Goal: Use online tool/utility: Use online tool/utility

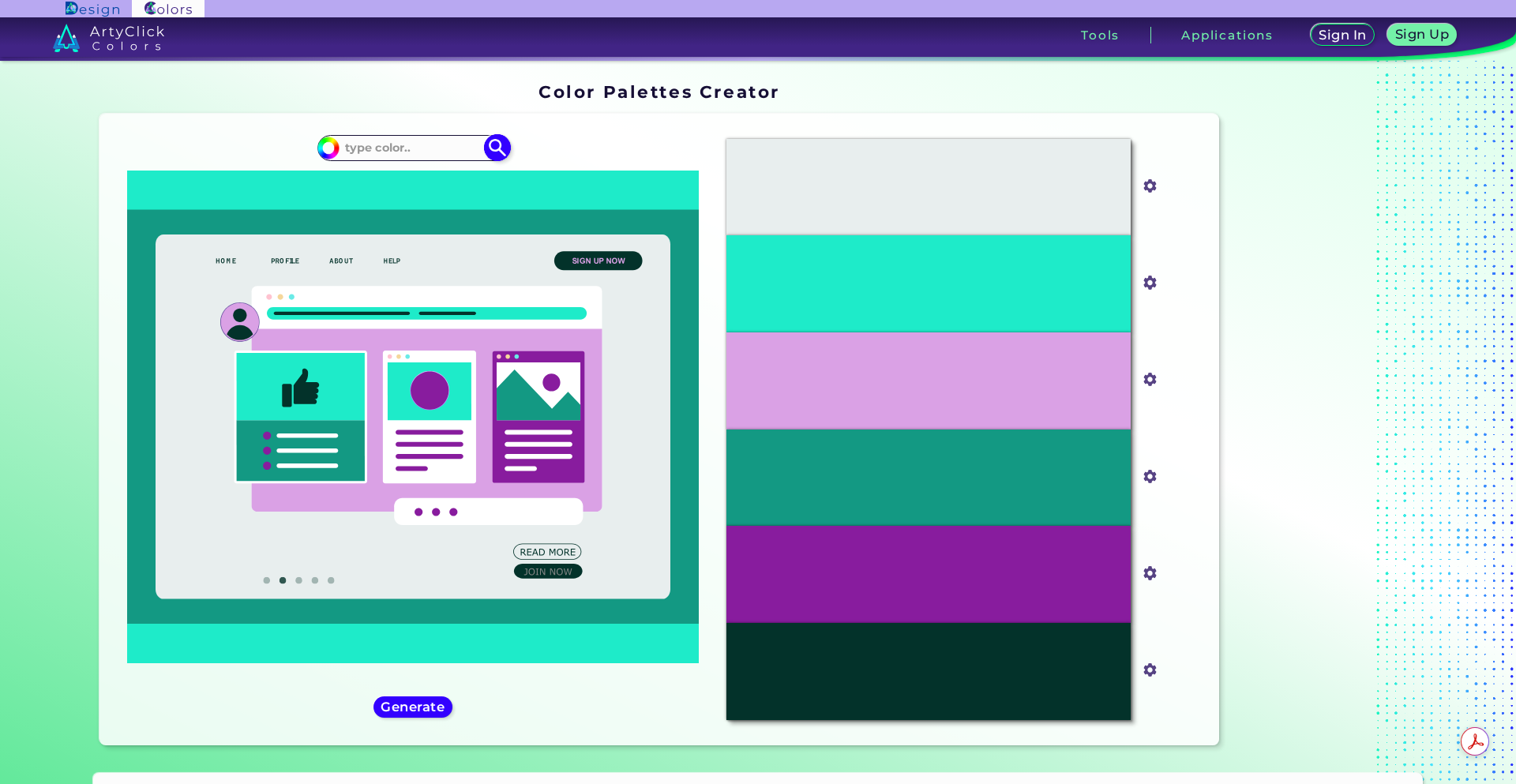
click at [414, 151] on input at bounding box center [412, 148] width 147 height 21
paste input "523456"
type input "523456"
click at [500, 146] on img at bounding box center [497, 148] width 28 height 28
type input "#000000"
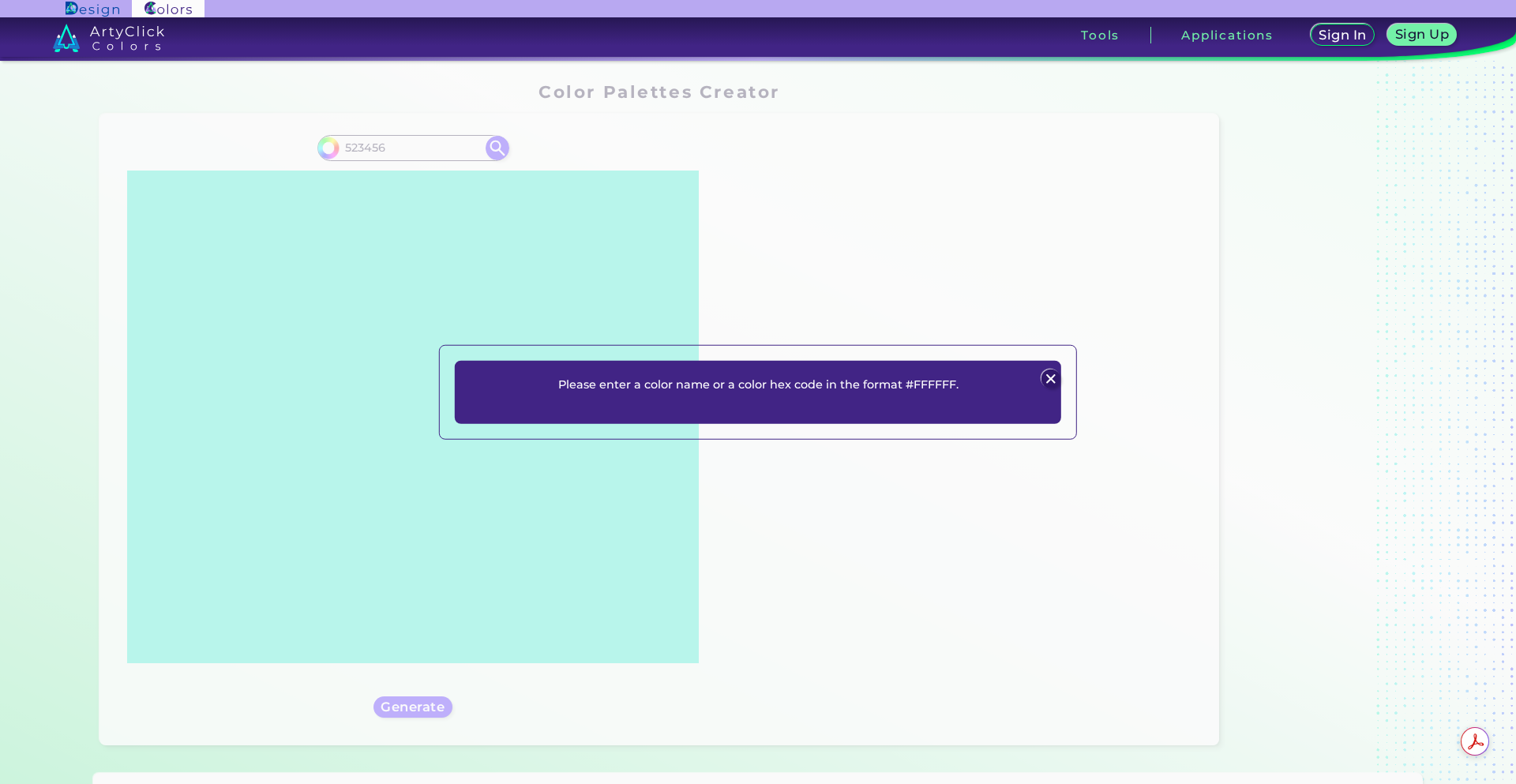
click at [1042, 374] on div at bounding box center [1051, 379] width 21 height 21
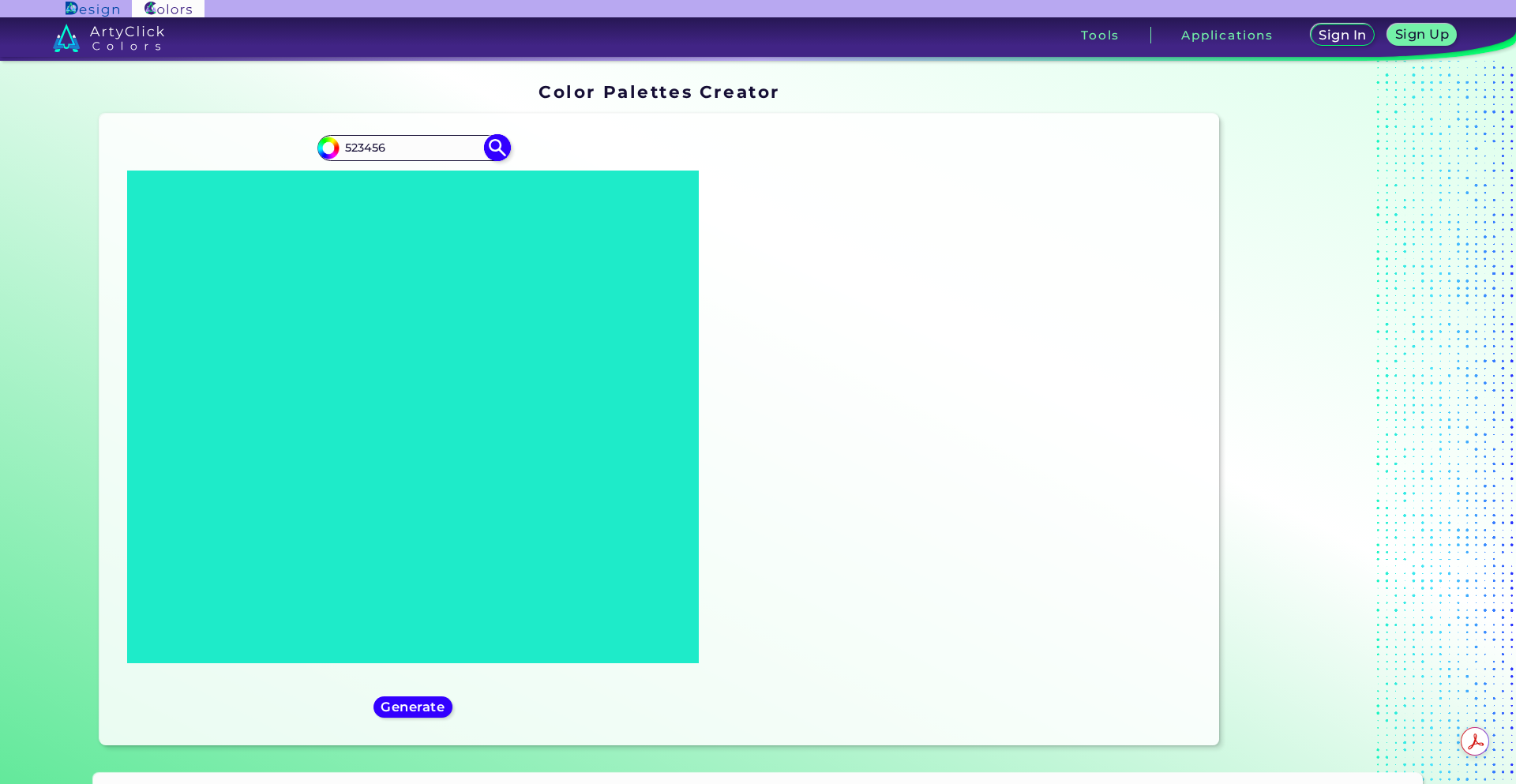
click at [342, 146] on input "523456" at bounding box center [412, 148] width 147 height 21
type input "#523456"
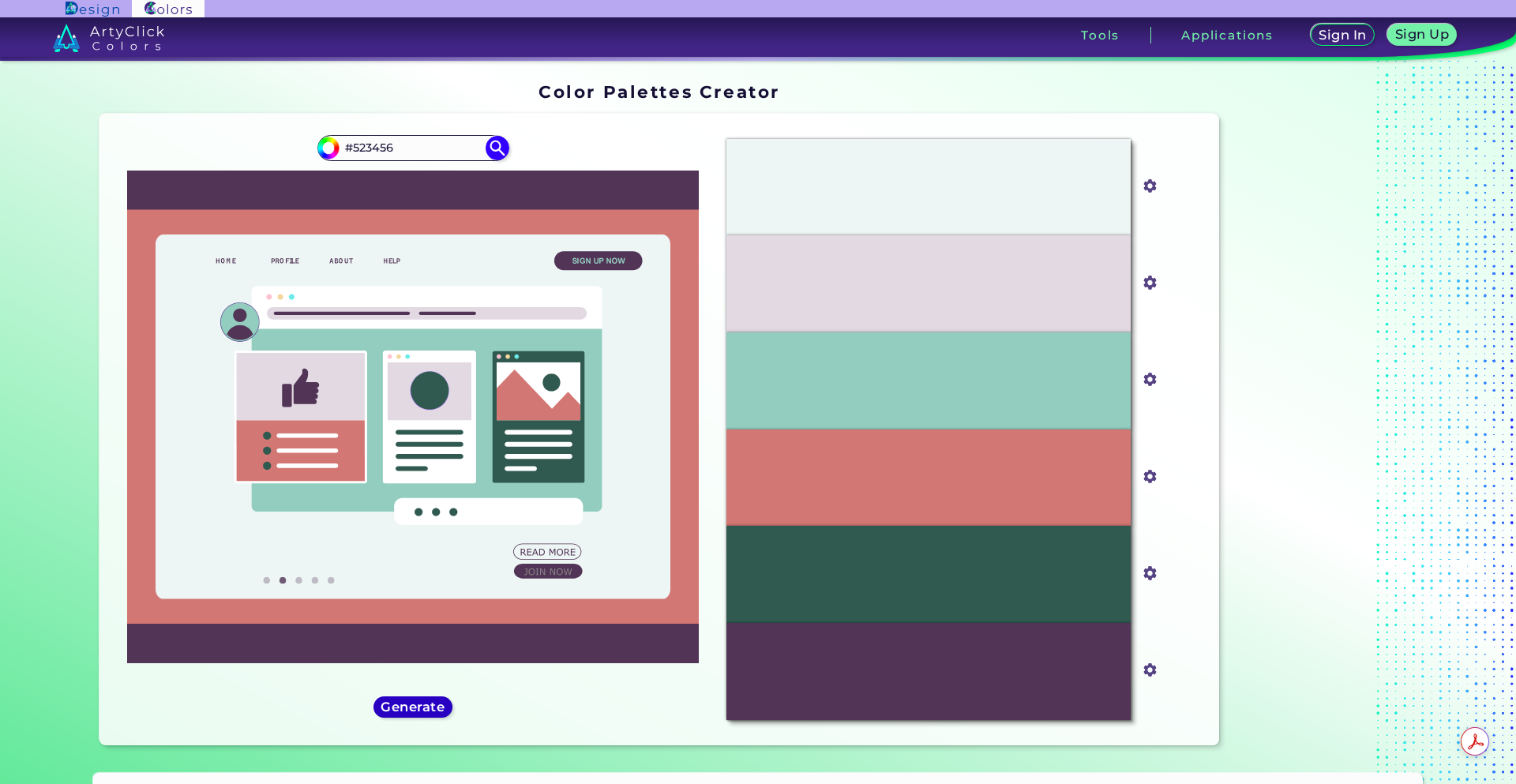
click at [429, 704] on h5 "Generate" at bounding box center [413, 706] width 58 height 12
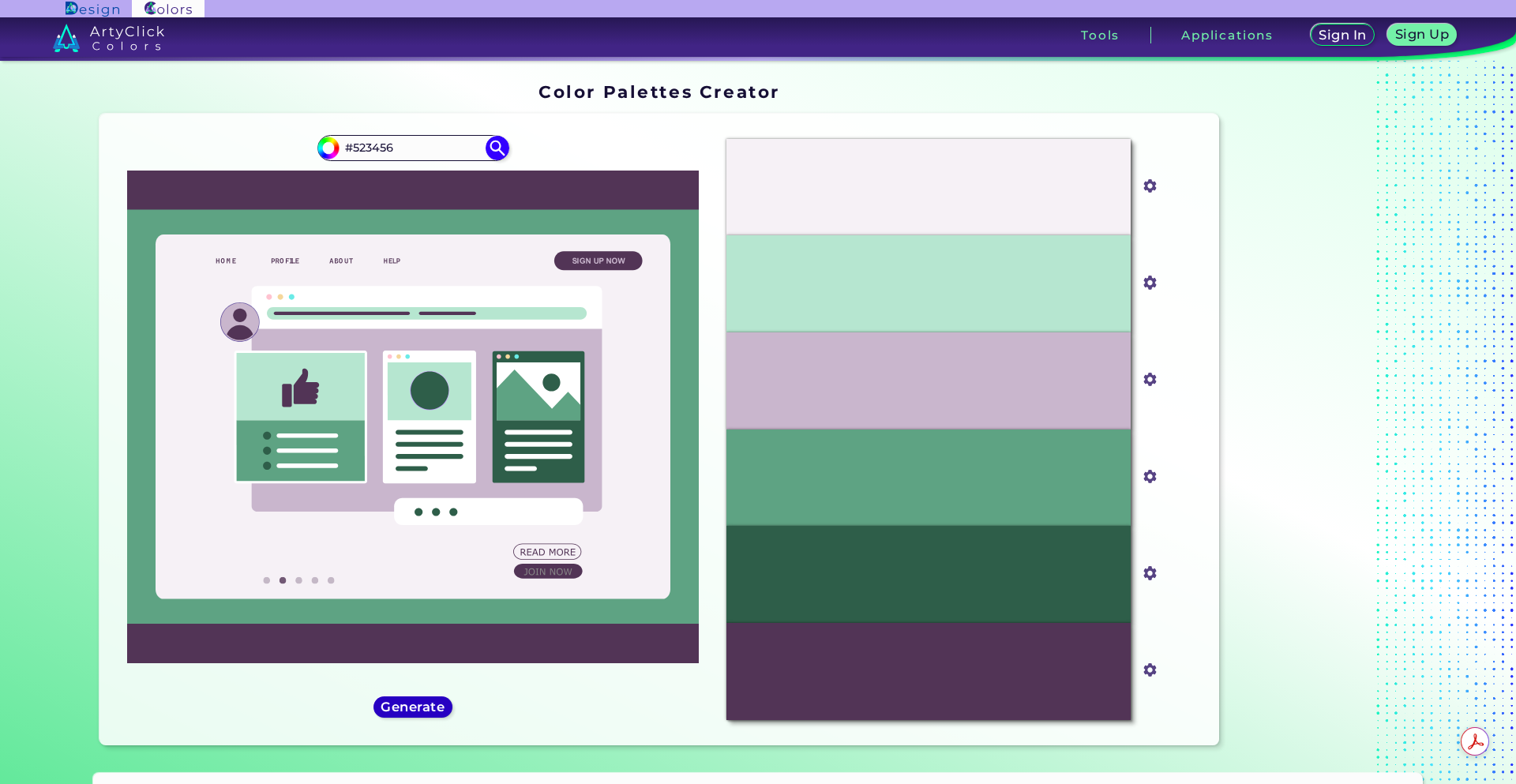
click at [434, 706] on h5 "Generate" at bounding box center [413, 706] width 58 height 12
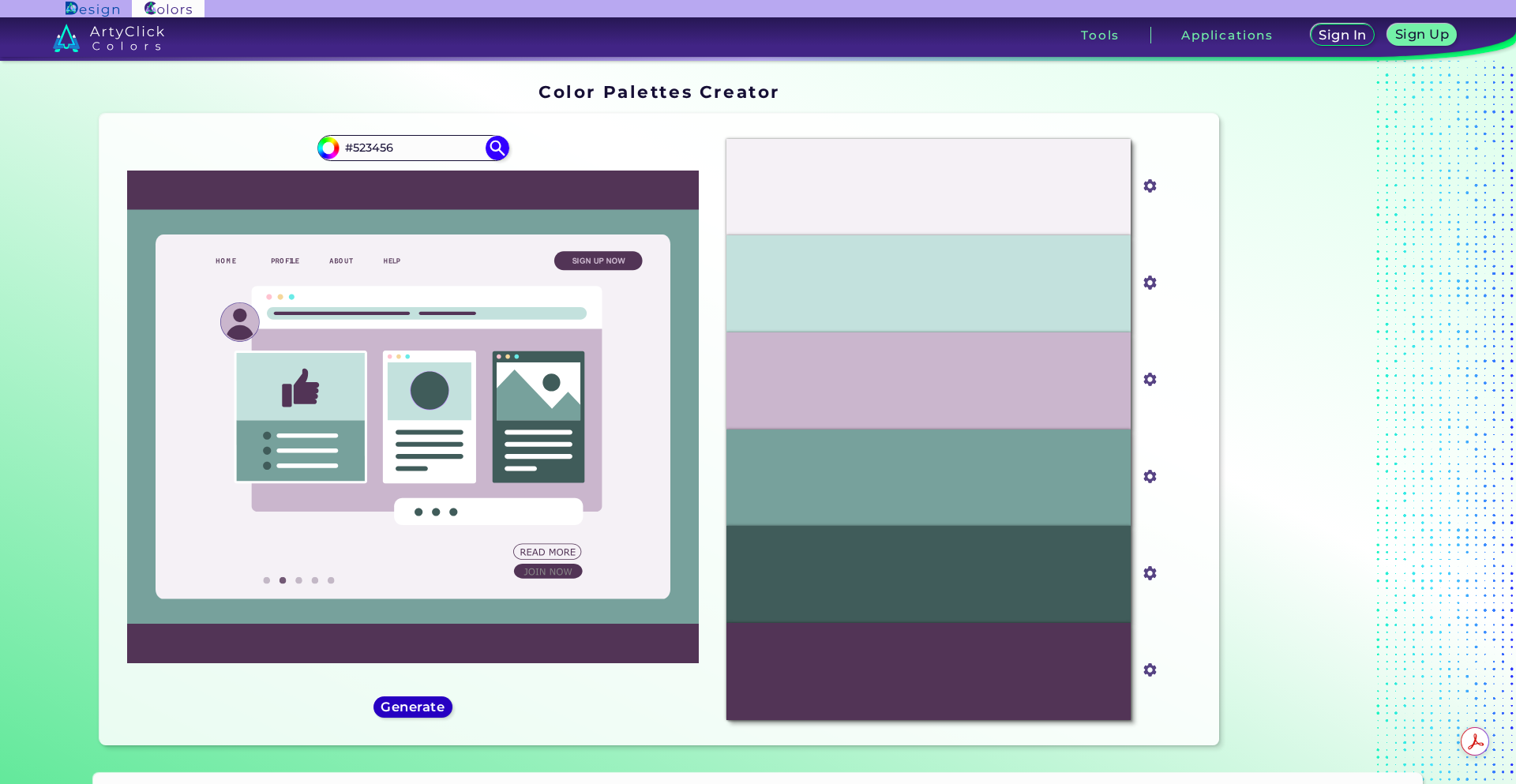
click at [432, 705] on h5 "Generate" at bounding box center [412, 706] width 58 height 12
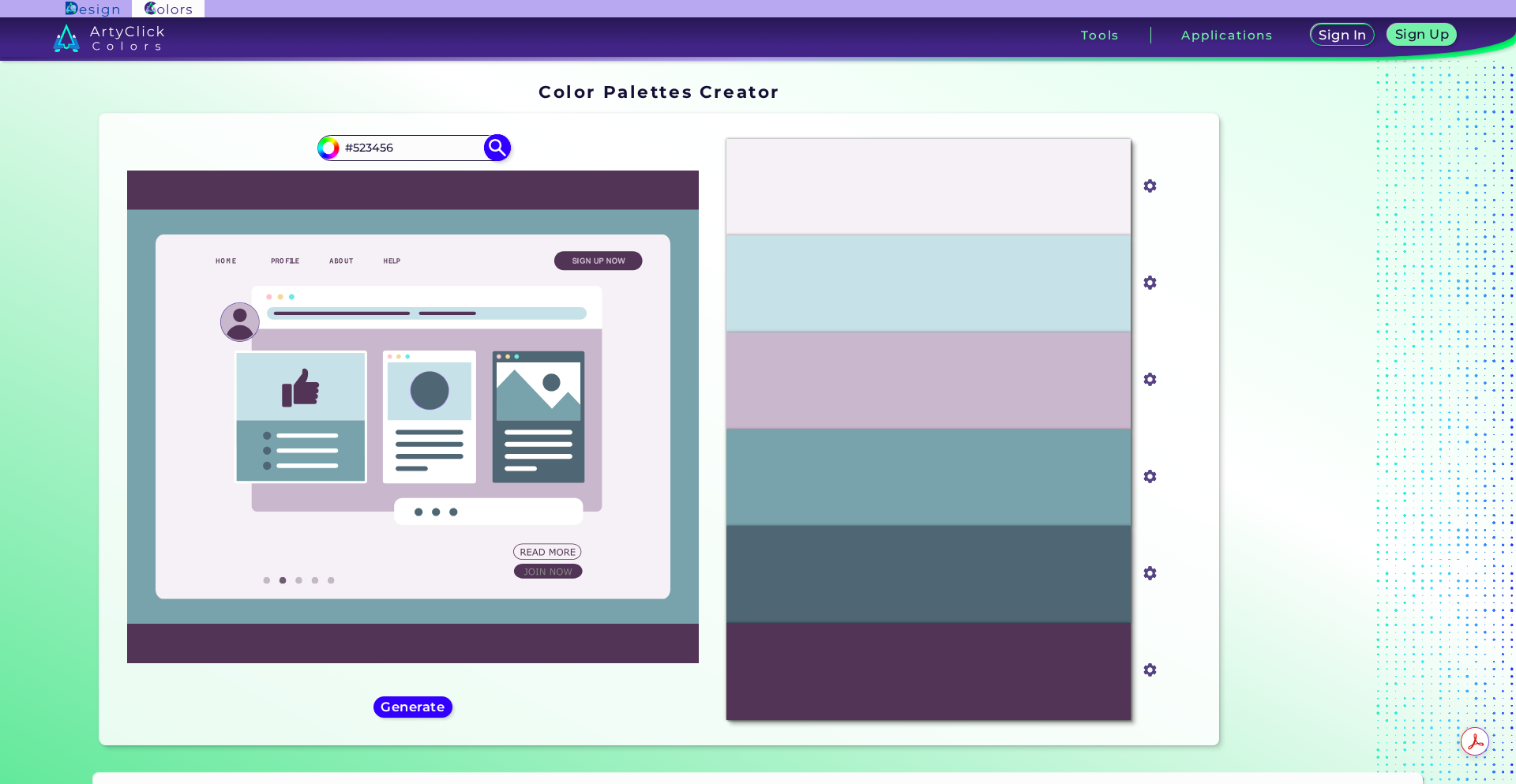
drag, startPoint x: 396, startPoint y: 154, endPoint x: 351, endPoint y: 153, distance: 45.0
click at [351, 153] on input "#523456" at bounding box center [412, 148] width 147 height 21
paste input "DB8EA5"
type input "#DB8EA5"
click at [502, 146] on img at bounding box center [497, 148] width 28 height 28
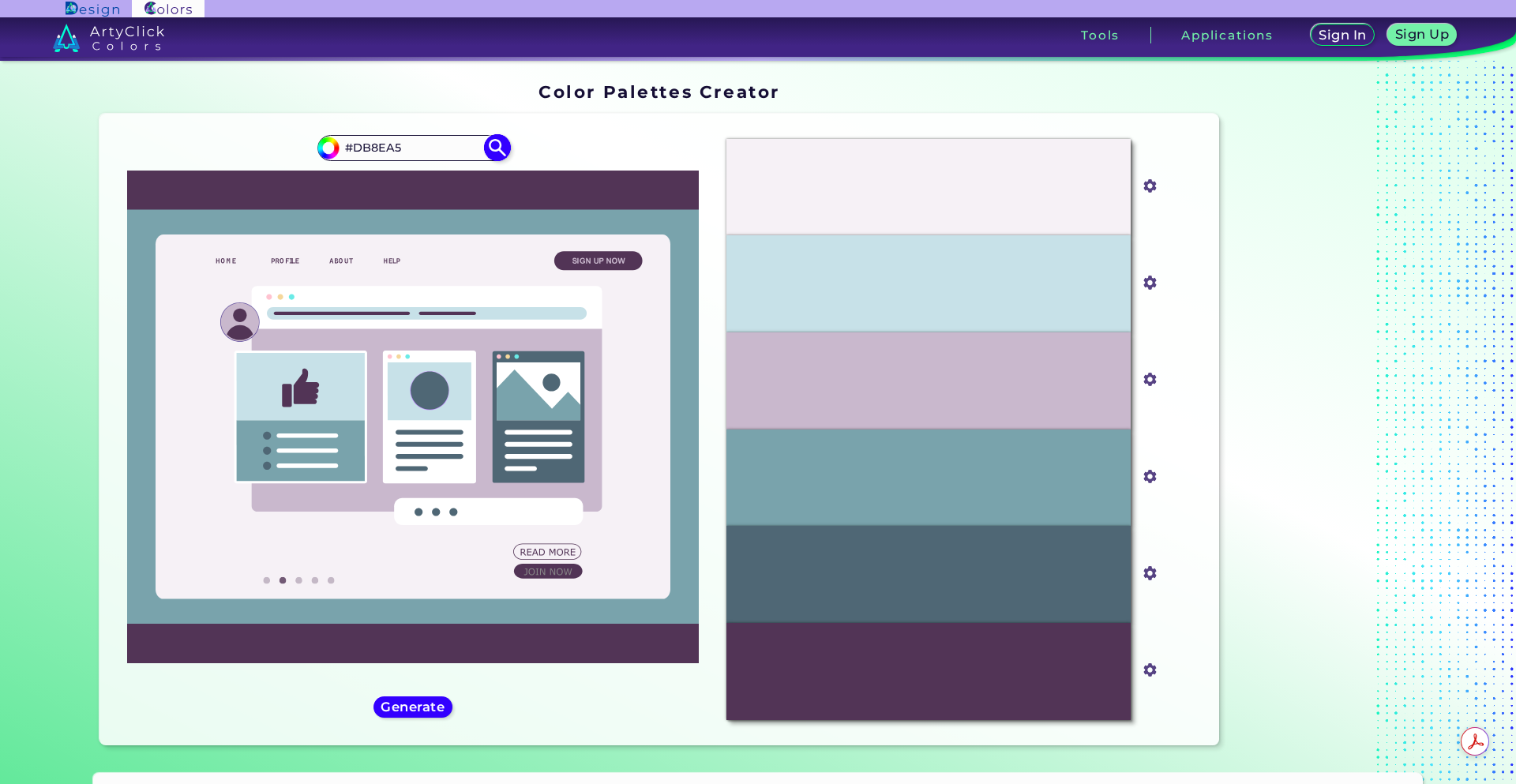
type input "#db8ea5"
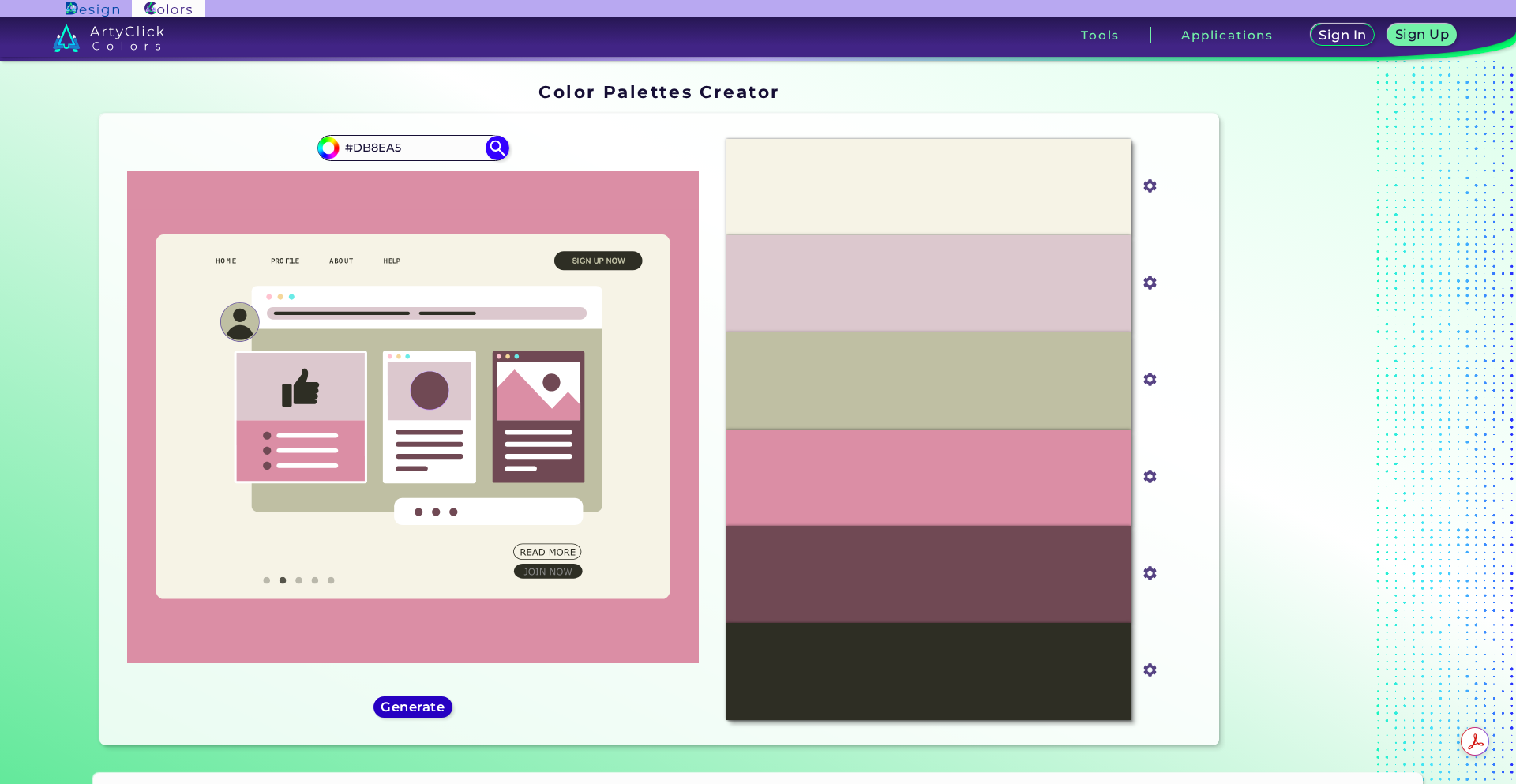
click at [414, 712] on h5 "Generate" at bounding box center [412, 706] width 58 height 12
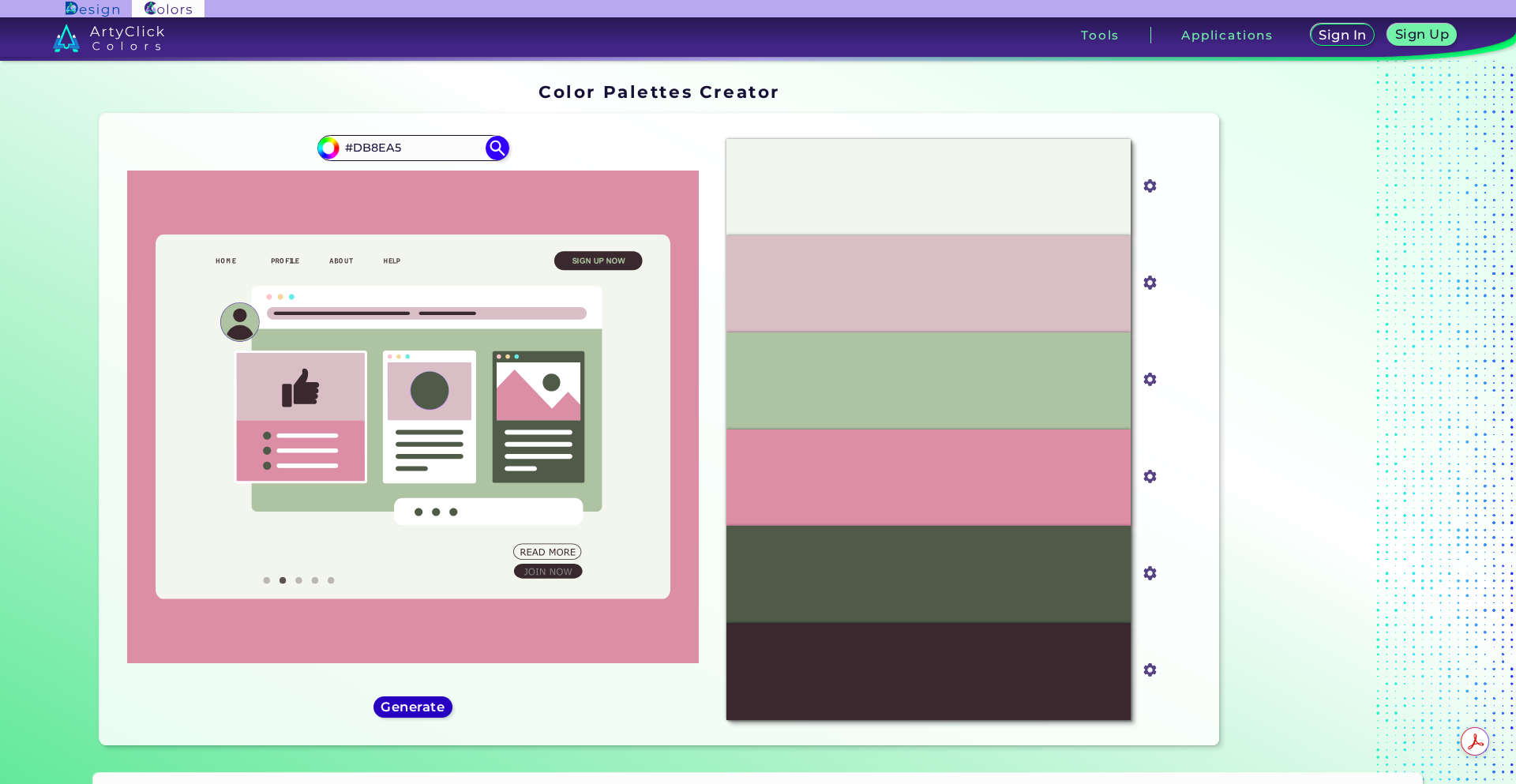
click at [414, 712] on h5 "Generate" at bounding box center [412, 706] width 58 height 12
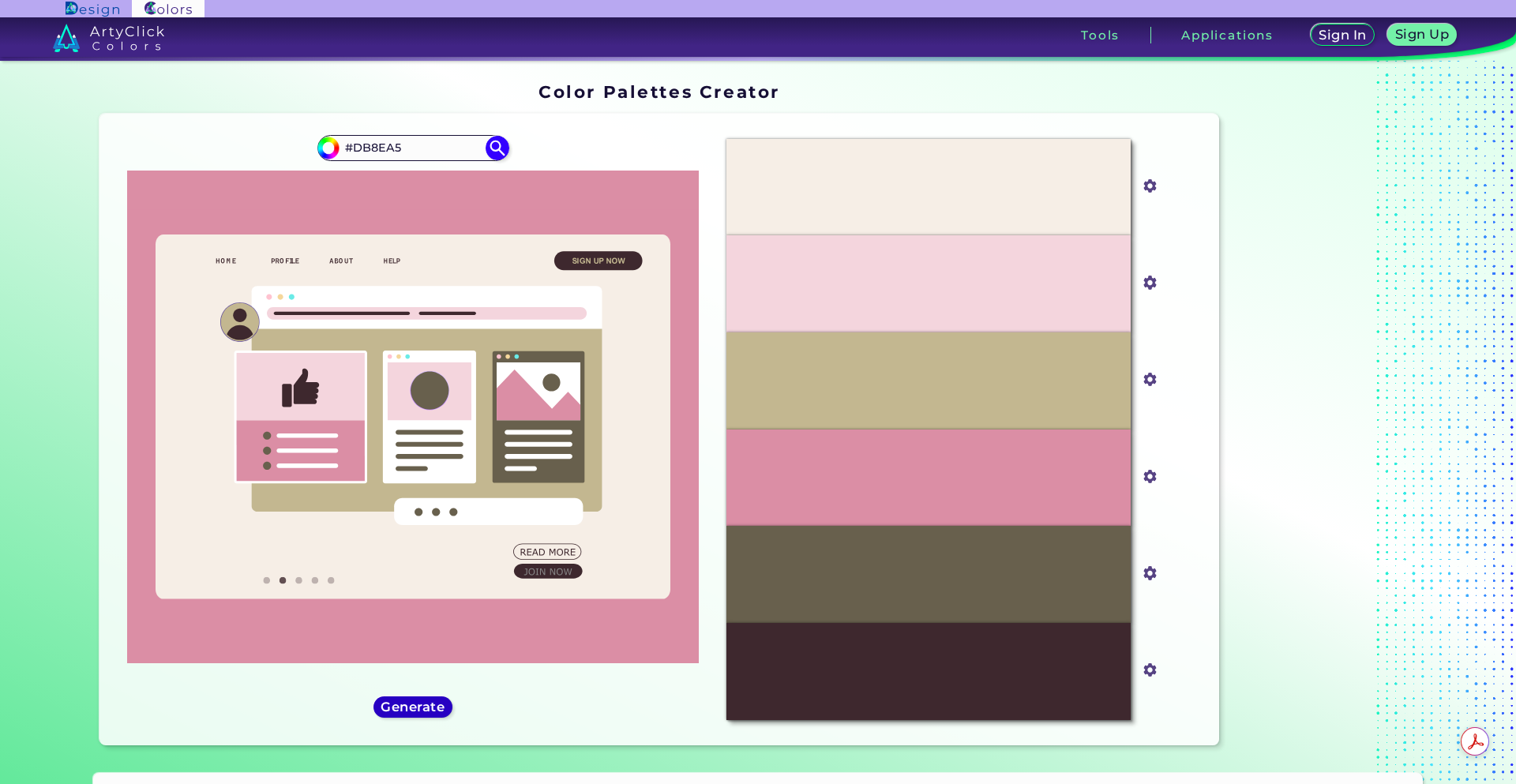
click at [414, 712] on h5 "Generate" at bounding box center [413, 706] width 58 height 12
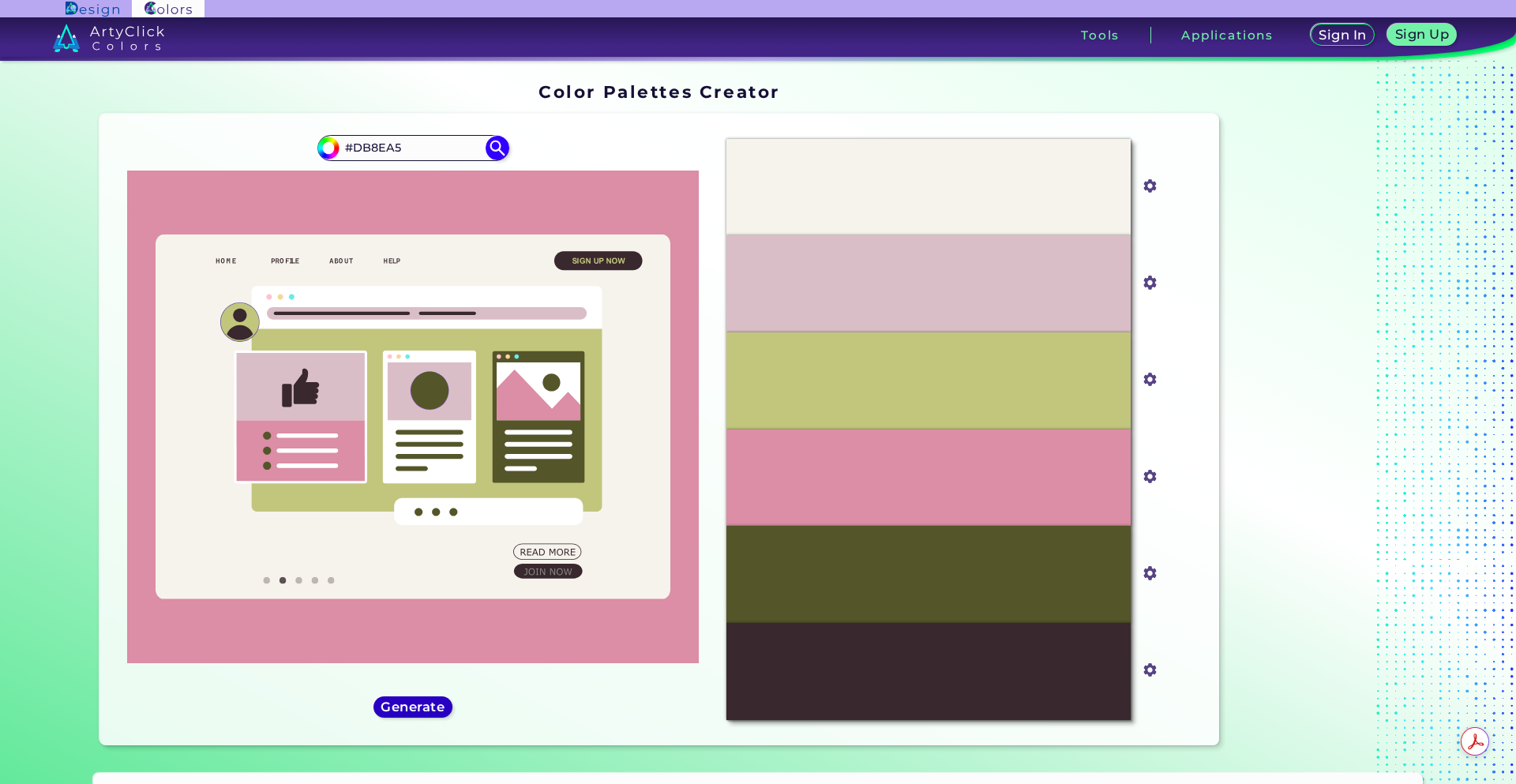
click at [414, 712] on h5 "Generate" at bounding box center [413, 706] width 58 height 12
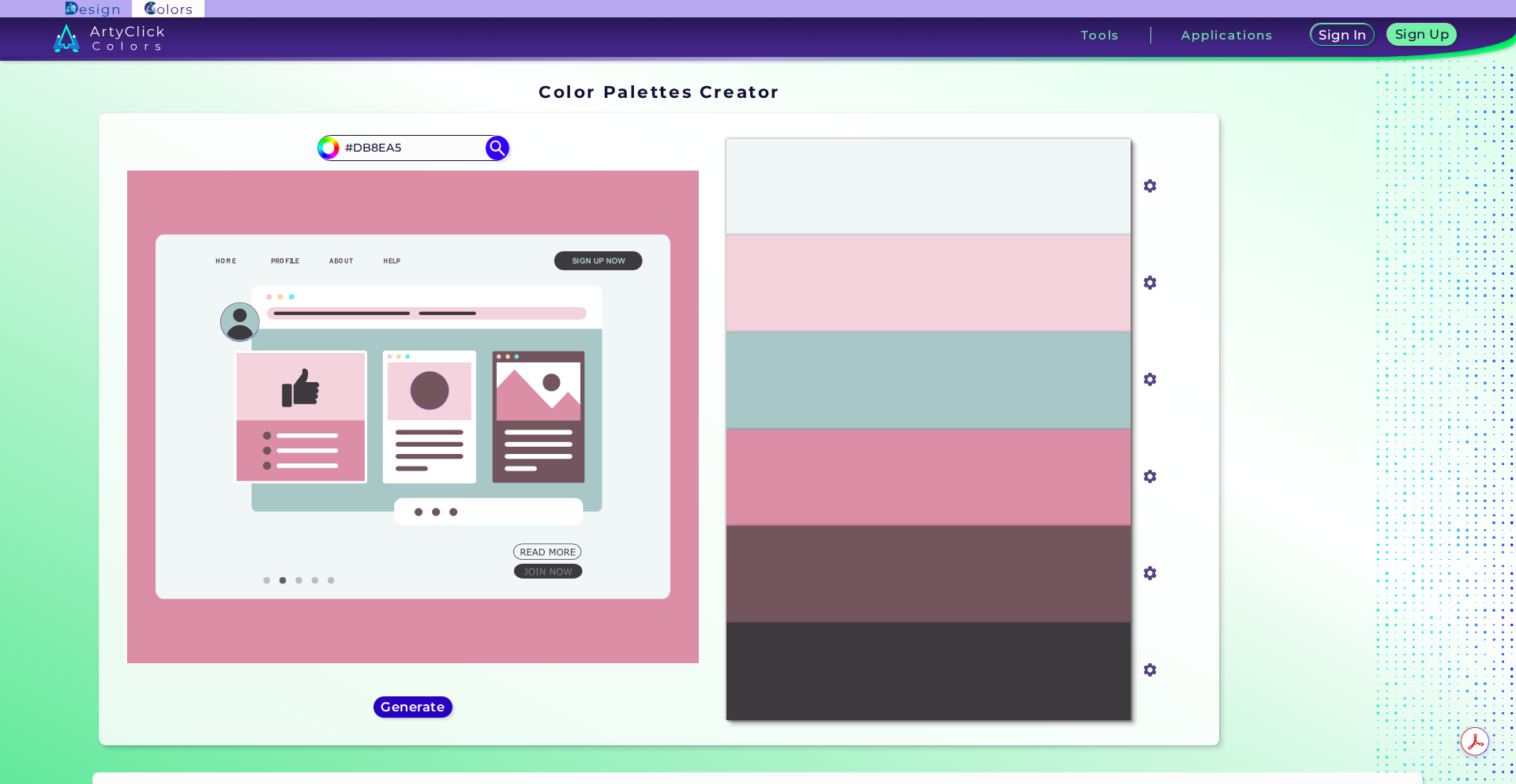
click at [414, 712] on h5 "Generate" at bounding box center [412, 706] width 58 height 12
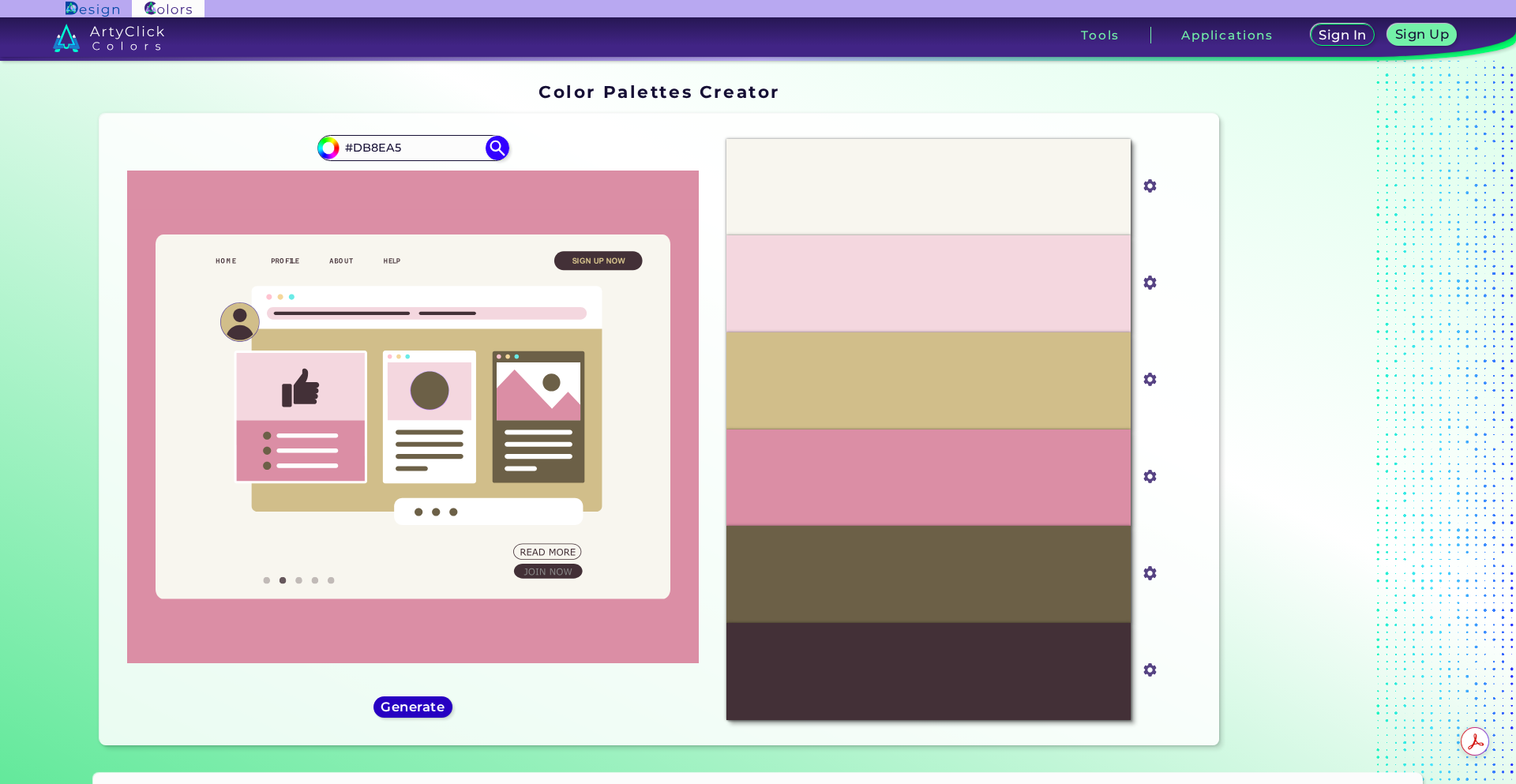
click at [414, 712] on h5 "Generate" at bounding box center [412, 706] width 58 height 12
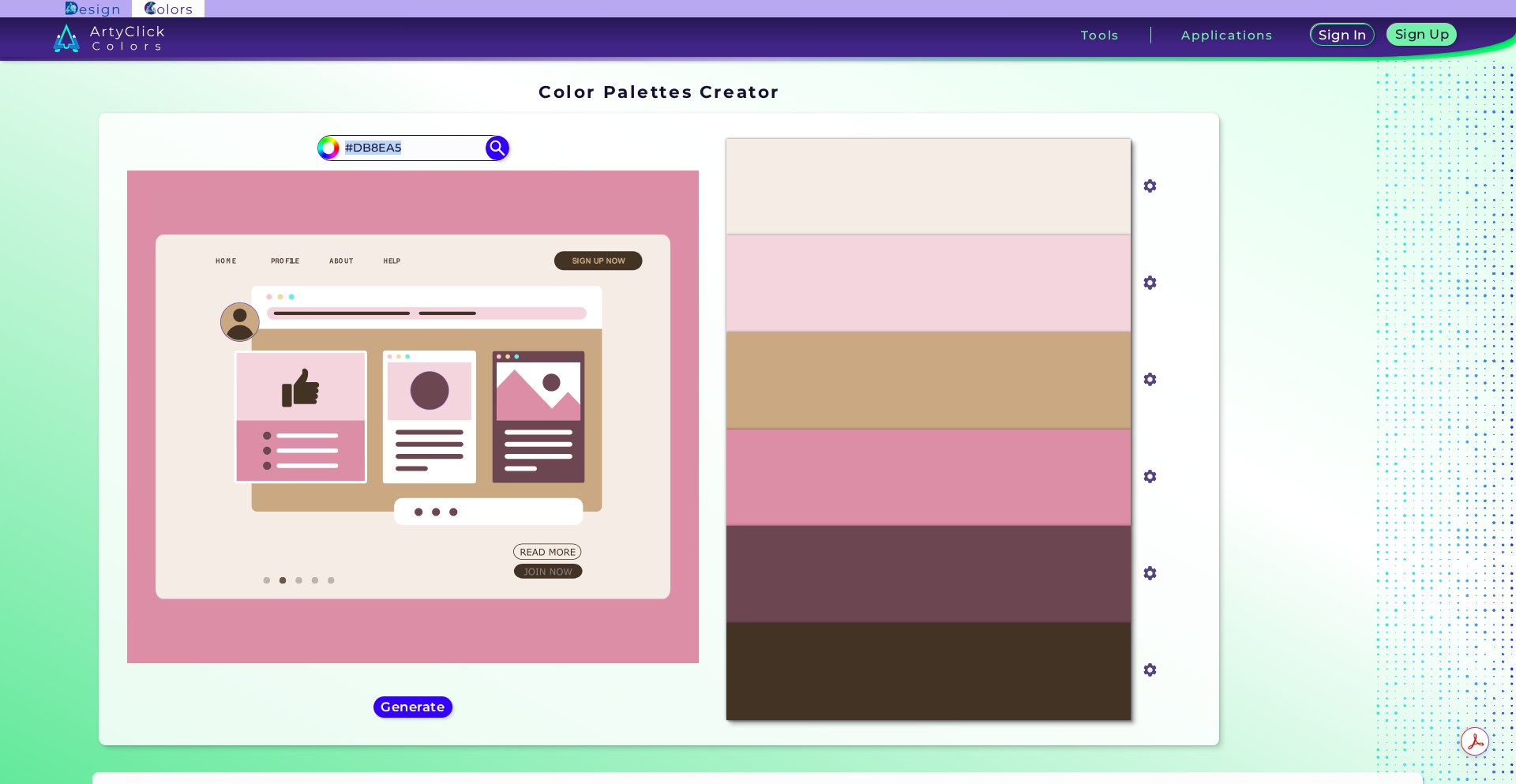
drag, startPoint x: 438, startPoint y: 132, endPoint x: 367, endPoint y: 132, distance: 71.0
click at [367, 132] on div "#db8ea5 #DB8EA5" at bounding box center [413, 429] width 602 height 607
click at [423, 140] on input "#DB8EA5" at bounding box center [412, 148] width 147 height 21
drag, startPoint x: 422, startPoint y: 145, endPoint x: 351, endPoint y: 144, distance: 71.0
click at [351, 144] on input "#DB8EA5" at bounding box center [412, 148] width 147 height 21
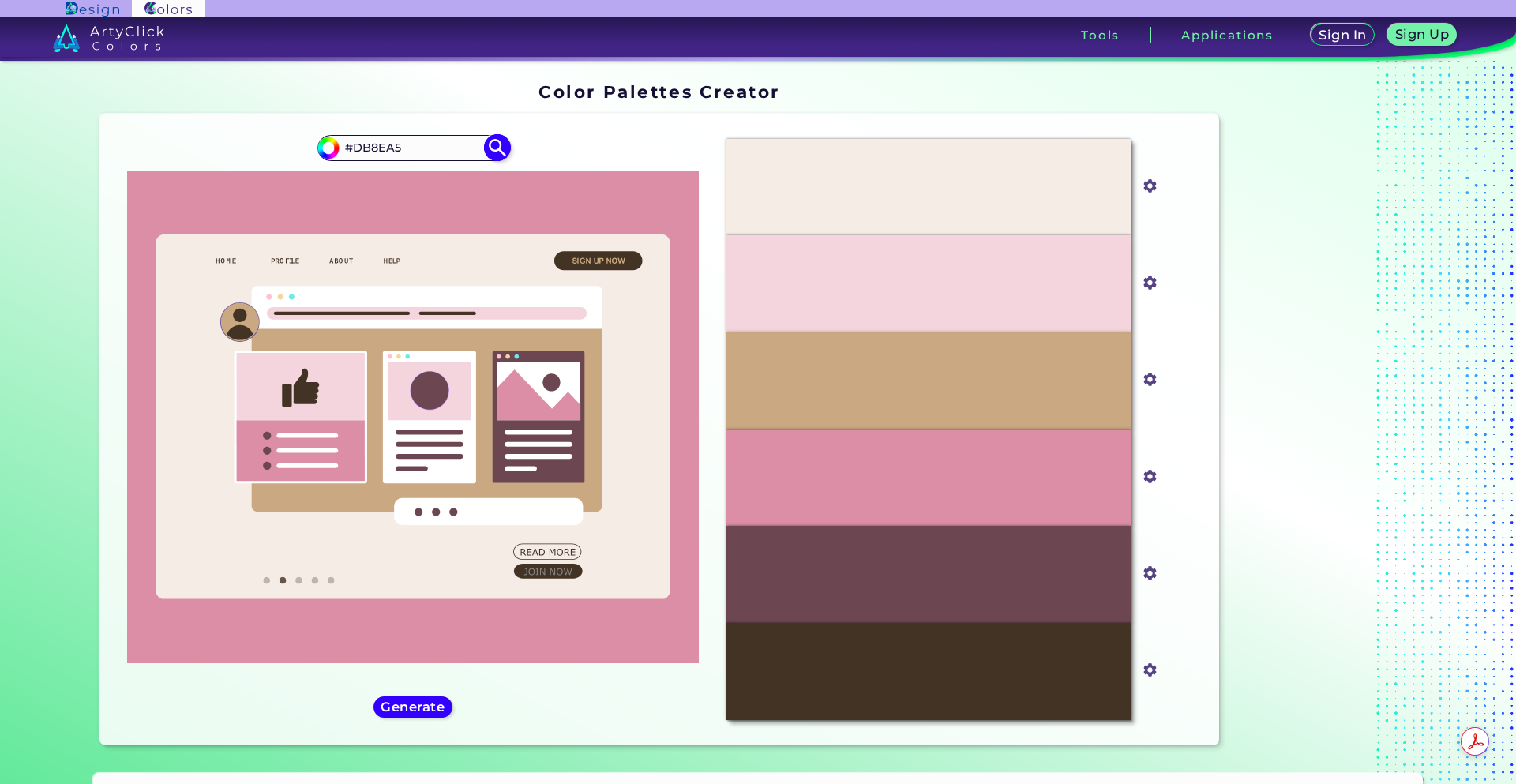
paste input "875679"
type input "#875679"
click at [492, 147] on img at bounding box center [497, 148] width 28 height 28
type input "#875679"
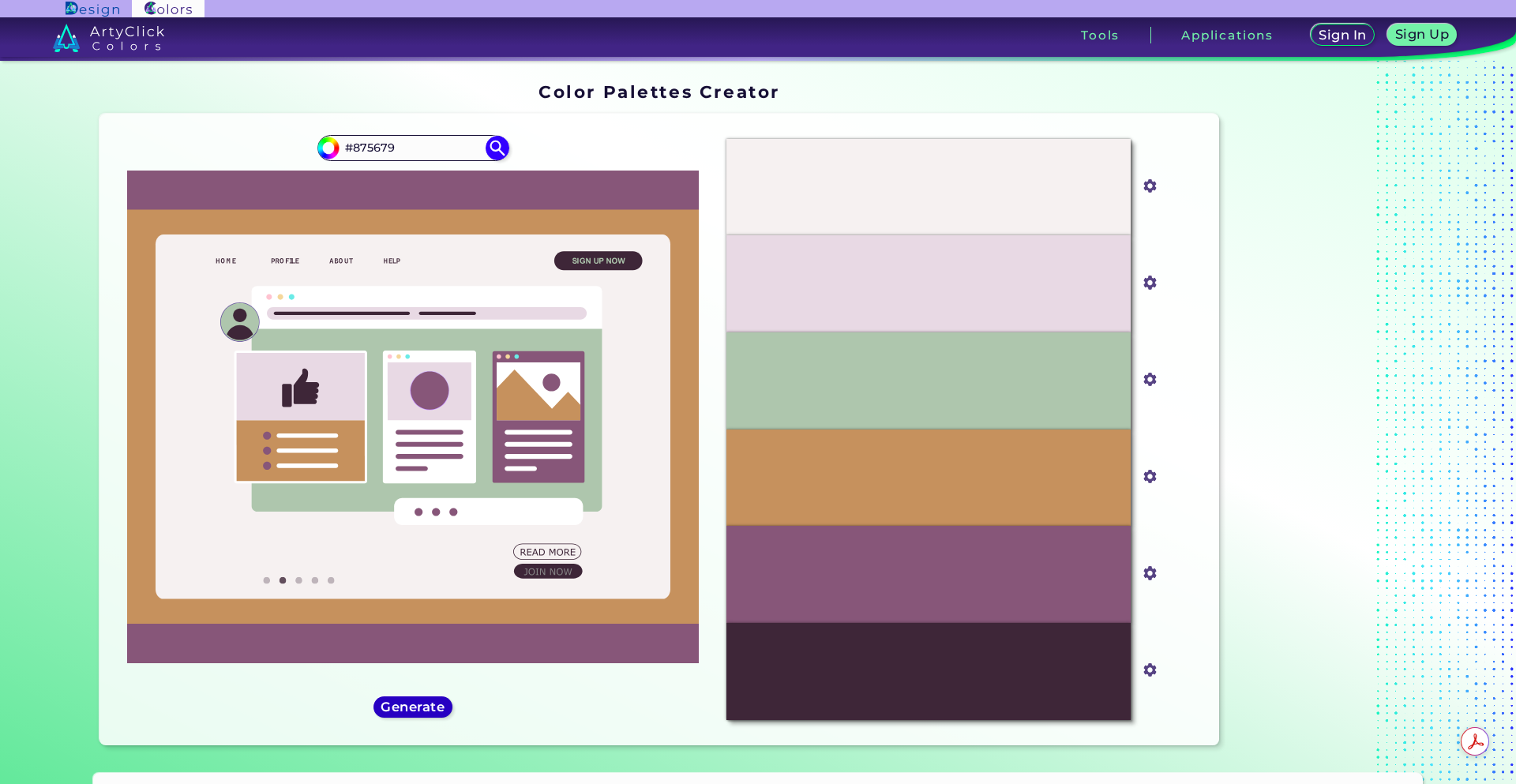
click at [422, 709] on h5 "Generate" at bounding box center [413, 706] width 58 height 12
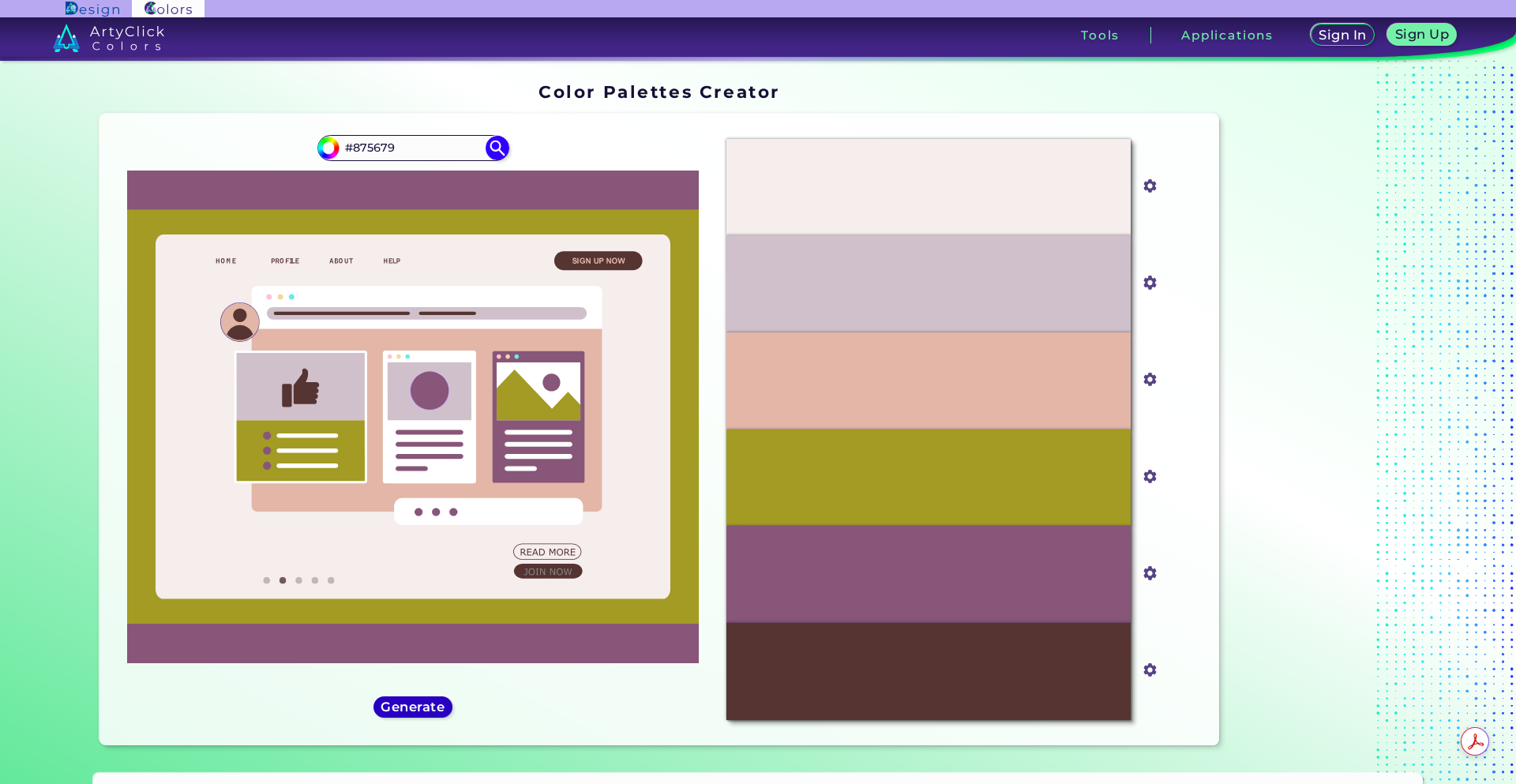
click at [422, 709] on h5 "Generate" at bounding box center [412, 706] width 58 height 12
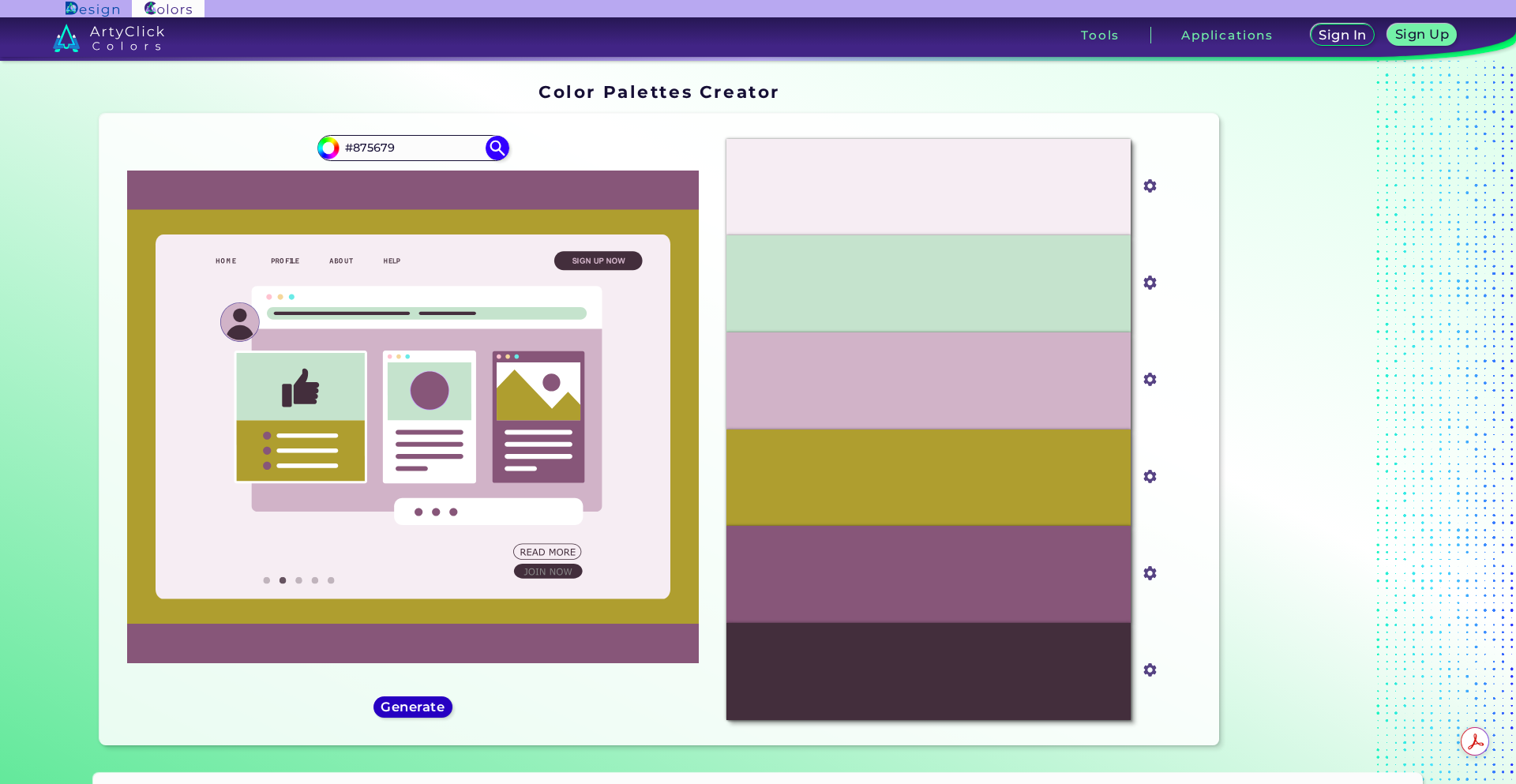
click at [422, 709] on h5 "Generate" at bounding box center [413, 706] width 58 height 12
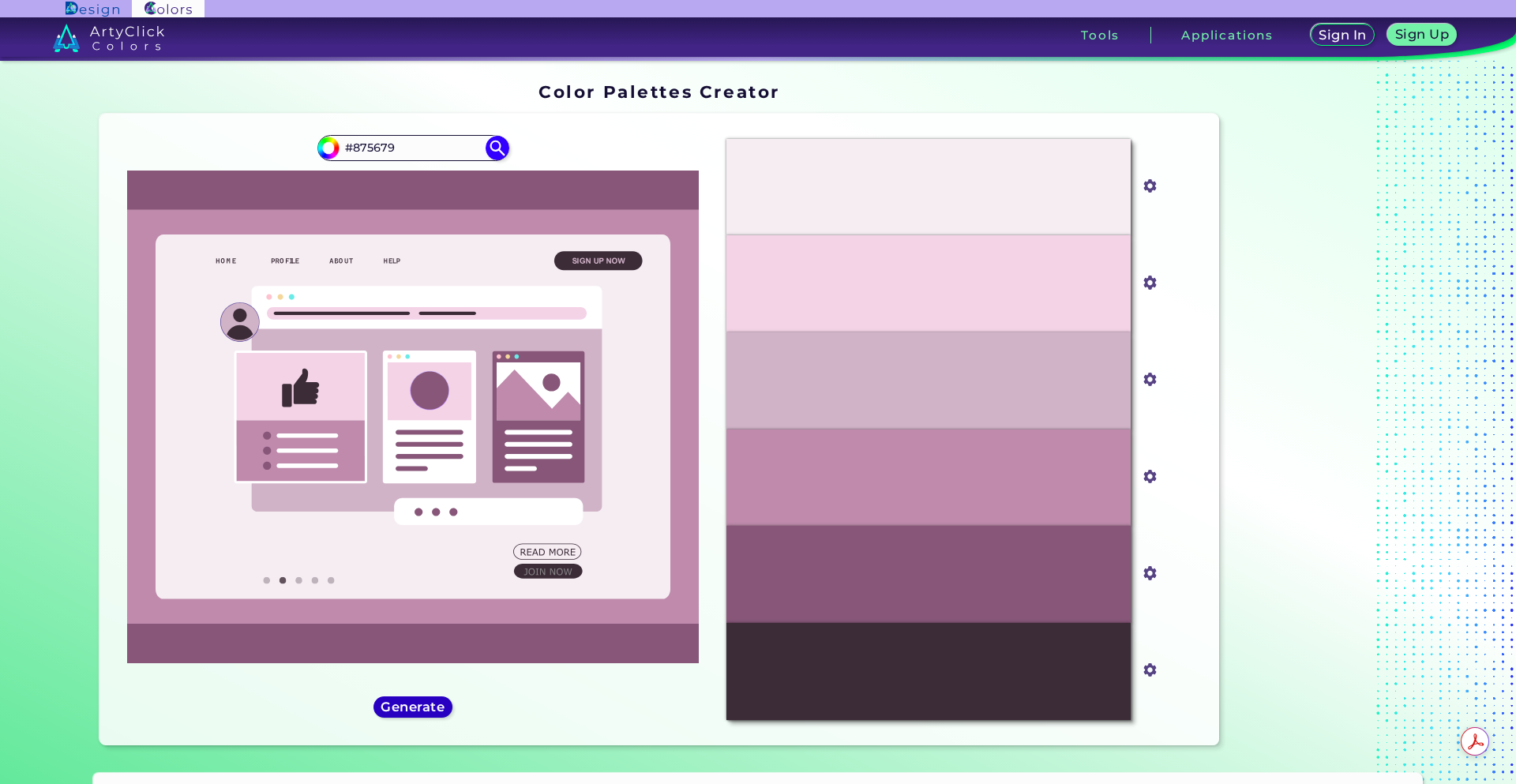
click at [422, 709] on h5 "Generate" at bounding box center [412, 706] width 58 height 12
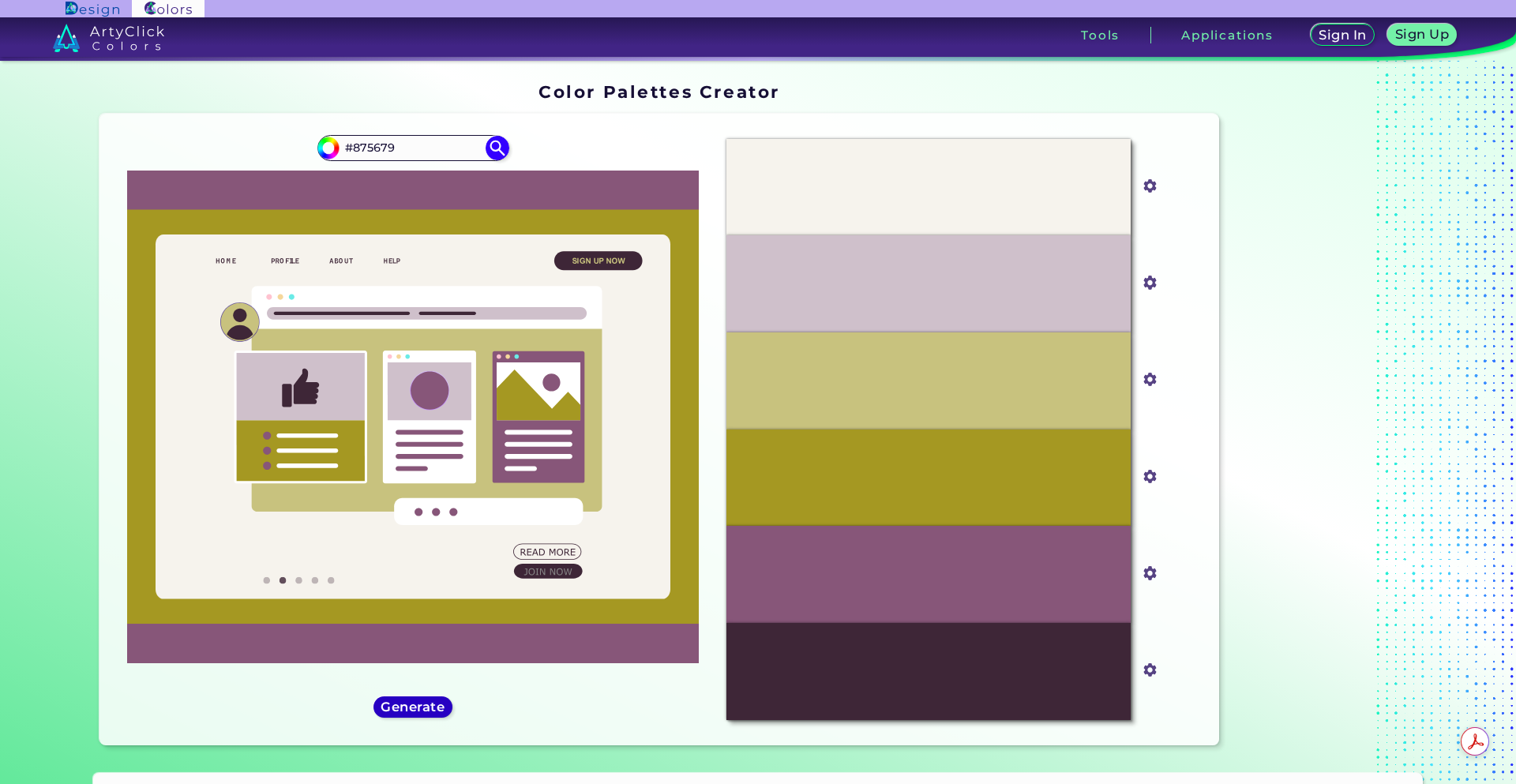
click at [422, 709] on h5 "Generate" at bounding box center [412, 706] width 58 height 12
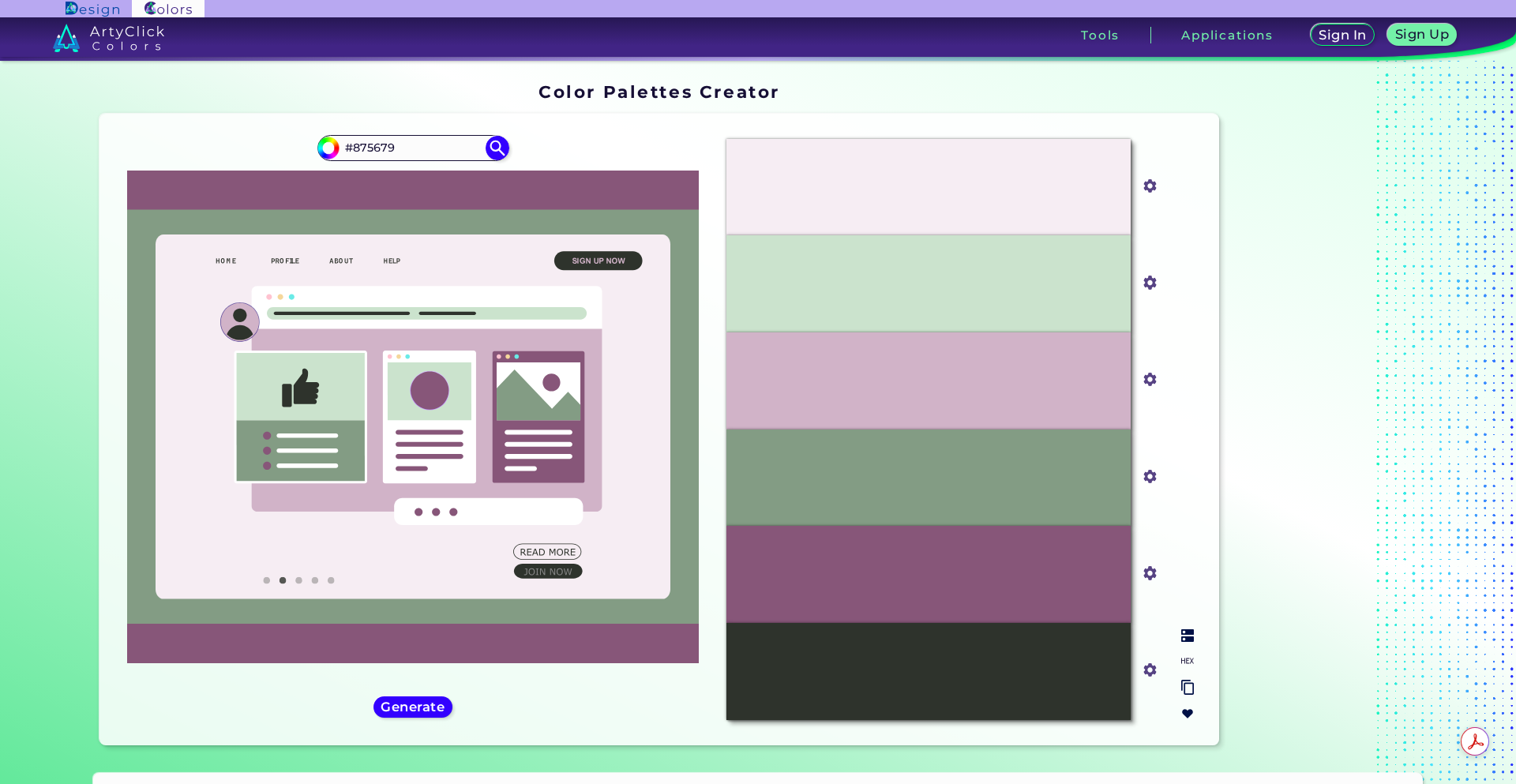
click at [904, 481] on p "#839C84" at bounding box center [929, 477] width 50 height 17
click at [1157, 476] on div "#839c84" at bounding box center [1151, 477] width 23 height 25
click at [1153, 476] on input "#839c84" at bounding box center [1147, 474] width 20 height 20
click at [1085, 485] on div "#839C84" at bounding box center [929, 477] width 405 height 97
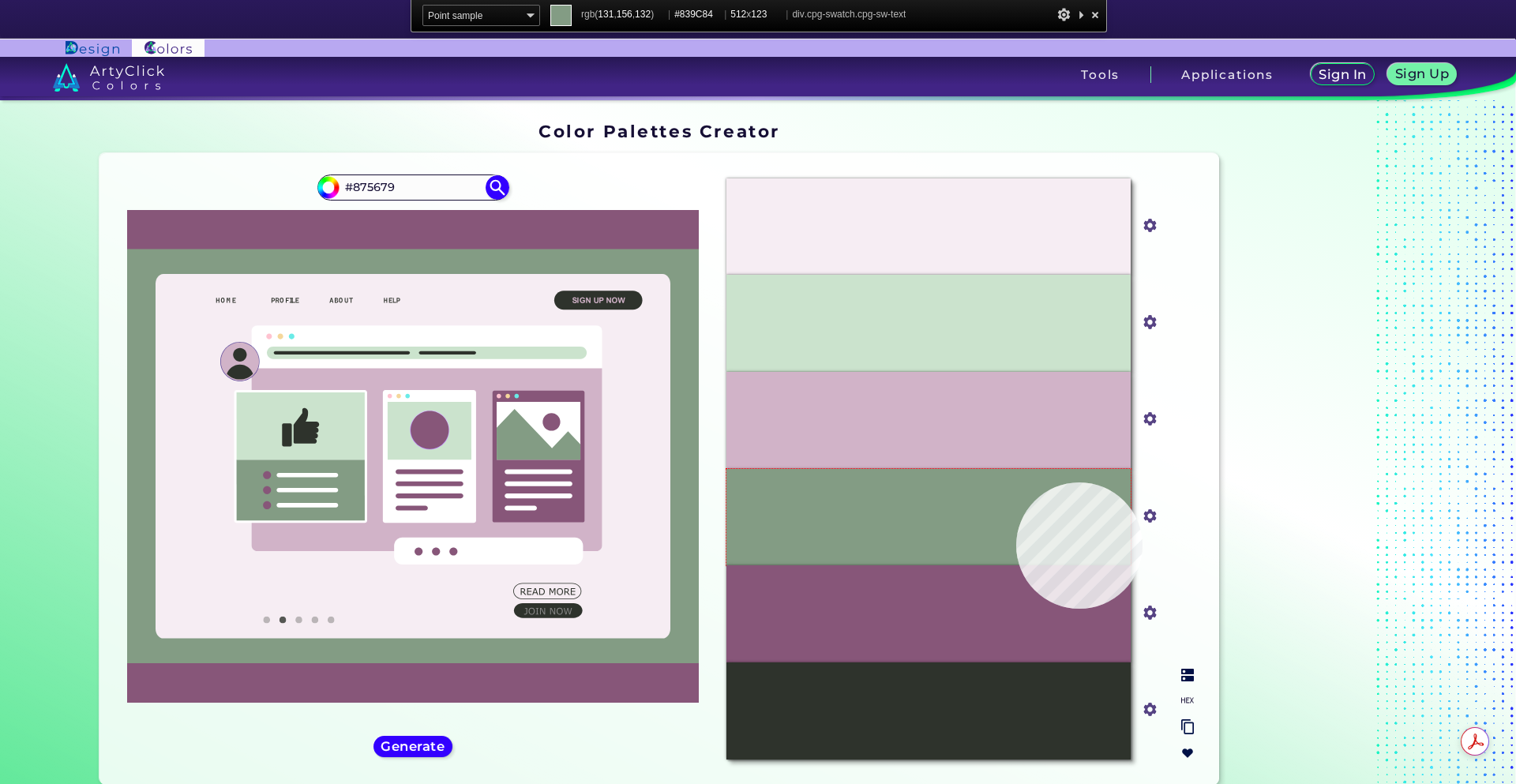
click at [1016, 482] on div "#839C84" at bounding box center [929, 517] width 405 height 97
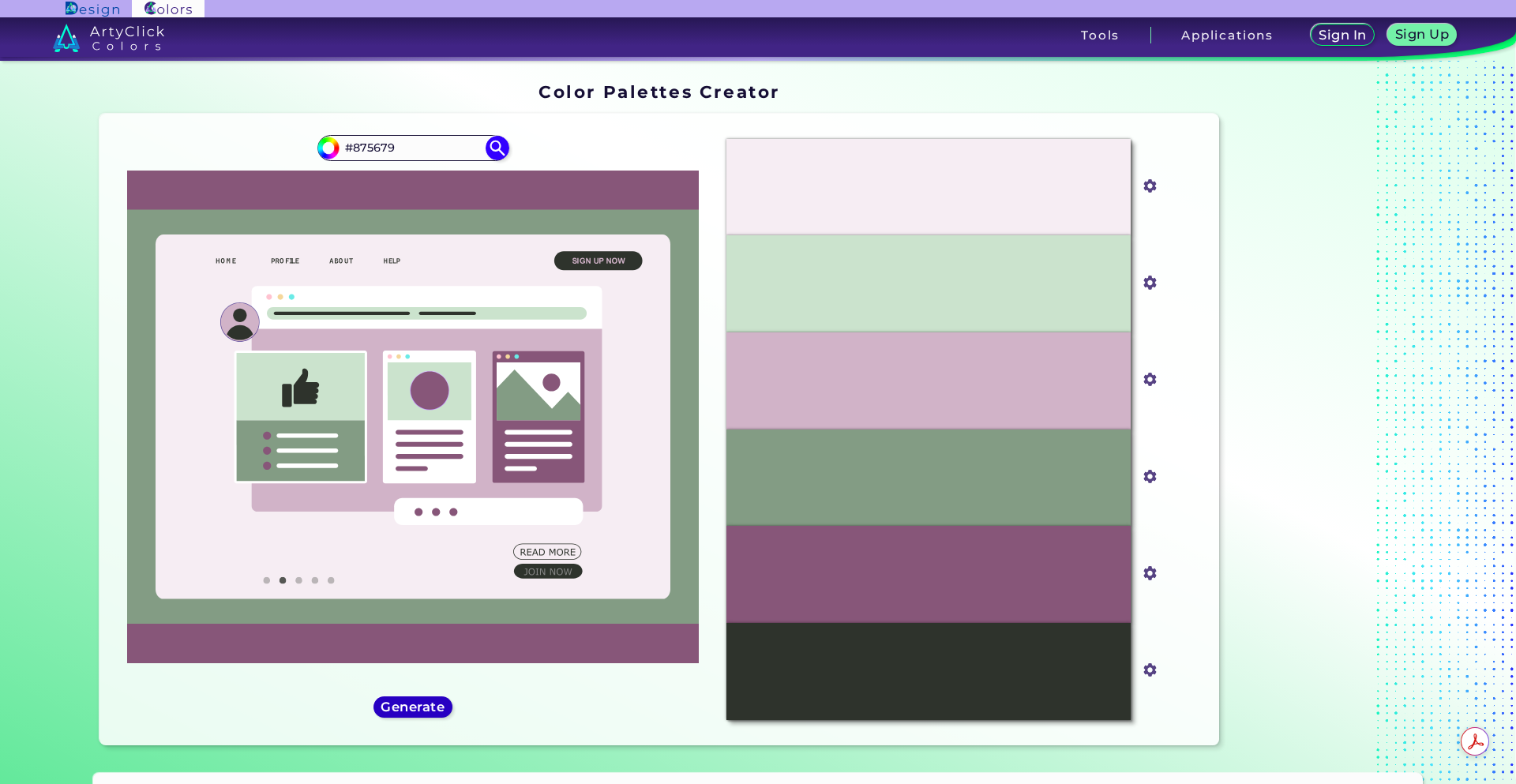
click at [431, 702] on h5 "Generate" at bounding box center [413, 706] width 58 height 12
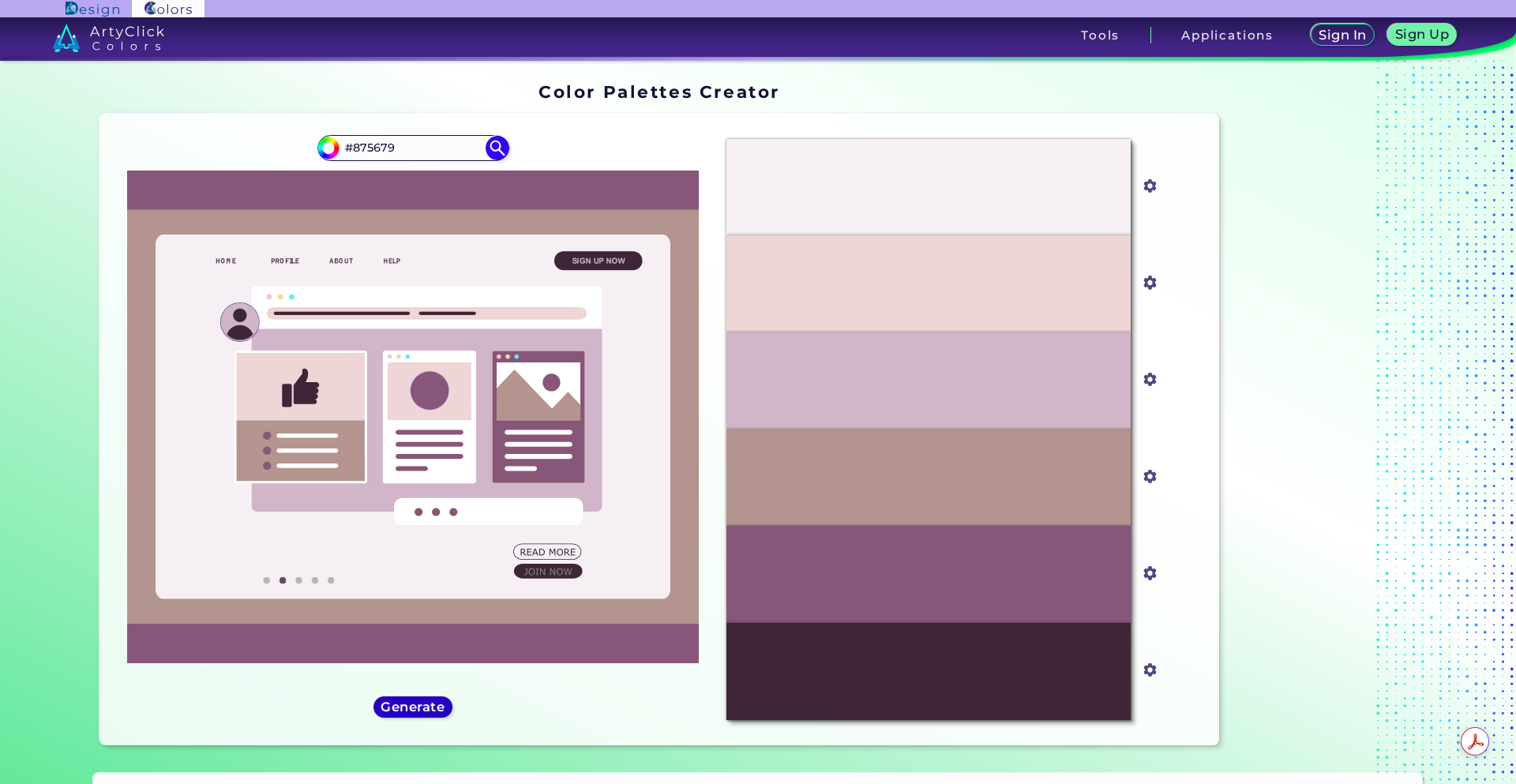
click at [427, 703] on h5 "Generate" at bounding box center [412, 706] width 58 height 12
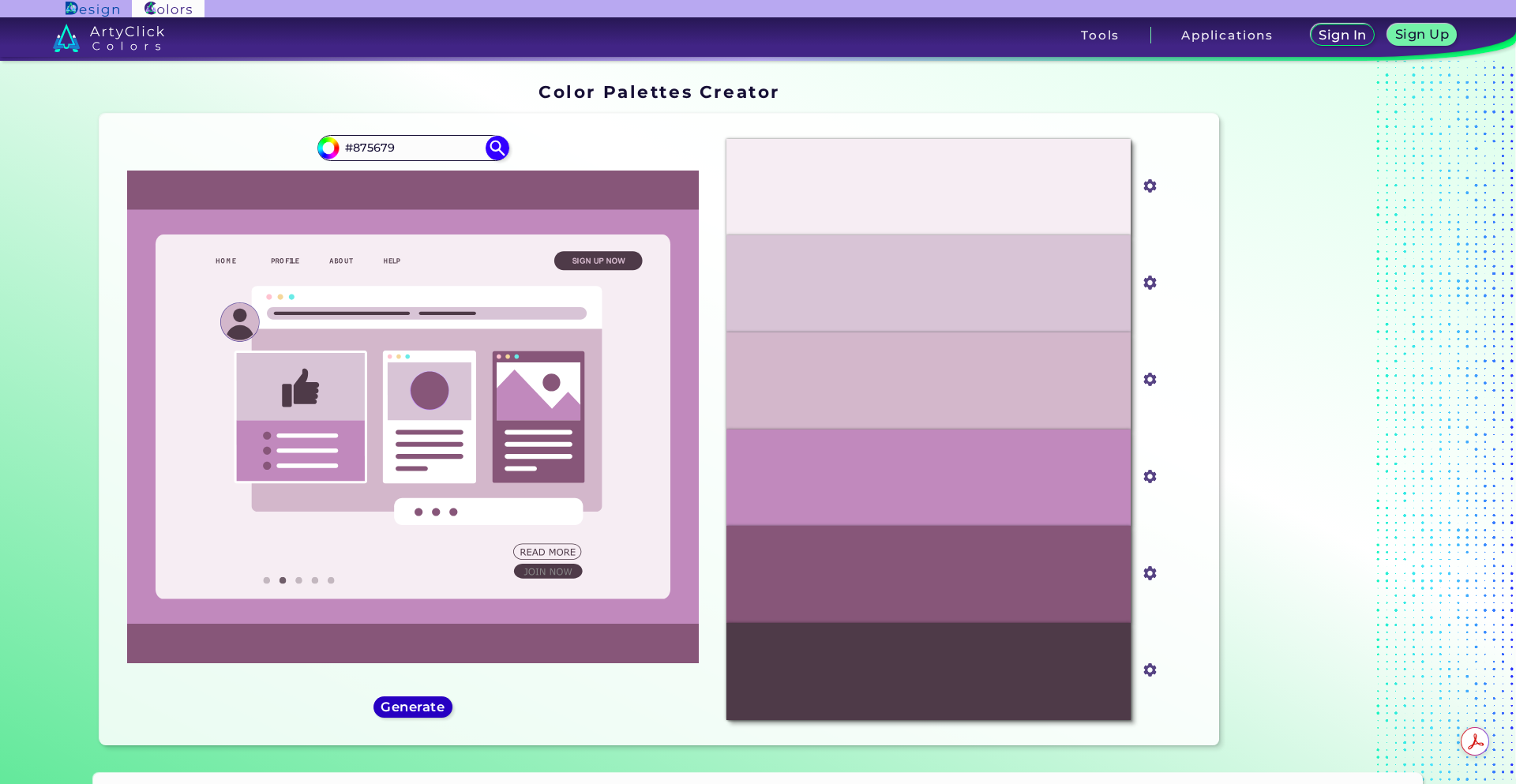
click at [427, 703] on h5 "Generate" at bounding box center [413, 706] width 58 height 12
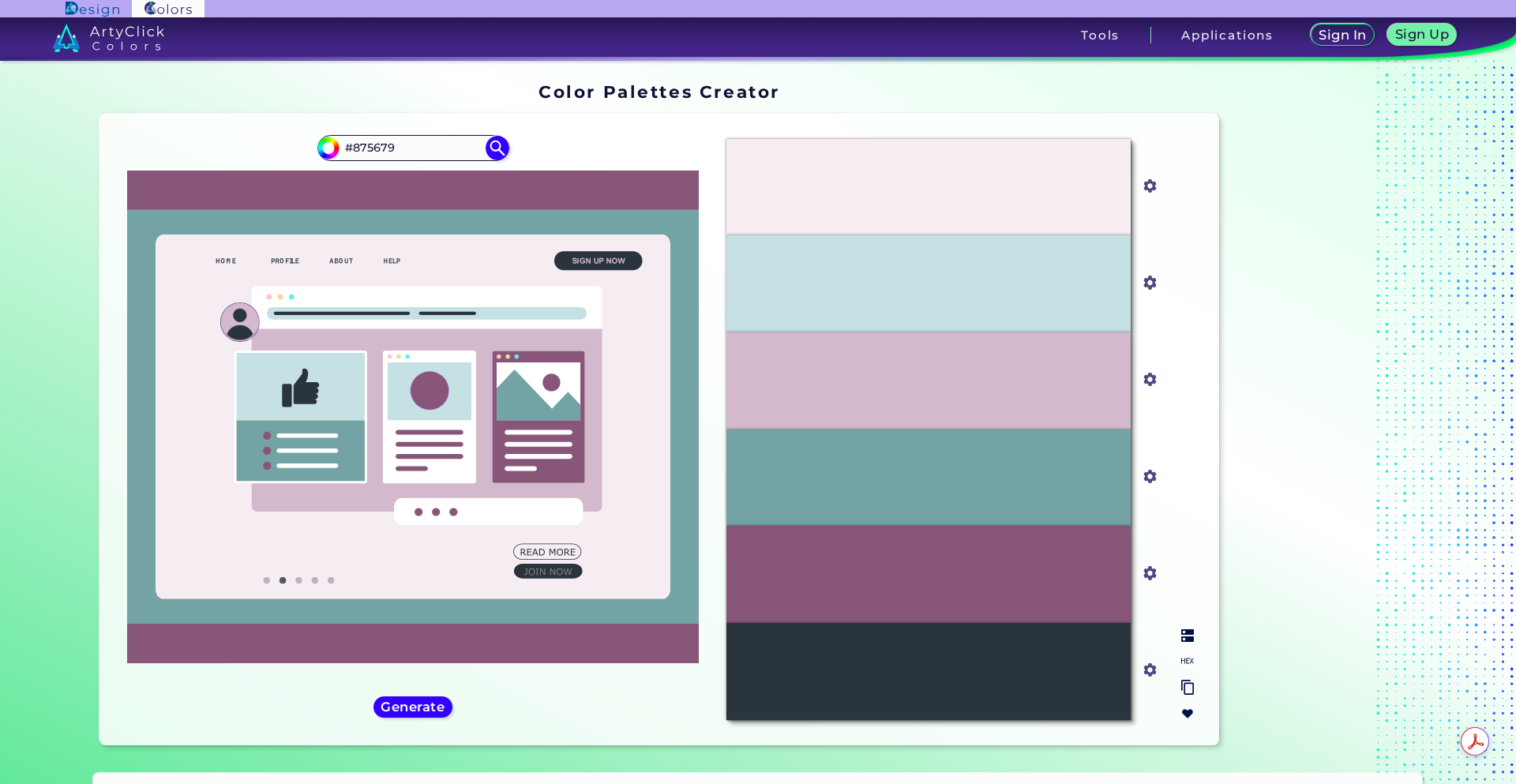
click at [877, 448] on div "#73A3A5" at bounding box center [929, 477] width 405 height 97
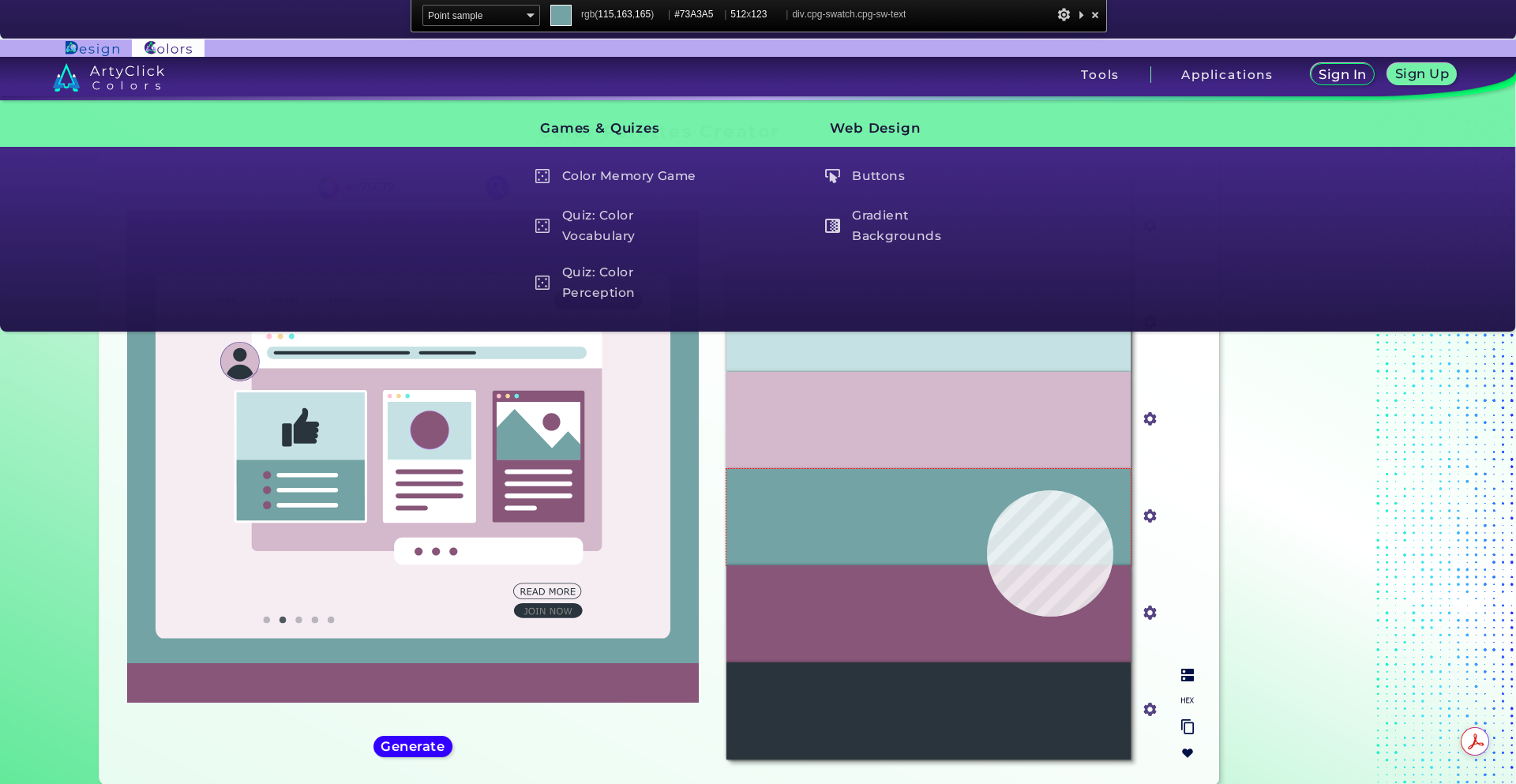
click at [986, 496] on div "#73A3A5" at bounding box center [929, 517] width 405 height 97
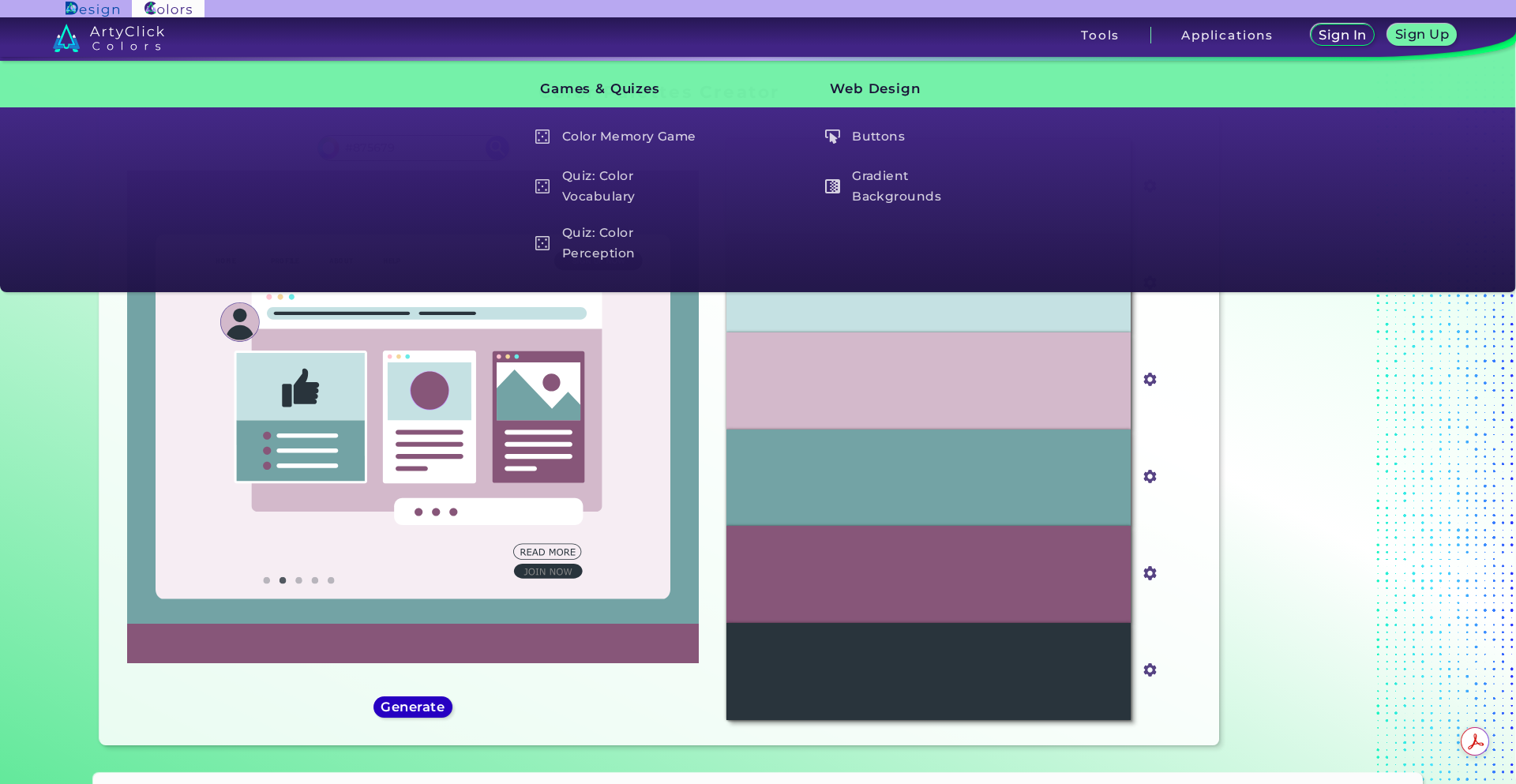
click at [385, 704] on h5 "Generate" at bounding box center [413, 706] width 58 height 12
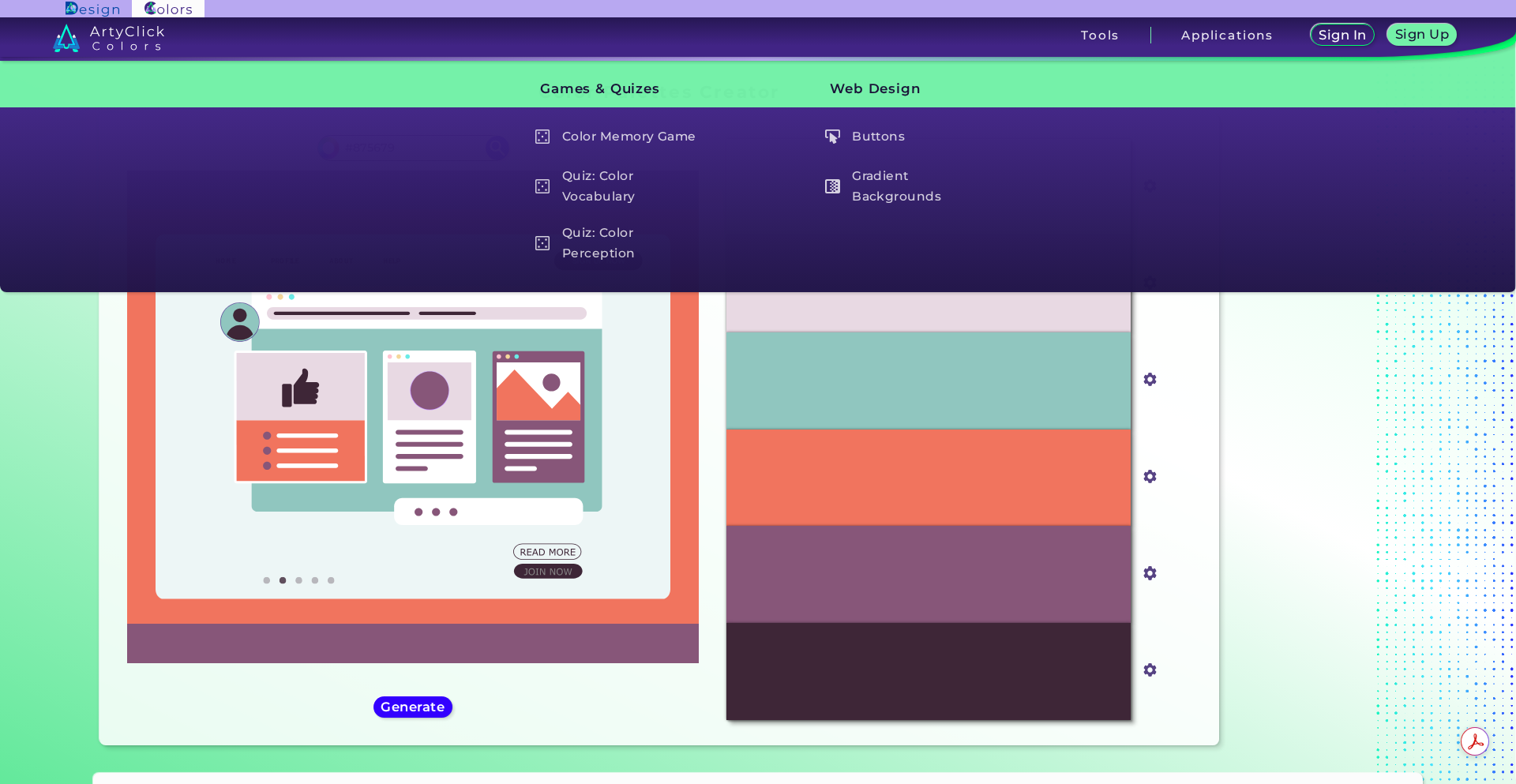
click at [1338, 473] on div at bounding box center [1324, 417] width 198 height 681
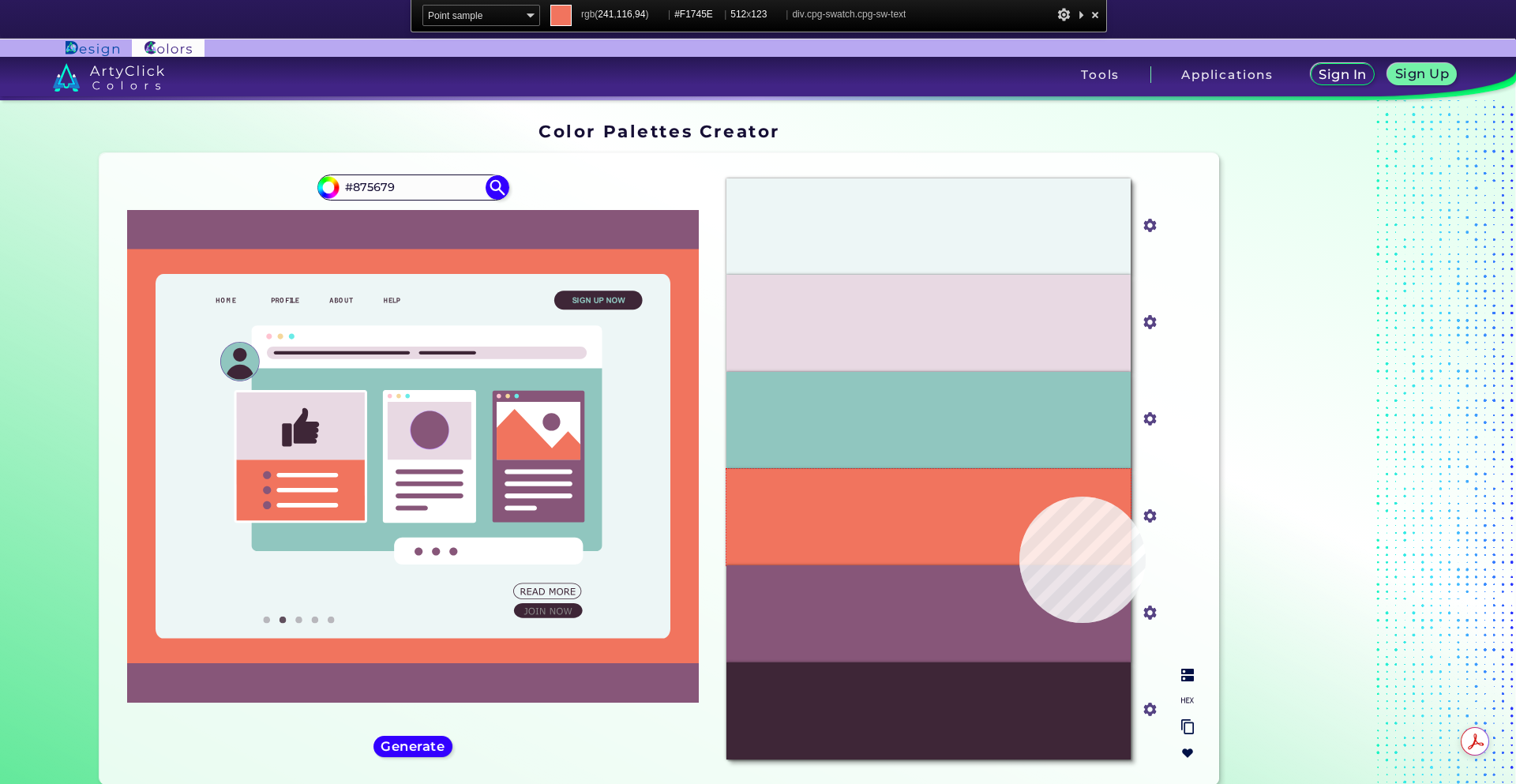
click at [1019, 496] on div "#F1745E" at bounding box center [929, 517] width 405 height 97
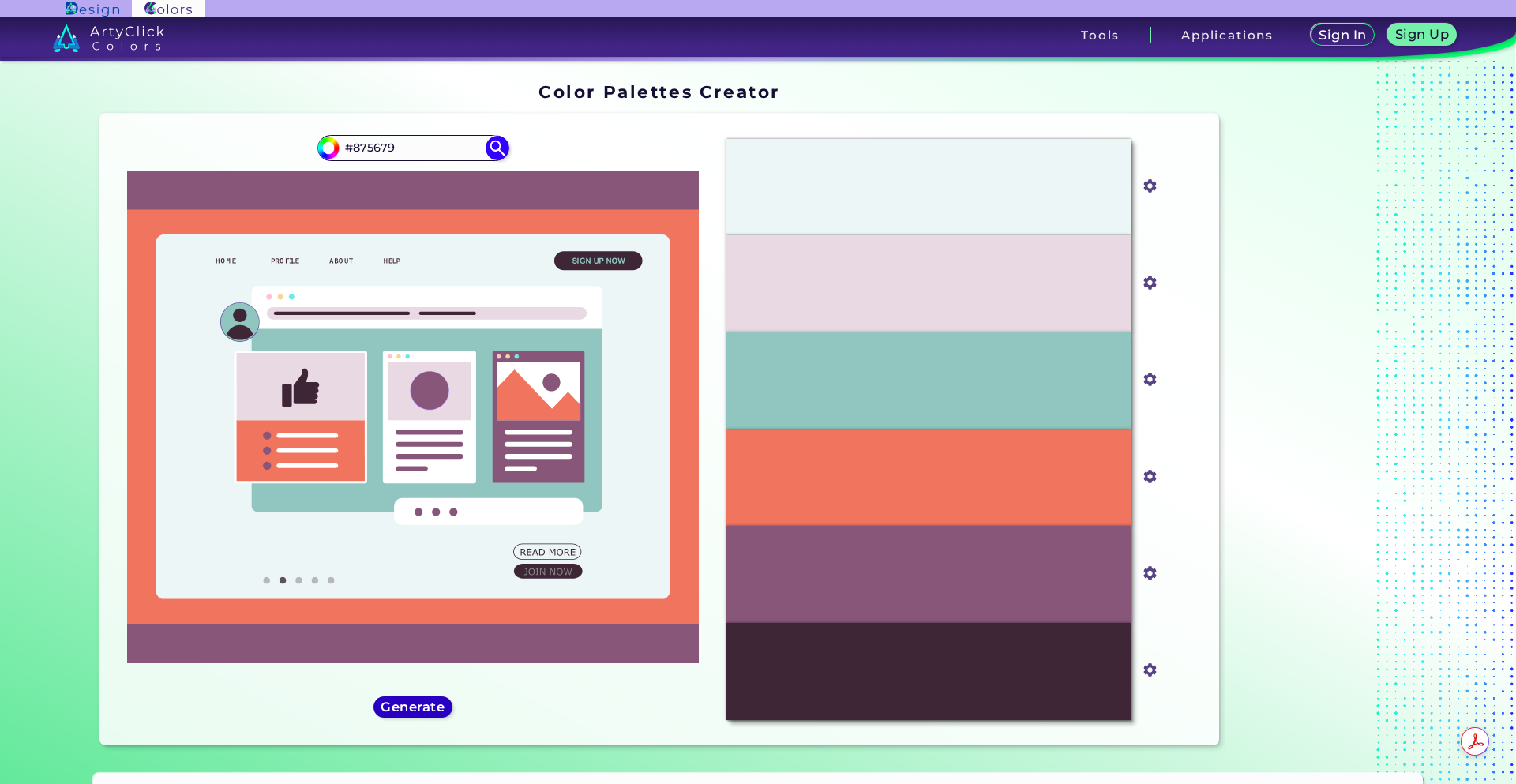
click at [415, 702] on h5 "Generate" at bounding box center [413, 706] width 58 height 12
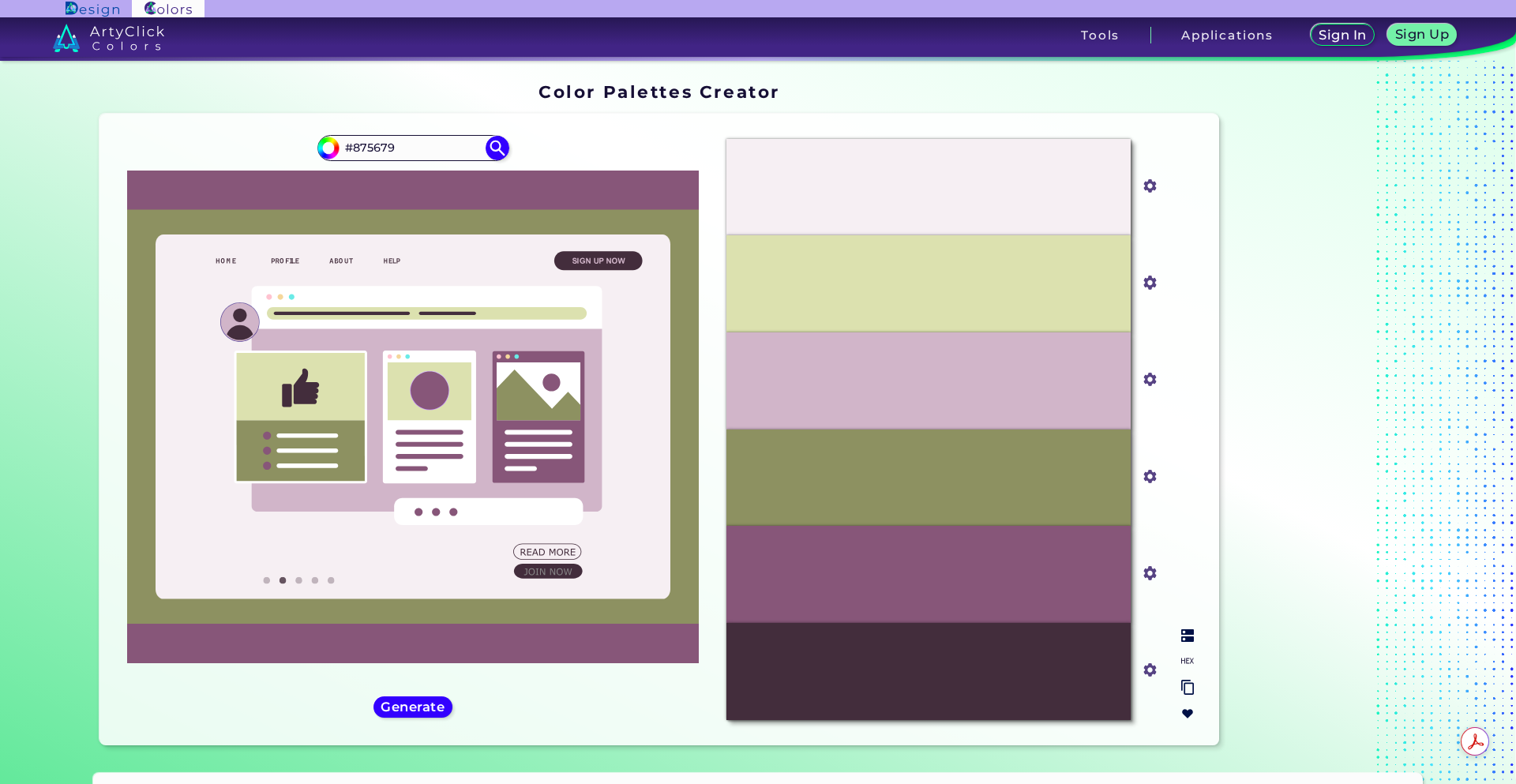
click at [931, 484] on p "#8D9161" at bounding box center [929, 477] width 47 height 17
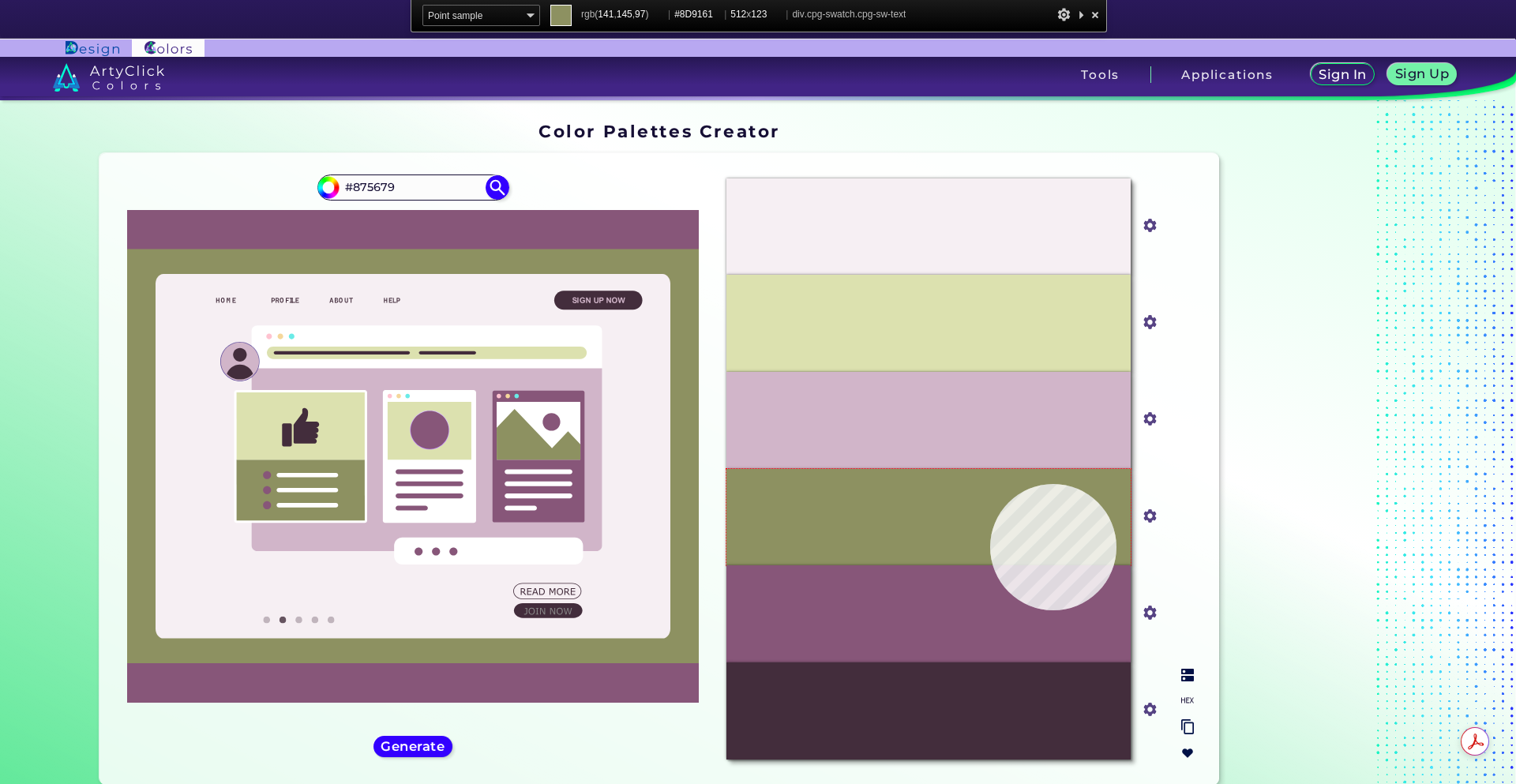
click at [995, 497] on div "#8D9161" at bounding box center [929, 517] width 405 height 97
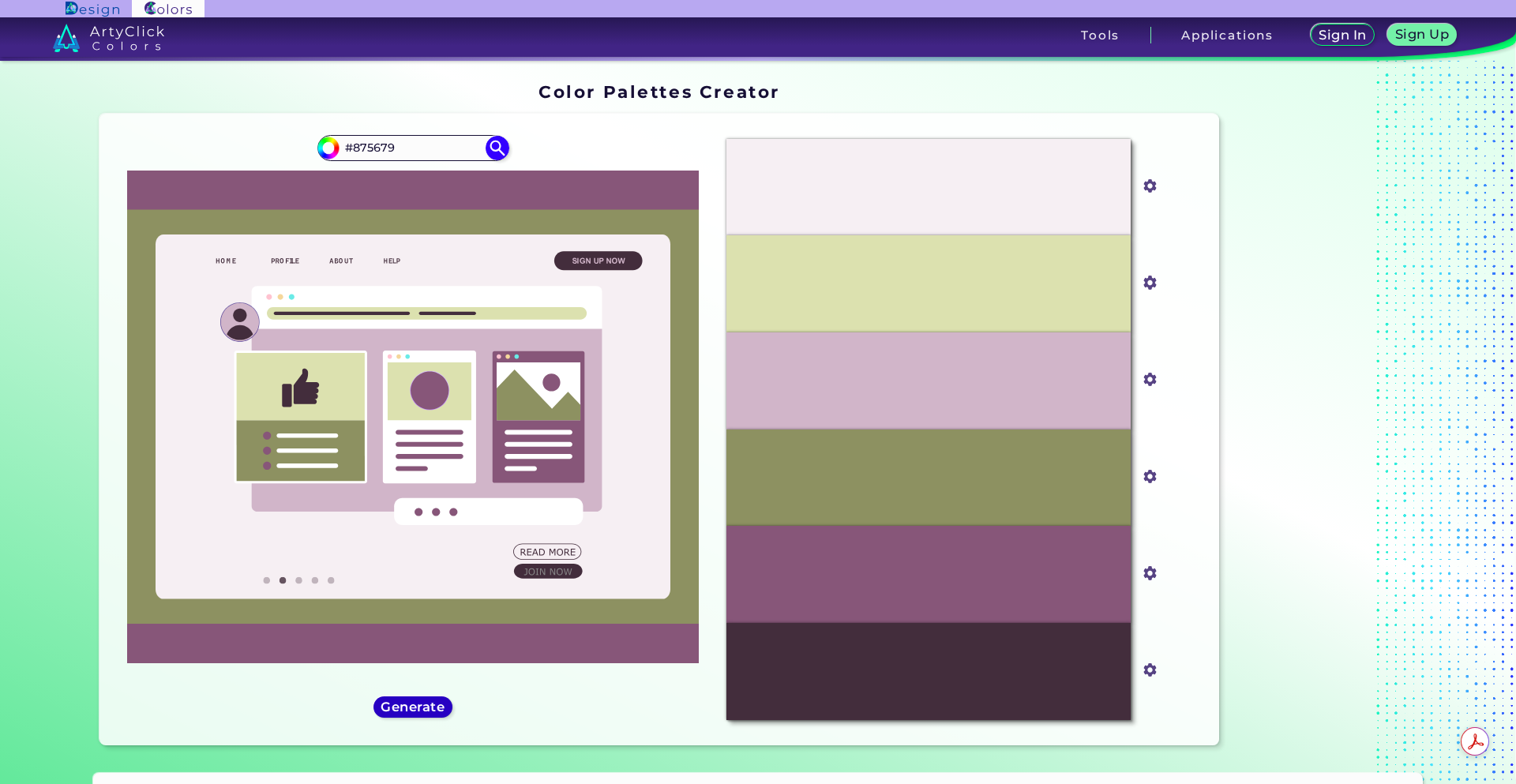
click at [426, 707] on h5 "Generate" at bounding box center [413, 706] width 58 height 12
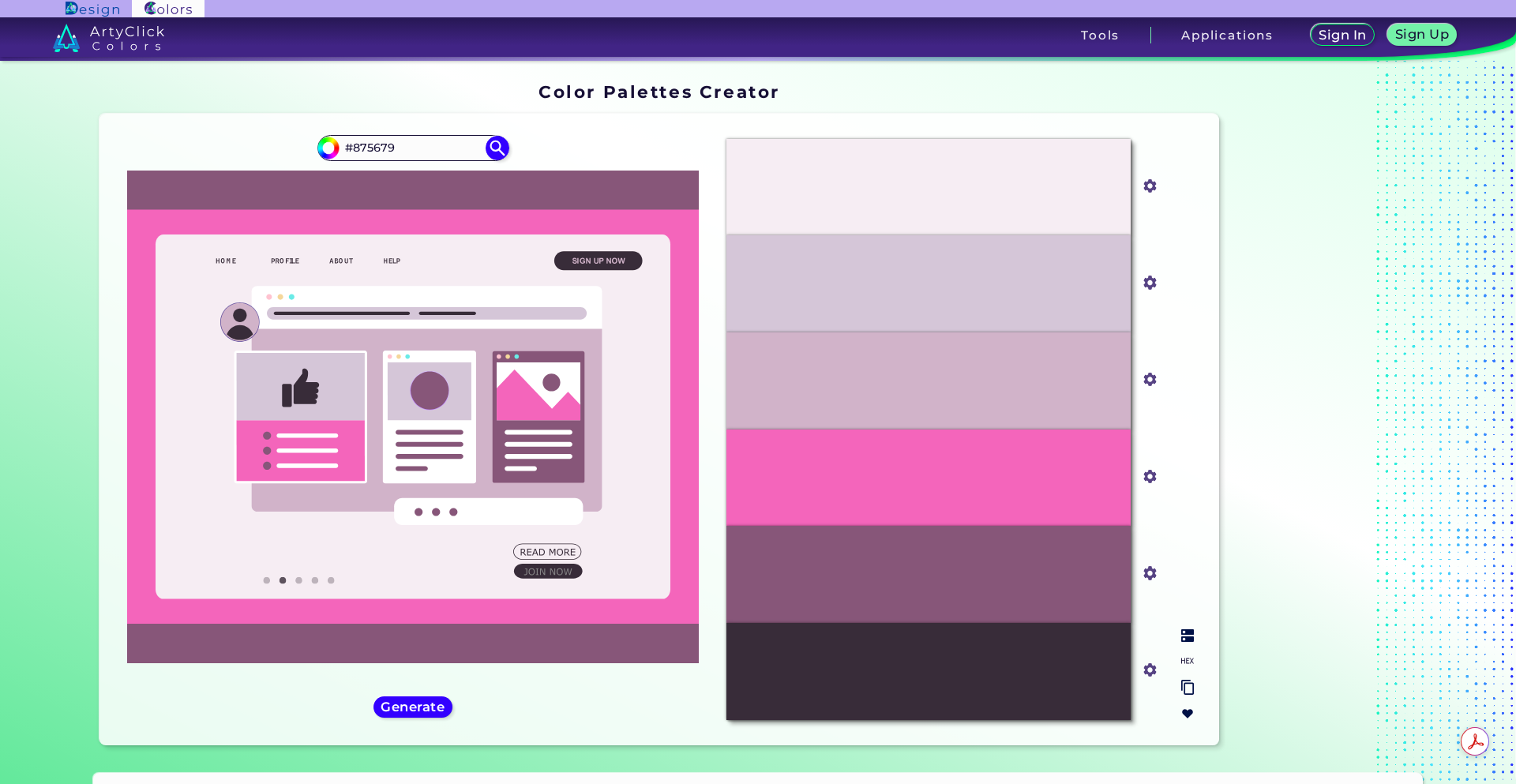
click at [885, 496] on div "#F465BB" at bounding box center [929, 477] width 405 height 97
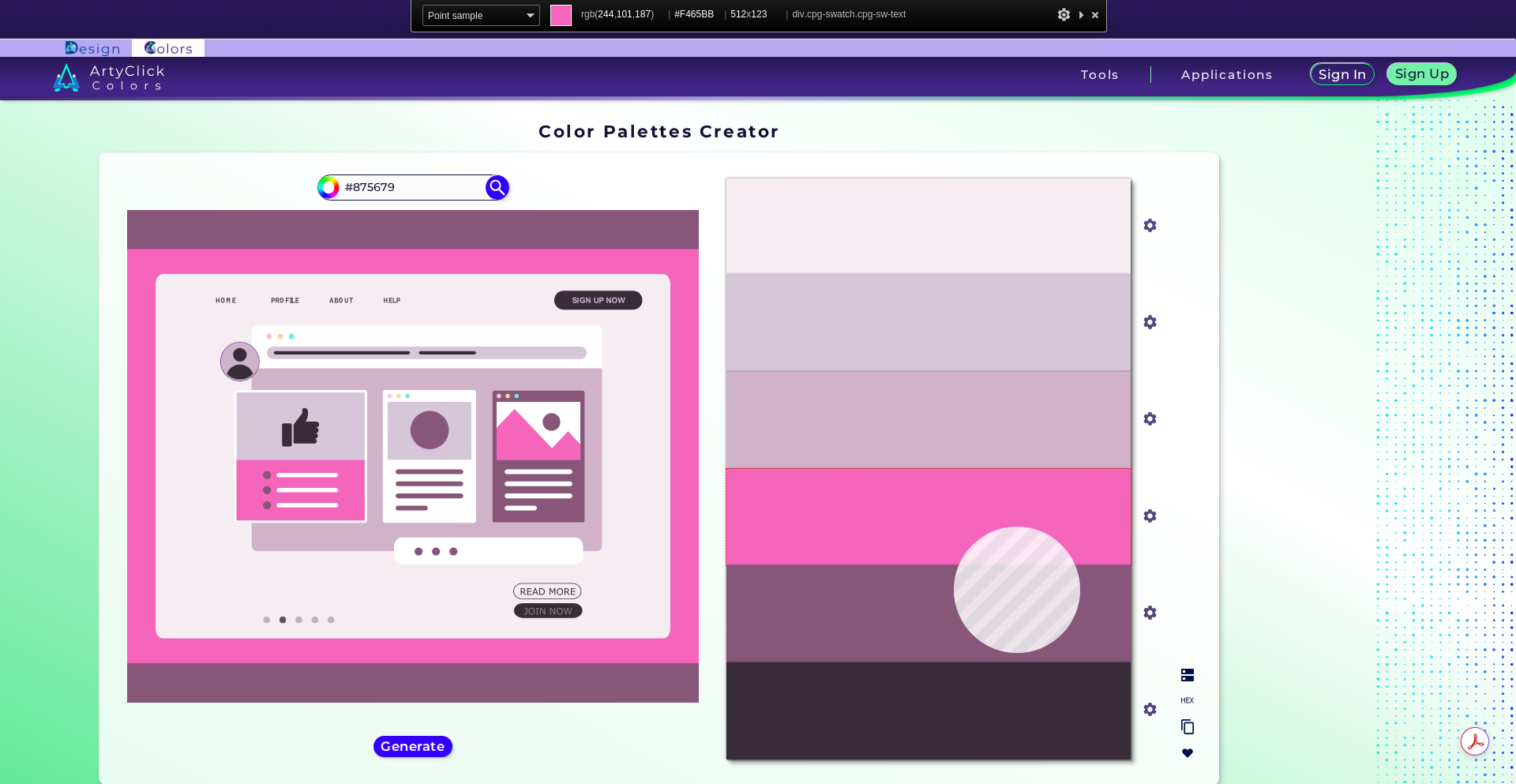
click at [954, 526] on div "#F465BB" at bounding box center [929, 517] width 405 height 97
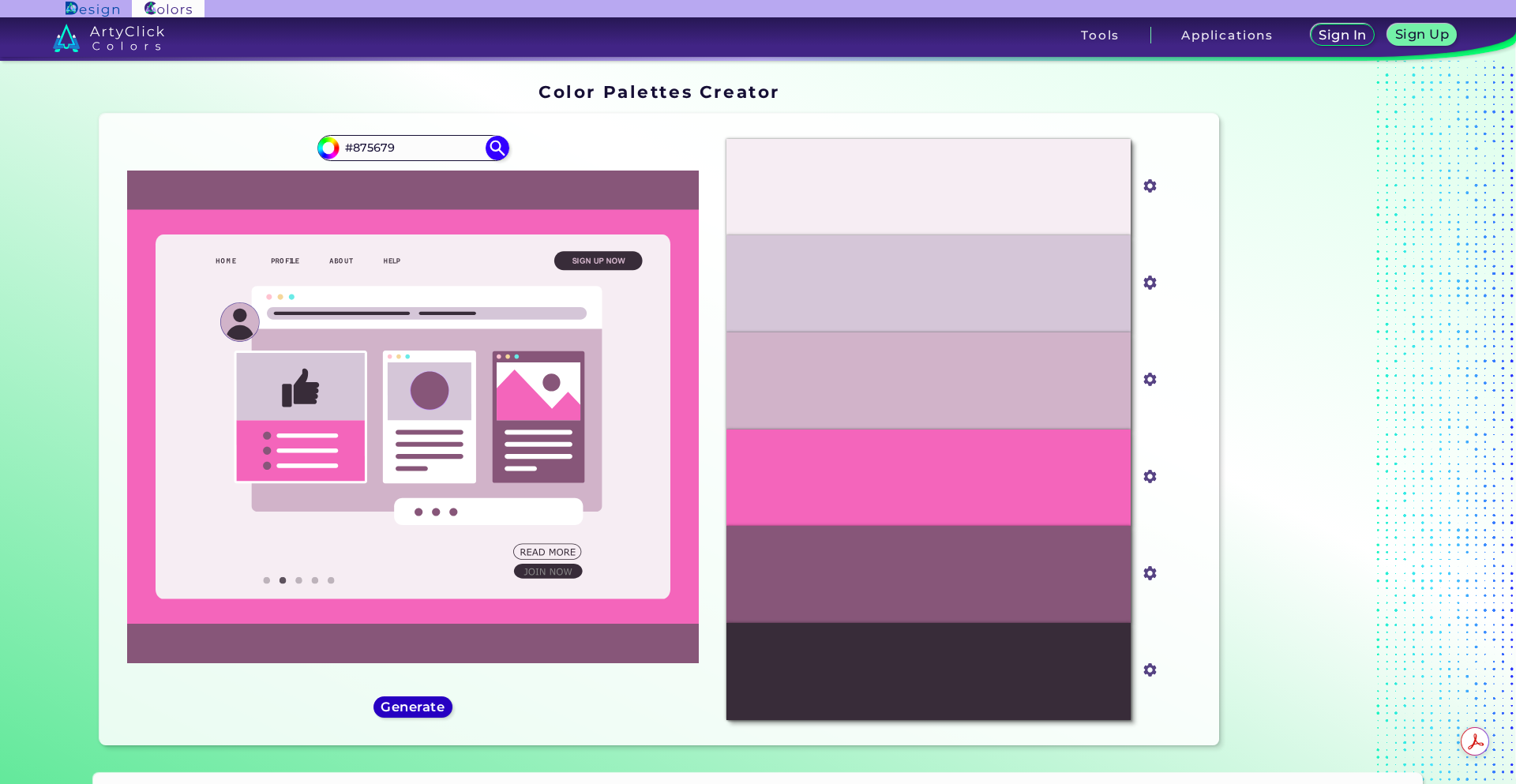
click at [401, 709] on h5 "Generate" at bounding box center [412, 706] width 58 height 12
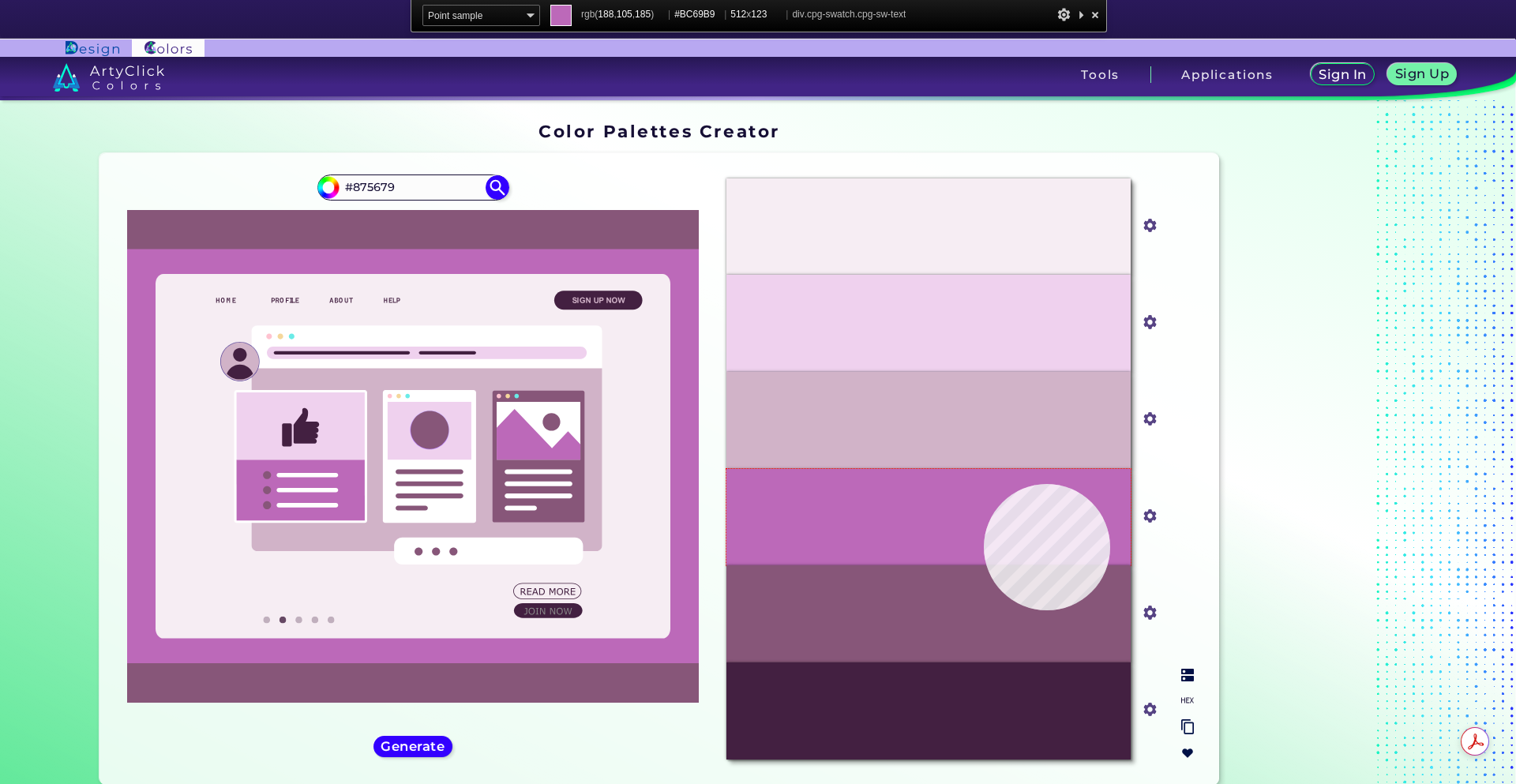
click at [984, 484] on div "#BC69B9" at bounding box center [929, 517] width 405 height 97
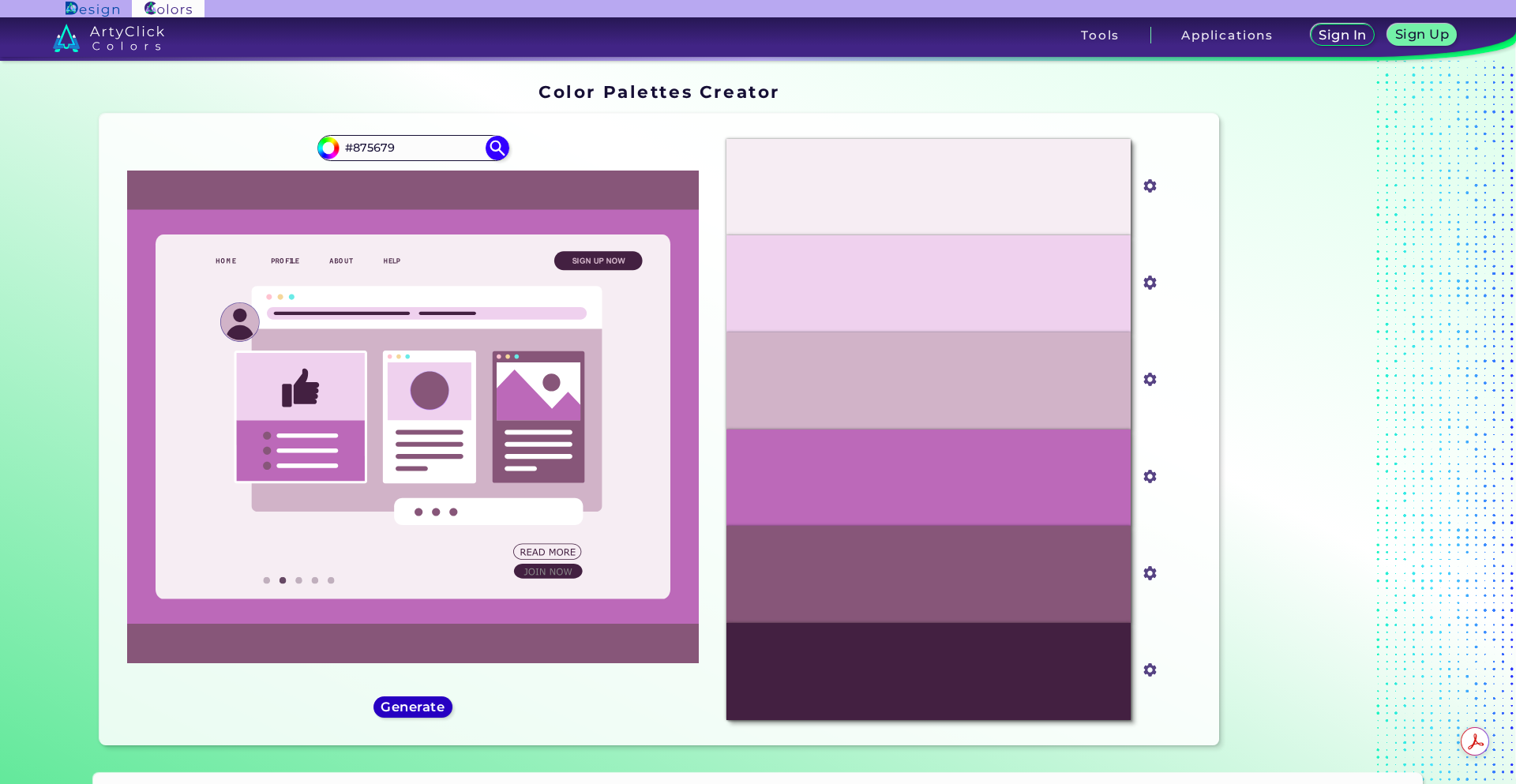
click at [408, 712] on h5 "Generate" at bounding box center [412, 706] width 58 height 12
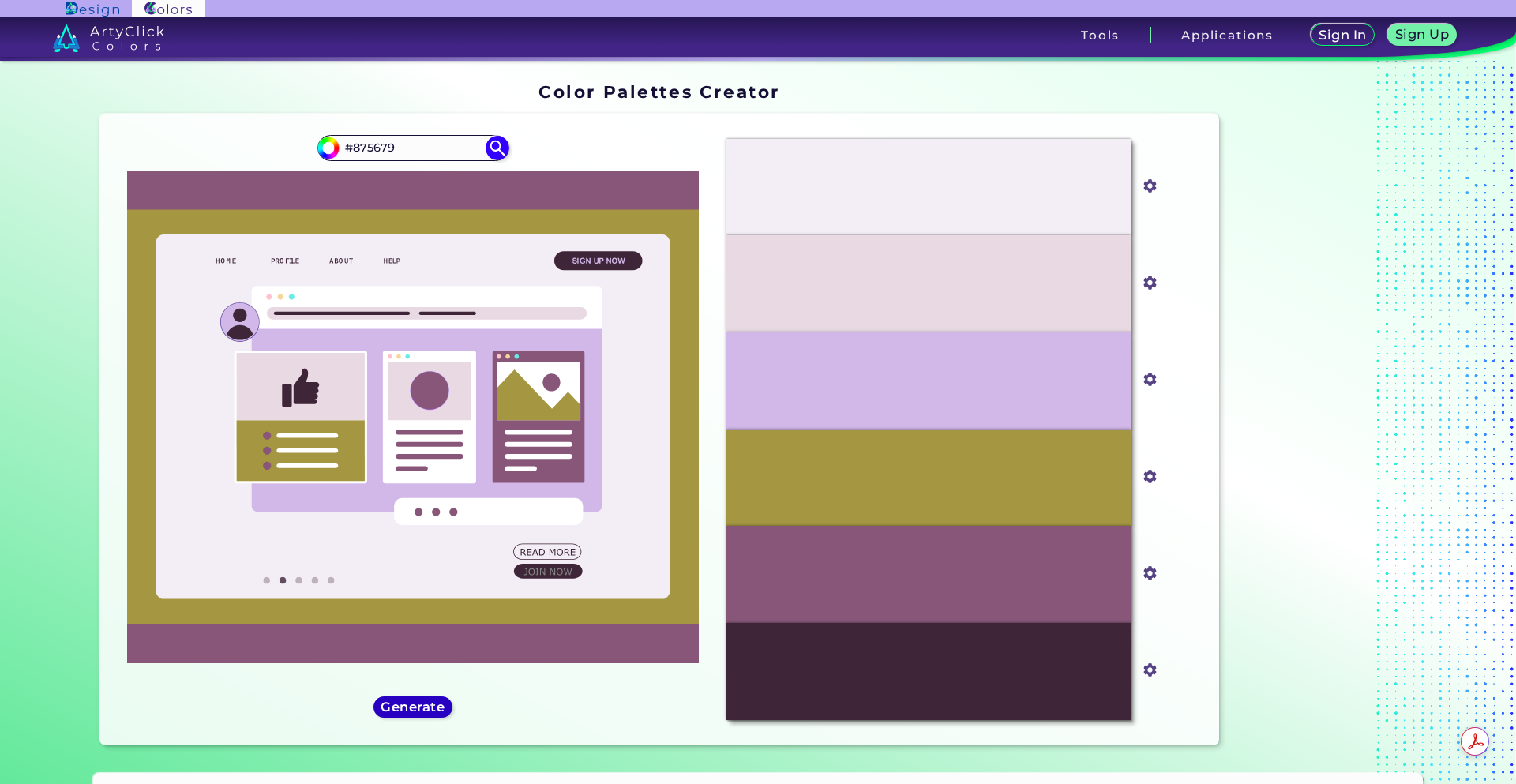
click at [407, 711] on h5 "Generate" at bounding box center [412, 706] width 58 height 12
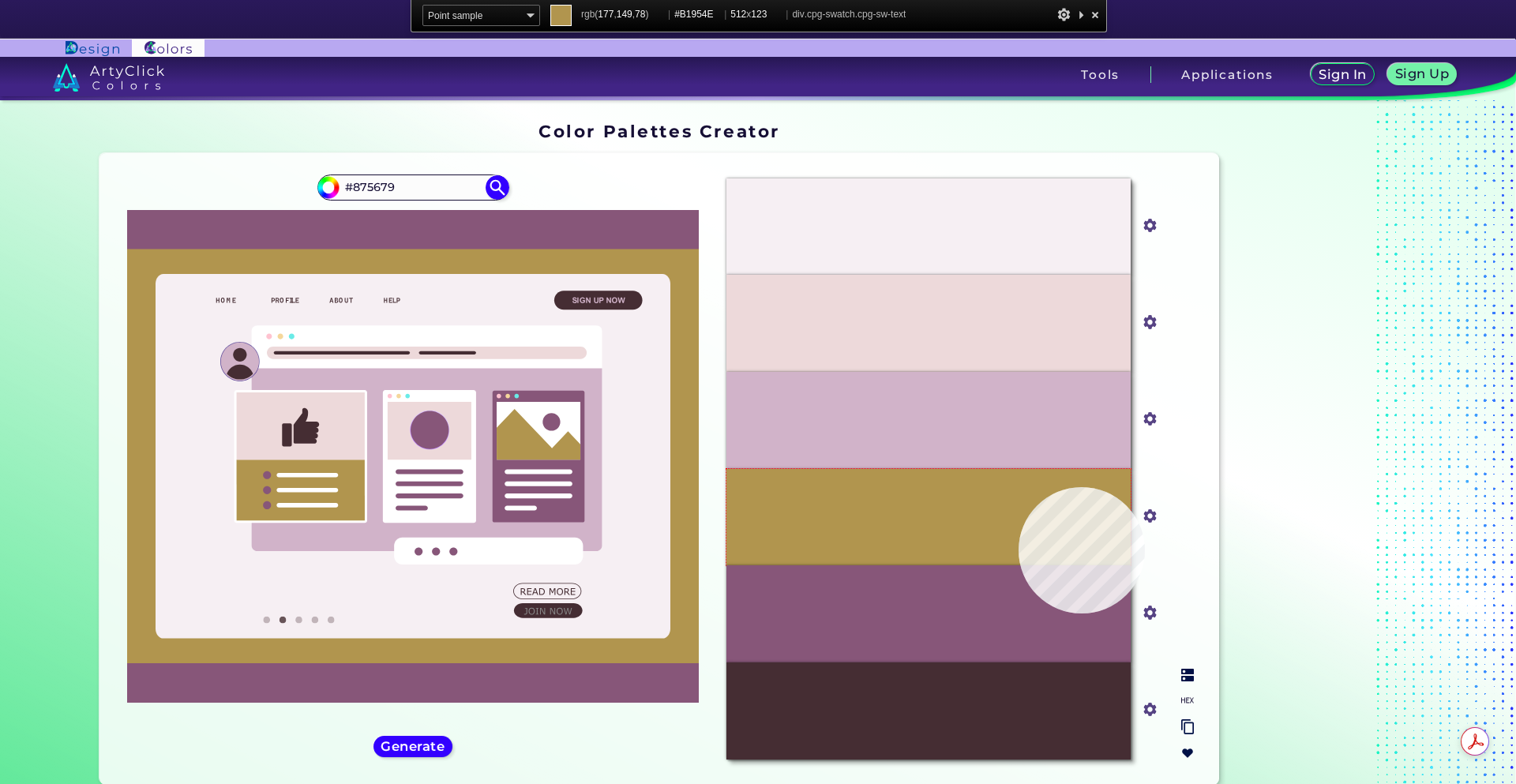
click at [1018, 495] on div "#B1954E" at bounding box center [929, 517] width 405 height 97
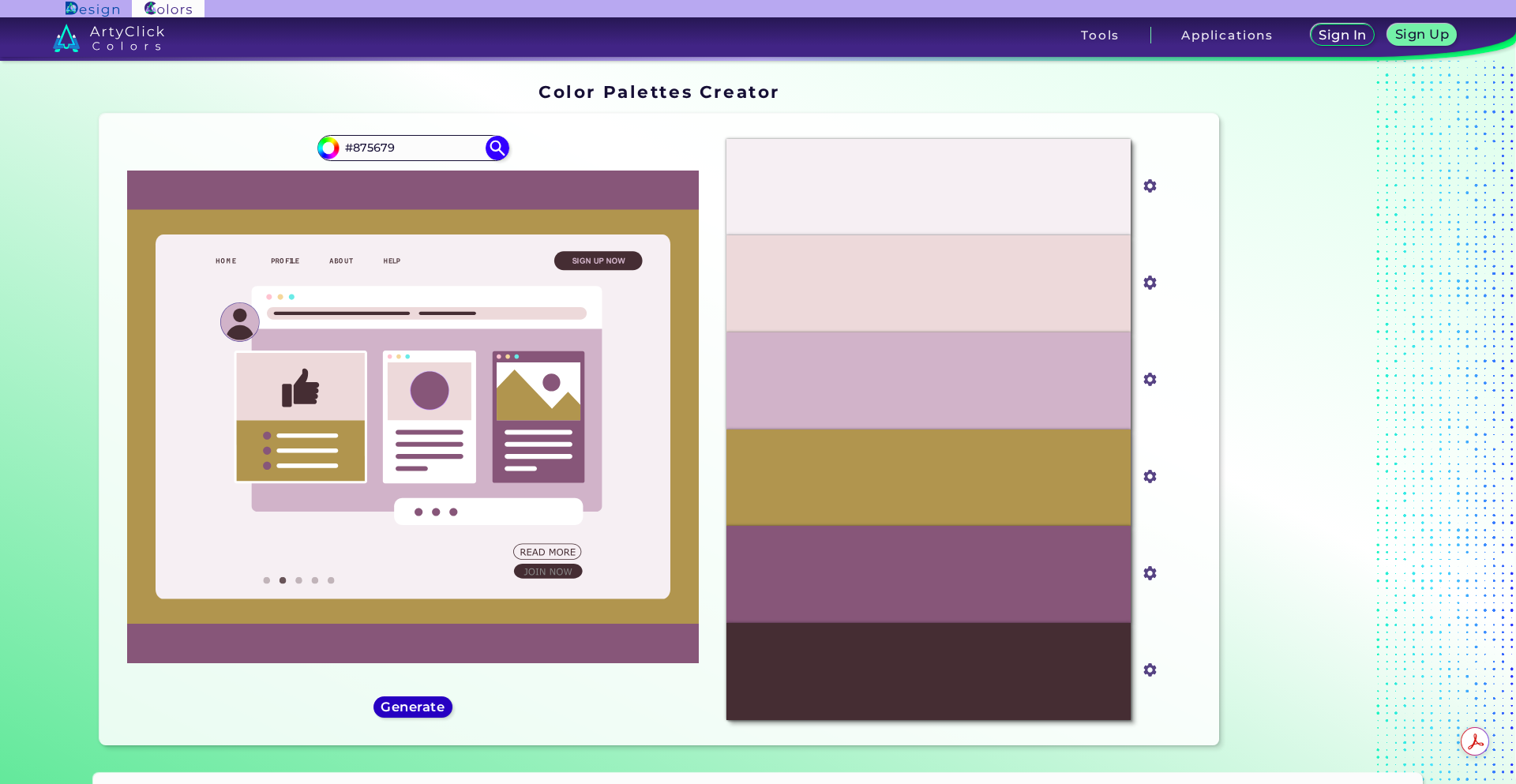
click at [409, 702] on h5 "Generate" at bounding box center [412, 706] width 58 height 12
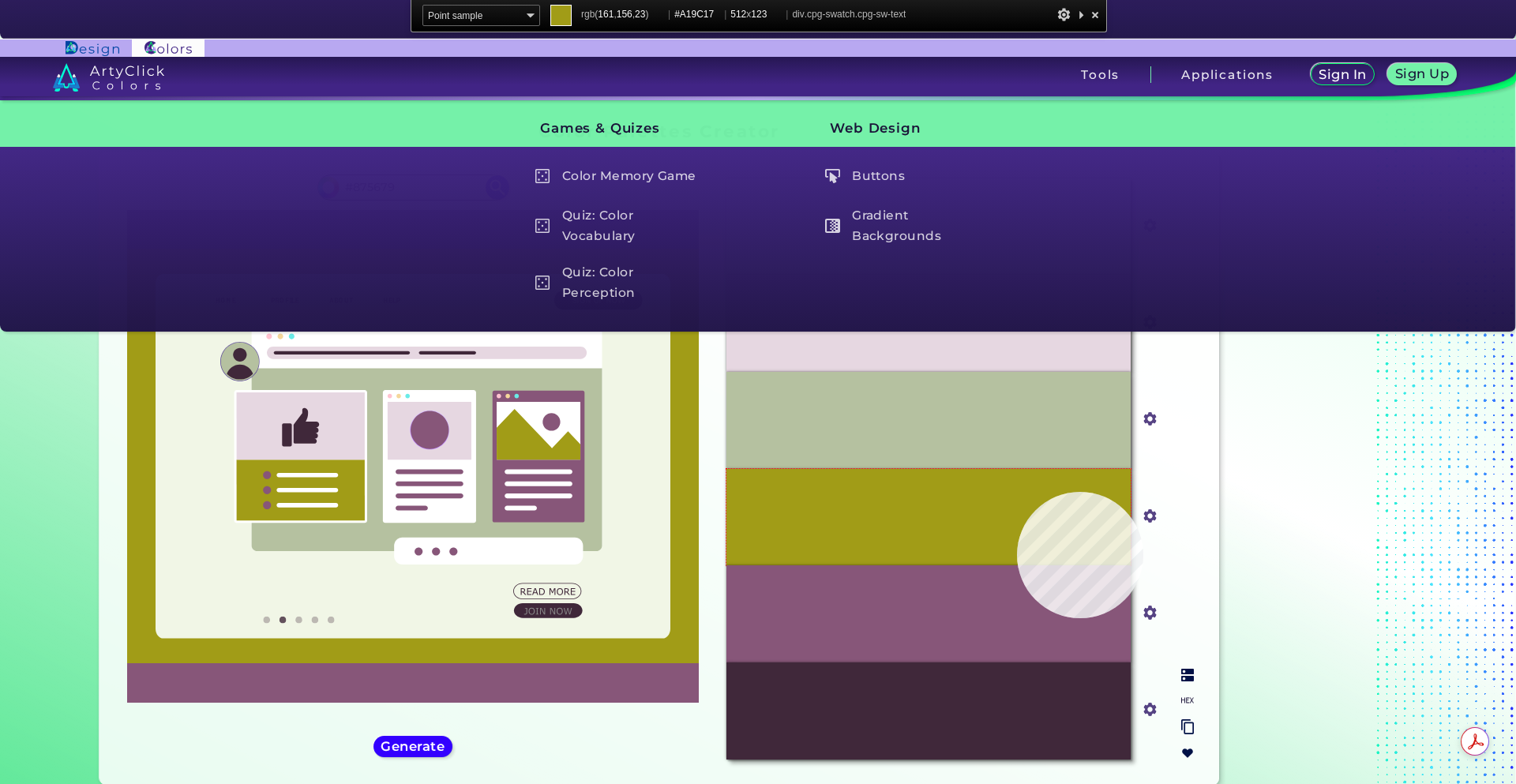
click at [1004, 498] on div "#A19C17" at bounding box center [929, 517] width 405 height 97
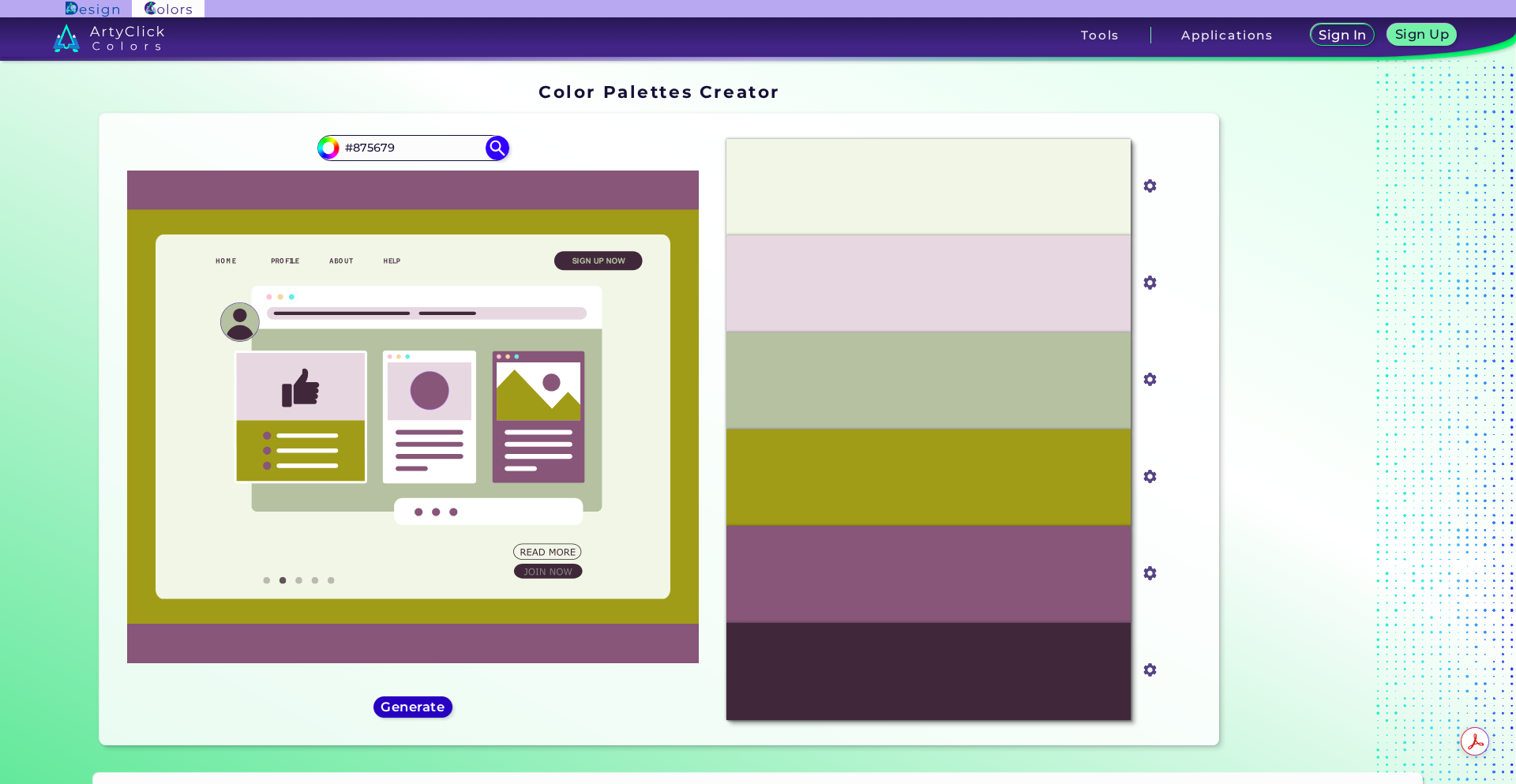
click at [416, 707] on h5 "Generate" at bounding box center [413, 706] width 58 height 12
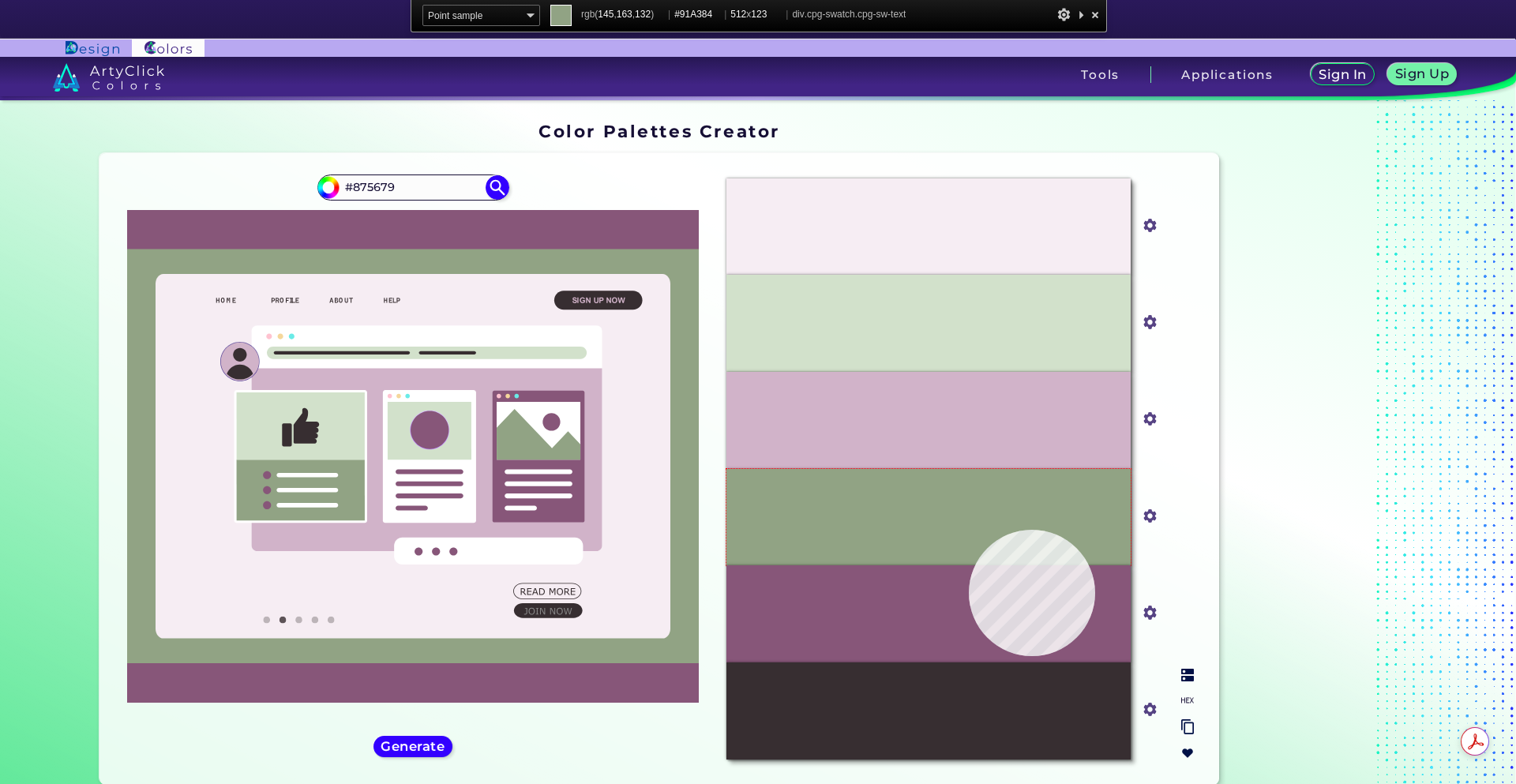
click at [969, 529] on div "#91A384" at bounding box center [929, 517] width 405 height 97
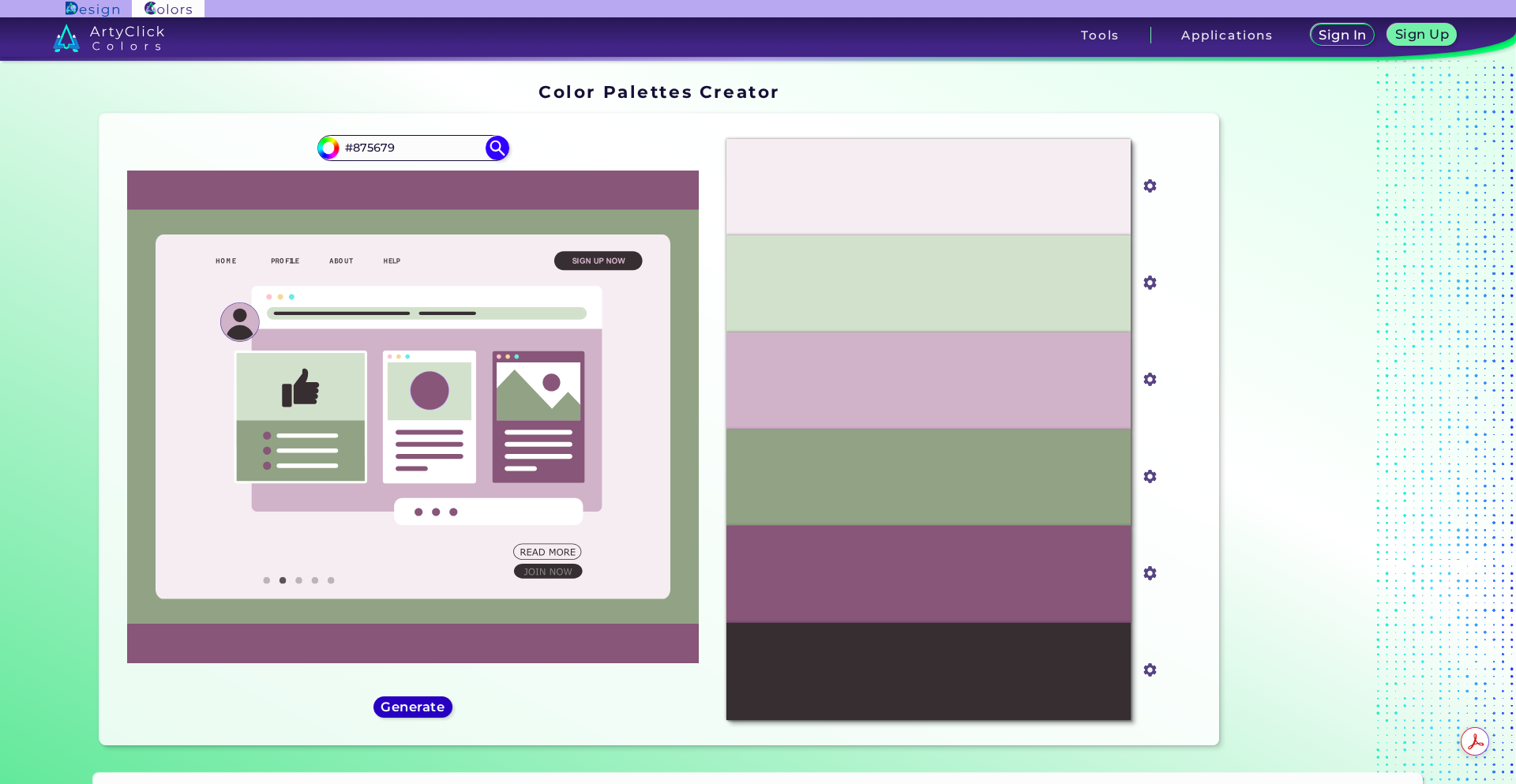
click at [405, 715] on div "Generate" at bounding box center [413, 706] width 71 height 18
click at [409, 701] on h5 "Generate" at bounding box center [412, 706] width 58 height 12
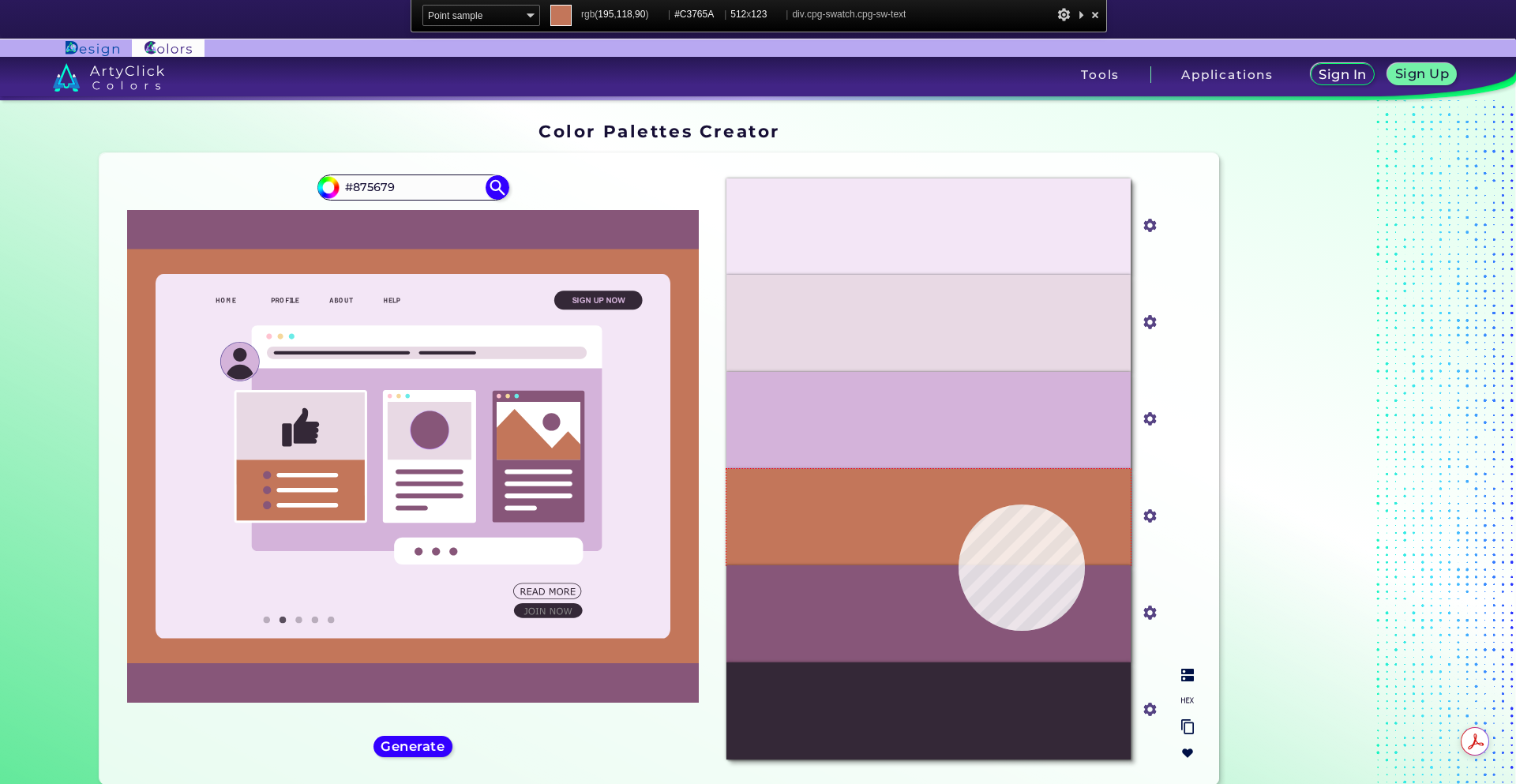
click at [959, 504] on div "#C3765A" at bounding box center [929, 517] width 405 height 97
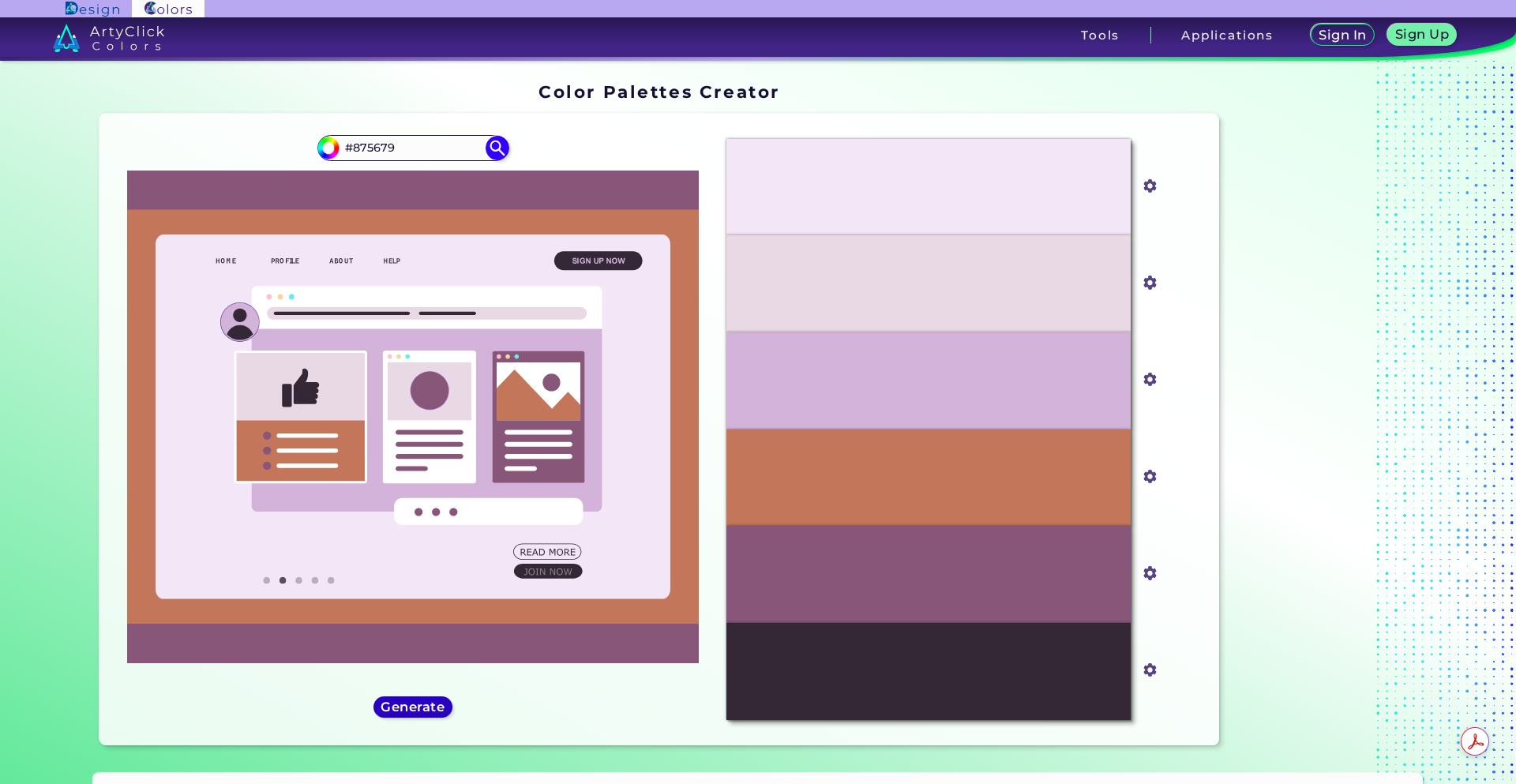
click at [426, 703] on h5 "Generate" at bounding box center [412, 706] width 58 height 12
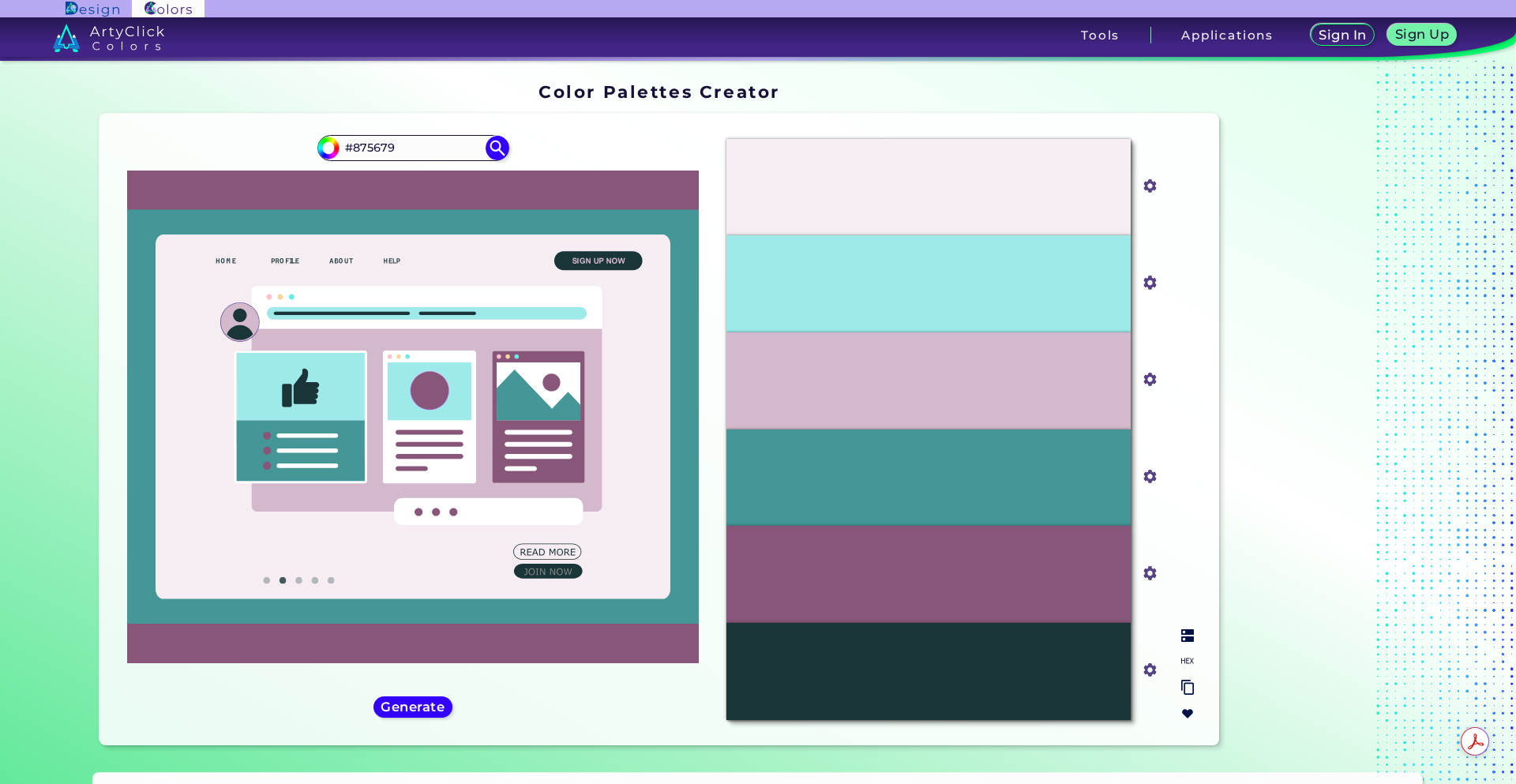
click at [880, 459] on div "#449697" at bounding box center [929, 477] width 405 height 97
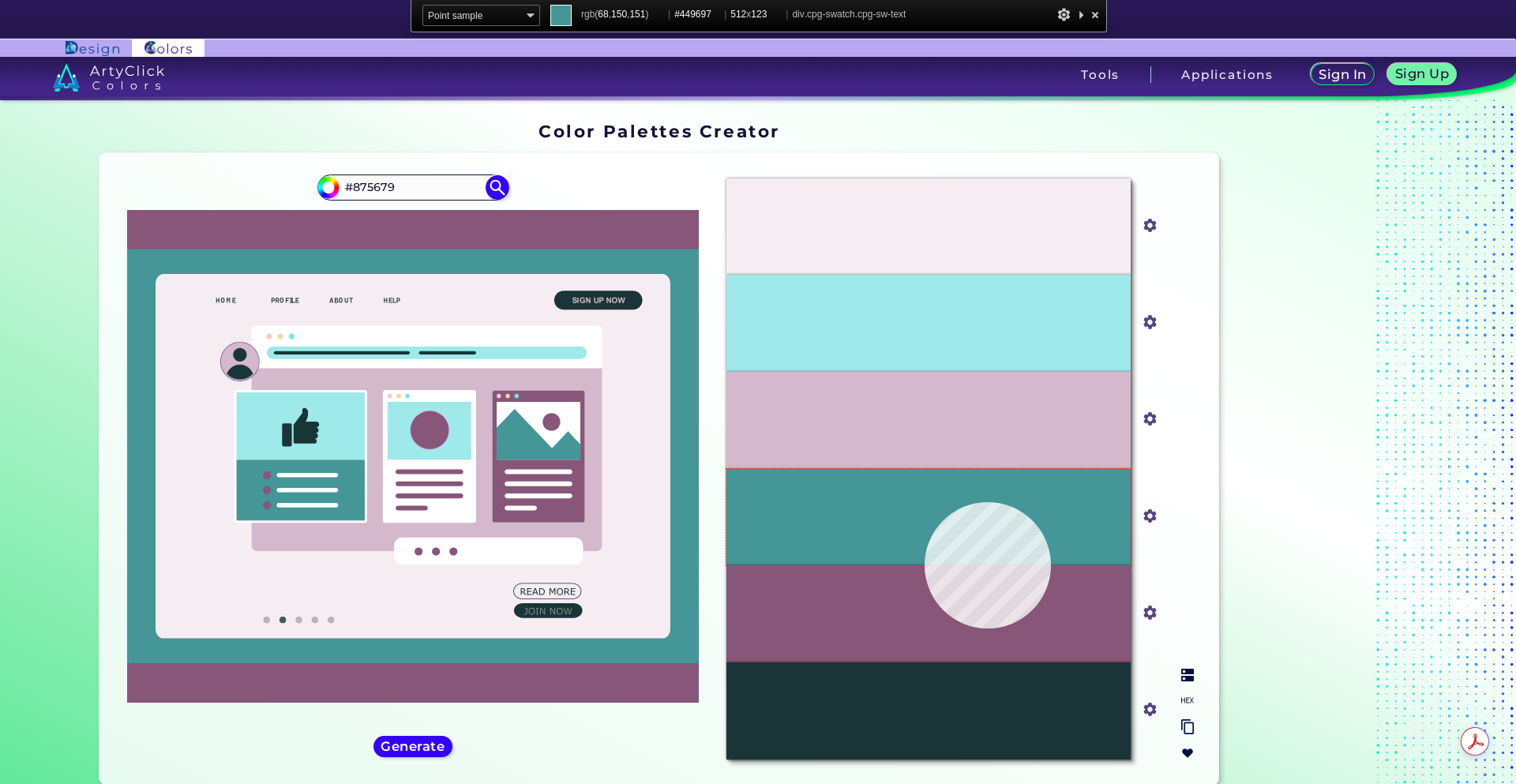
click at [924, 502] on div "#449697" at bounding box center [929, 517] width 405 height 97
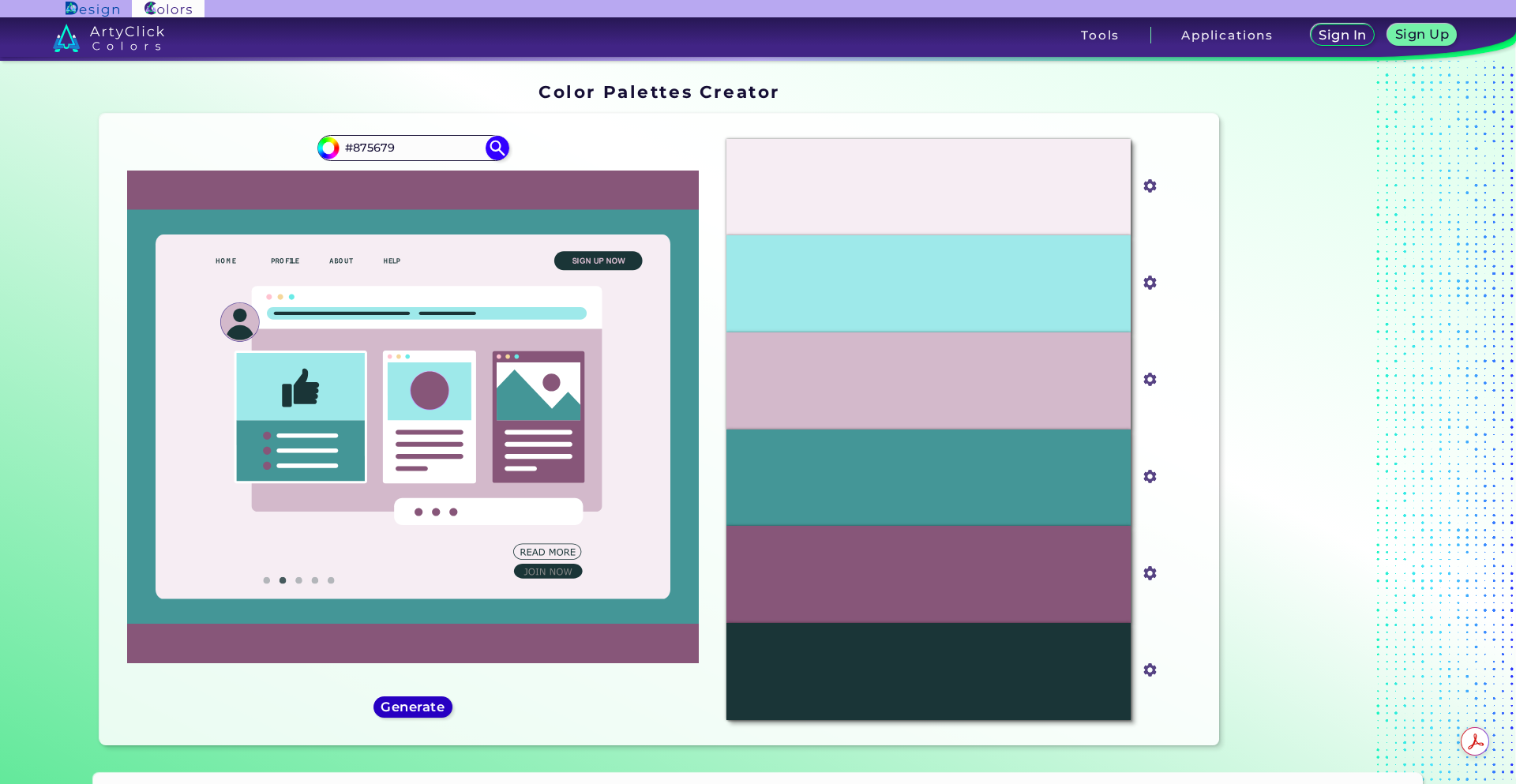
click at [387, 705] on h5 "Generate" at bounding box center [413, 706] width 58 height 12
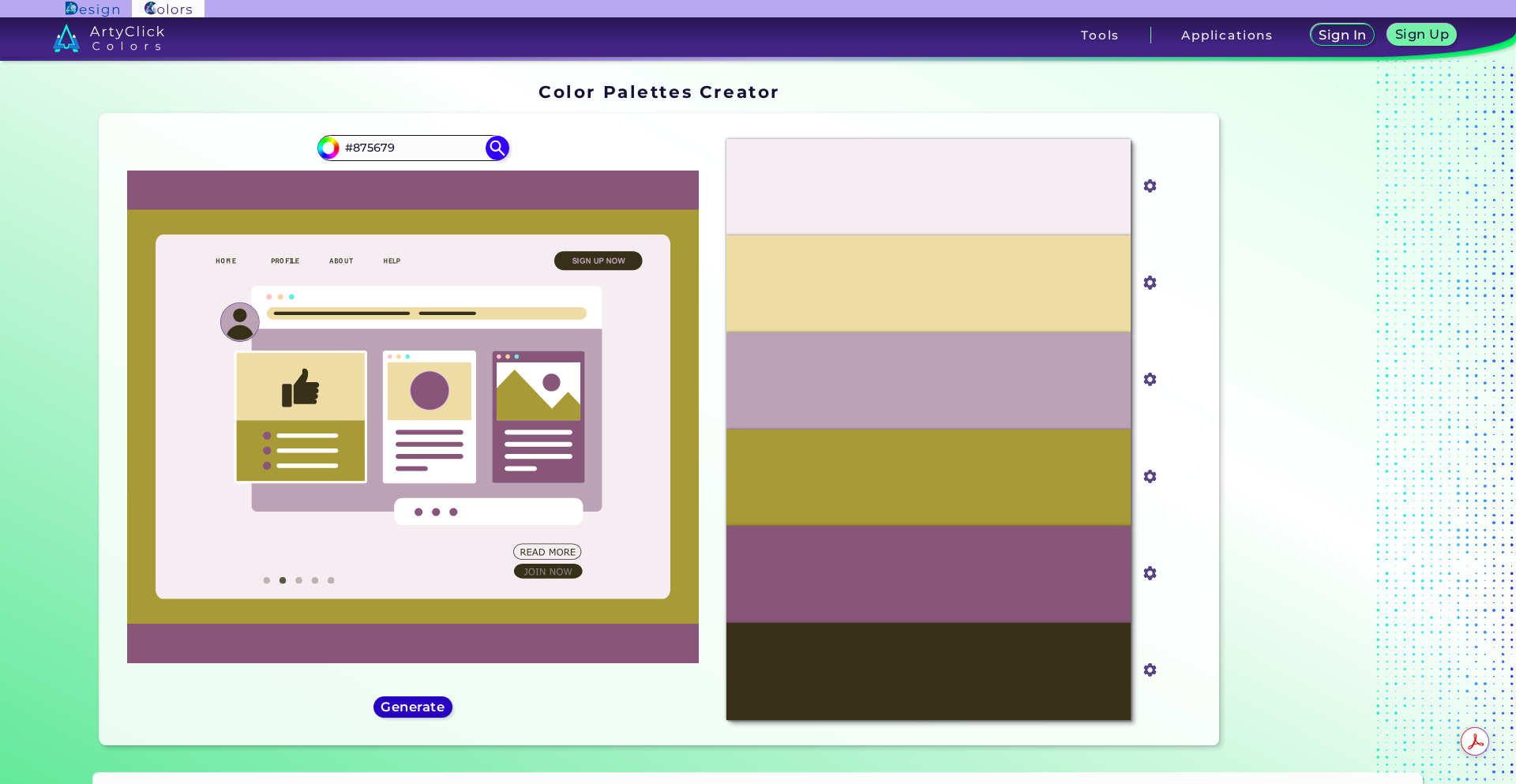
click at [386, 705] on h5 "Generate" at bounding box center [413, 706] width 58 height 12
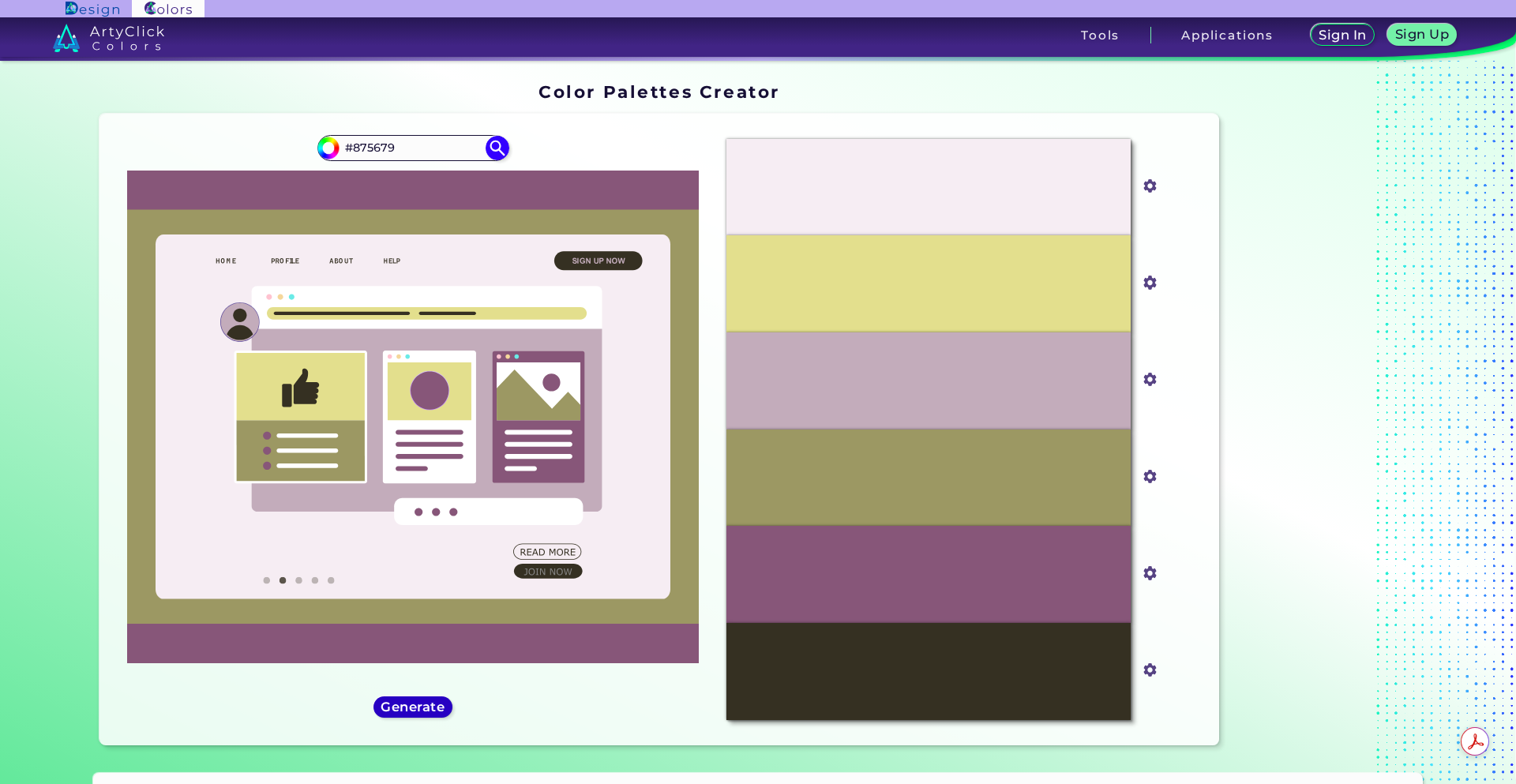
click at [385, 705] on h5 "Generate" at bounding box center [413, 706] width 58 height 12
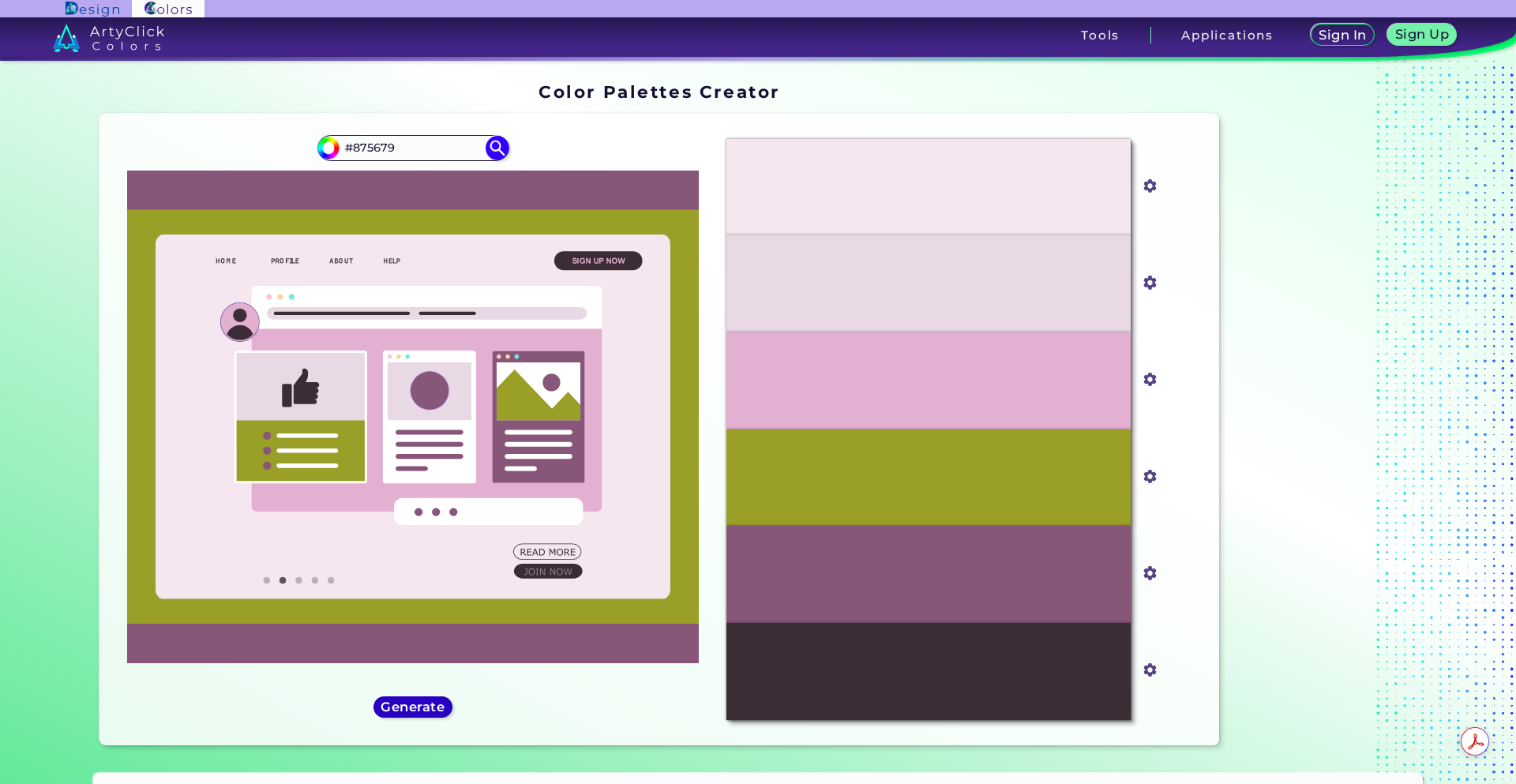
click at [378, 706] on div "Generate" at bounding box center [413, 707] width 71 height 19
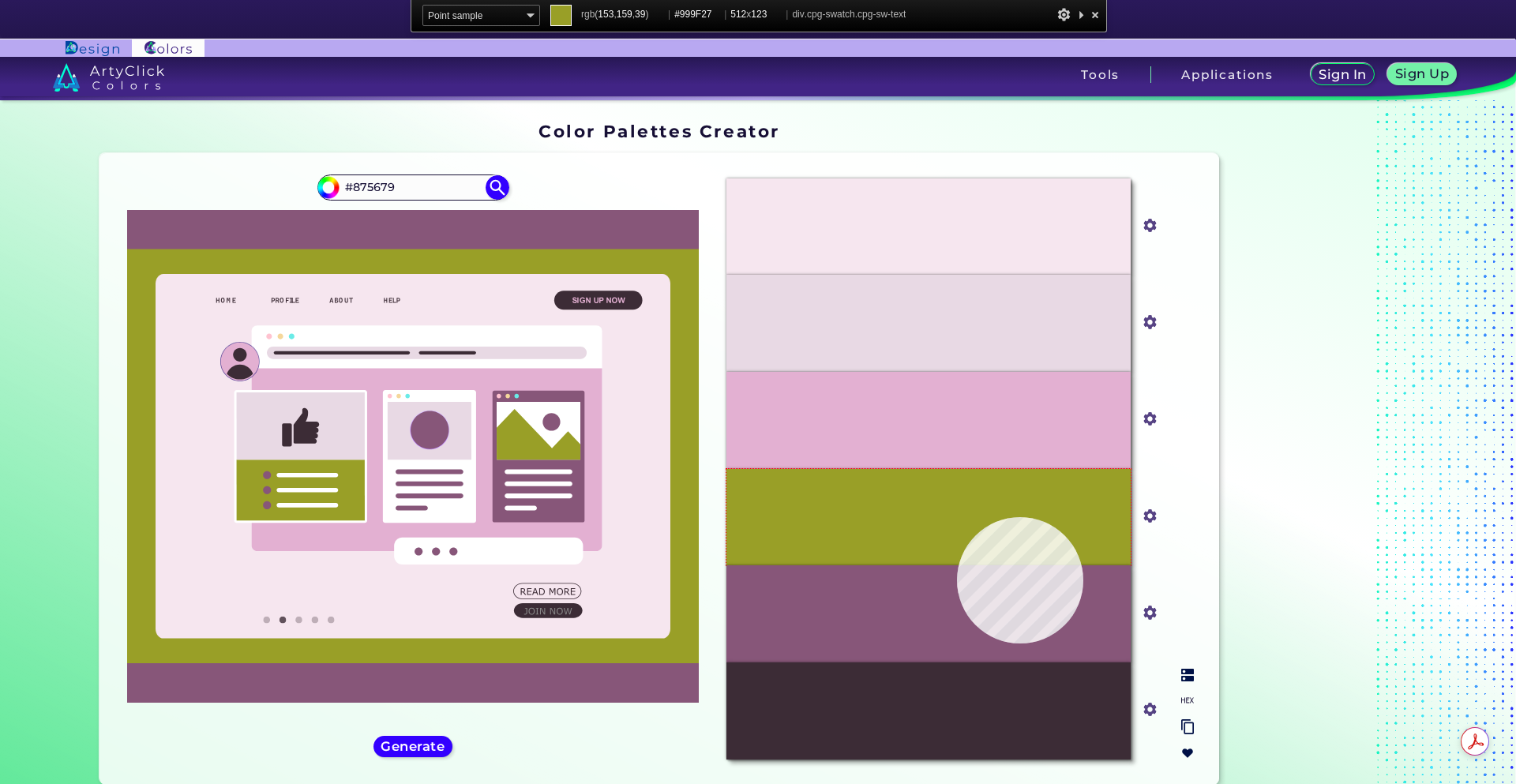
click at [957, 517] on div "#999F27" at bounding box center [929, 517] width 405 height 97
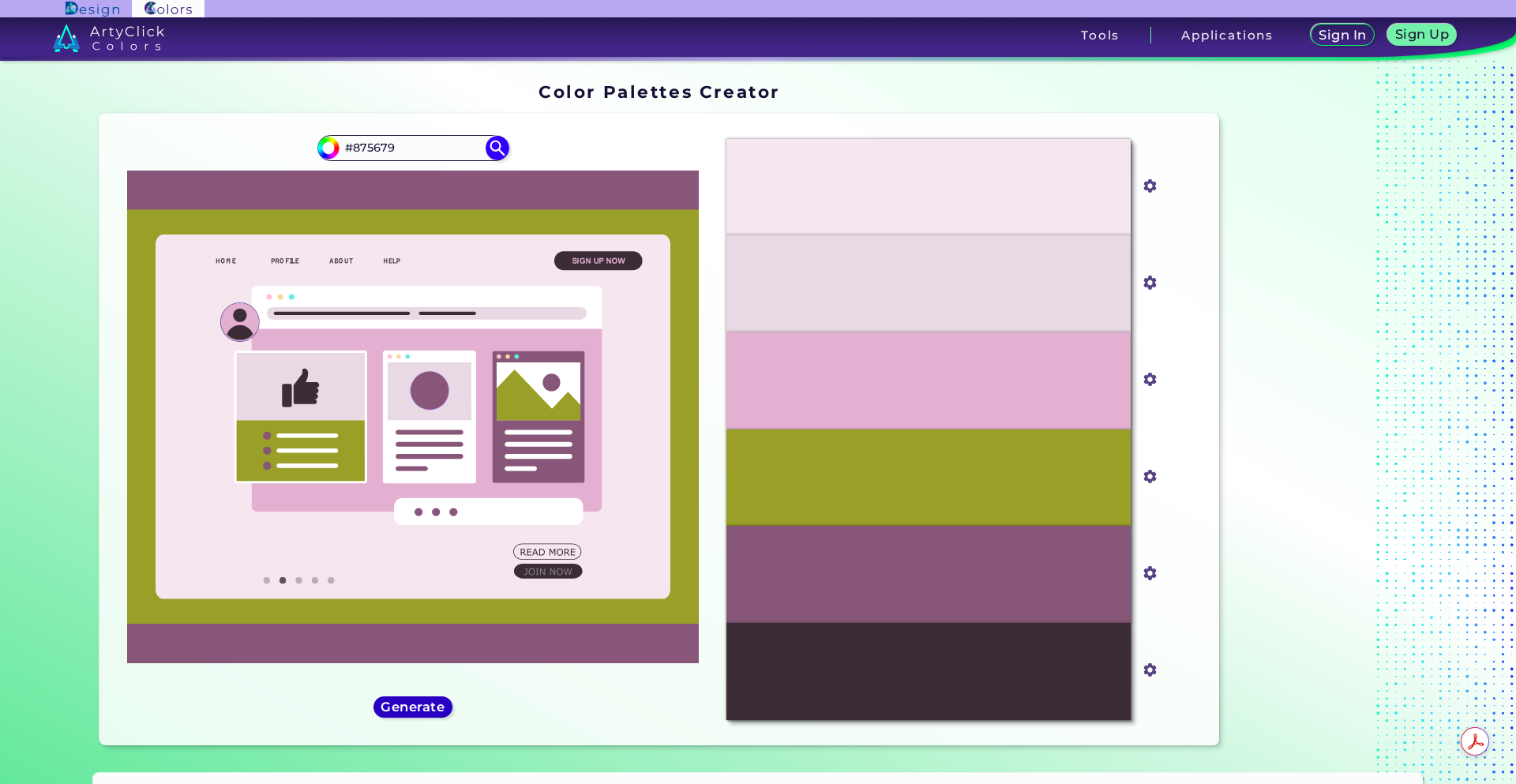
click at [388, 712] on h5 "Generate" at bounding box center [412, 706] width 58 height 12
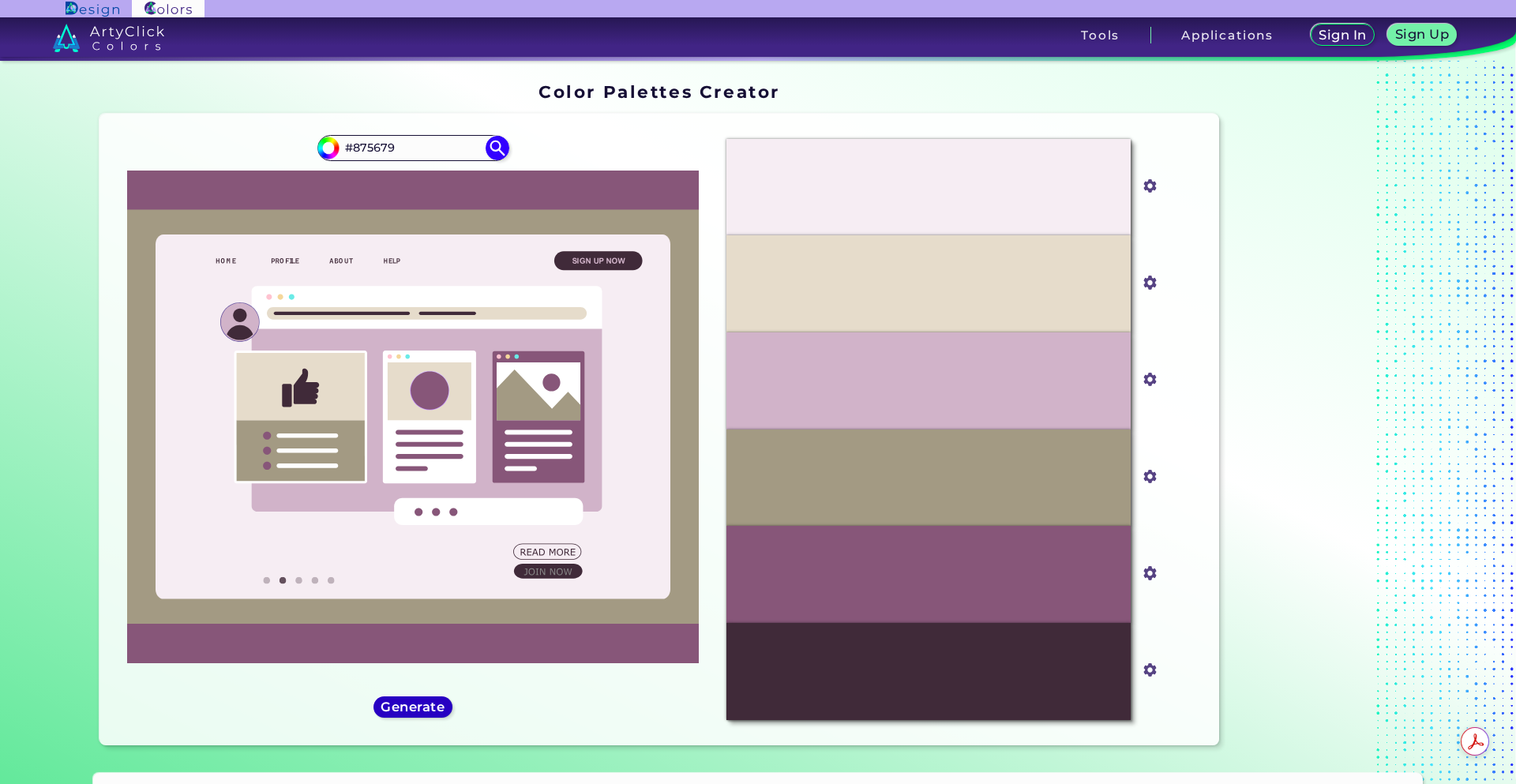
click at [388, 712] on h5 "Generate" at bounding box center [413, 706] width 58 height 12
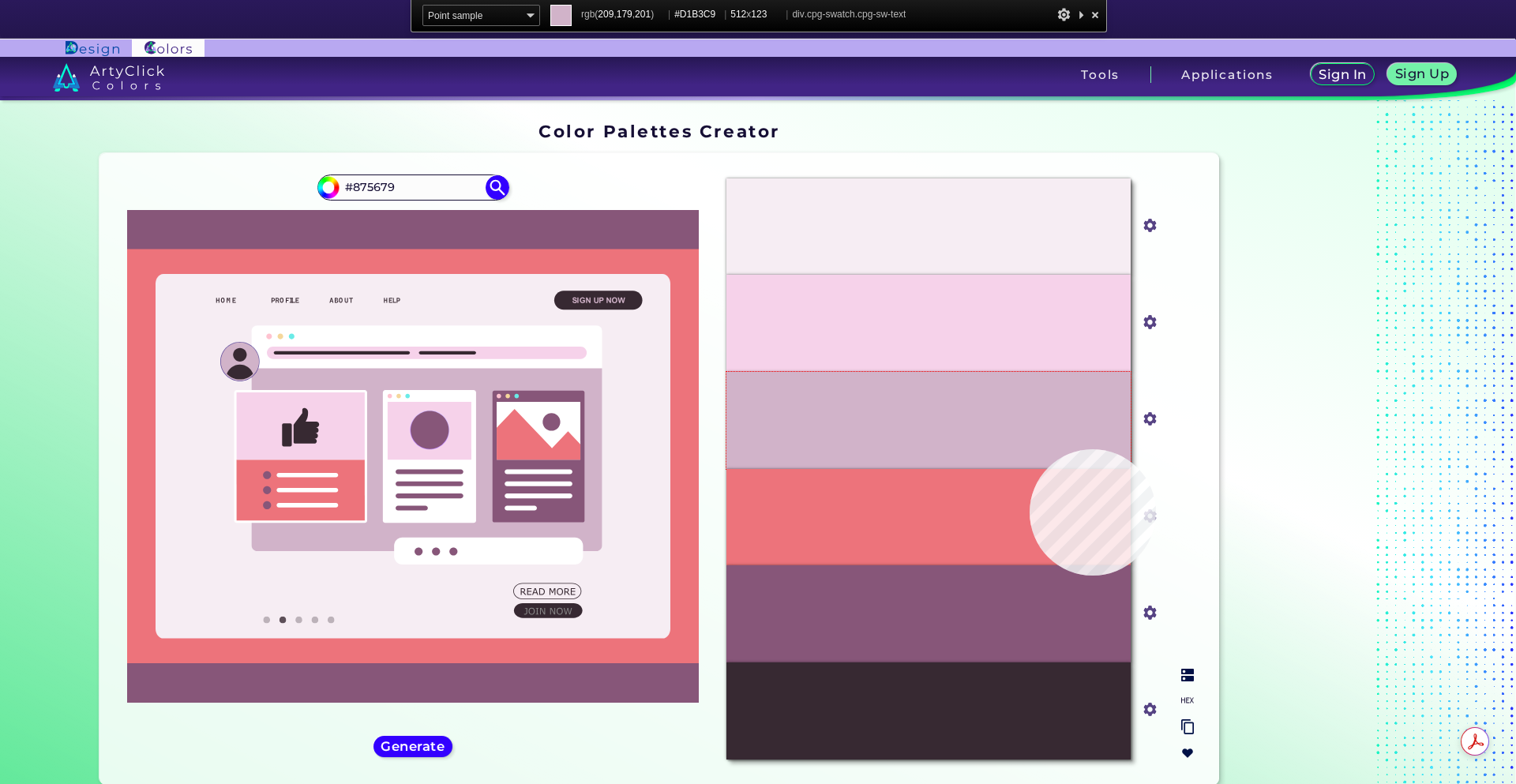
click at [1021, 496] on div "#ED737B" at bounding box center [929, 517] width 405 height 97
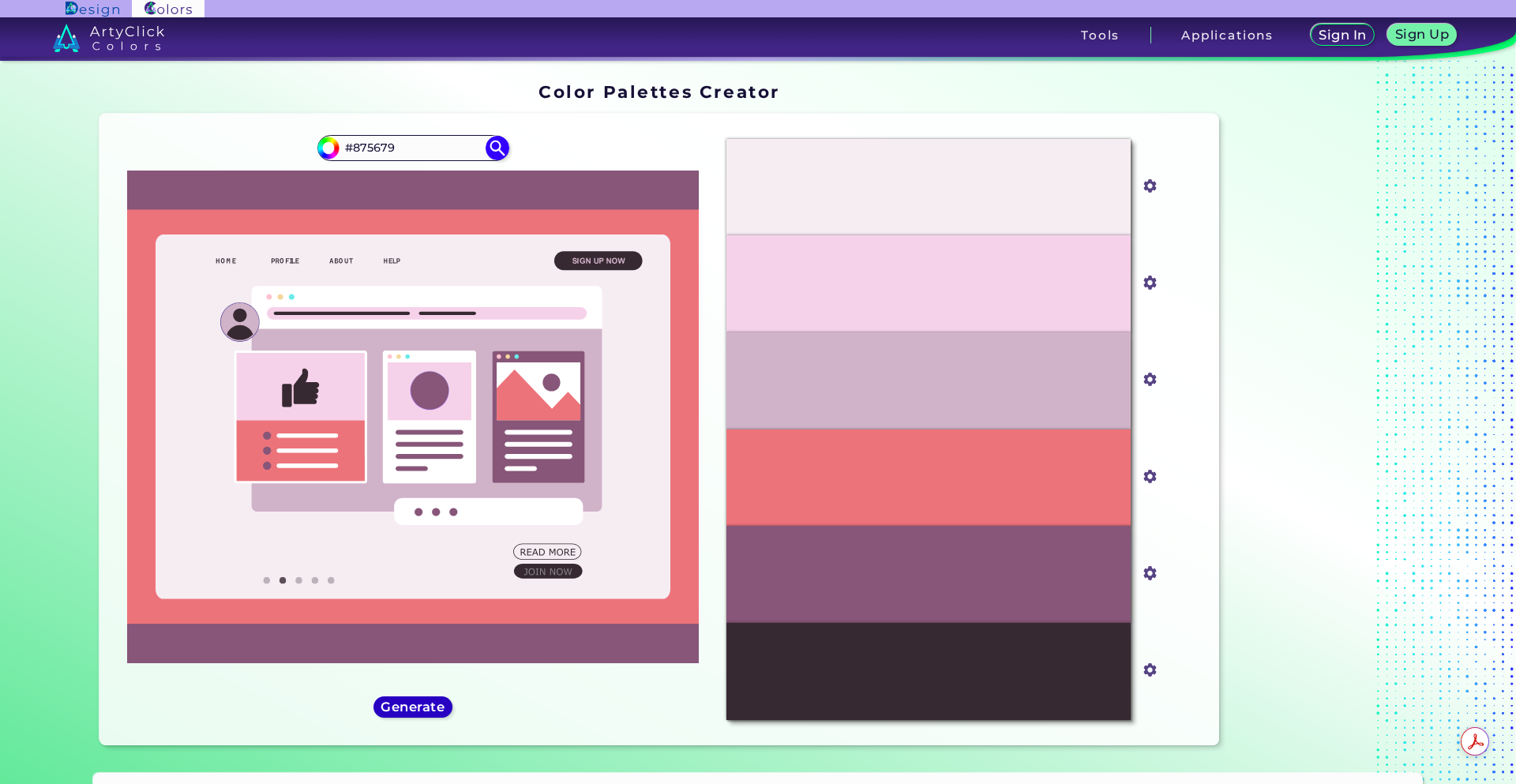
click at [432, 704] on h5 "Generate" at bounding box center [413, 706] width 58 height 12
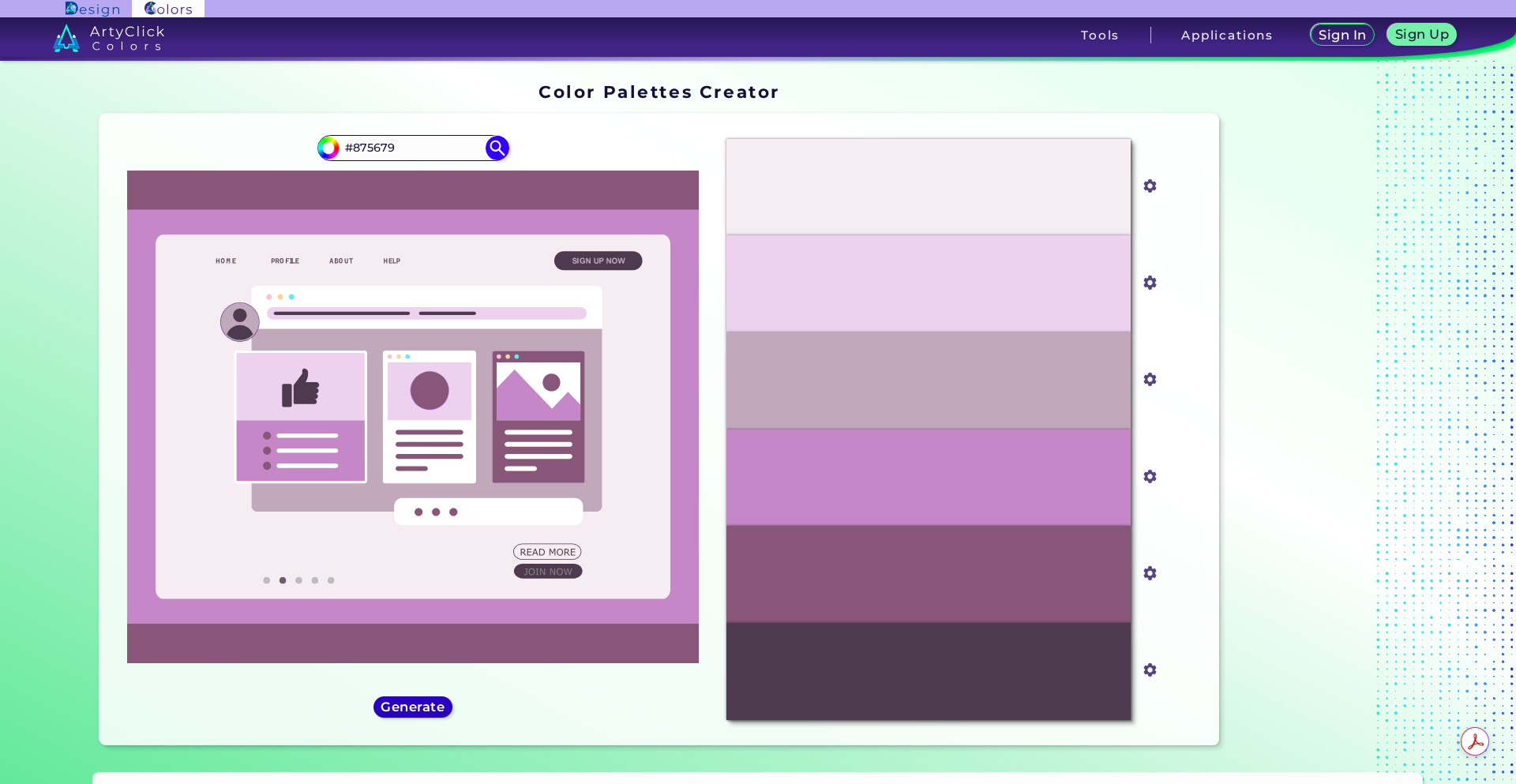
click at [432, 704] on h5 "Generate" at bounding box center [412, 706] width 58 height 12
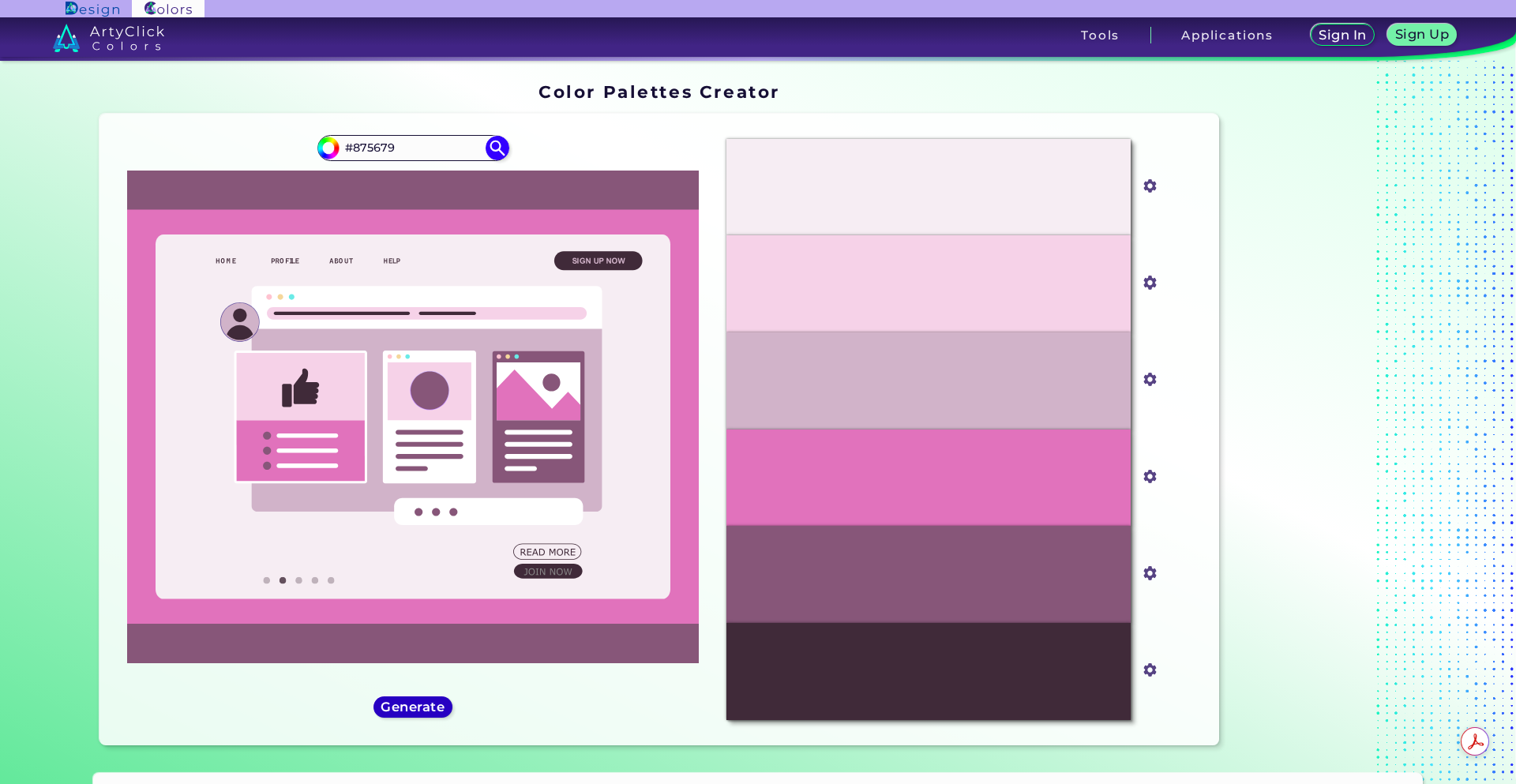
click at [411, 701] on h5 "Generate" at bounding box center [412, 706] width 58 height 12
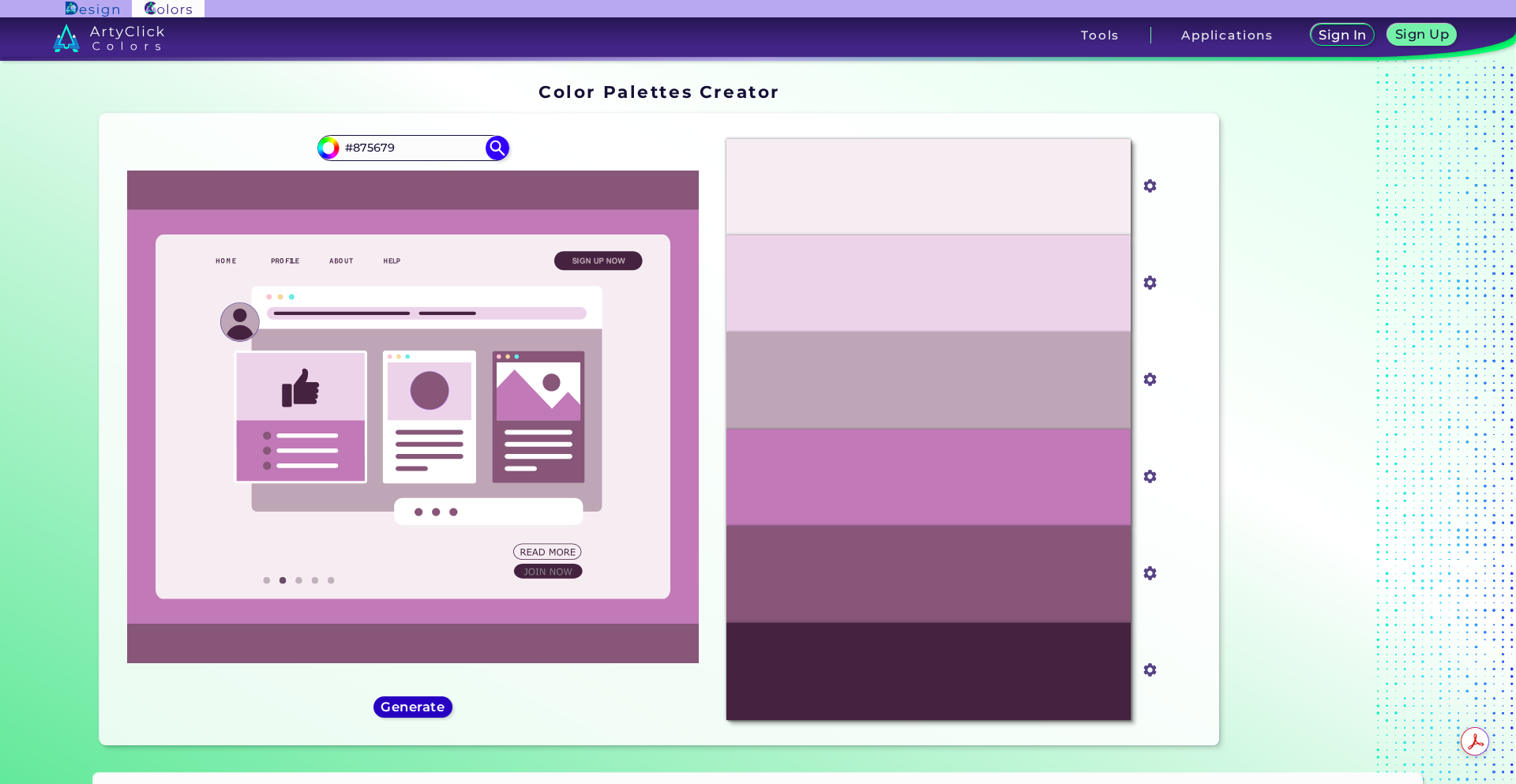
click at [411, 701] on h5 "Generate" at bounding box center [413, 706] width 58 height 12
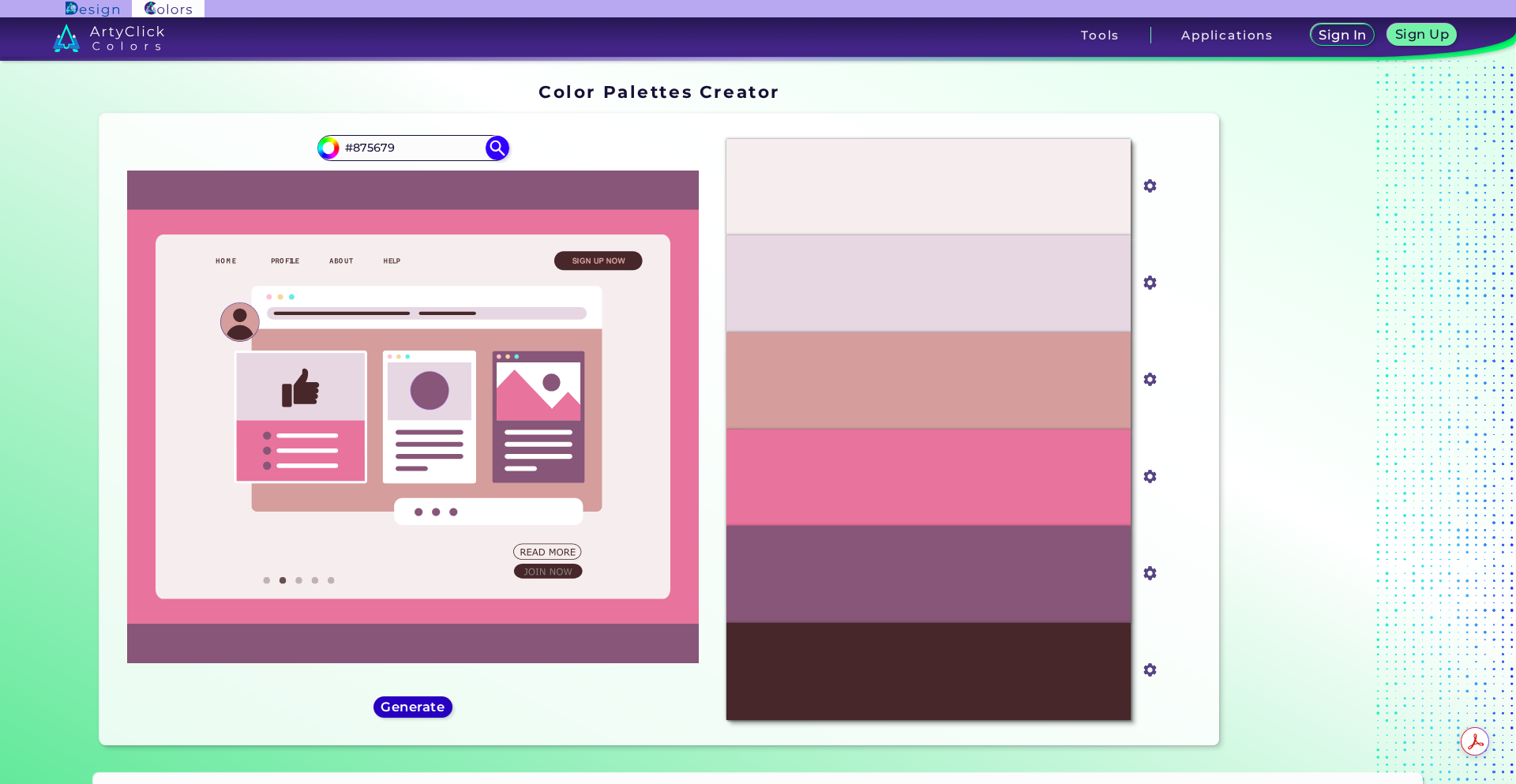
click at [411, 701] on h5 "Generate" at bounding box center [412, 706] width 58 height 12
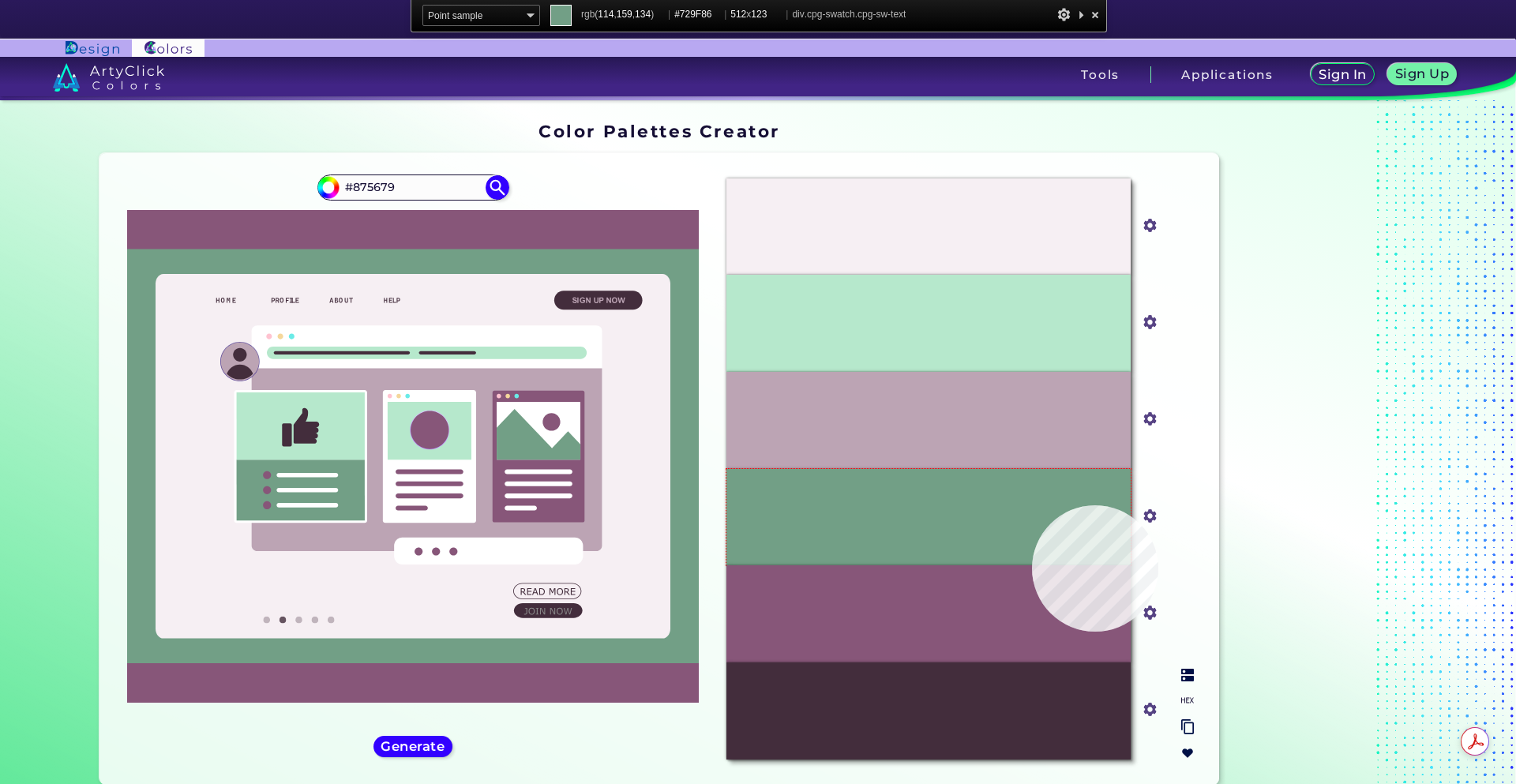
click at [1032, 505] on div "#729F86" at bounding box center [929, 517] width 405 height 97
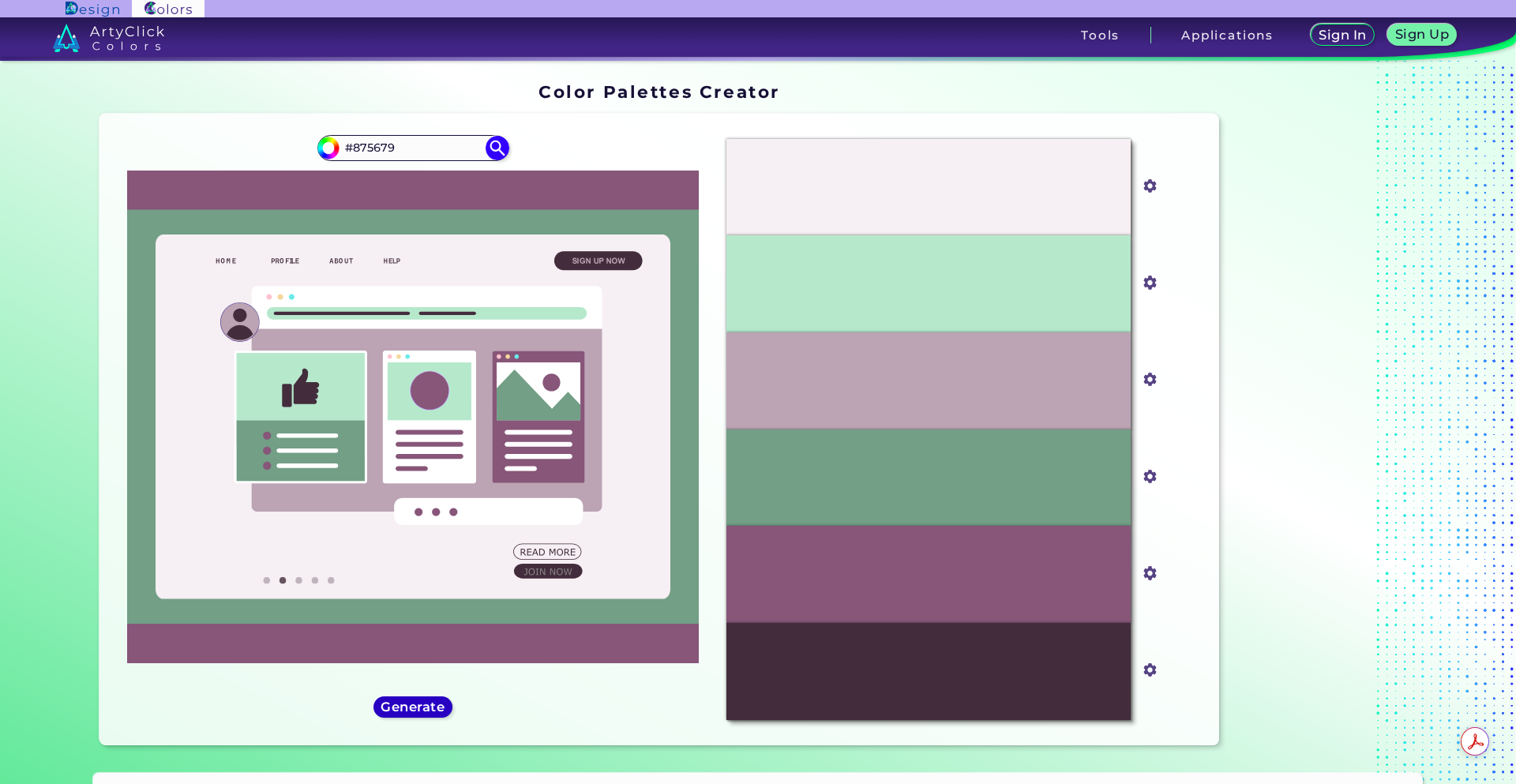
click at [385, 711] on h5 "Generate" at bounding box center [413, 706] width 58 height 12
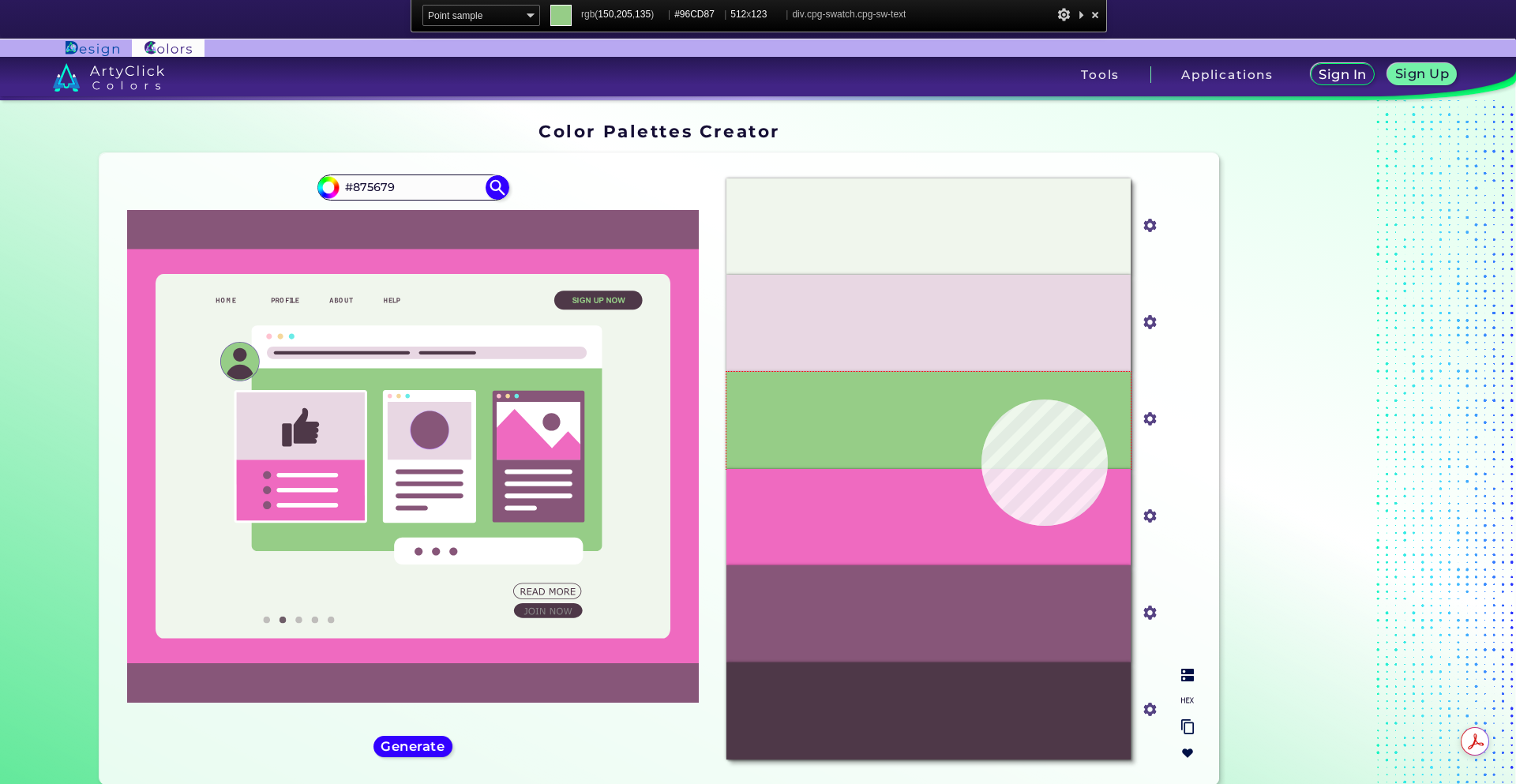
drag, startPoint x: 982, startPoint y: 400, endPoint x: 912, endPoint y: 349, distance: 86.6
click at [982, 400] on div "#96CD87" at bounding box center [929, 420] width 405 height 97
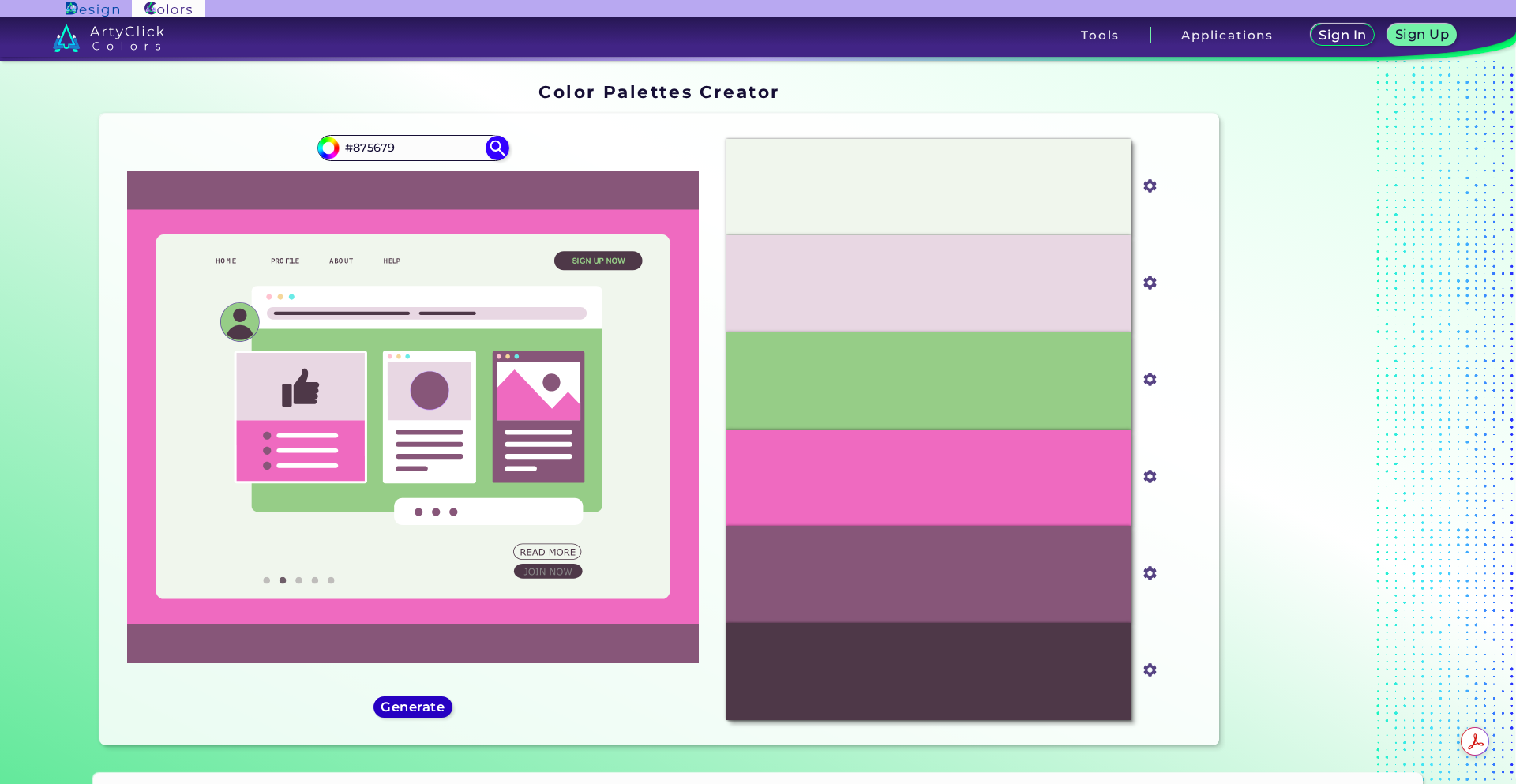
click at [404, 703] on h5 "Generate" at bounding box center [412, 706] width 58 height 12
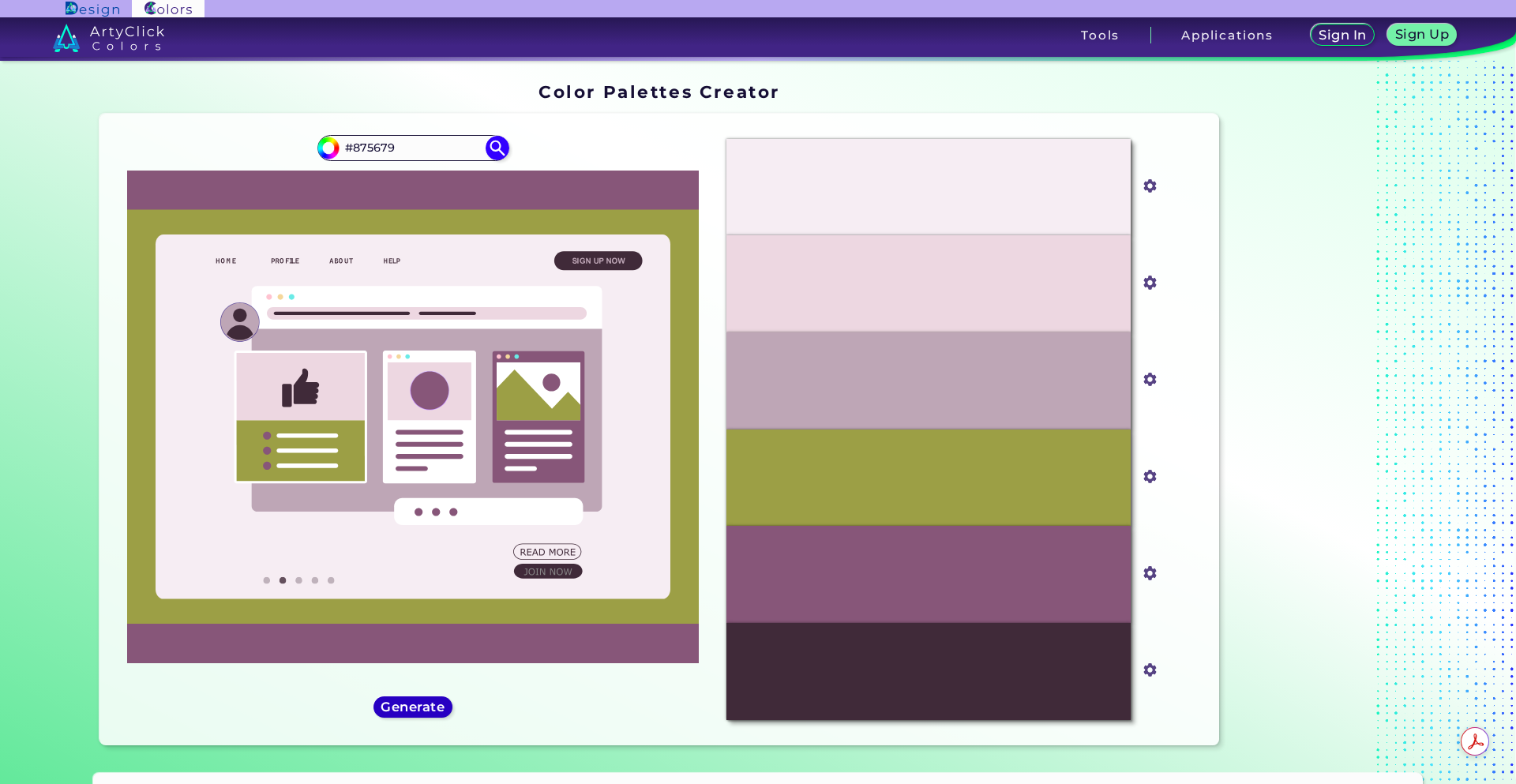
click at [404, 703] on h5 "Generate" at bounding box center [413, 706] width 58 height 12
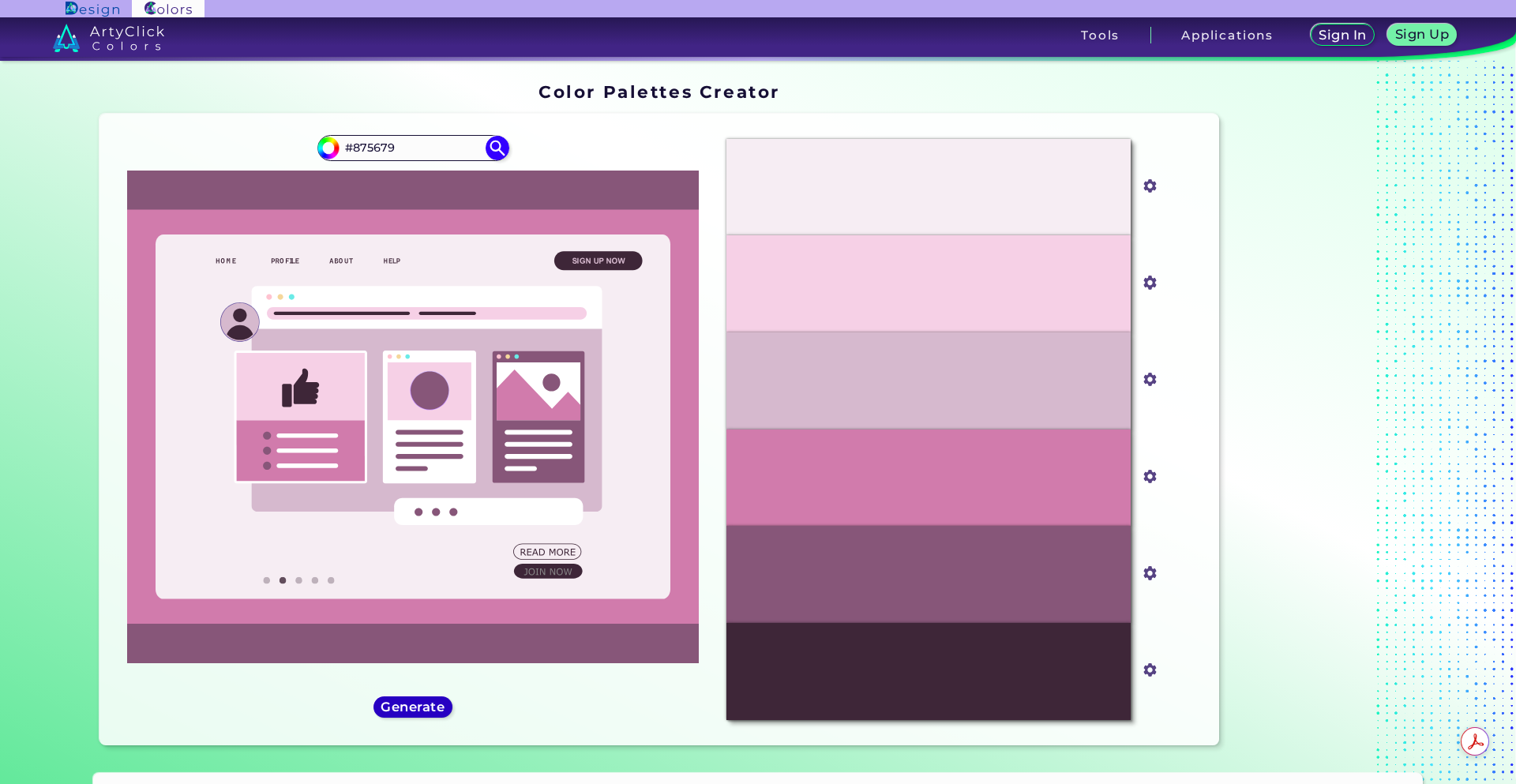
click at [404, 704] on h5 "Generate" at bounding box center [413, 706] width 58 height 12
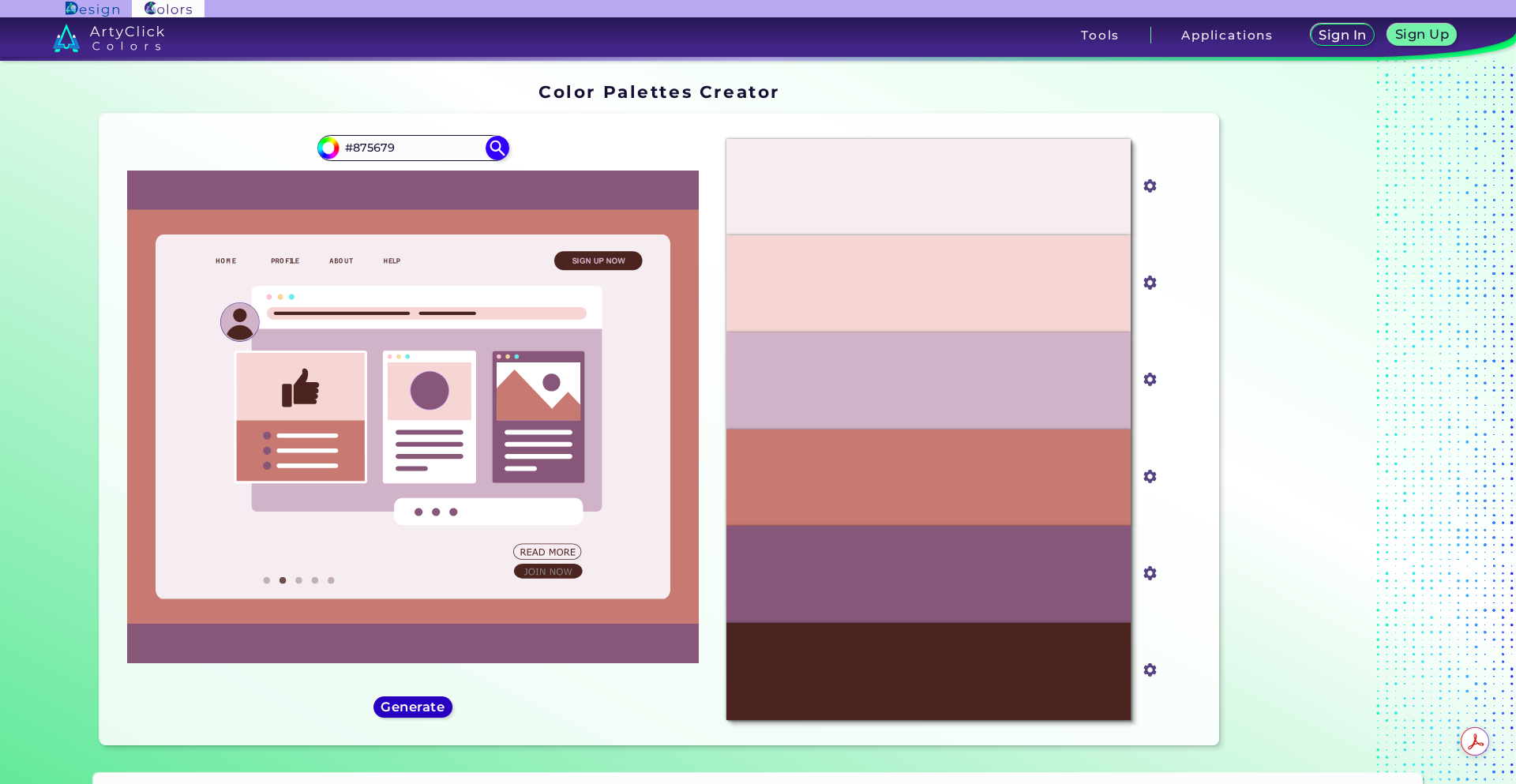
click at [404, 704] on h5 "Generate" at bounding box center [412, 706] width 58 height 12
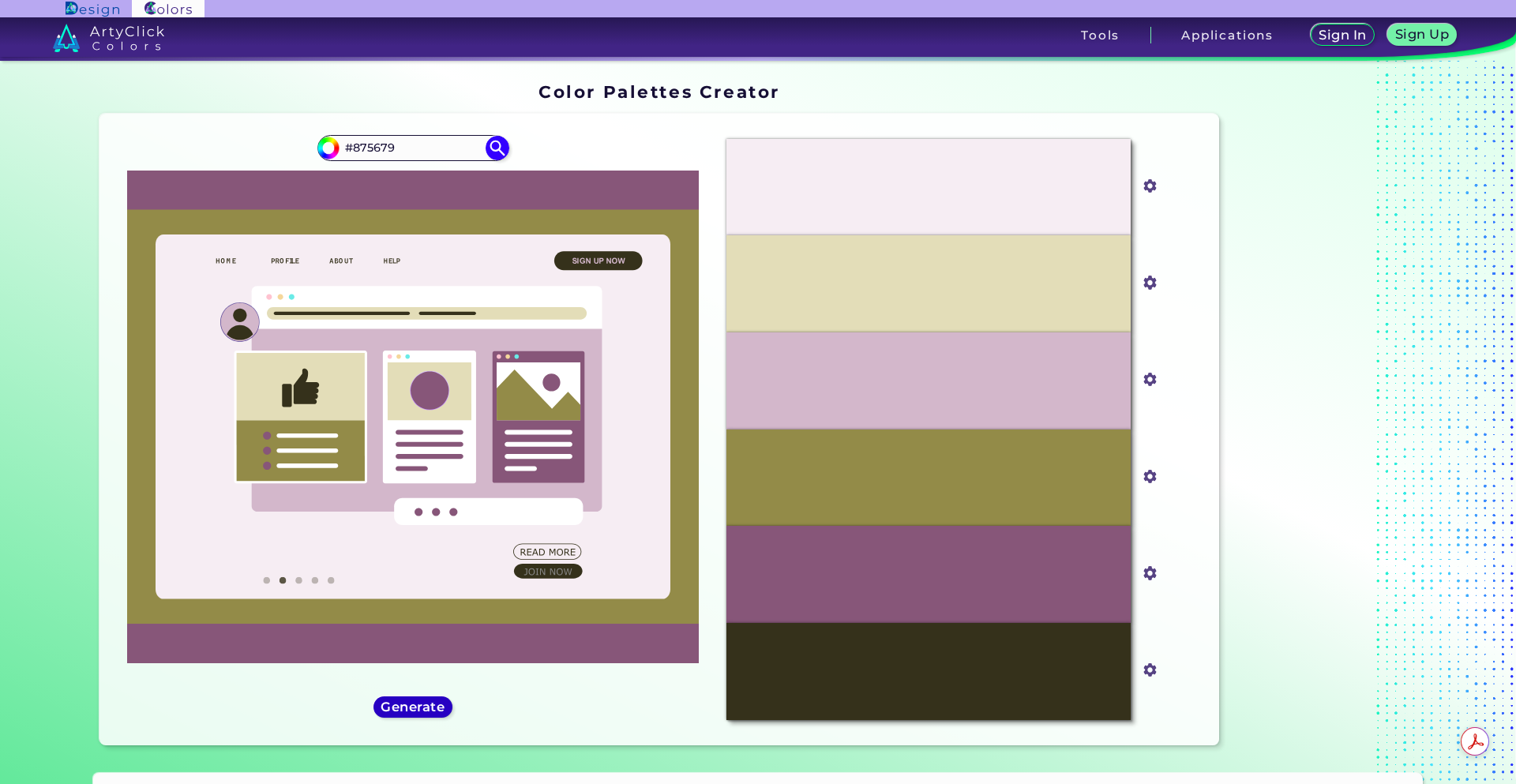
click at [404, 704] on h5 "Generate" at bounding box center [412, 706] width 58 height 12
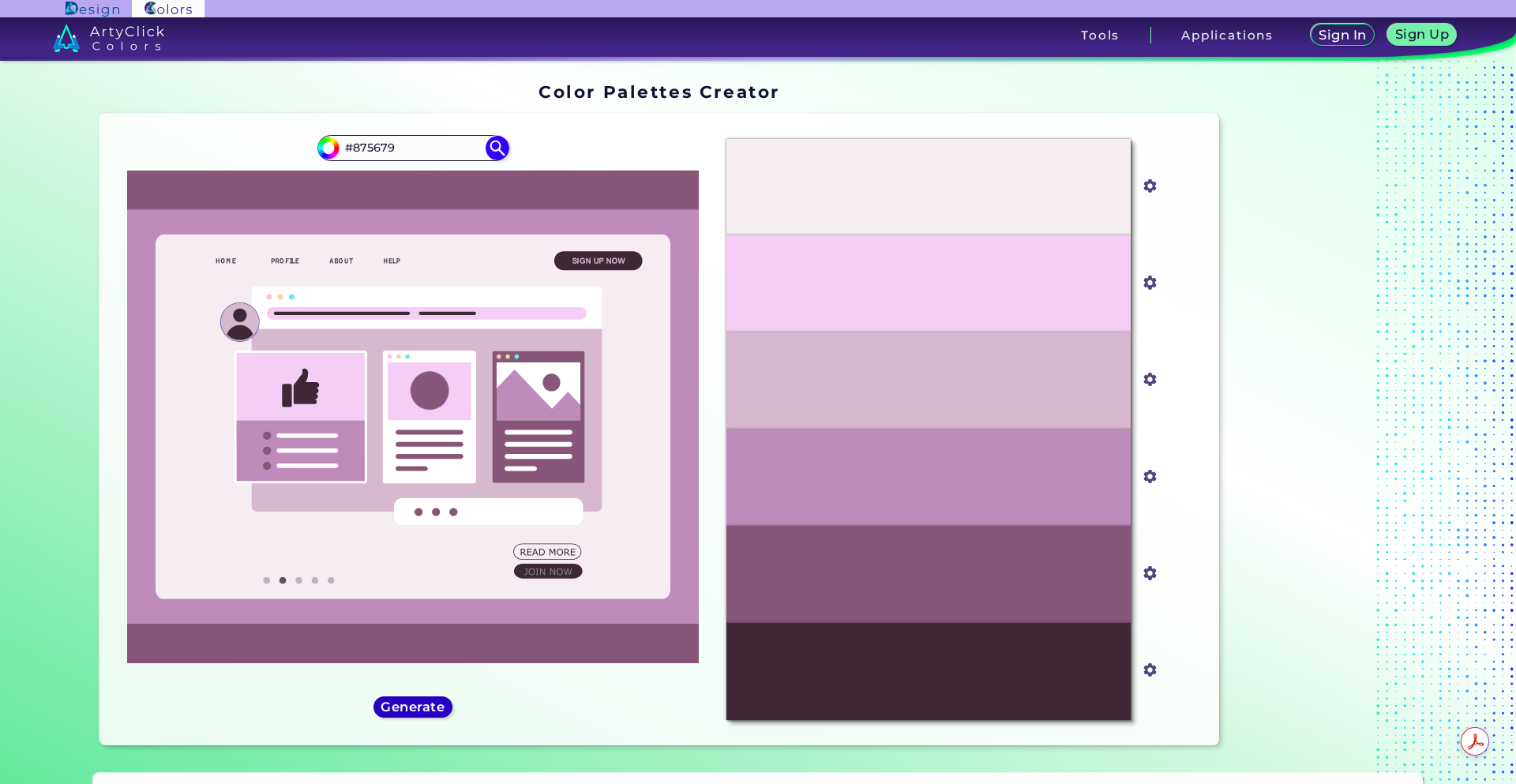
click at [404, 704] on h5 "Generate" at bounding box center [413, 706] width 58 height 12
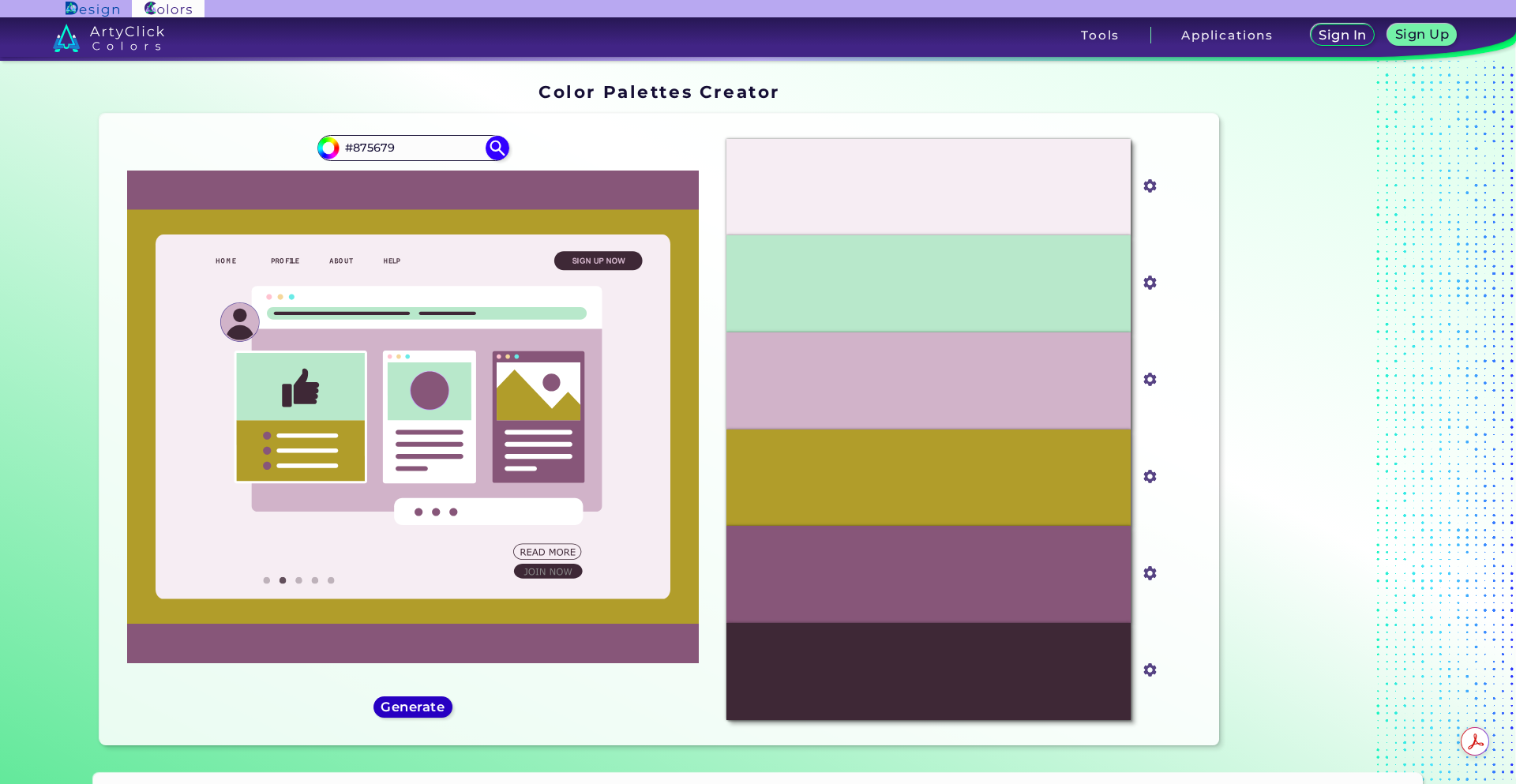
click at [404, 704] on h5 "Generate" at bounding box center [412, 706] width 58 height 12
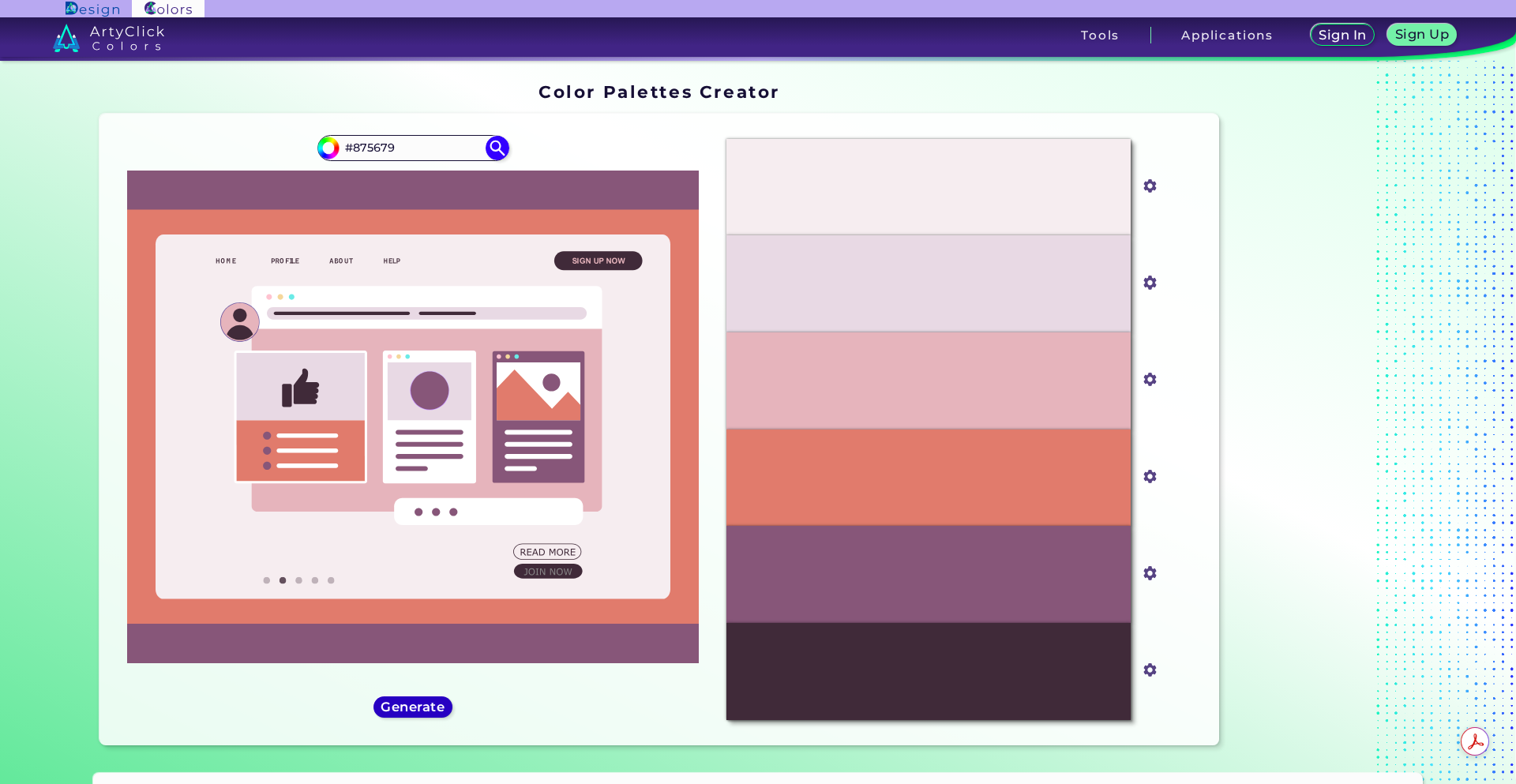
click at [404, 704] on h5 "Generate" at bounding box center [412, 706] width 58 height 12
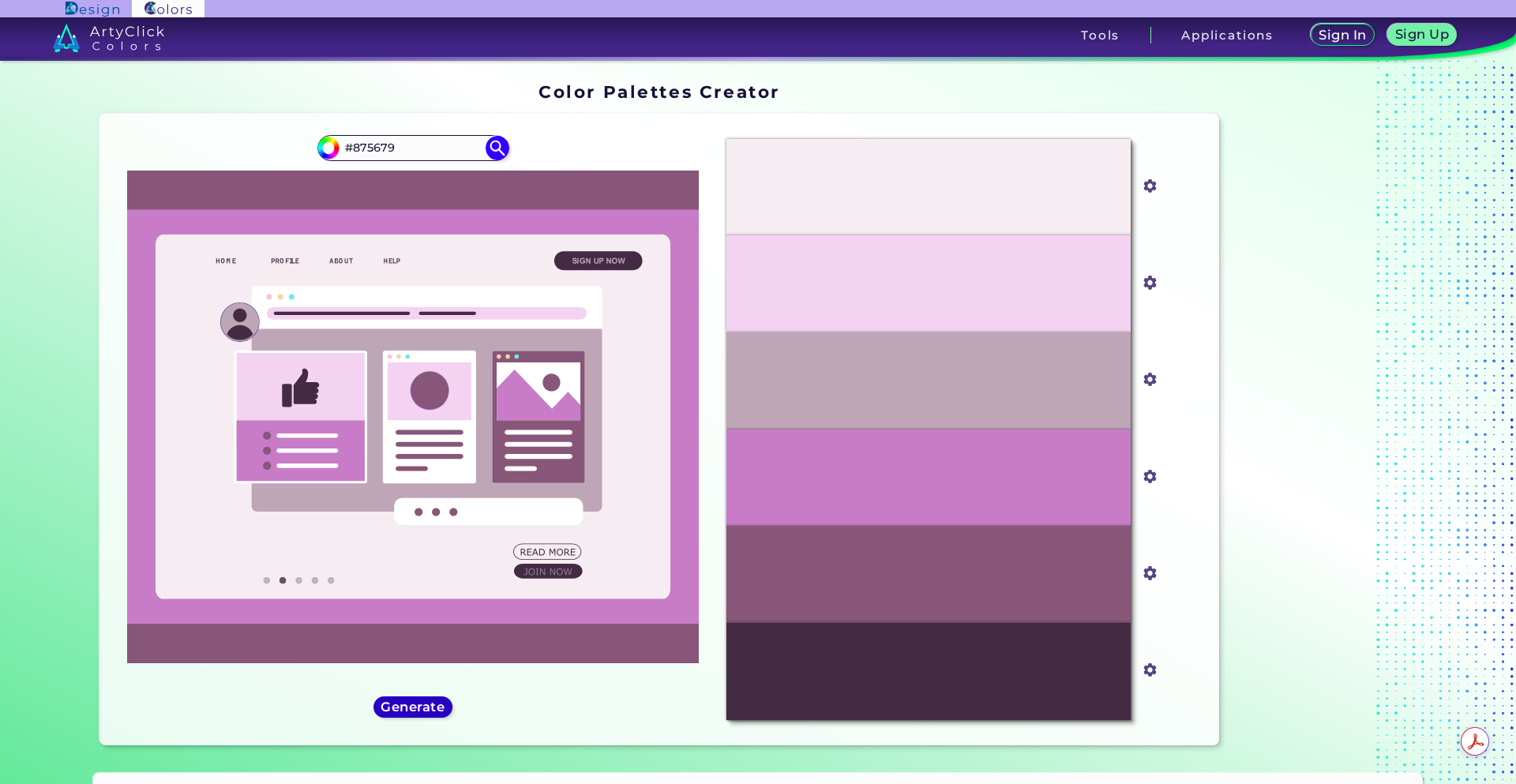
click at [404, 704] on h5 "Generate" at bounding box center [412, 706] width 58 height 12
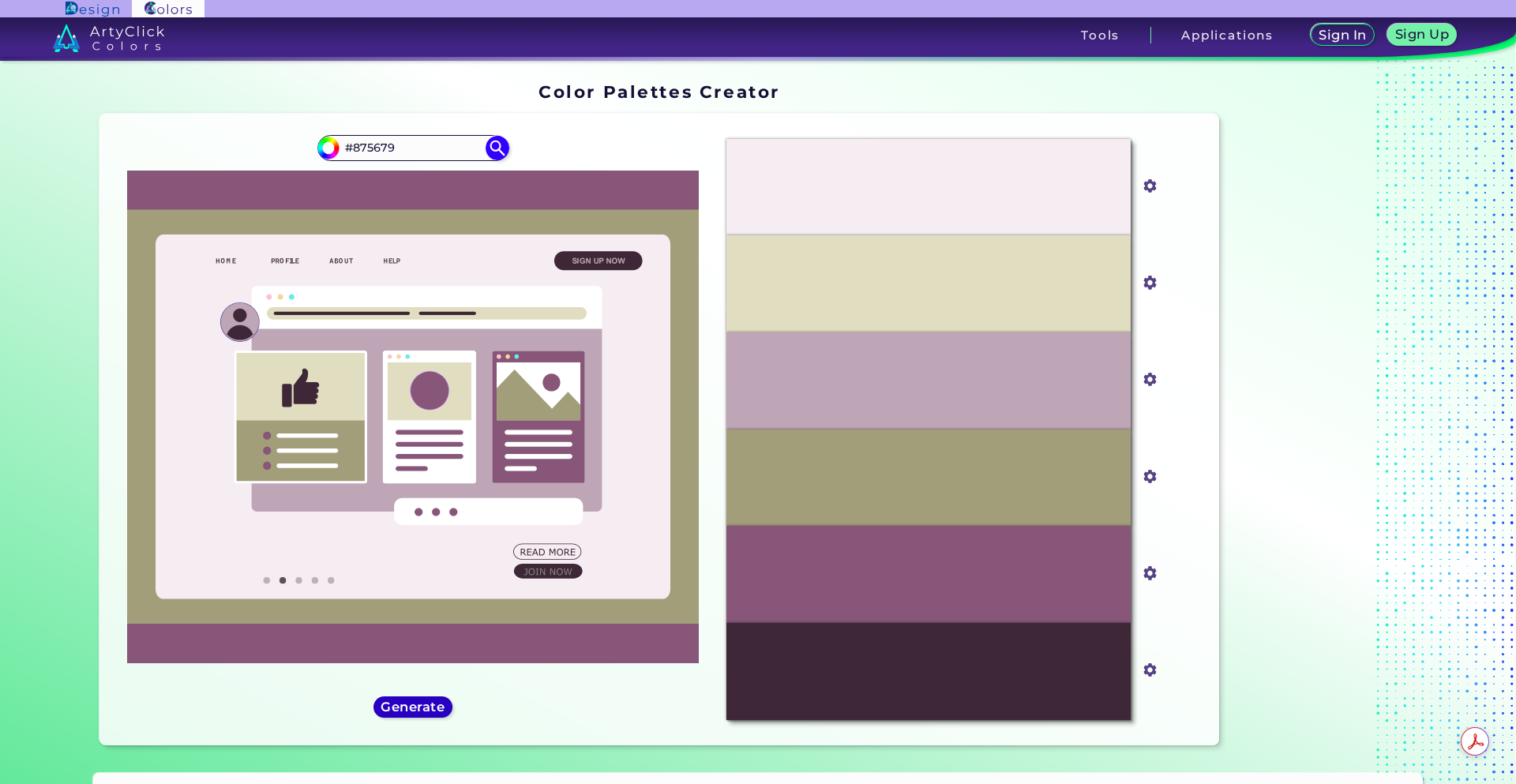
click at [404, 704] on h5 "Generate" at bounding box center [412, 706] width 58 height 12
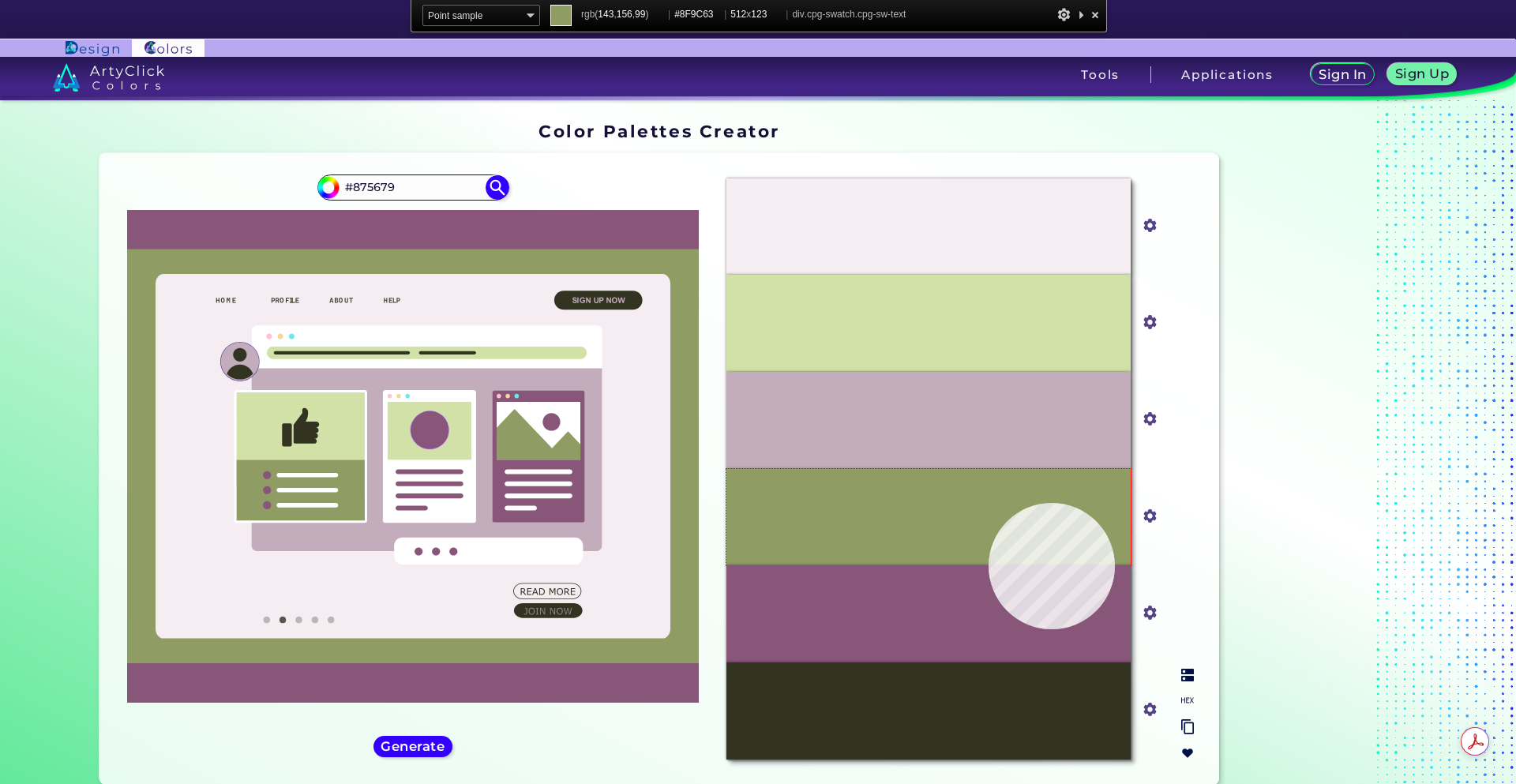
click at [985, 507] on div "#8F9C63" at bounding box center [929, 517] width 405 height 97
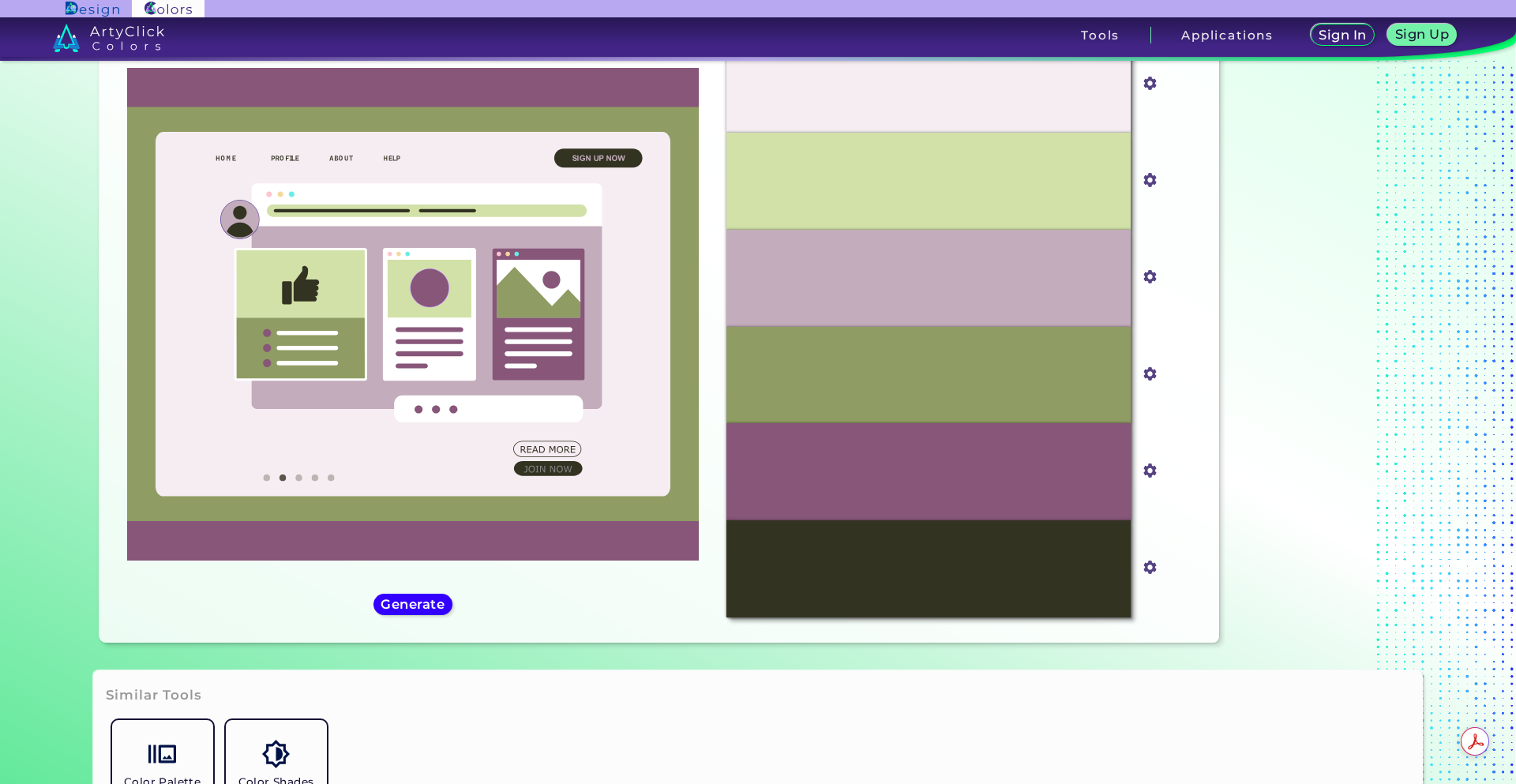
scroll to position [237, 0]
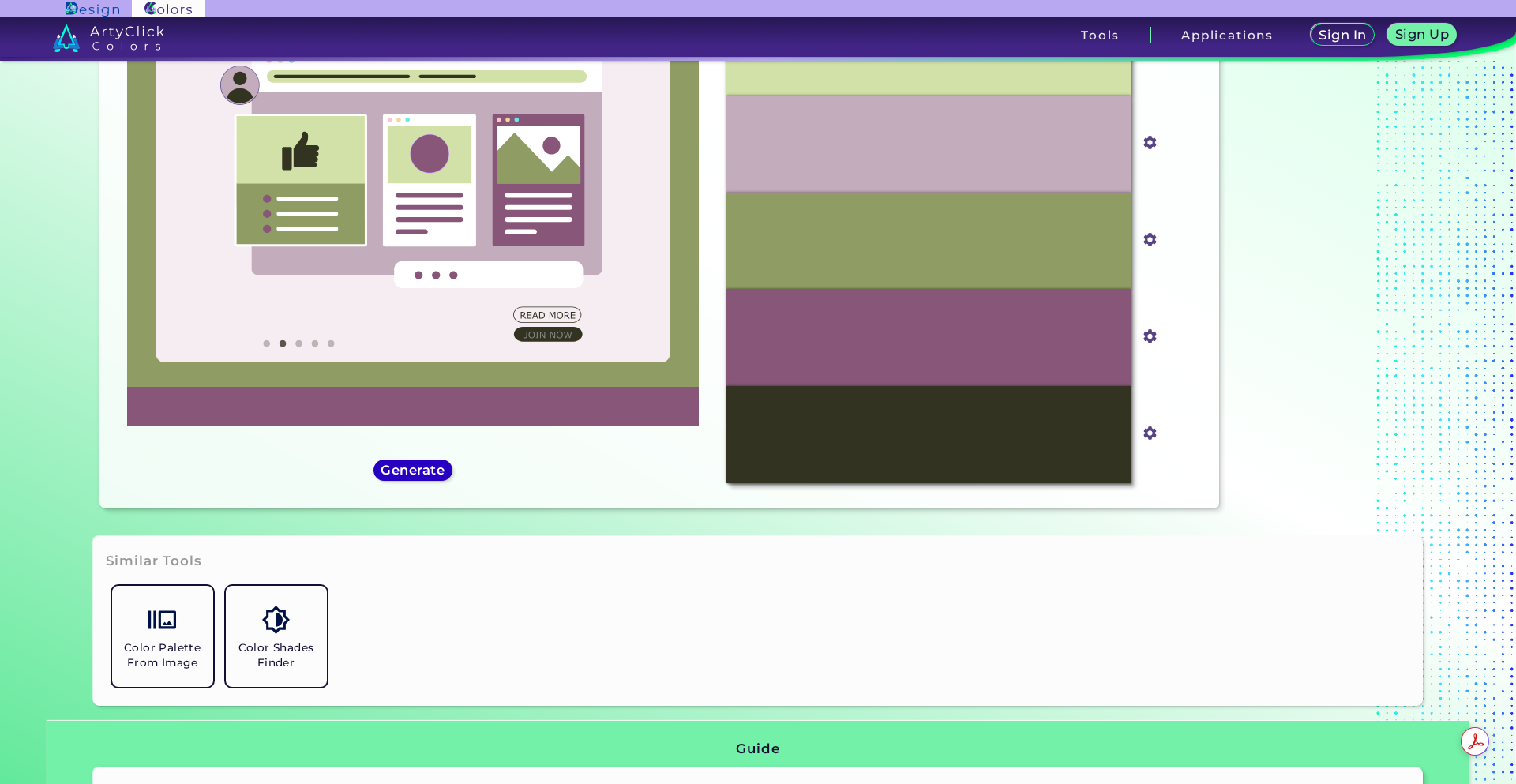
click at [418, 465] on h5 "Generate" at bounding box center [413, 470] width 58 height 12
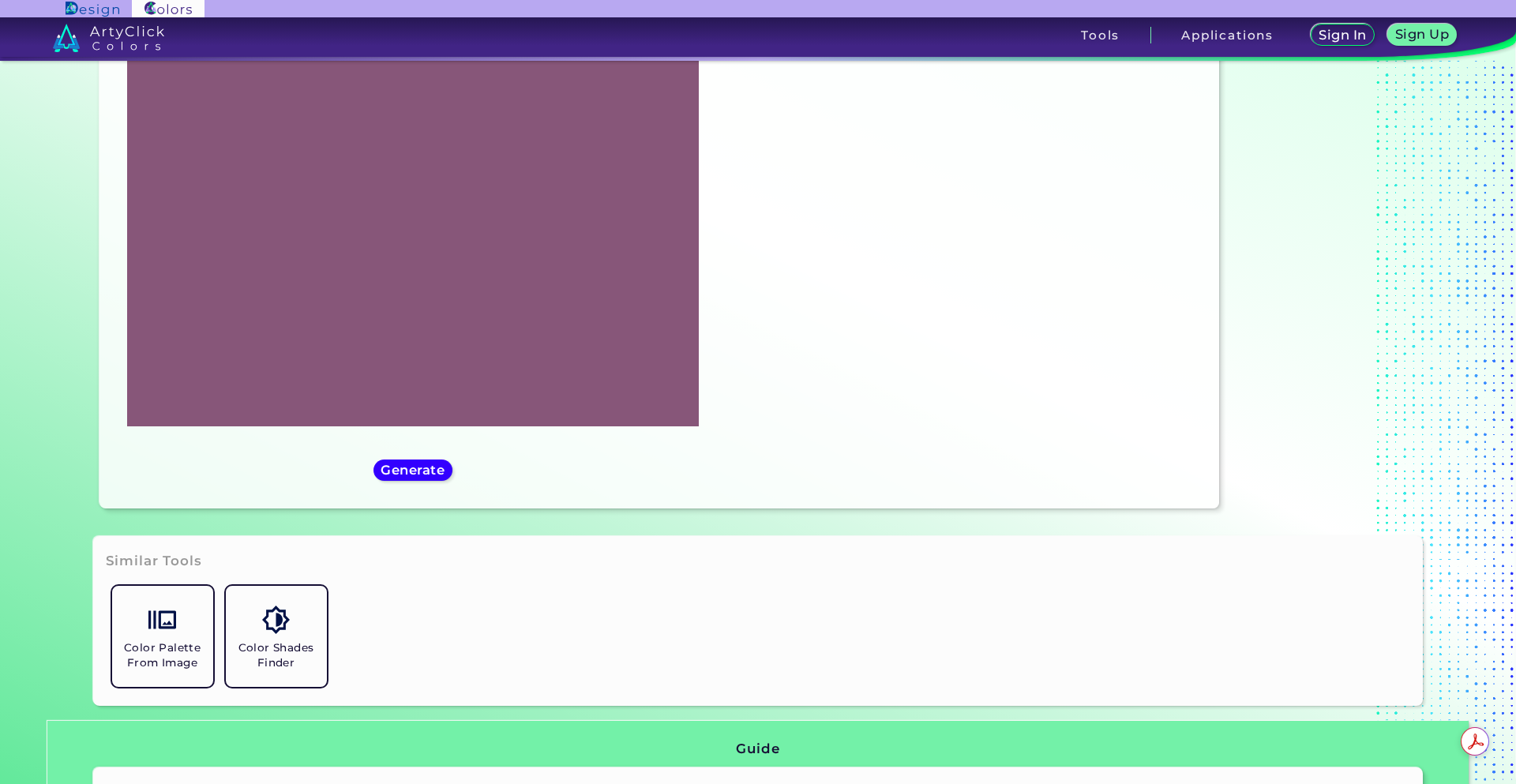
scroll to position [0, 0]
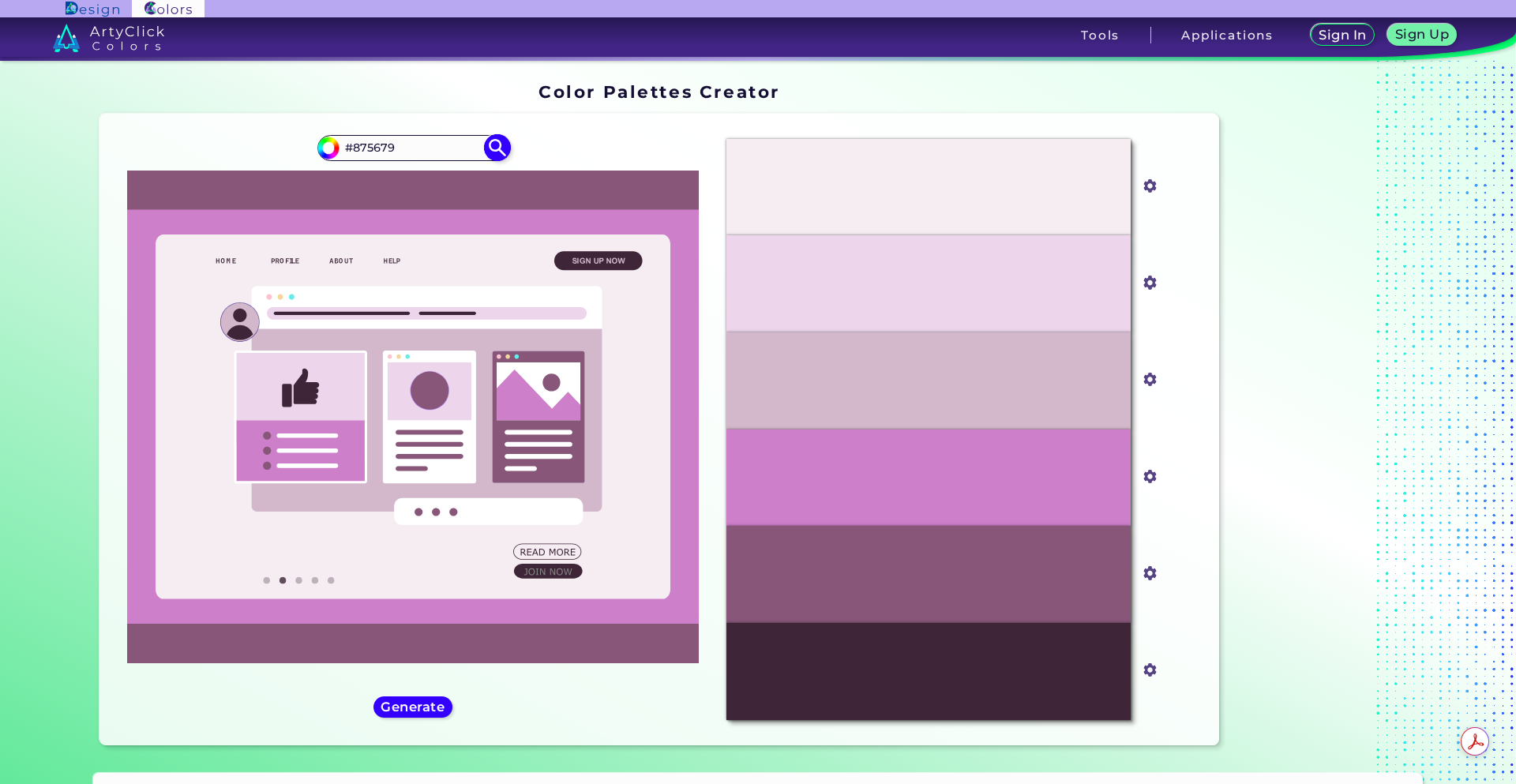
drag, startPoint x: 402, startPoint y: 153, endPoint x: 350, endPoint y: 154, distance: 52.0
click at [350, 154] on input "#875679" at bounding box center [412, 148] width 147 height 21
paste input "729F86"
type input "#729F86"
click at [486, 152] on img at bounding box center [497, 148] width 28 height 28
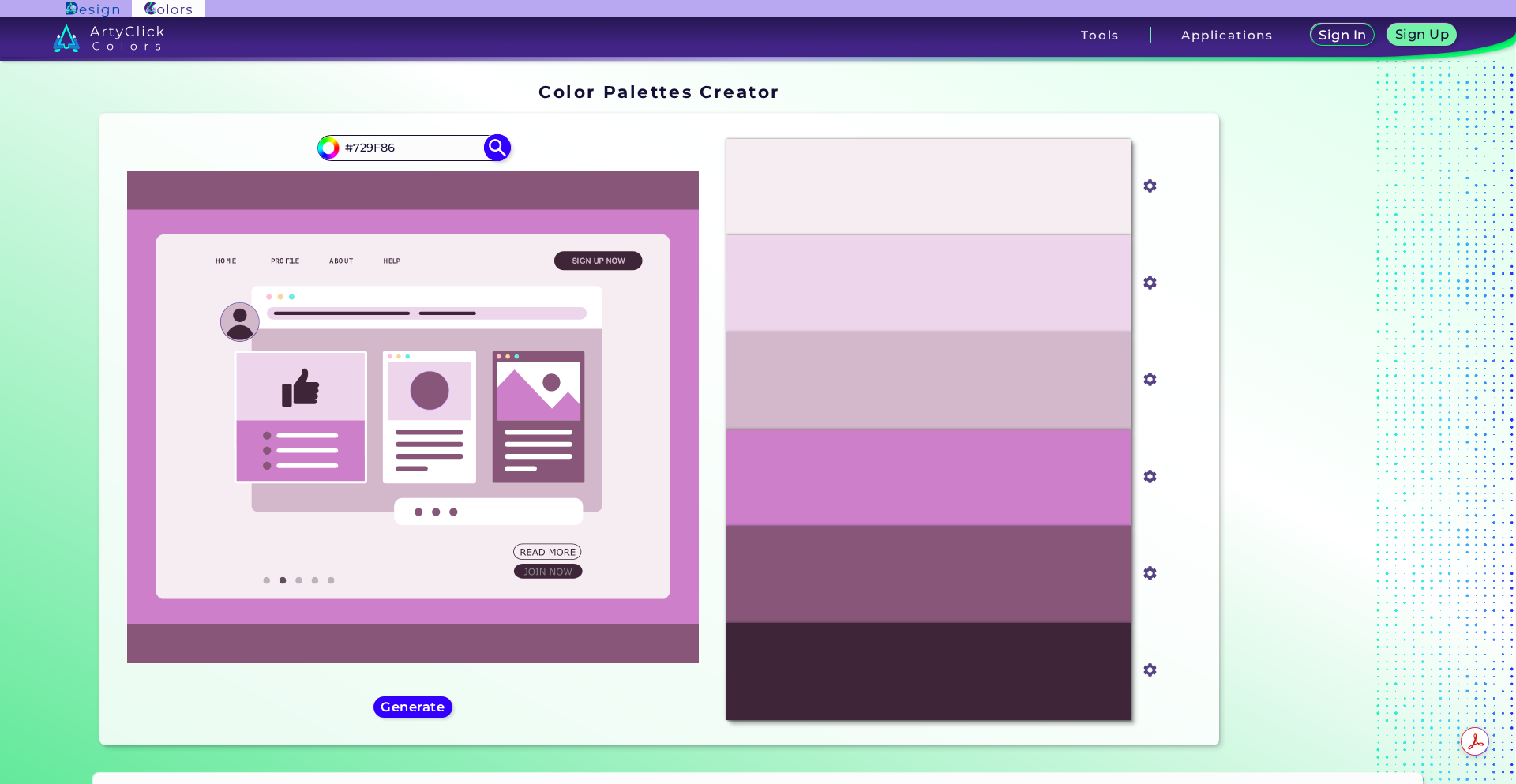
type input "#729f86"
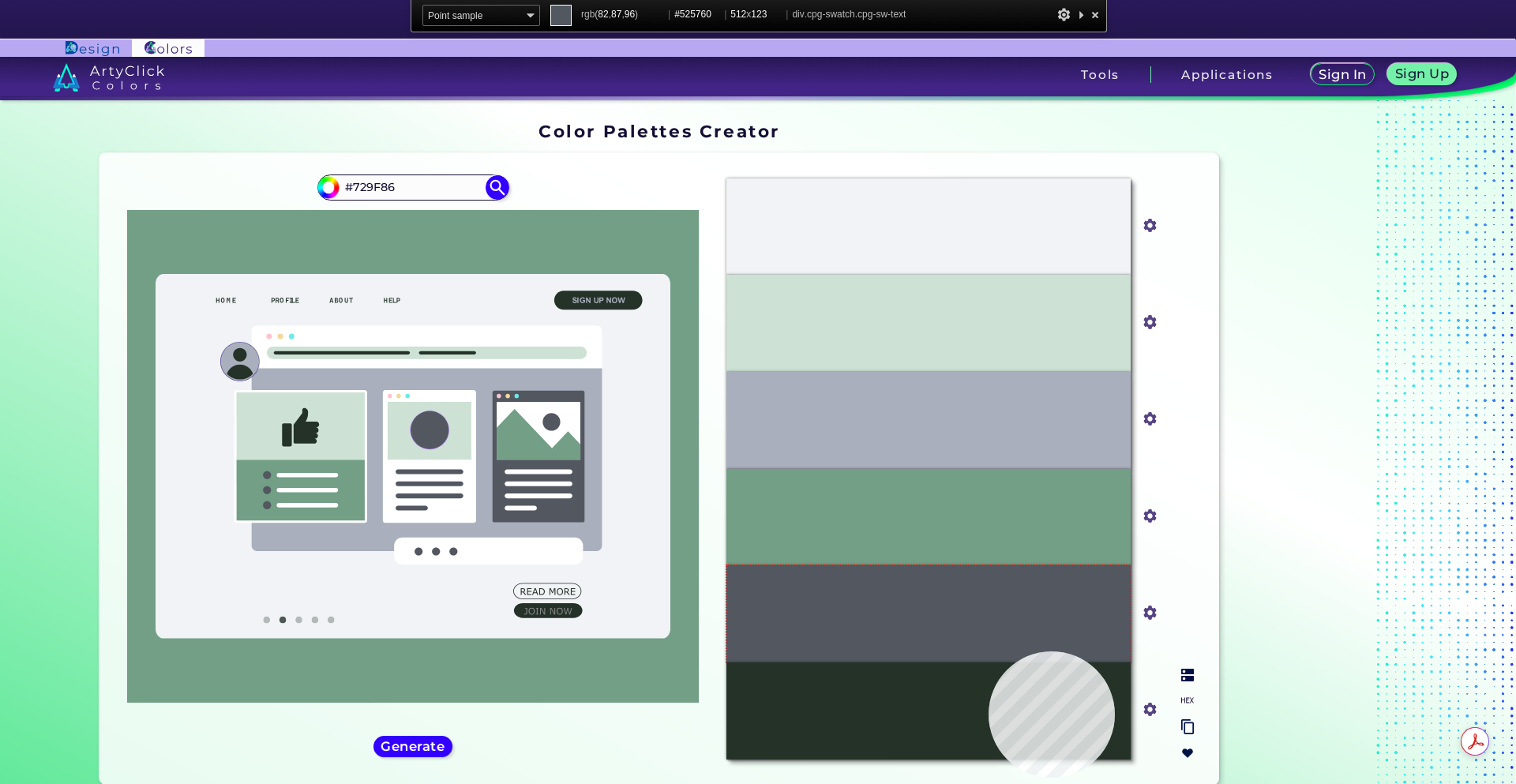
click at [991, 688] on div "#243228" at bounding box center [929, 710] width 405 height 97
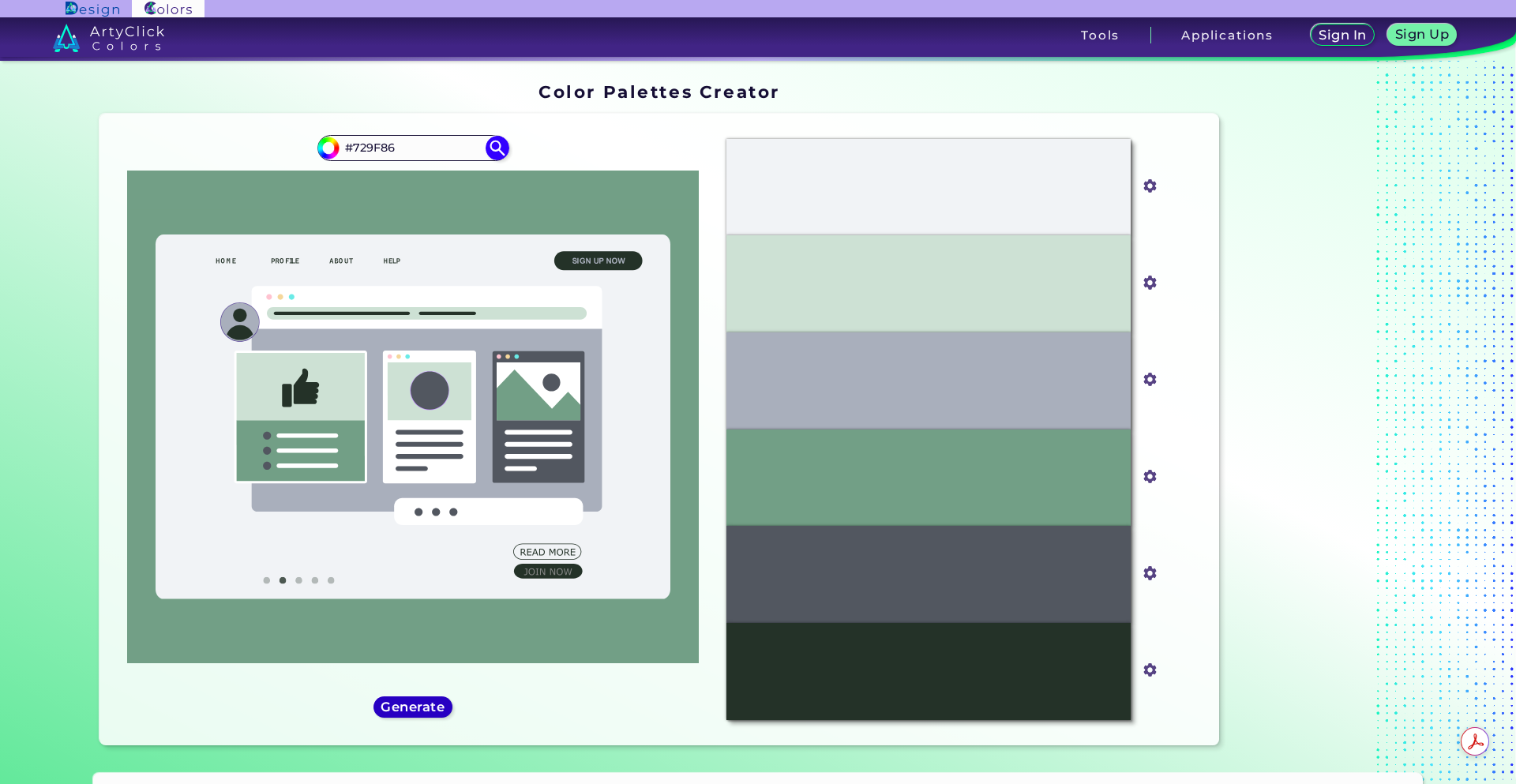
click at [387, 706] on h5 "Generate" at bounding box center [412, 706] width 58 height 12
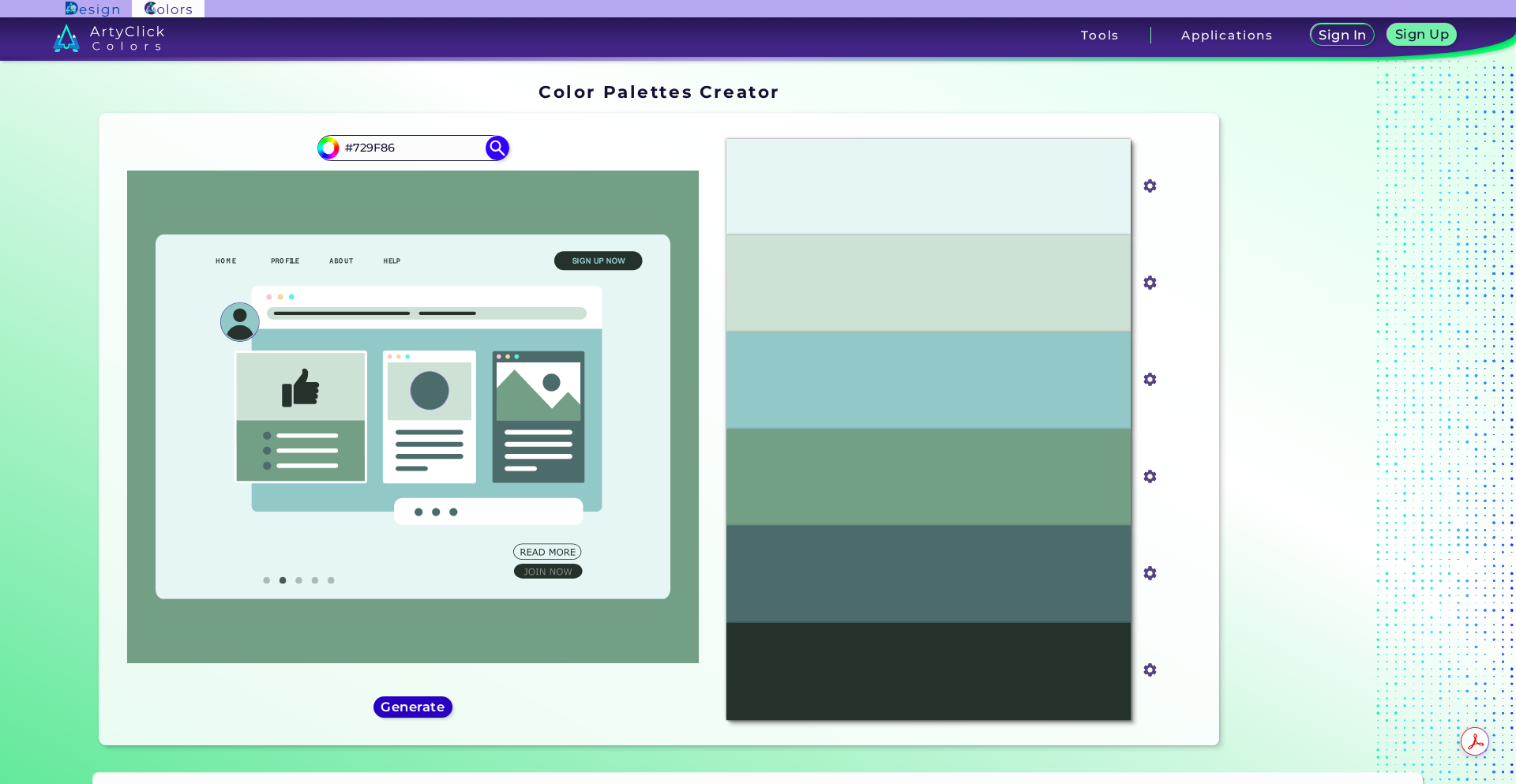
click at [405, 698] on div "Generate" at bounding box center [413, 707] width 72 height 19
click at [413, 703] on h5 "Generate" at bounding box center [412, 706] width 58 height 12
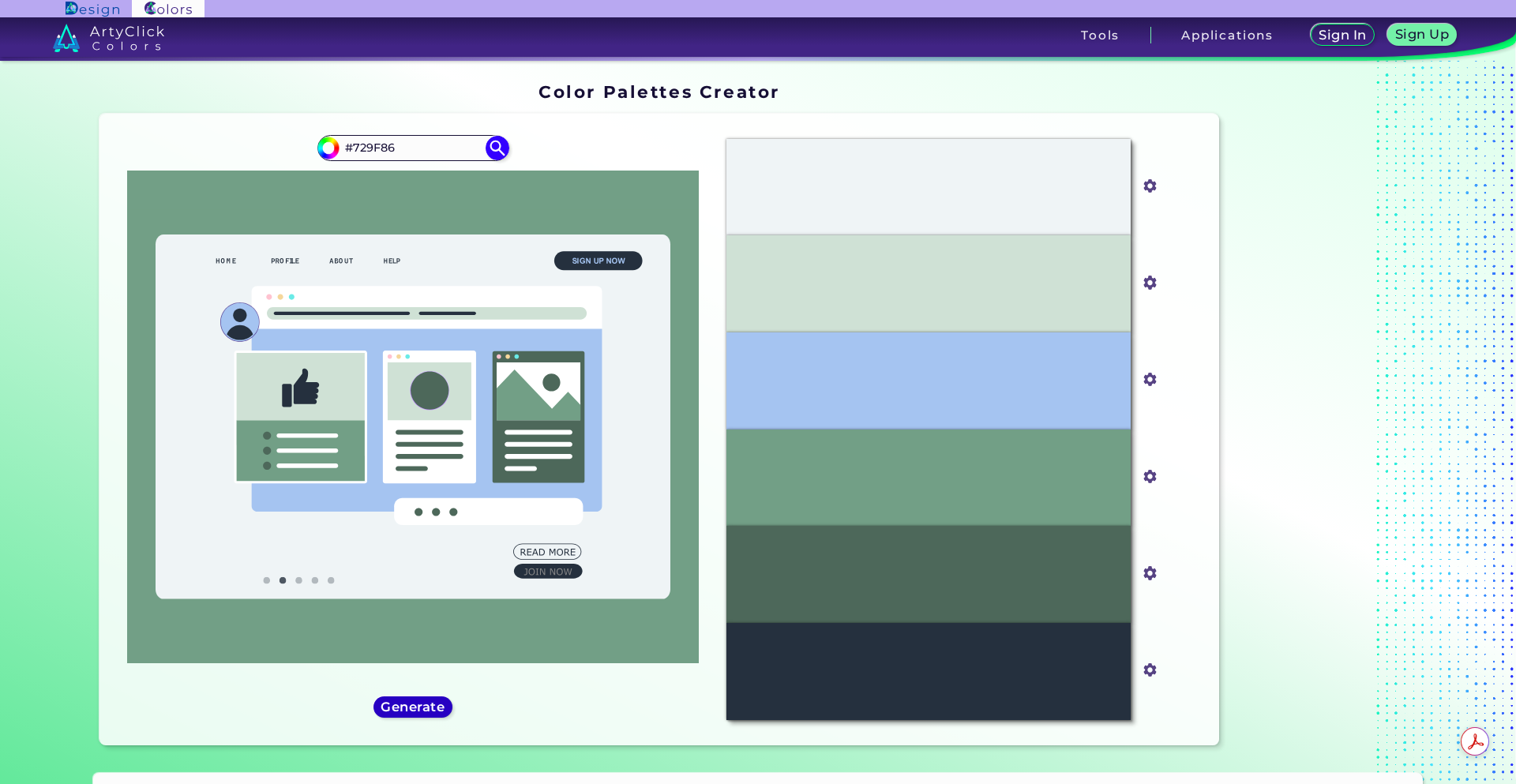
click at [413, 703] on h5 "Generate" at bounding box center [412, 706] width 58 height 12
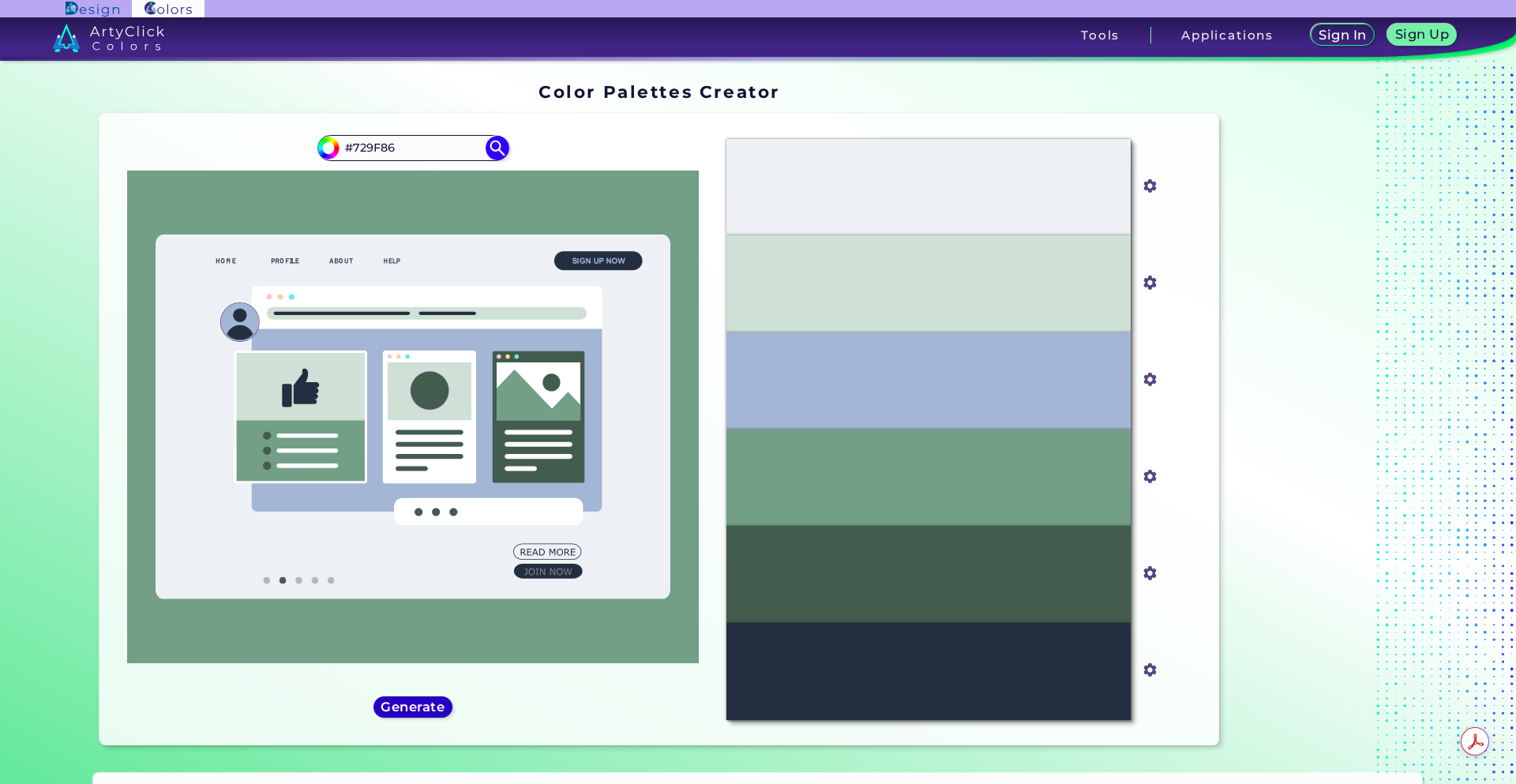
click at [413, 703] on h5 "Generate" at bounding box center [413, 706] width 58 height 12
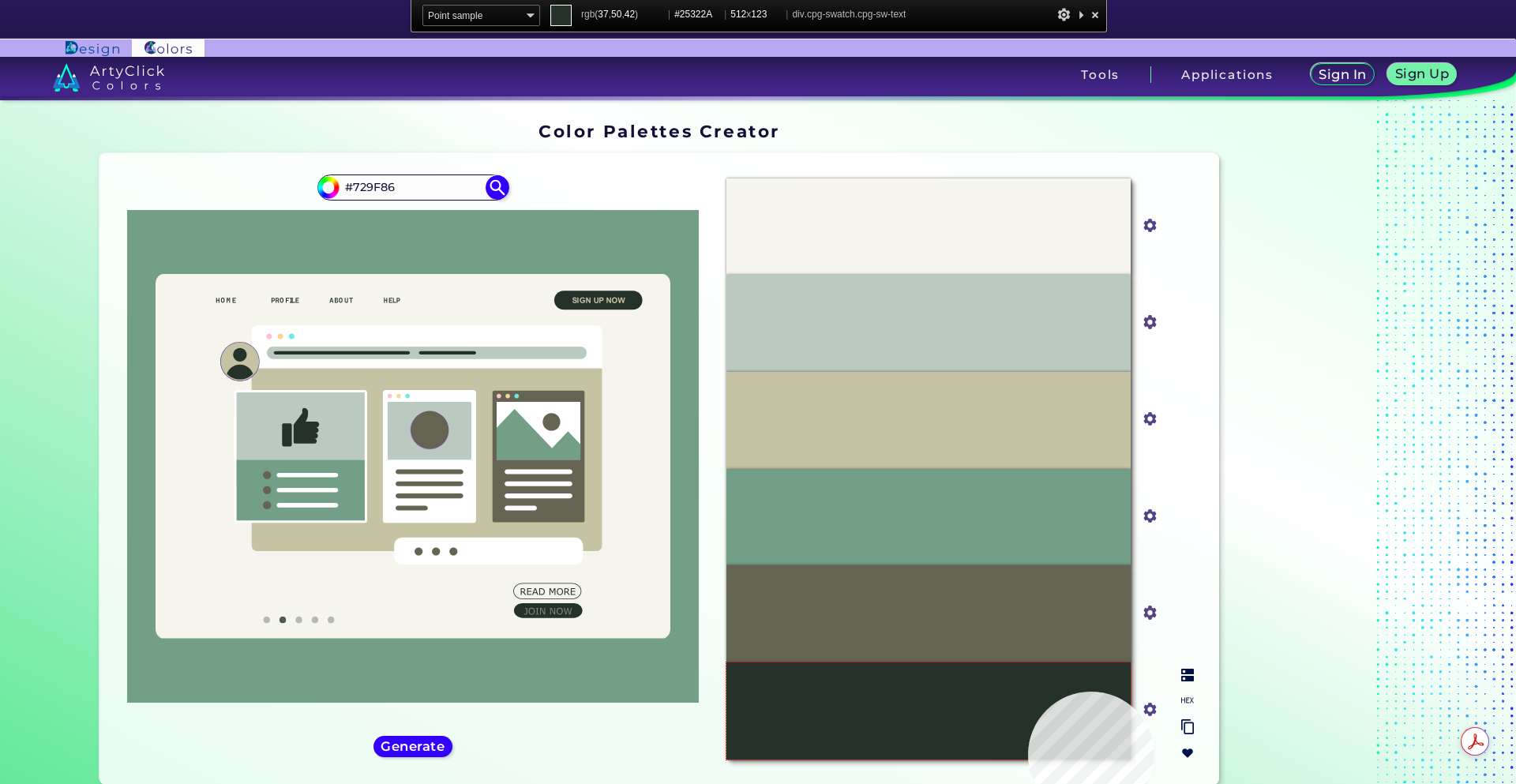
click at [1029, 691] on div "#25322A" at bounding box center [929, 710] width 405 height 97
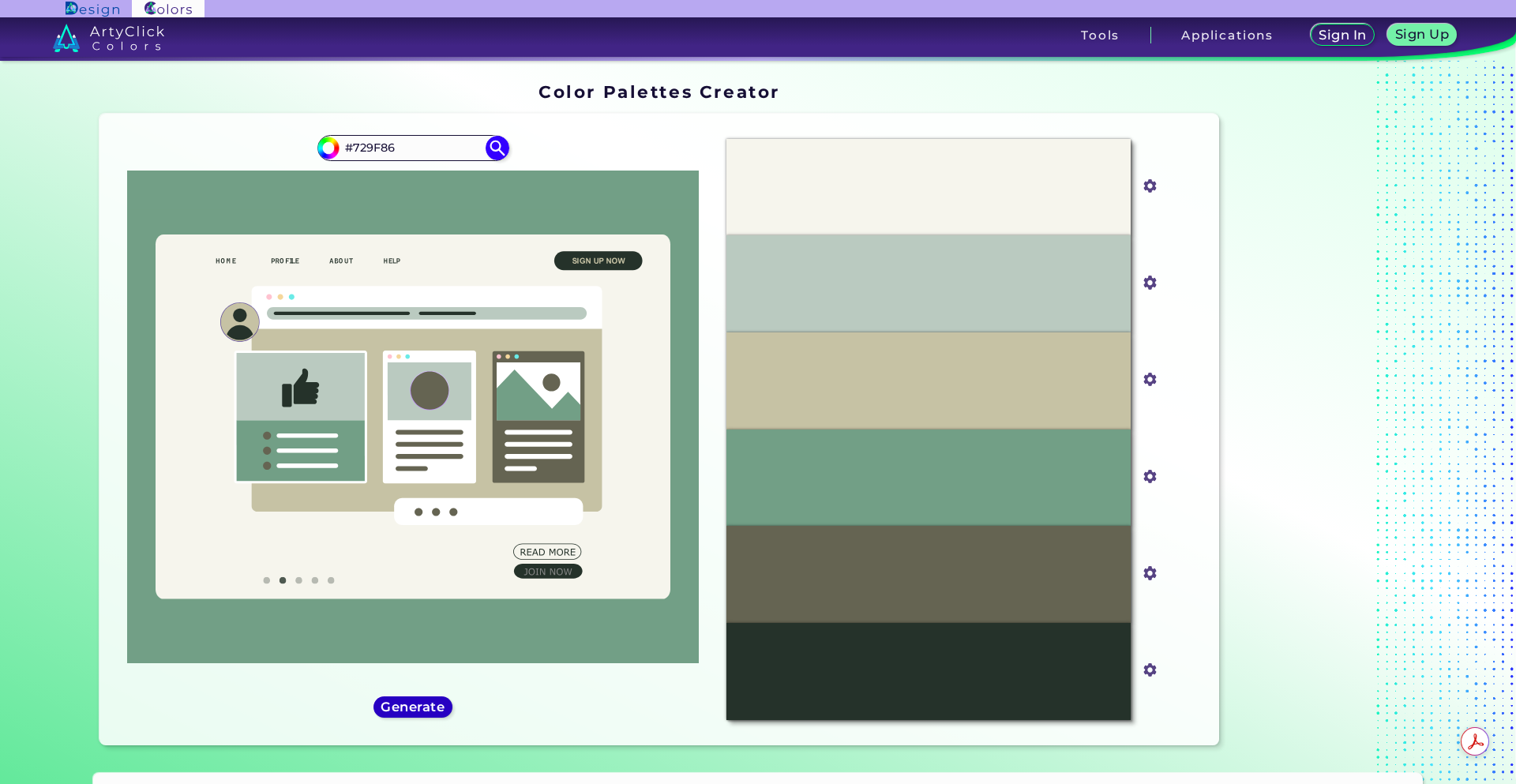
click at [386, 708] on h5 "Generate" at bounding box center [412, 706] width 58 height 12
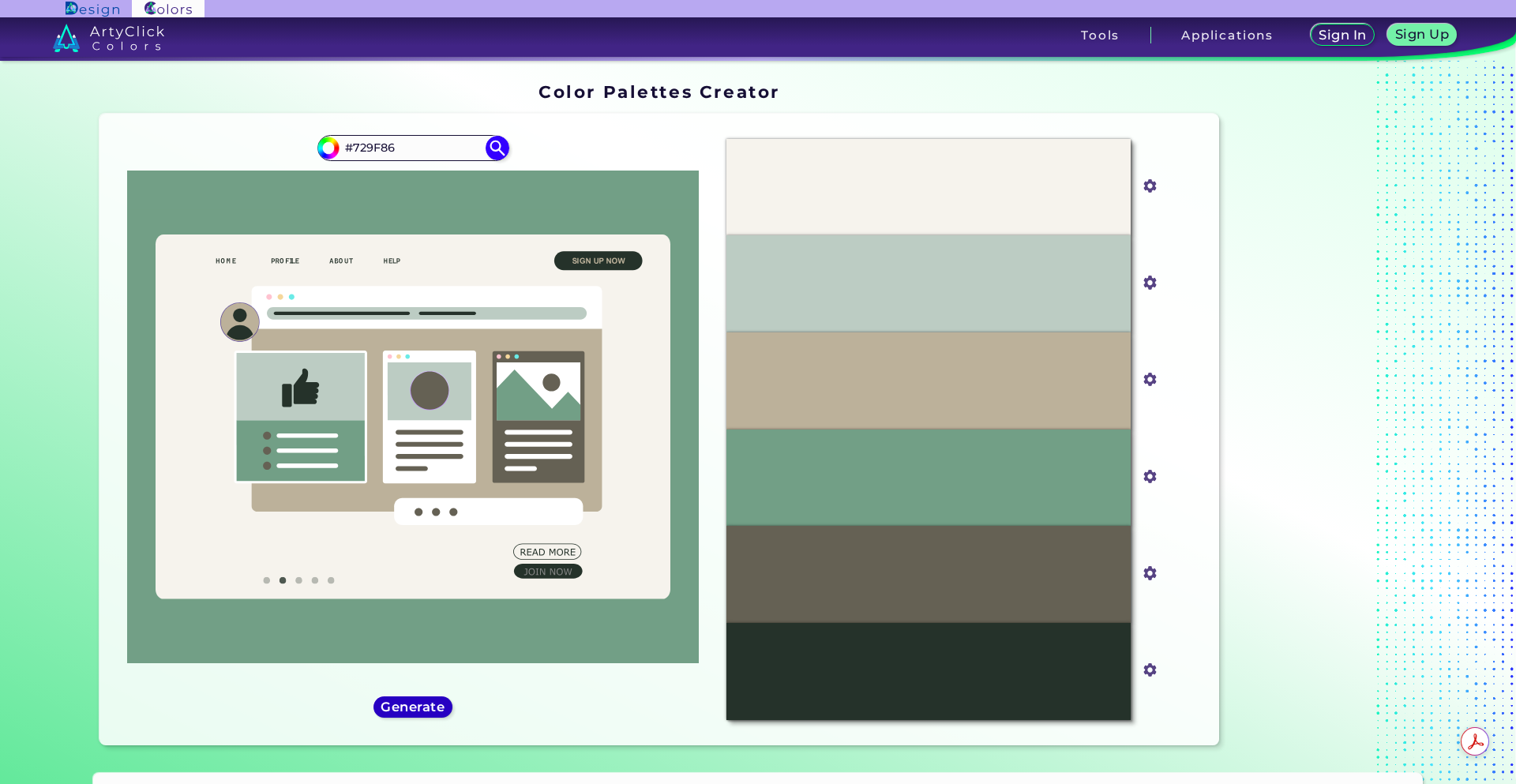
click at [385, 709] on h5 "Generate" at bounding box center [412, 706] width 58 height 12
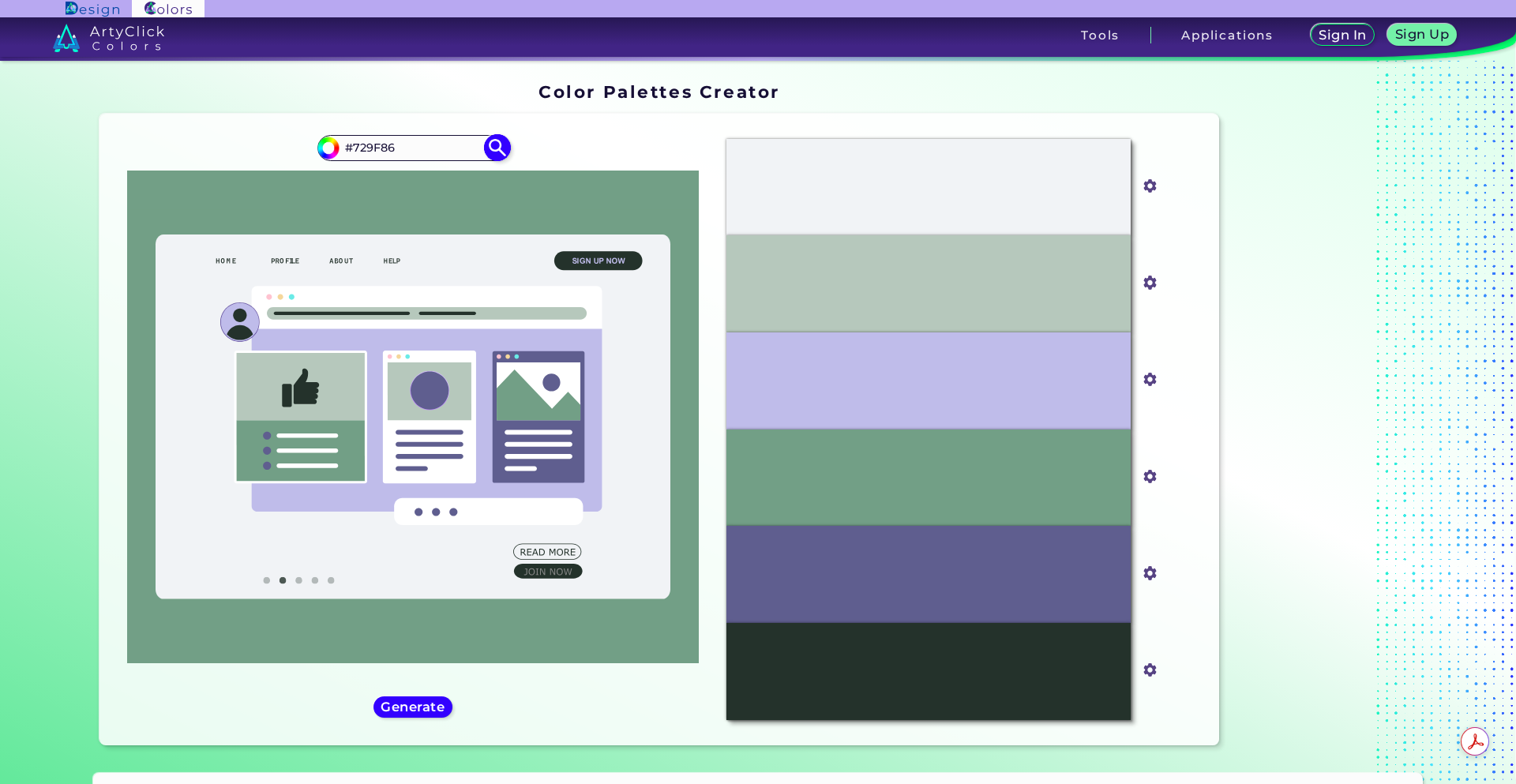
drag, startPoint x: 403, startPoint y: 141, endPoint x: 347, endPoint y: 140, distance: 56.0
click at [347, 140] on input "#729F86" at bounding box center [412, 148] width 147 height 21
paste input "875679"
type input "#875679"
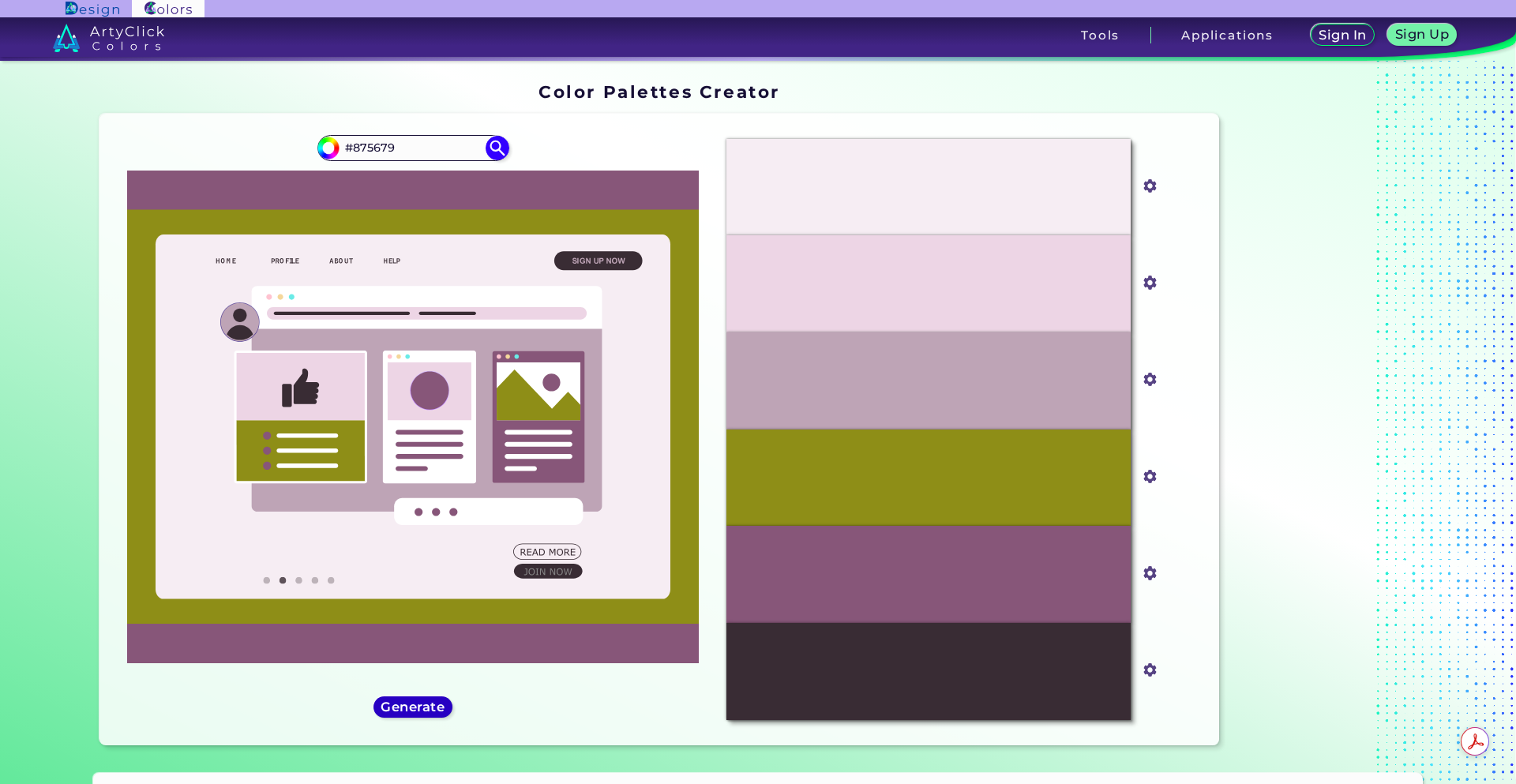
click at [419, 701] on h5 "Generate" at bounding box center [412, 706] width 58 height 12
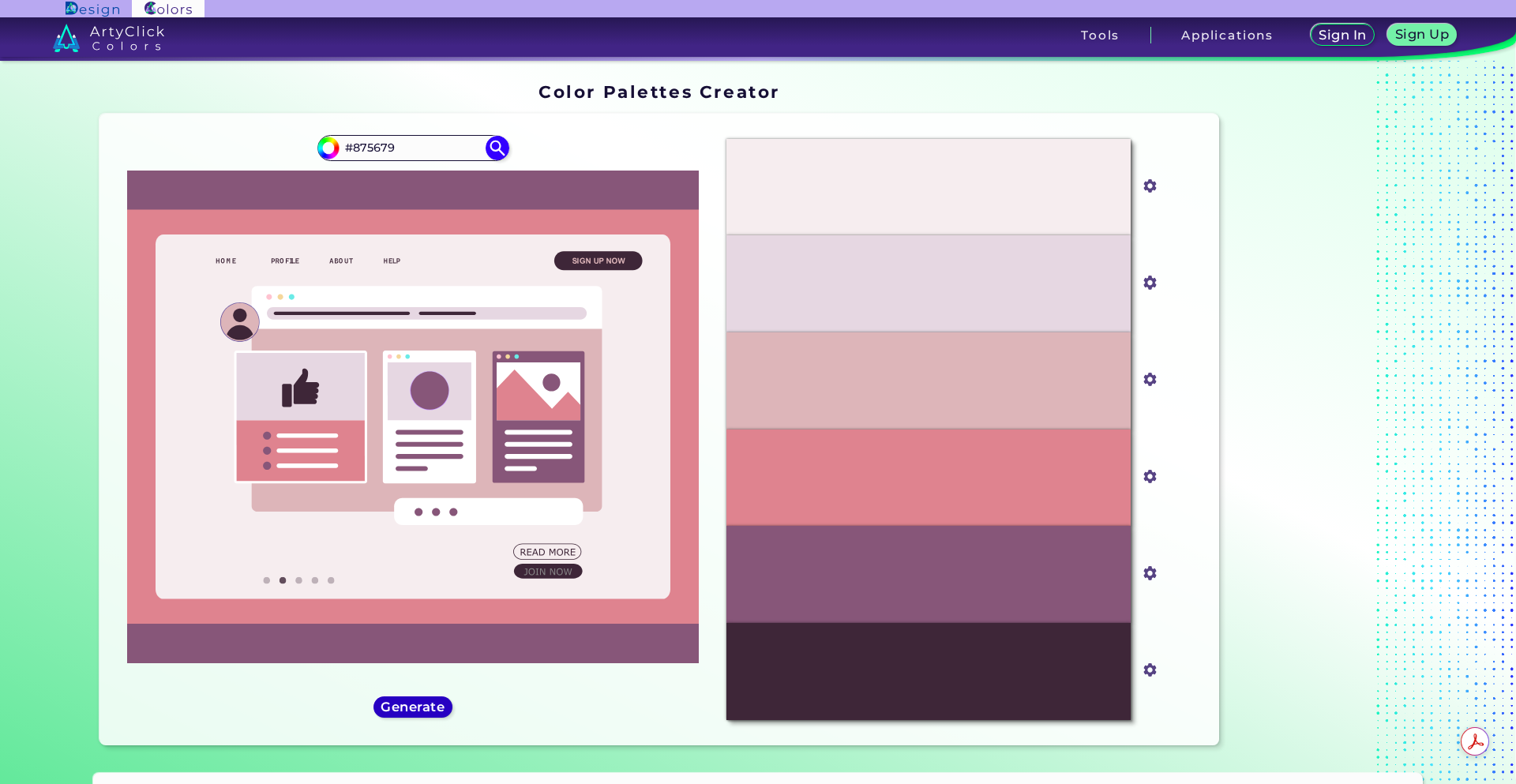
click at [419, 701] on h5 "Generate" at bounding box center [412, 706] width 58 height 12
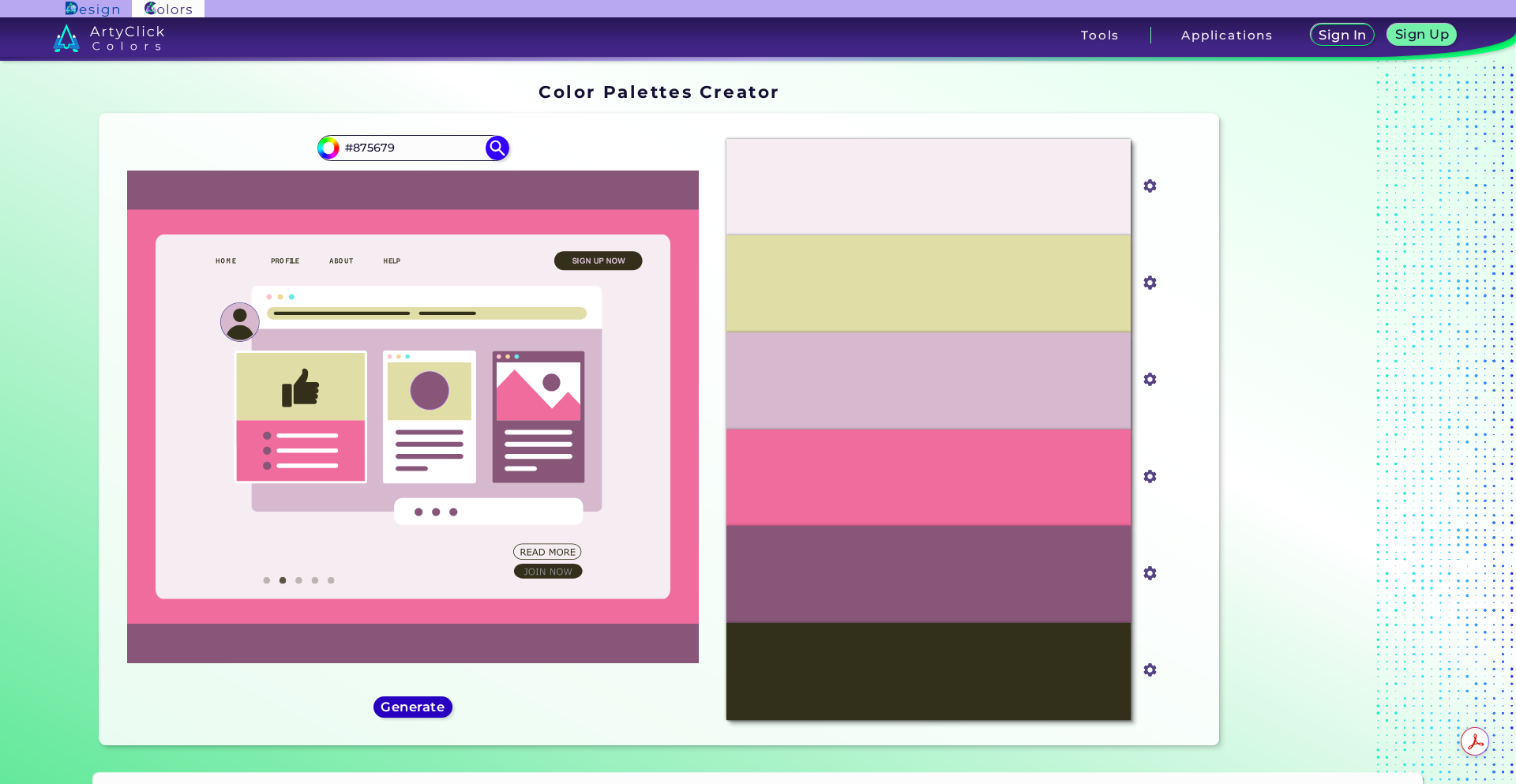
click at [418, 701] on h5 "Generate" at bounding box center [412, 706] width 58 height 12
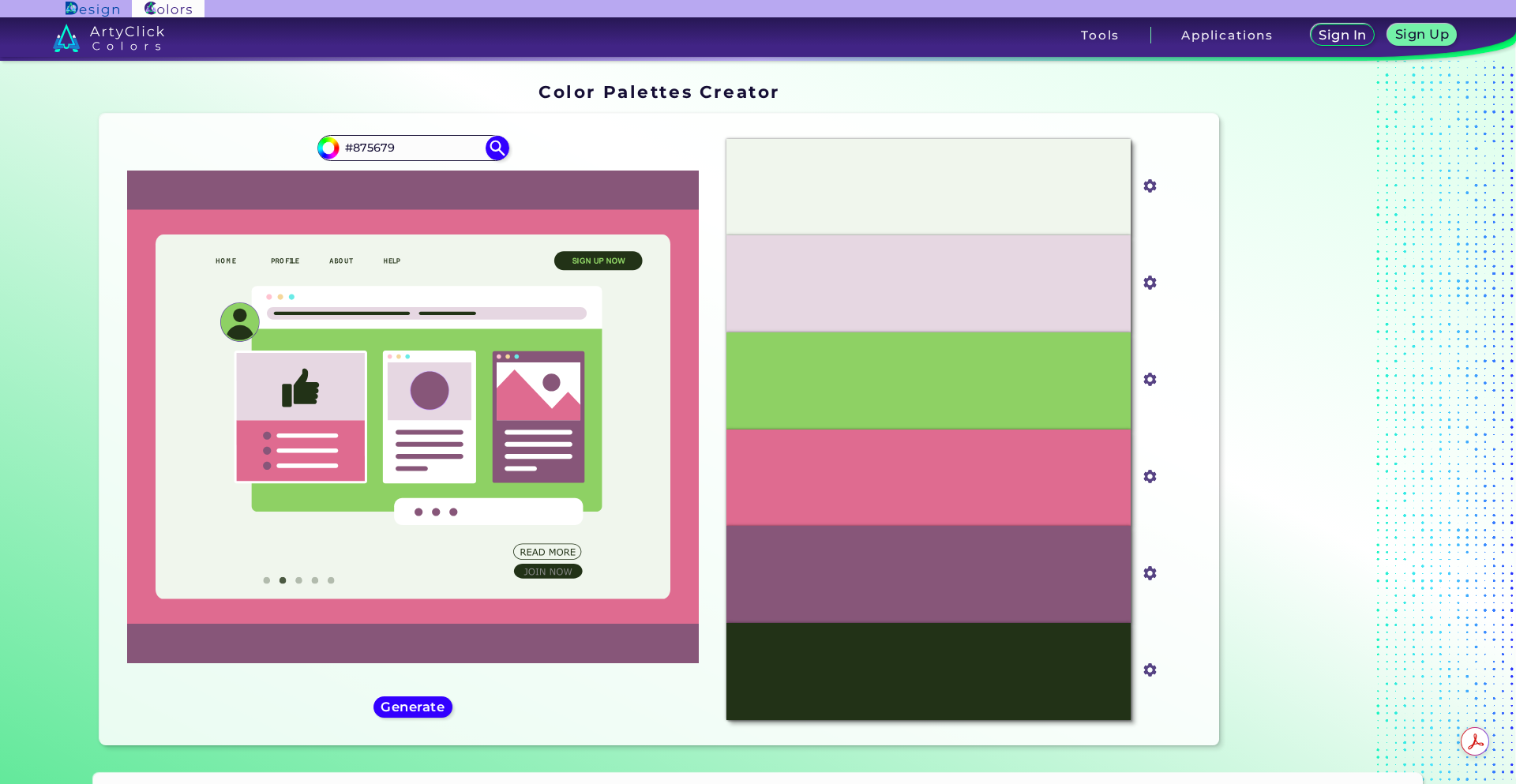
drag, startPoint x: 426, startPoint y: 138, endPoint x: 189, endPoint y: 115, distance: 238.1
click at [198, 117] on div "Oops - something went wrong. Please try again. #F0F6ED #f0f6ed #E6D7E2 #e6d7e2 …" at bounding box center [660, 429] width 1121 height 632
paste input "523456"
type input "523456"
click at [485, 148] on img at bounding box center [497, 148] width 28 height 28
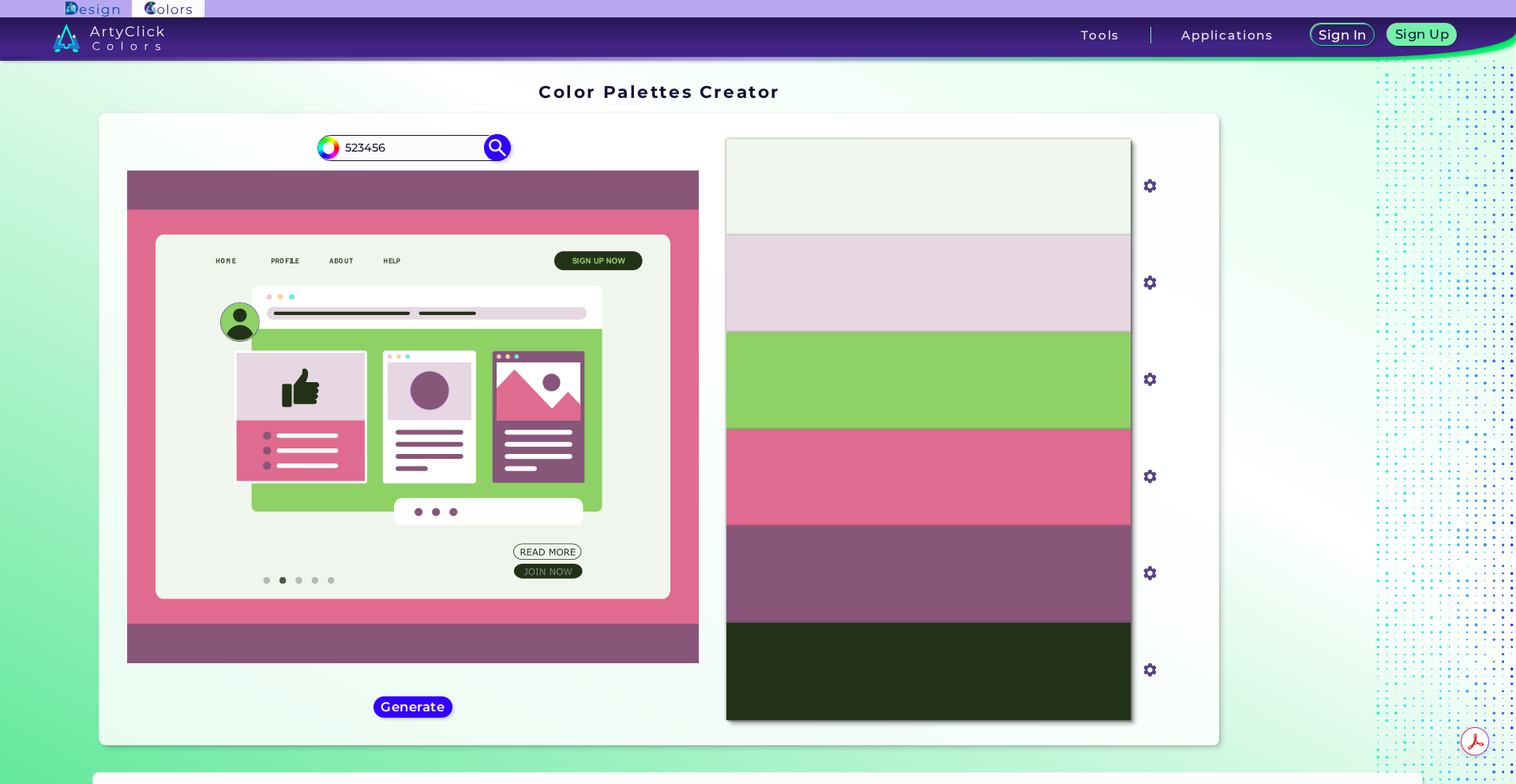
type input "#000000"
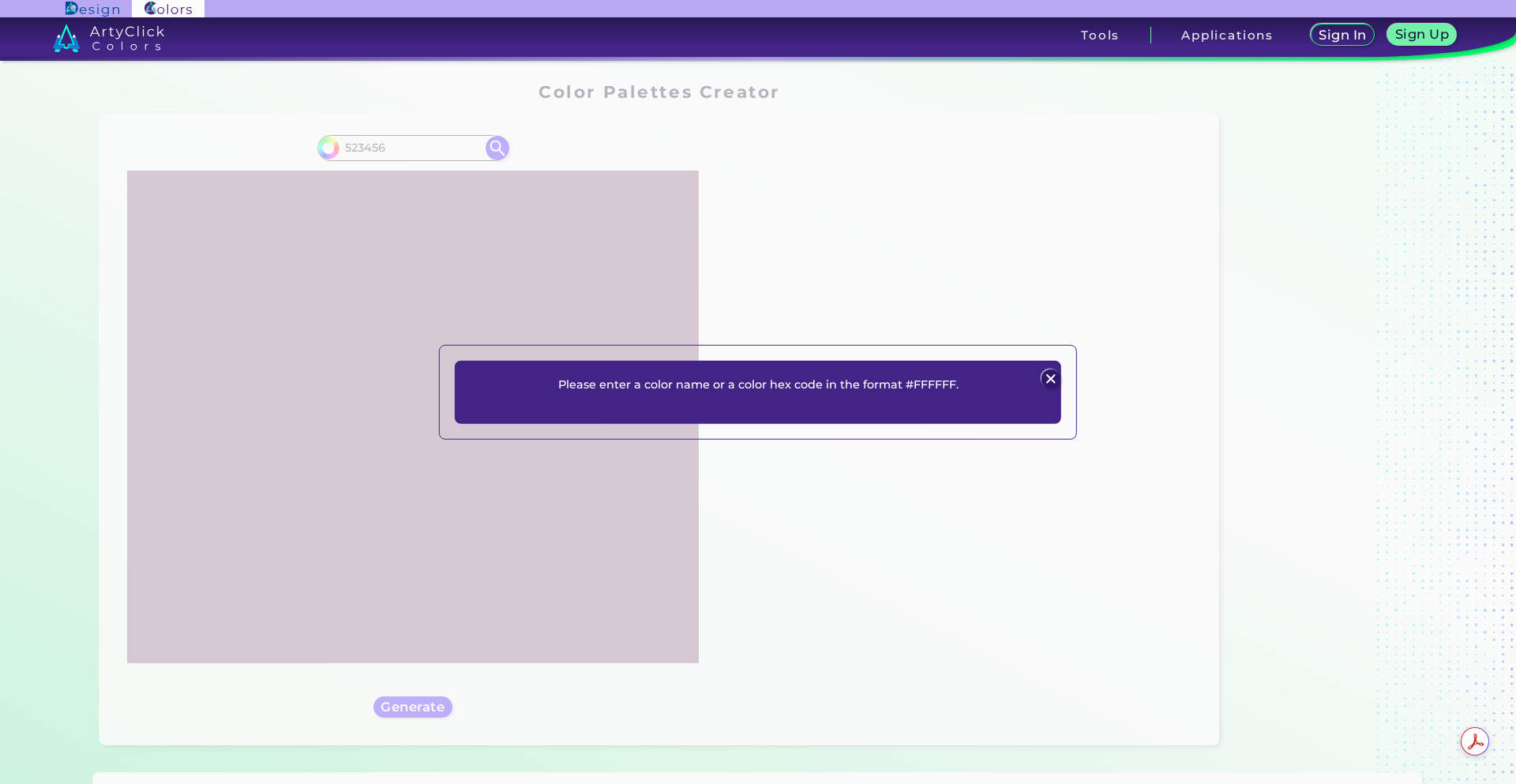
click at [369, 148] on div "Please enter a color name or a color hex code in the format #FFFFFF. Plans Sign…" at bounding box center [758, 392] width 1516 height 784
drag, startPoint x: 1056, startPoint y: 378, endPoint x: 976, endPoint y: 351, distance: 84.4
click at [1057, 378] on img at bounding box center [1050, 379] width 19 height 19
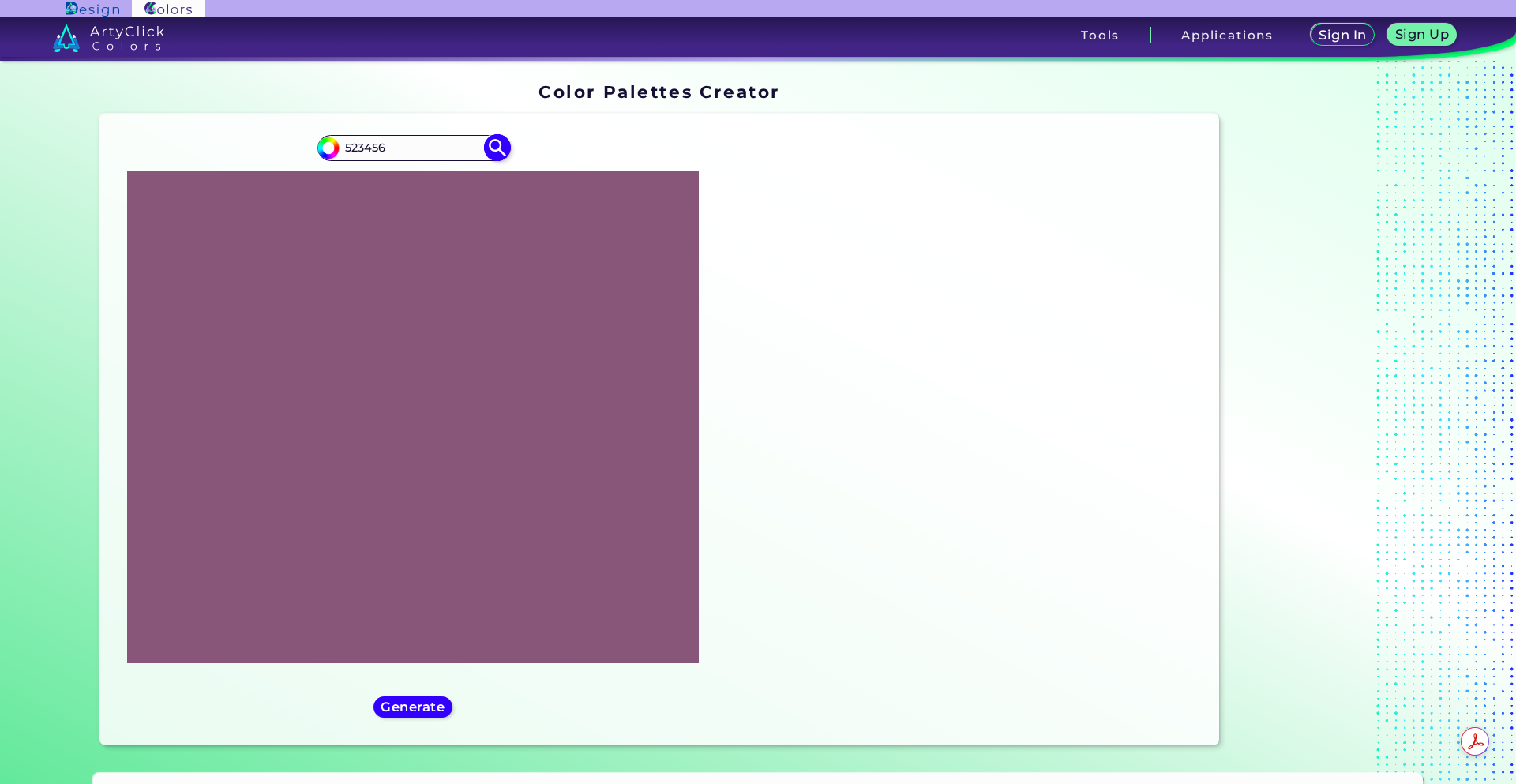
click at [342, 146] on input "523456" at bounding box center [412, 148] width 147 height 21
type input "#523456"
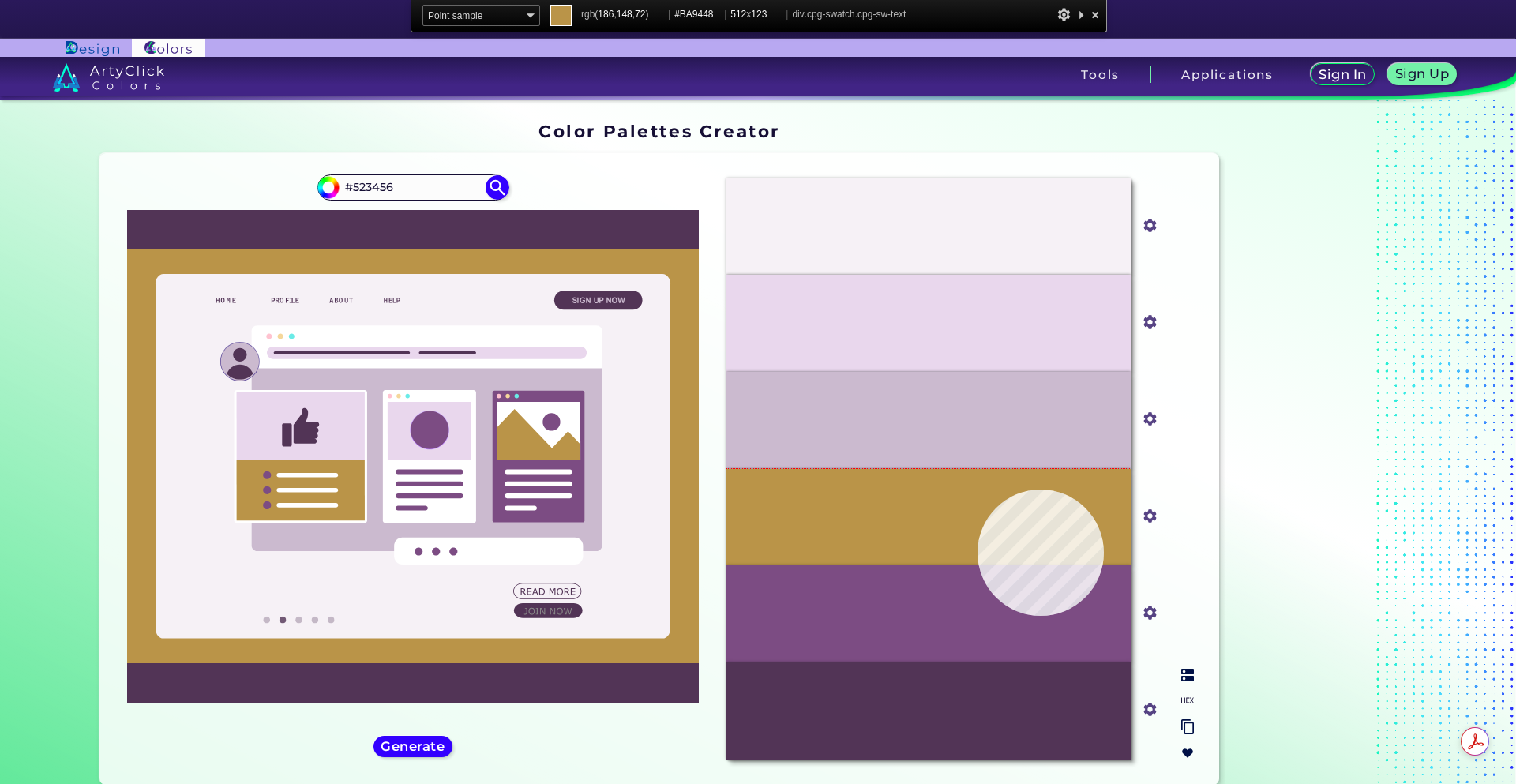
click at [978, 490] on div "#BA9448" at bounding box center [929, 517] width 405 height 97
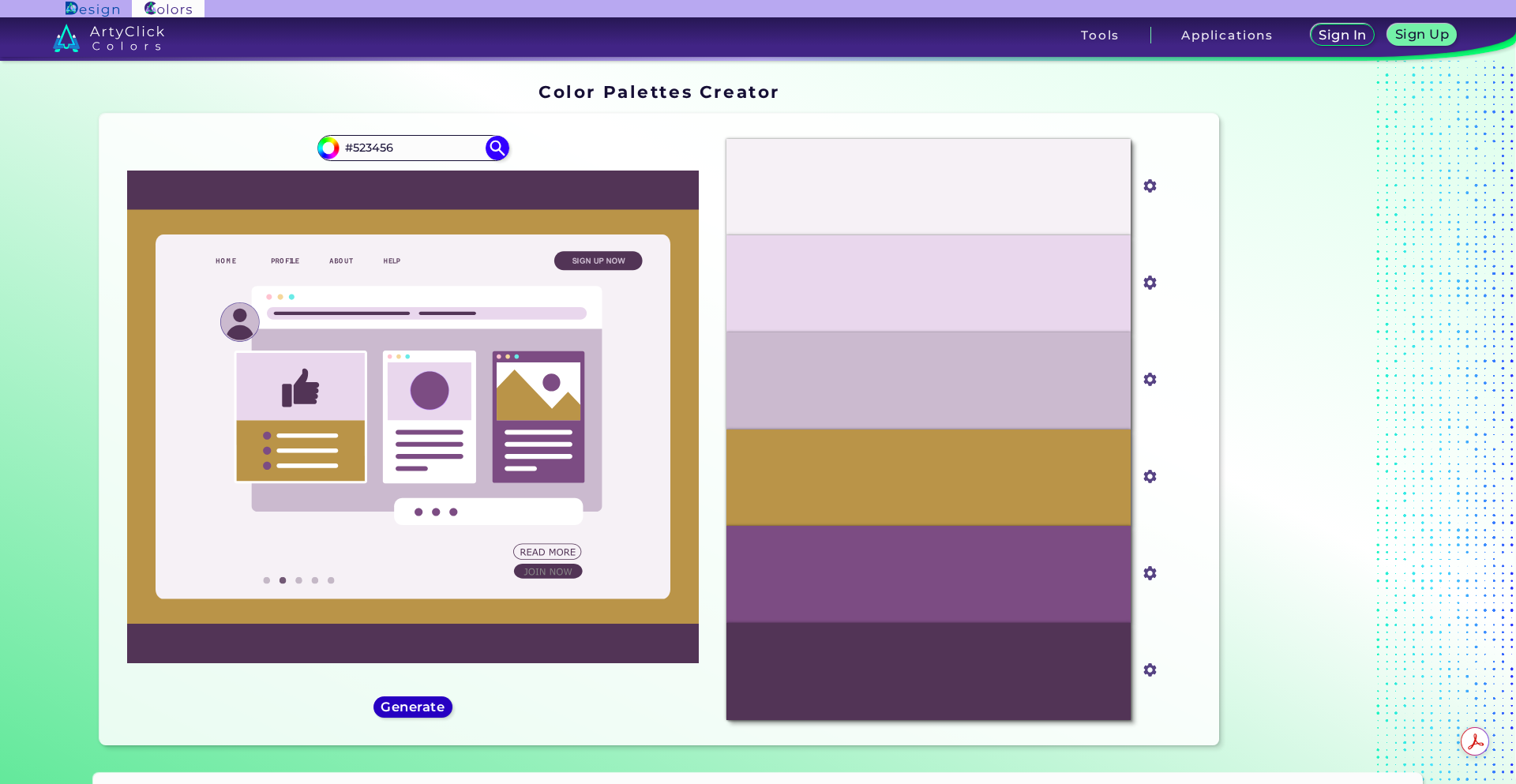
click at [402, 701] on h5 "Generate" at bounding box center [413, 706] width 58 height 12
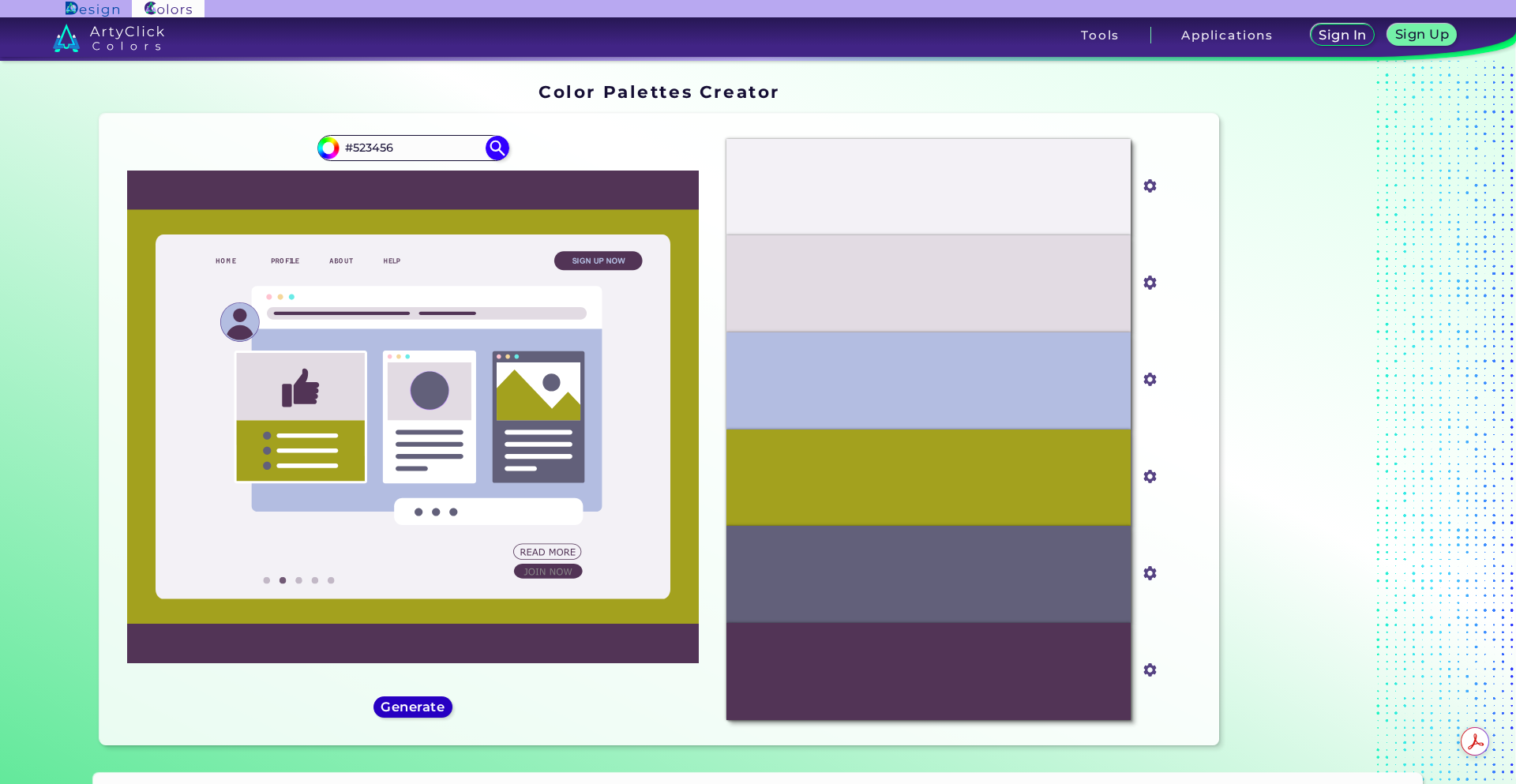
click at [388, 704] on h5 "Generate" at bounding box center [412, 706] width 58 height 12
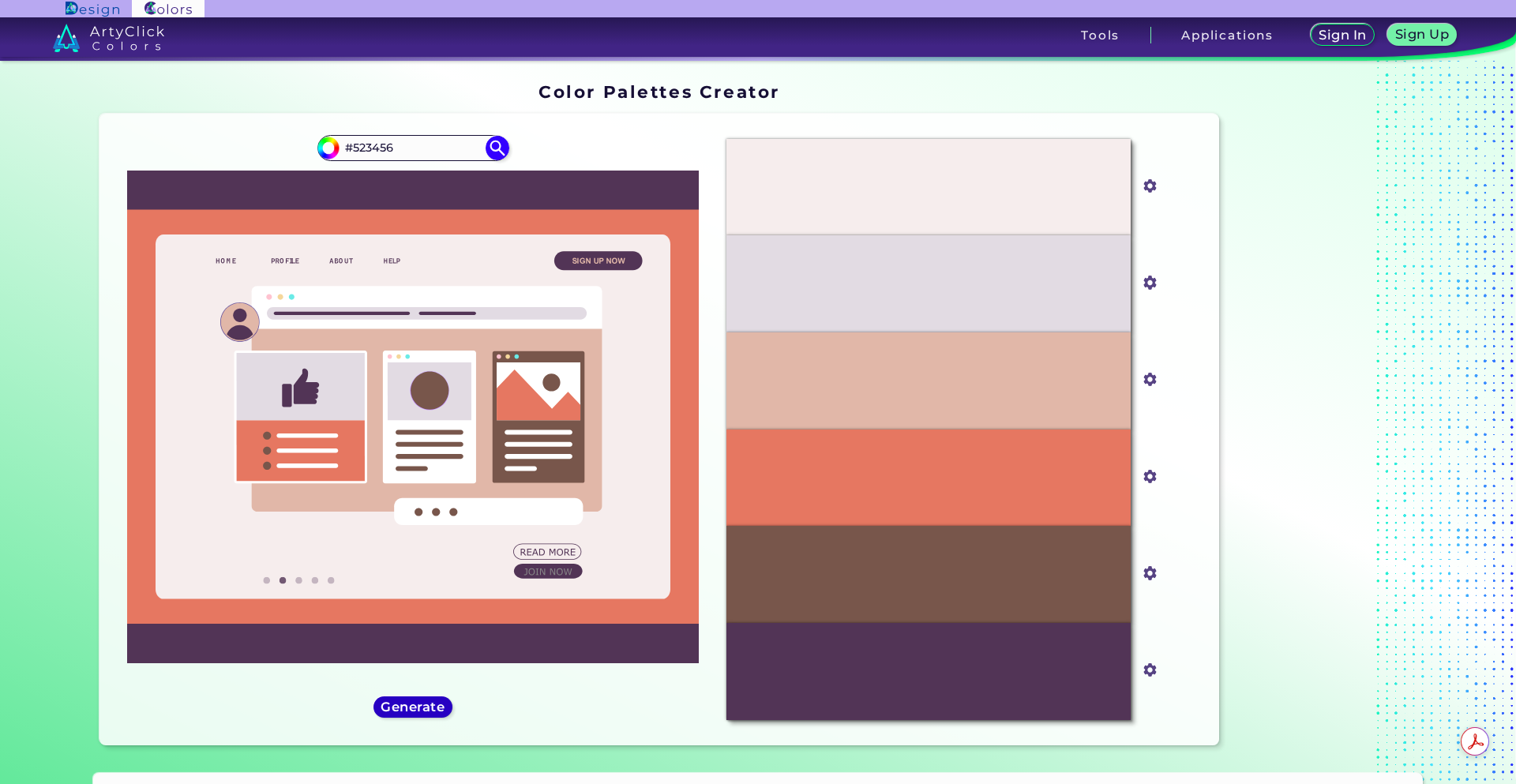
click at [385, 708] on h5 "Generate" at bounding box center [413, 706] width 58 height 12
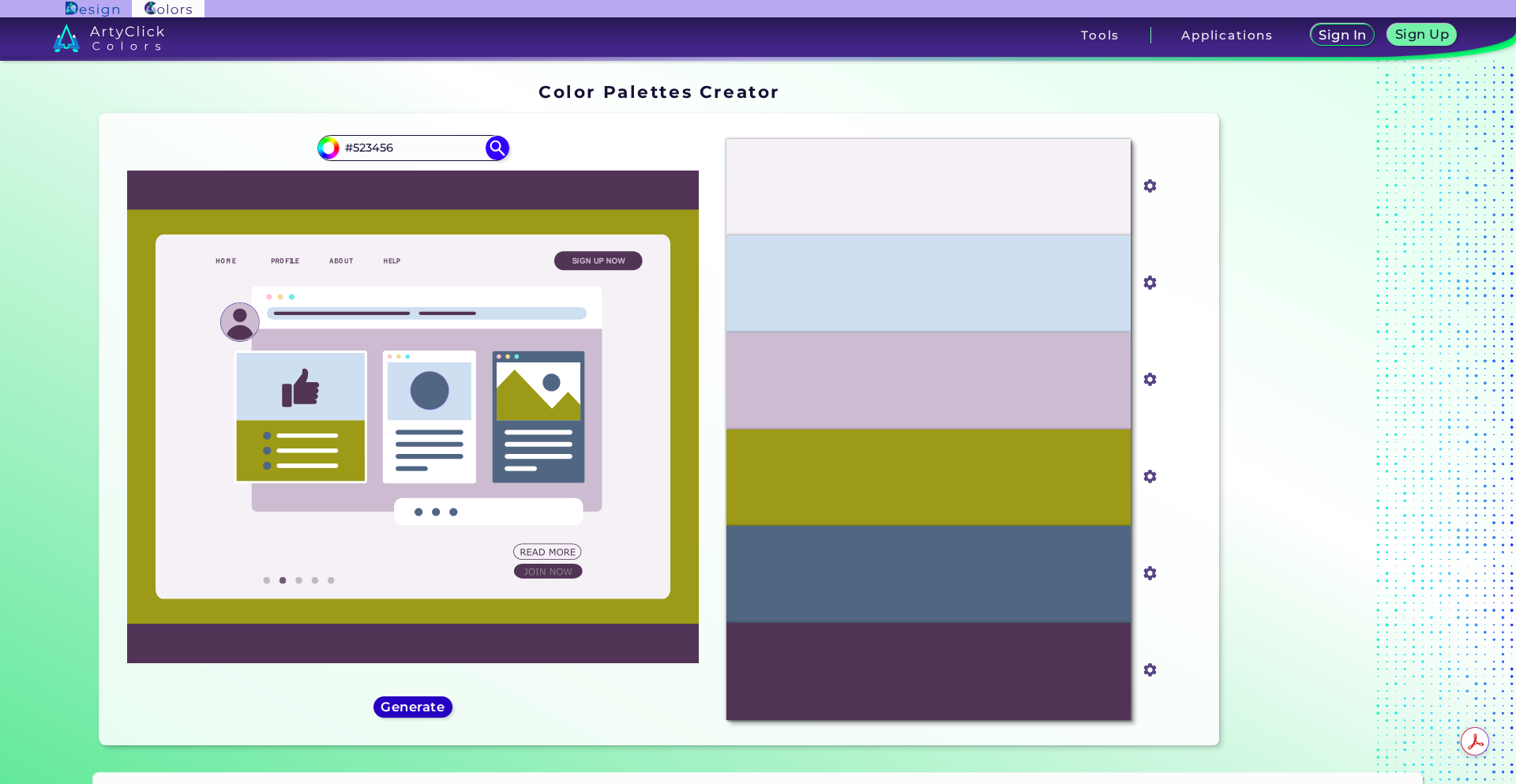
click at [378, 708] on div "Generate" at bounding box center [413, 706] width 71 height 18
click at [384, 709] on h5 "Generate" at bounding box center [412, 706] width 58 height 12
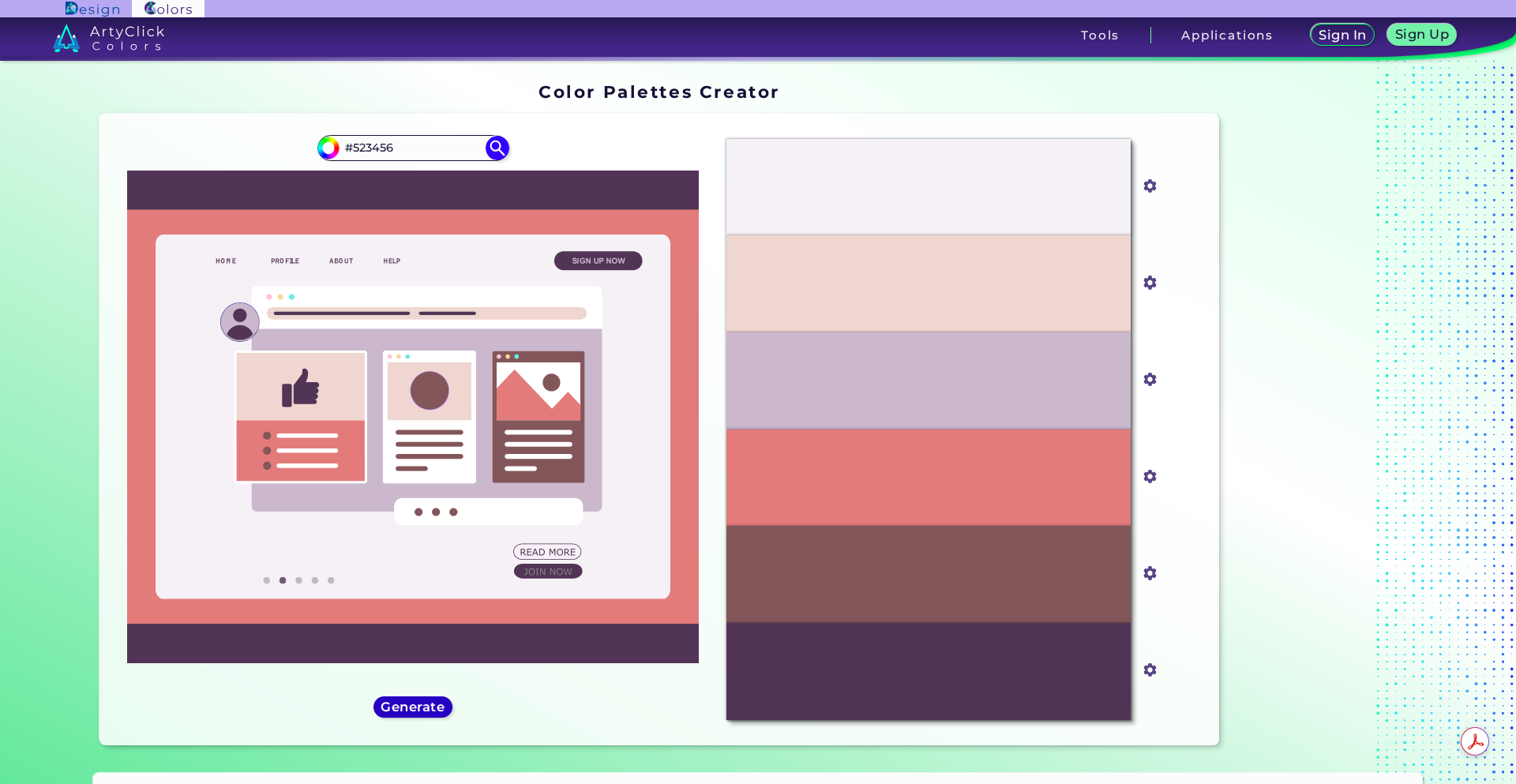
click at [384, 709] on h5 "Generate" at bounding box center [412, 706] width 58 height 12
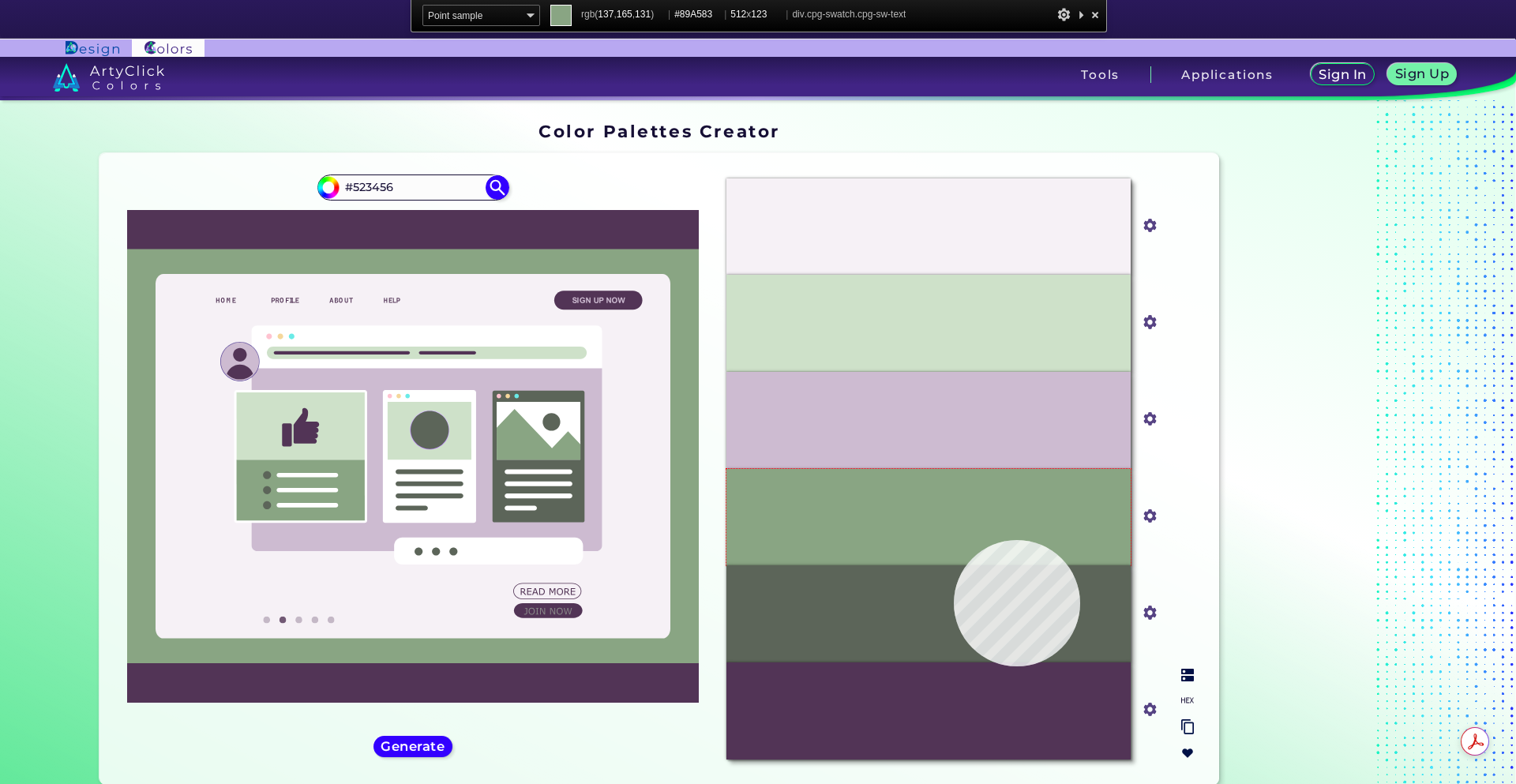
drag, startPoint x: 954, startPoint y: 540, endPoint x: 949, endPoint y: 519, distance: 21.6
click at [954, 540] on div "#89A583" at bounding box center [929, 517] width 405 height 97
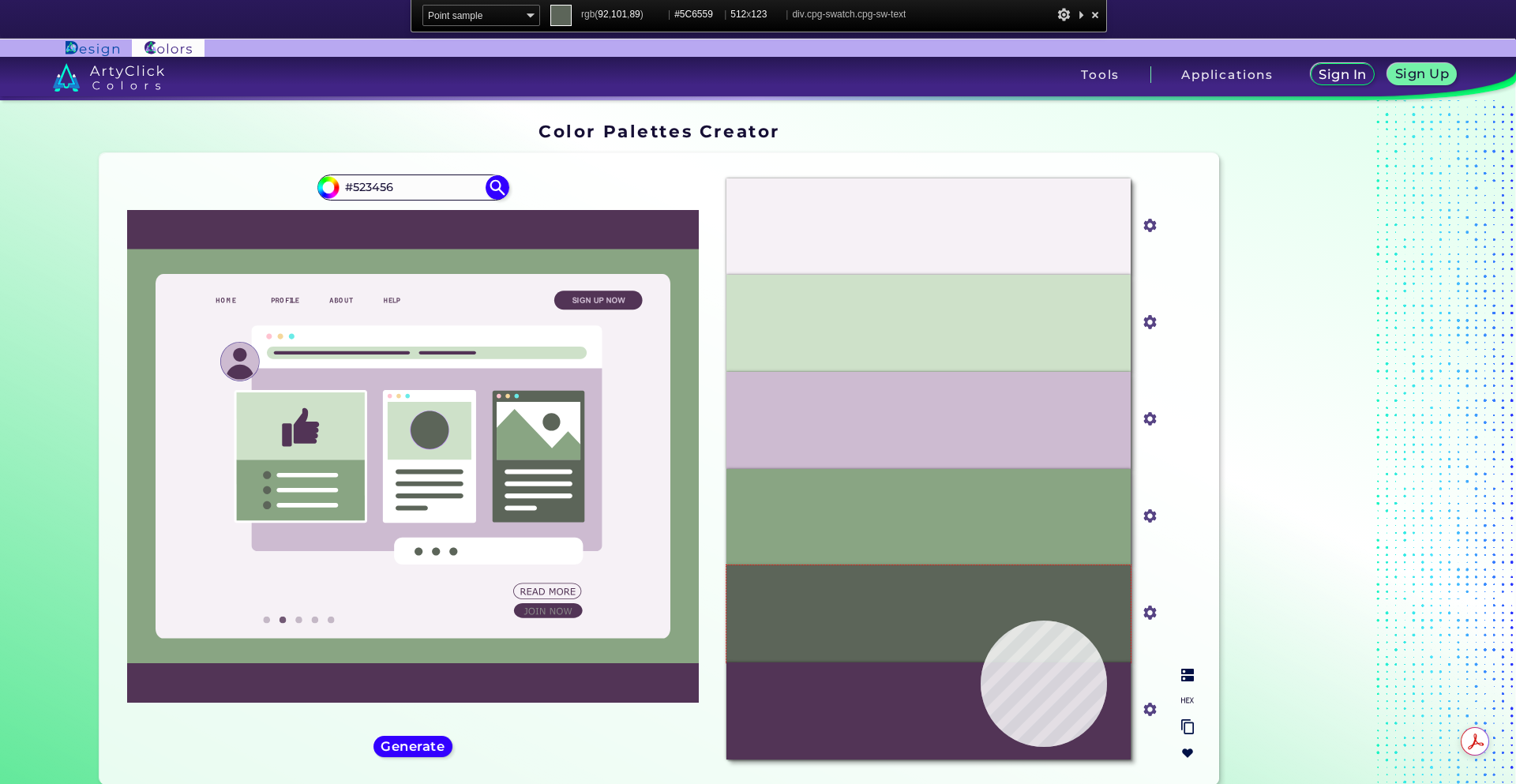
drag, startPoint x: 981, startPoint y: 620, endPoint x: 972, endPoint y: 611, distance: 12.7
click at [981, 620] on div "#5C6559" at bounding box center [929, 613] width 405 height 97
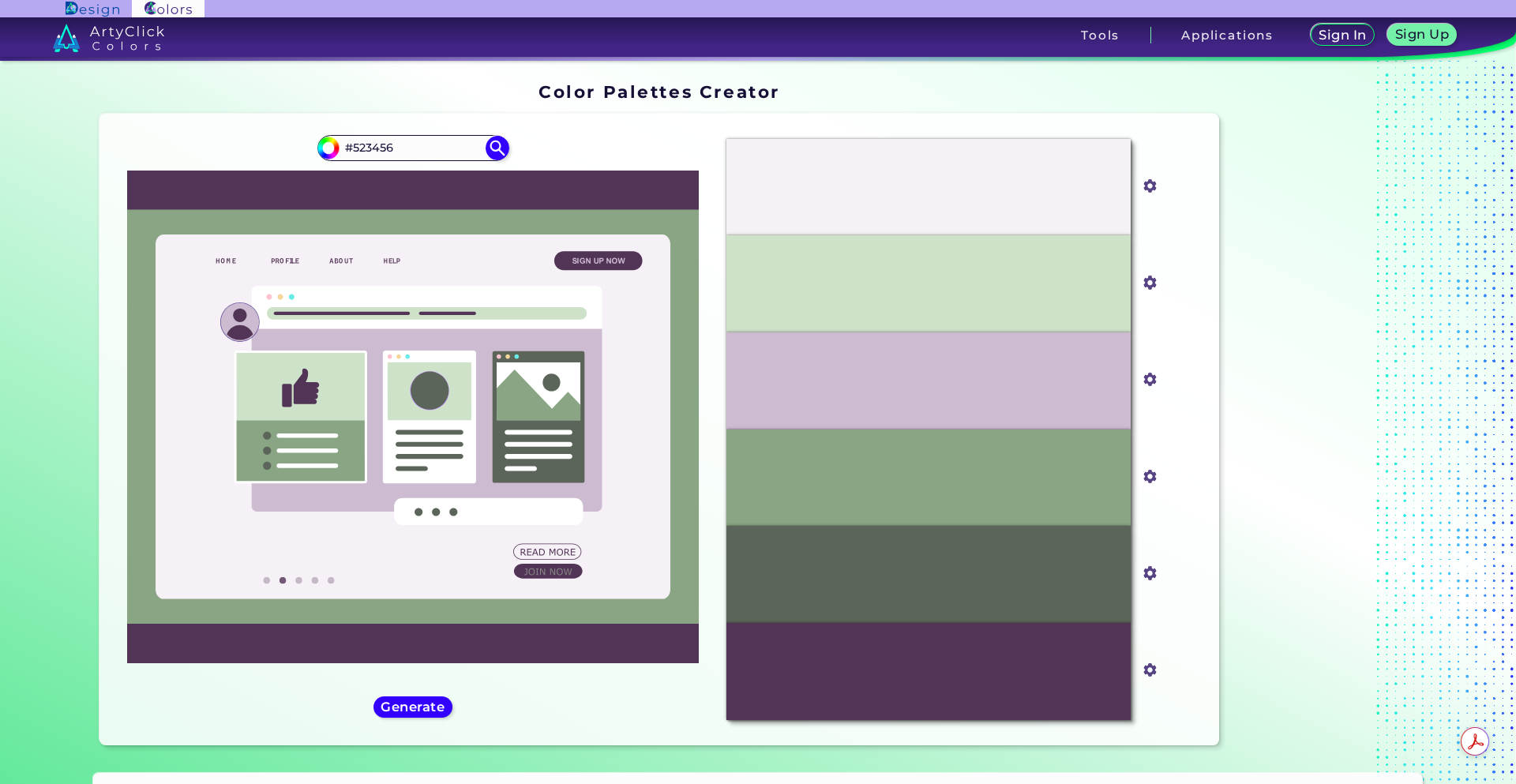
click at [253, 138] on div "#523456 #523456" at bounding box center [413, 429] width 602 height 607
paste input "243228"
type input "243228"
type input "#000000"
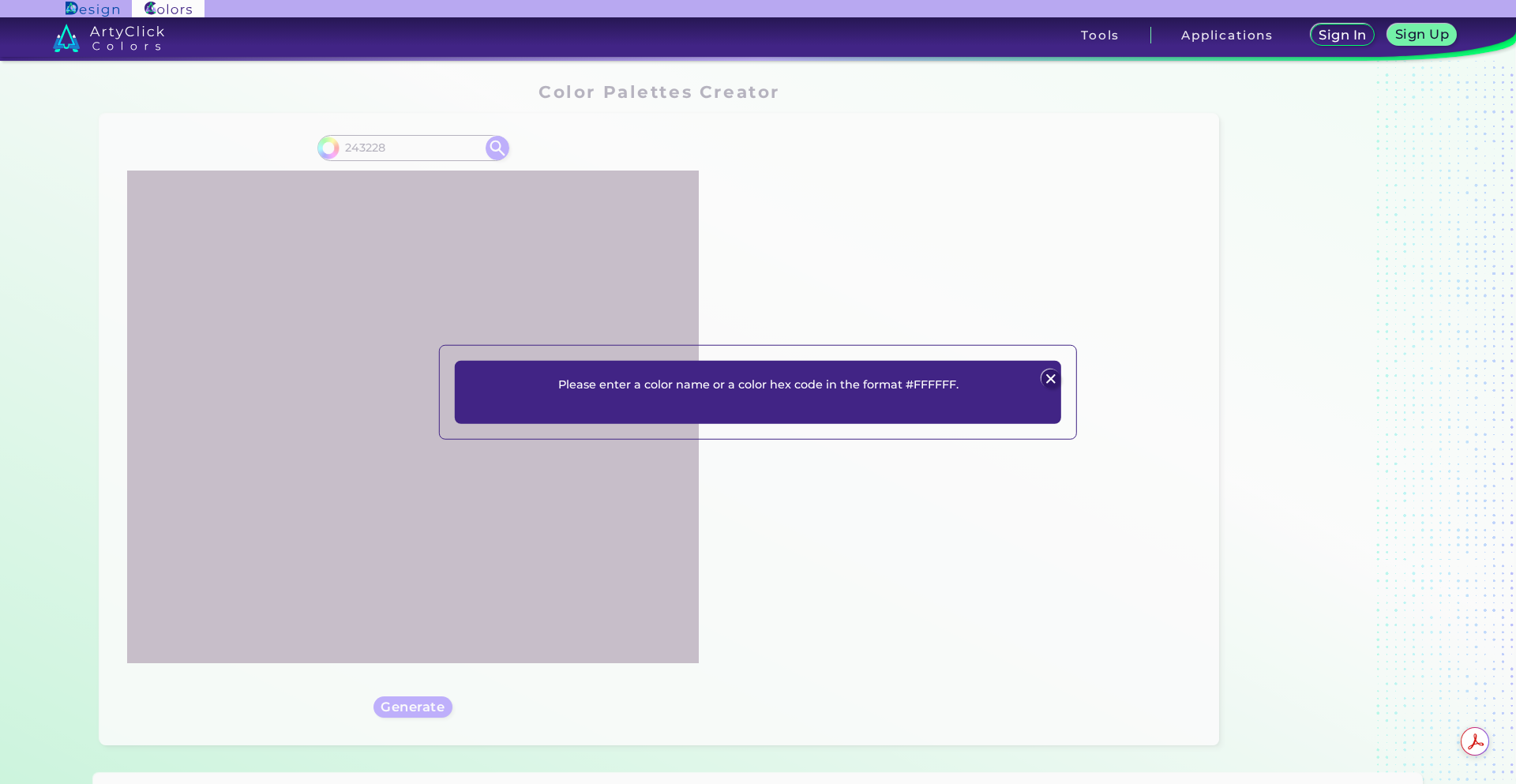
click at [1048, 380] on img at bounding box center [1050, 379] width 19 height 19
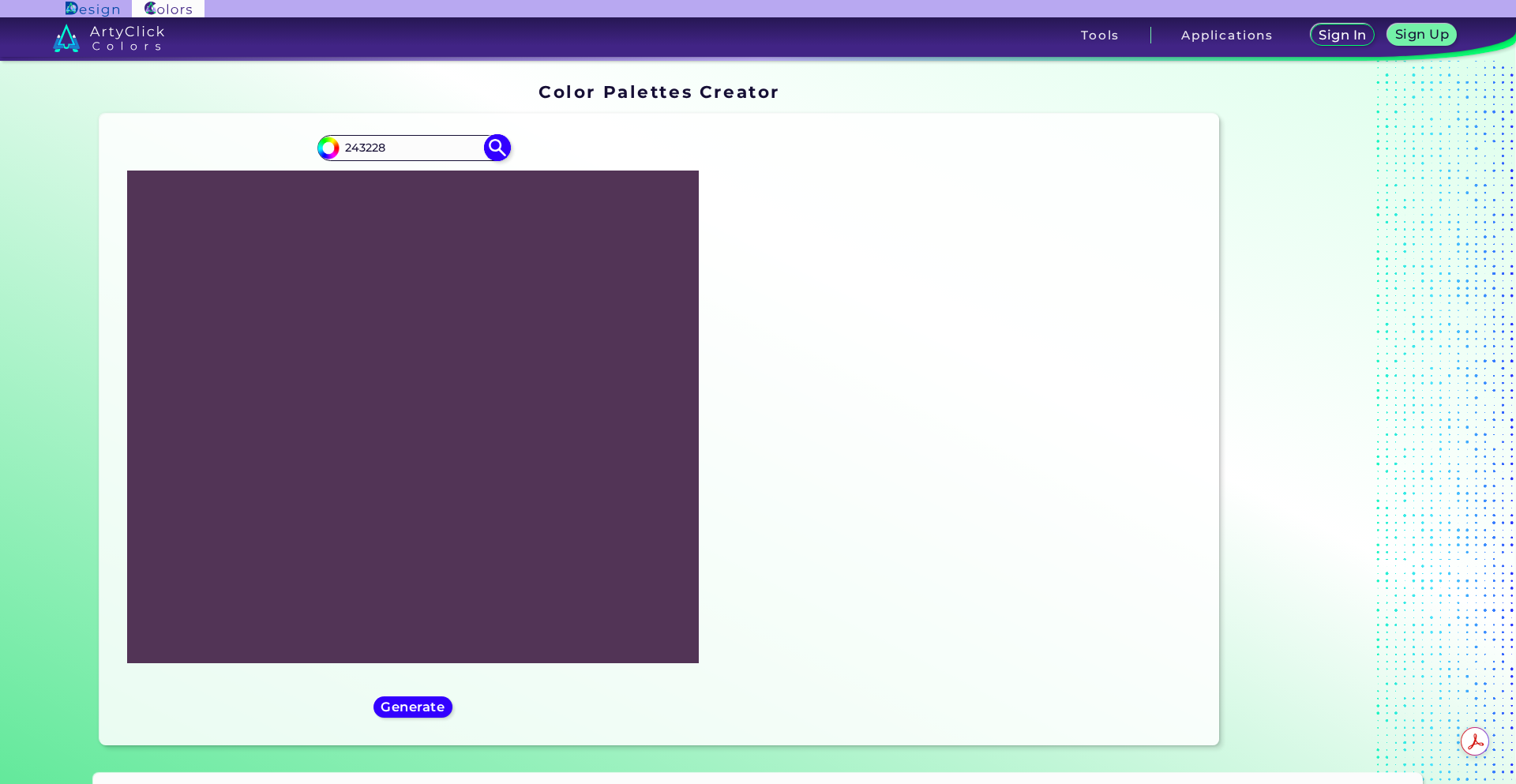
click at [340, 144] on input "243228" at bounding box center [412, 148] width 147 height 21
type input "#243228"
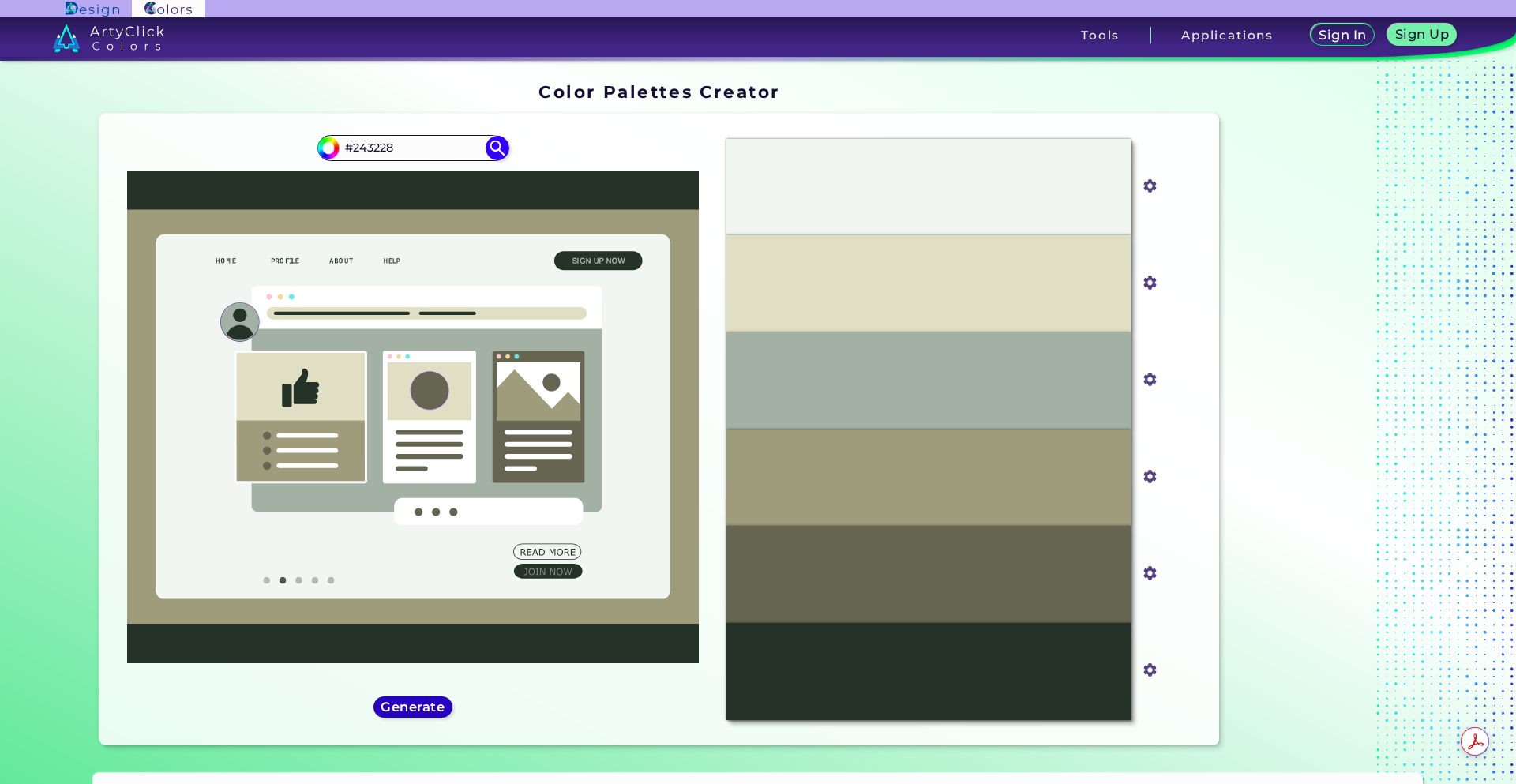
click at [426, 709] on h5 "Generate" at bounding box center [412, 706] width 58 height 12
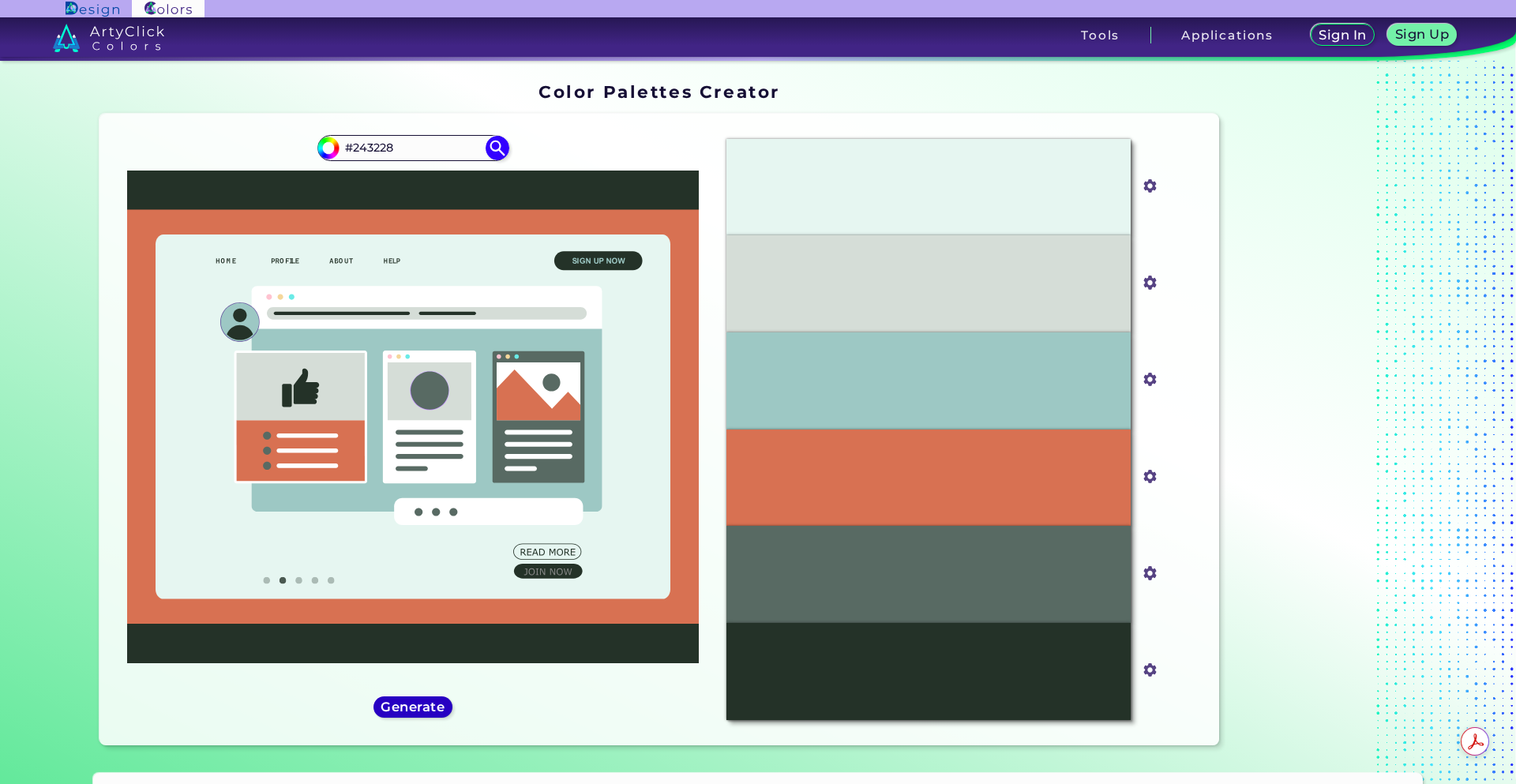
click at [424, 709] on h5 "Generate" at bounding box center [412, 706] width 58 height 12
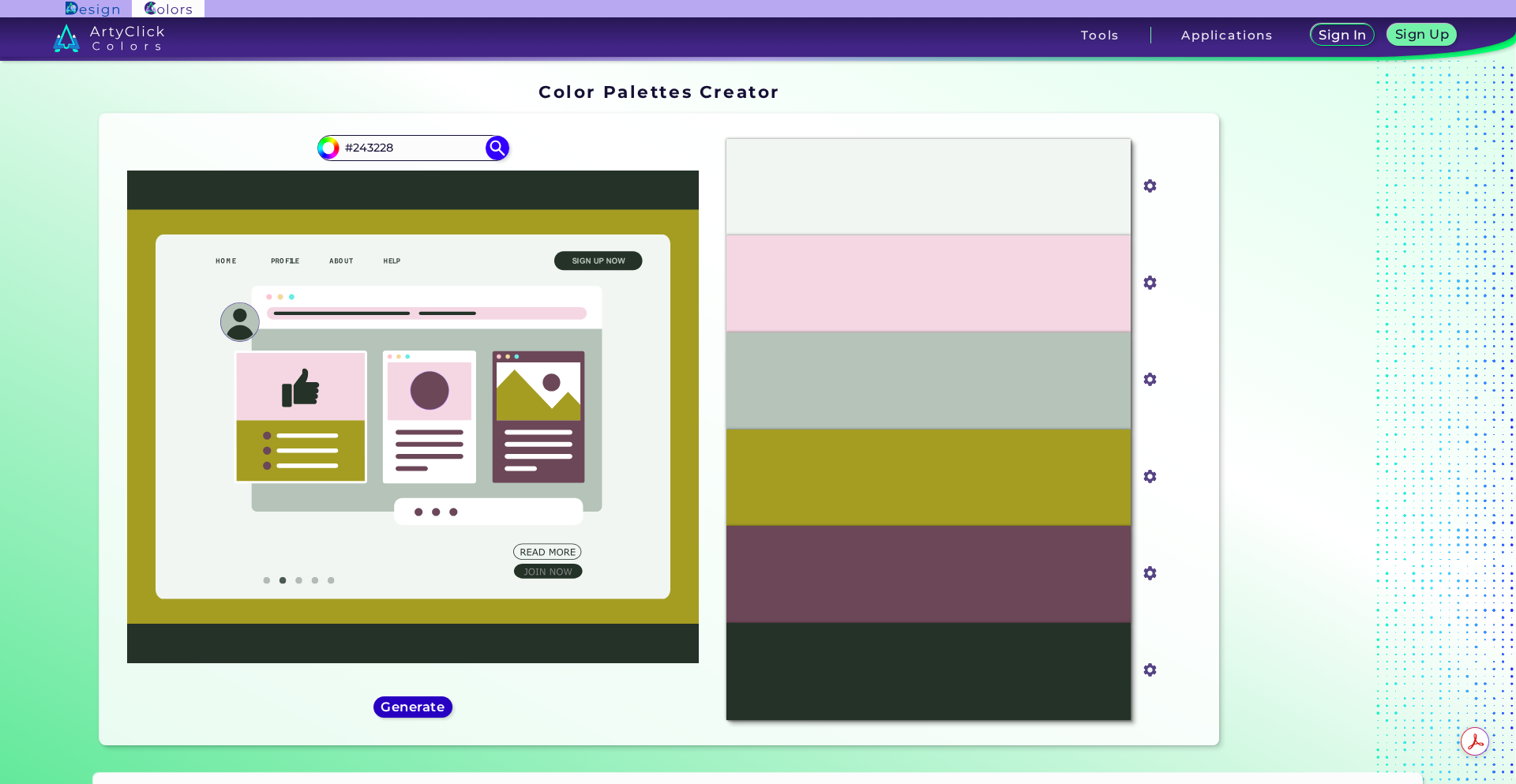
click at [424, 709] on h5 "Generate" at bounding box center [413, 706] width 58 height 12
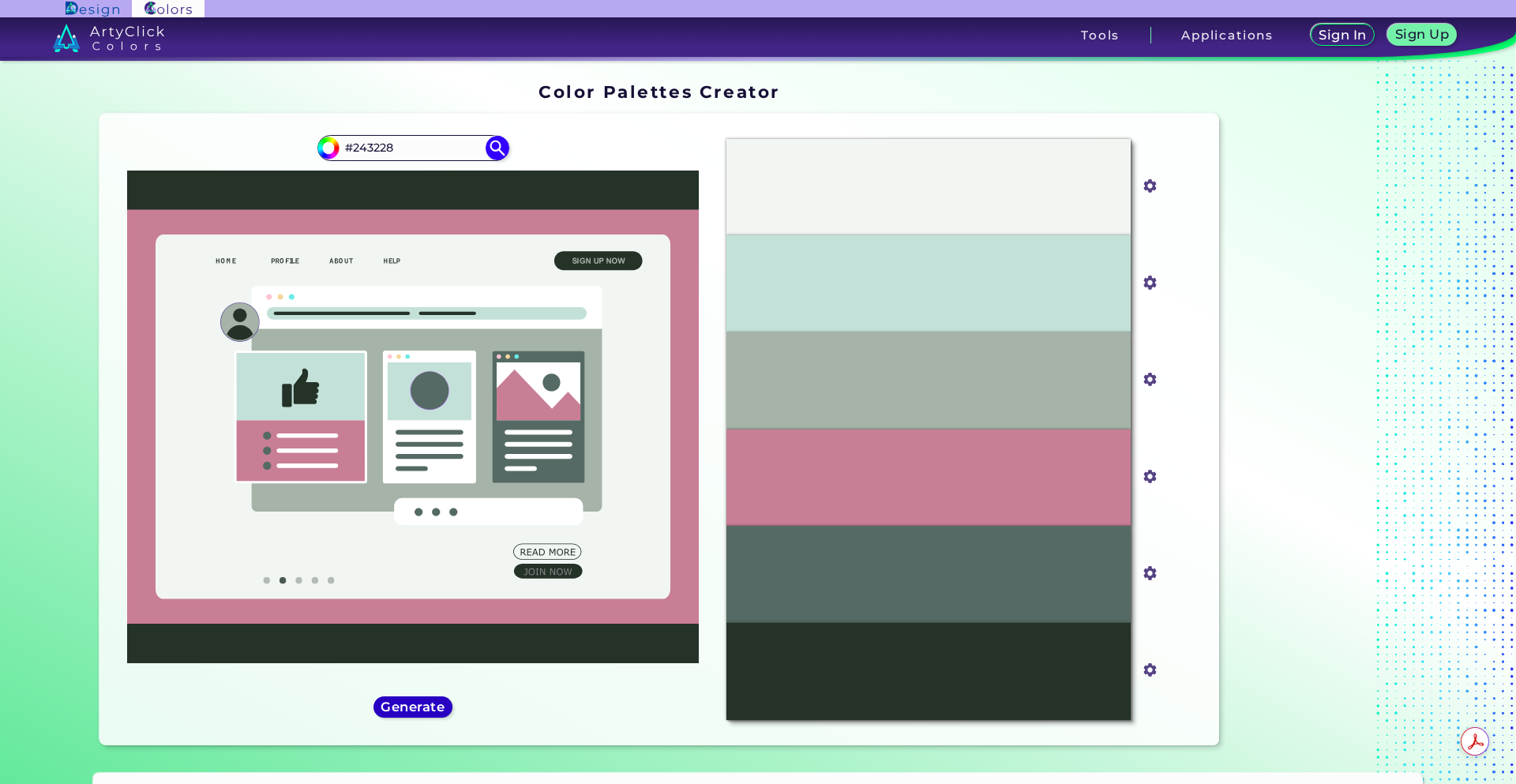
click at [423, 709] on h5 "Generate" at bounding box center [413, 706] width 58 height 12
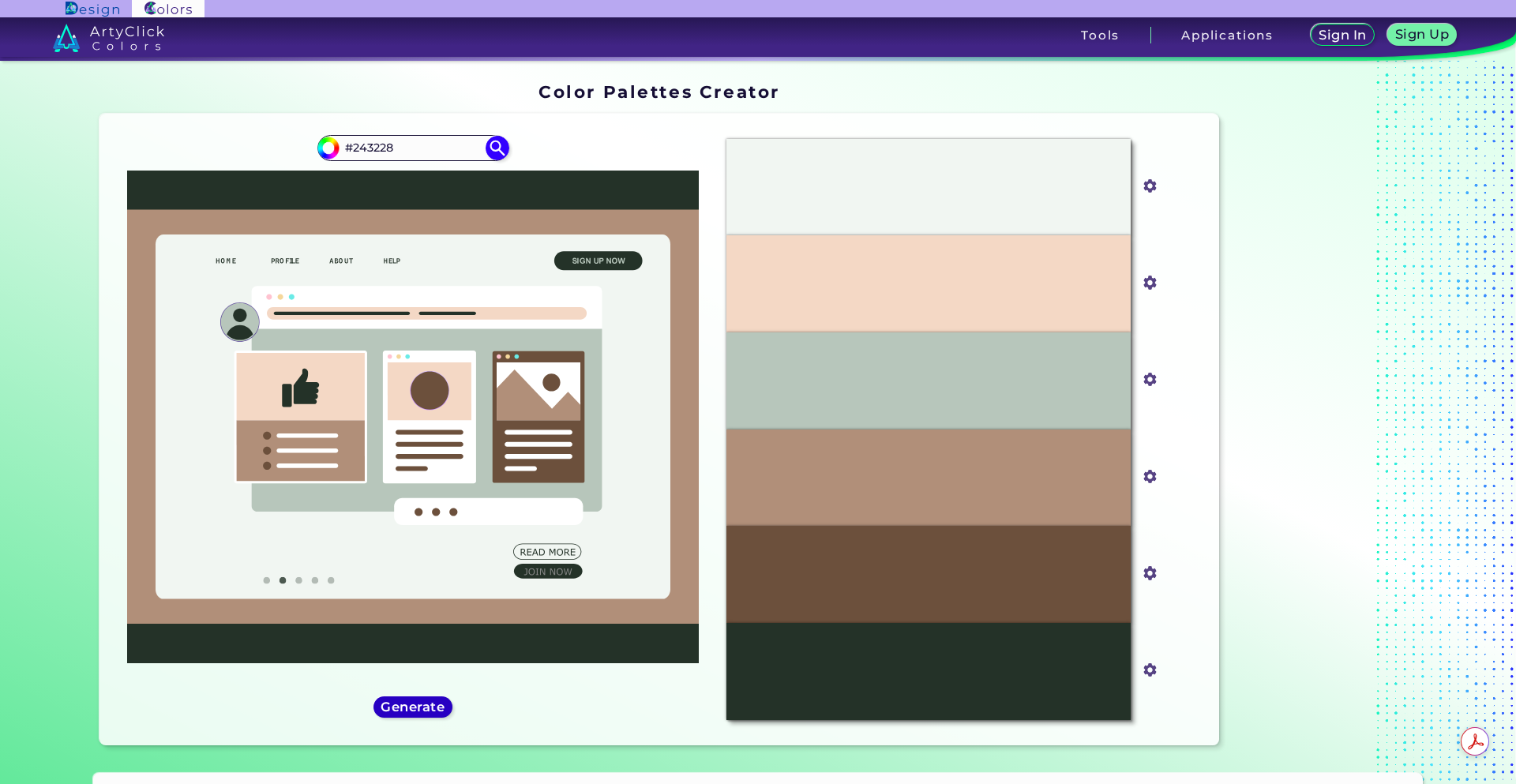
click at [412, 701] on h5 "Generate" at bounding box center [413, 706] width 58 height 12
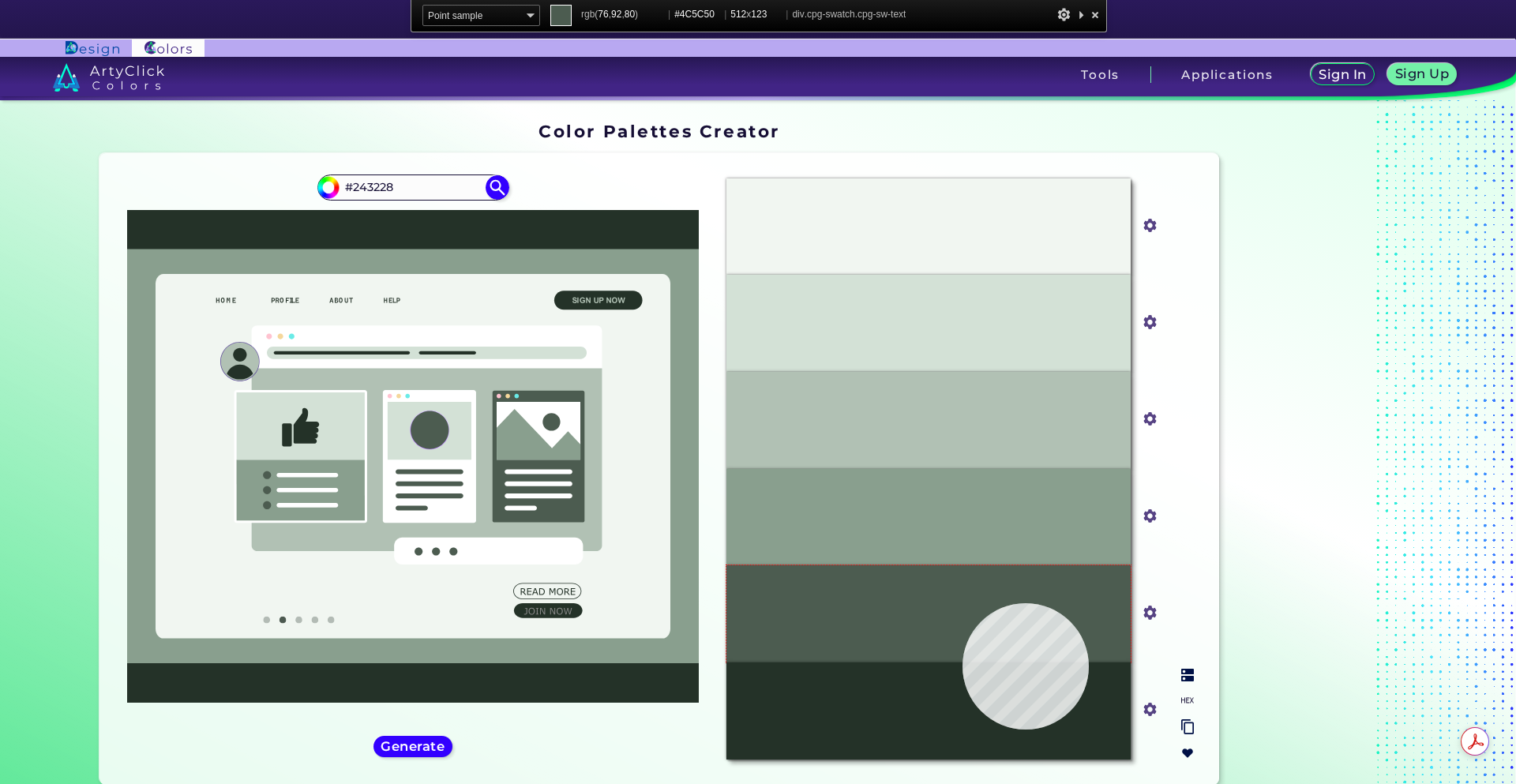
click at [963, 603] on div "#4C5C50" at bounding box center [929, 613] width 405 height 97
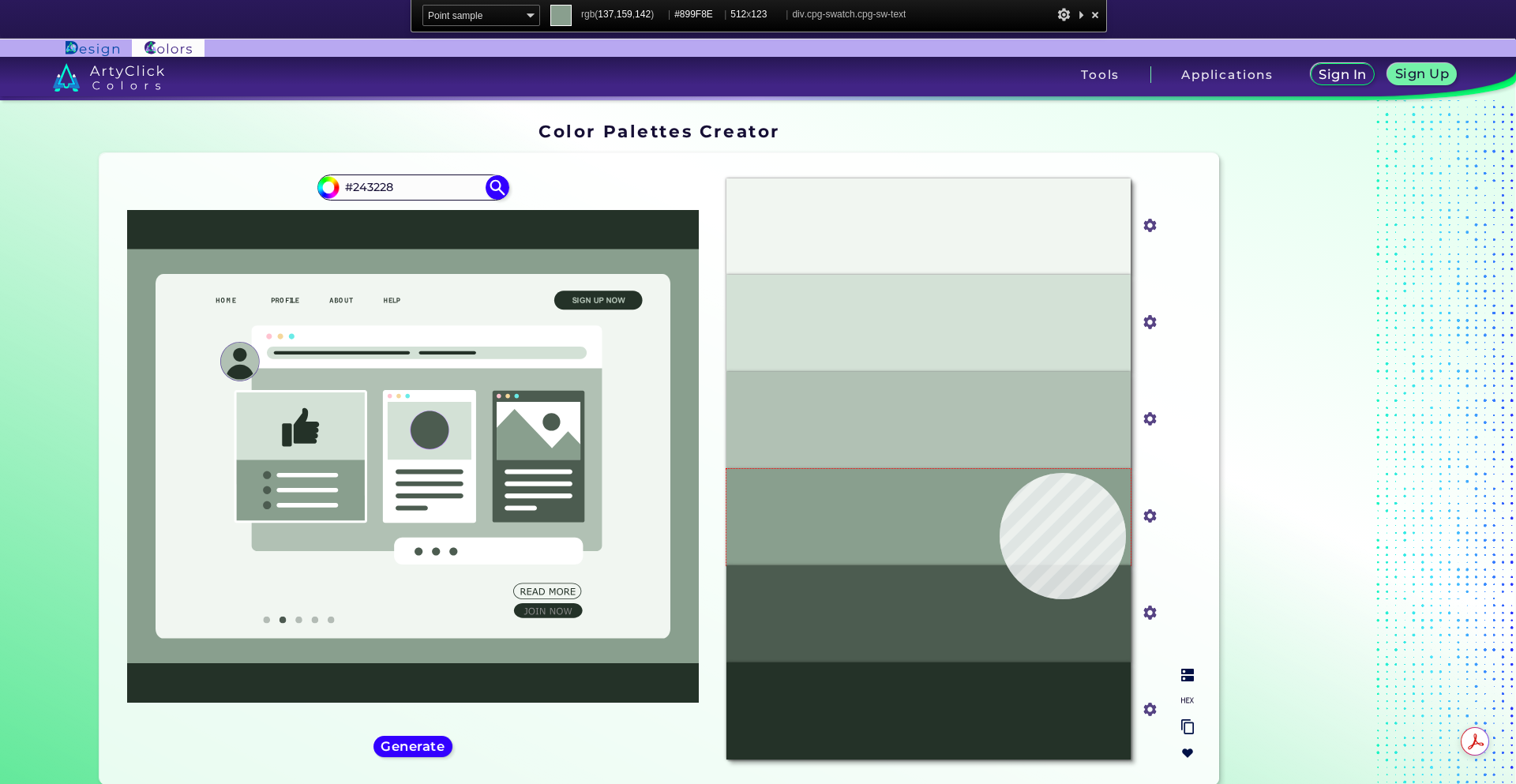
click at [1000, 473] on div "#899F8E" at bounding box center [929, 517] width 405 height 97
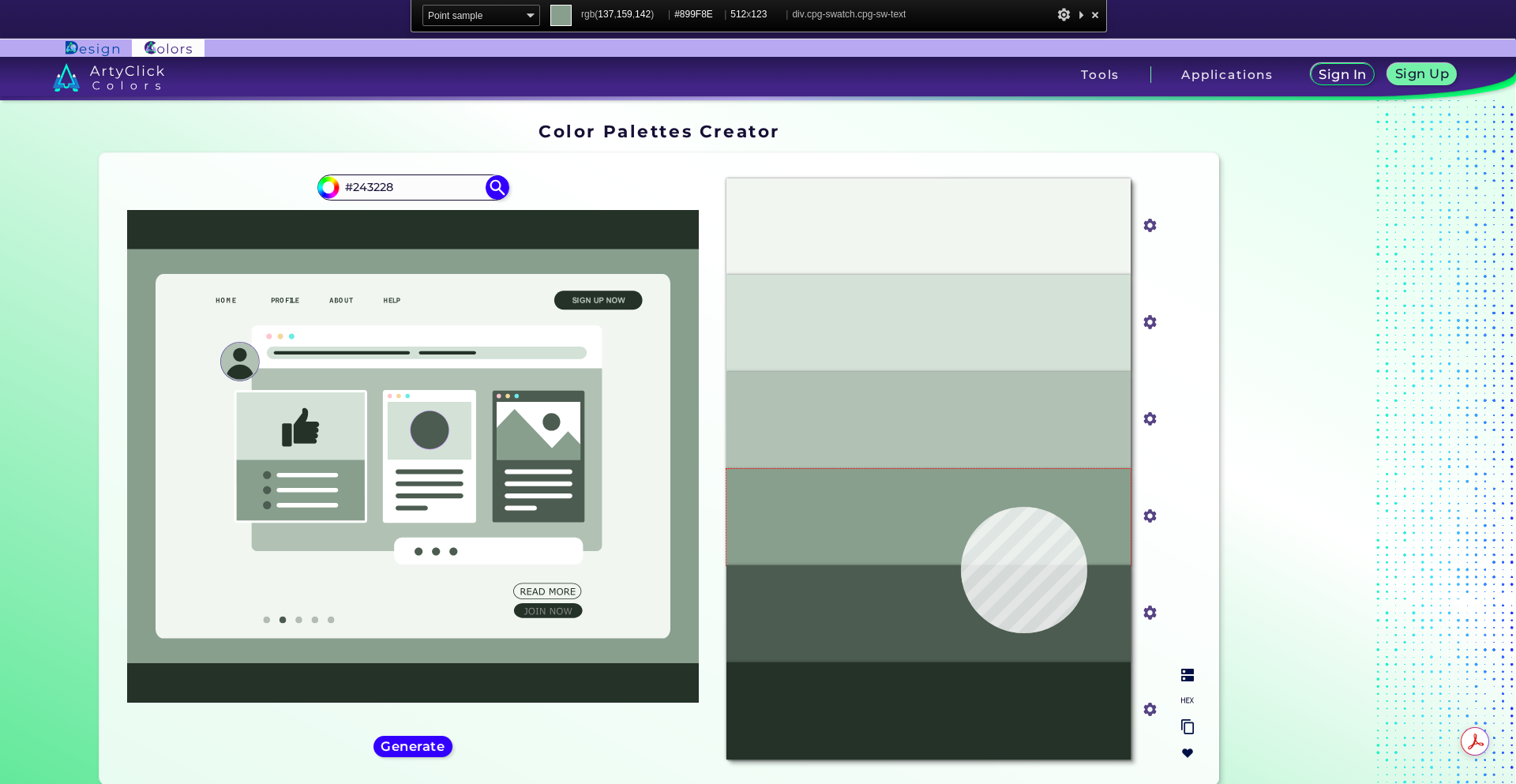
click at [961, 508] on div "#899F8E" at bounding box center [929, 517] width 405 height 97
